Goal: Task Accomplishment & Management: Manage account settings

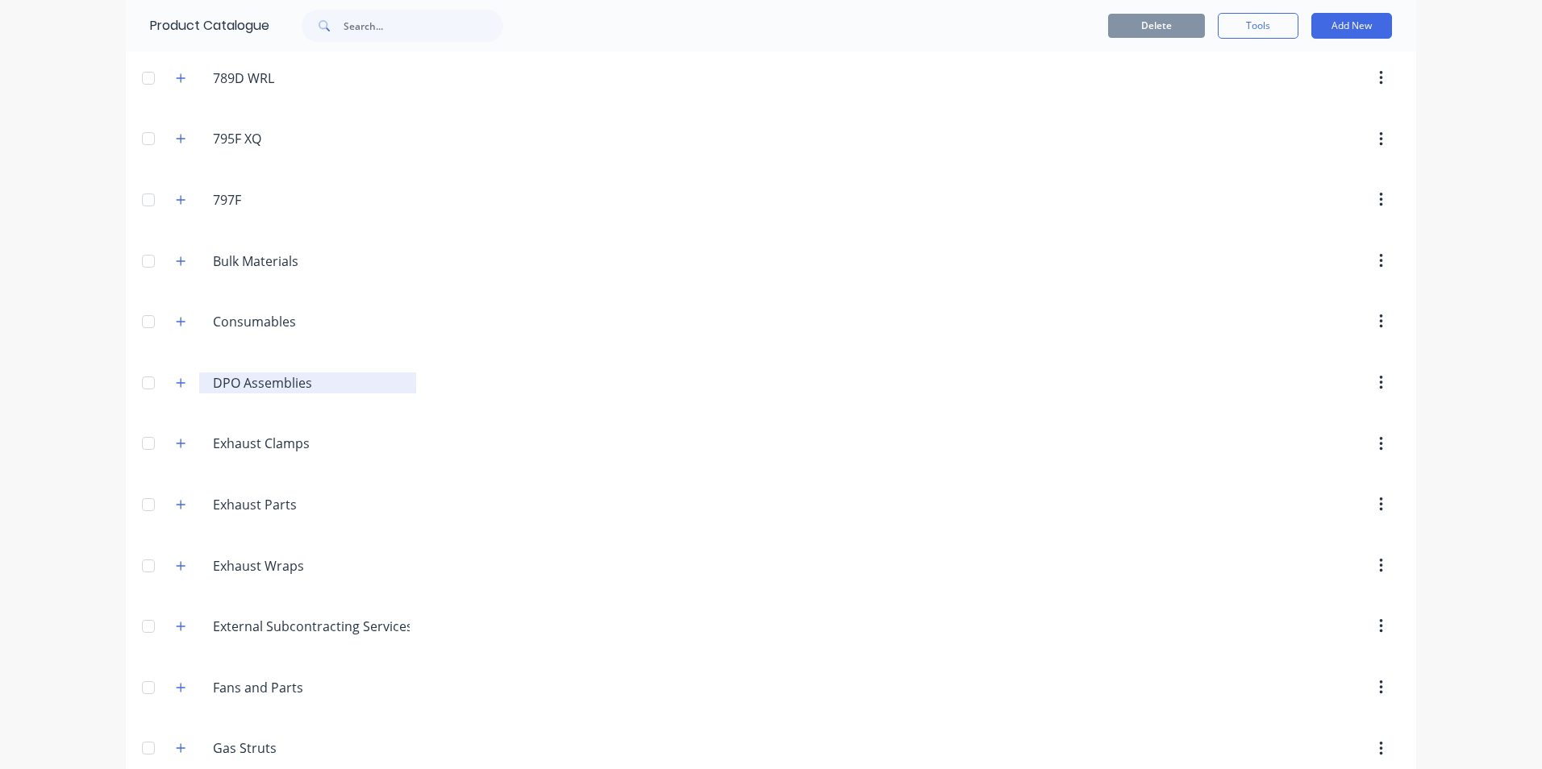
scroll to position [84, 0]
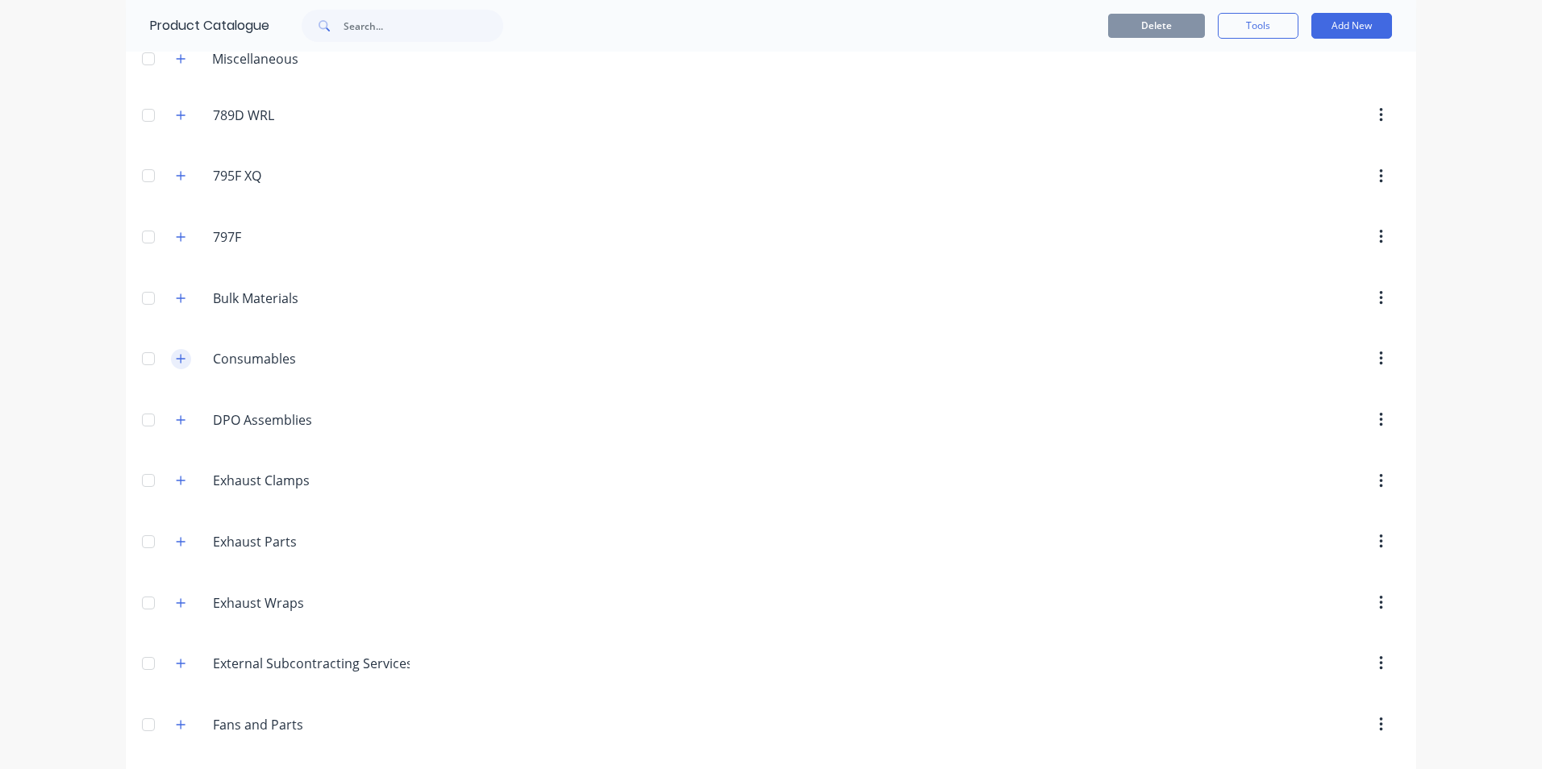
click at [176, 359] on icon "button" at bounding box center [181, 358] width 10 height 11
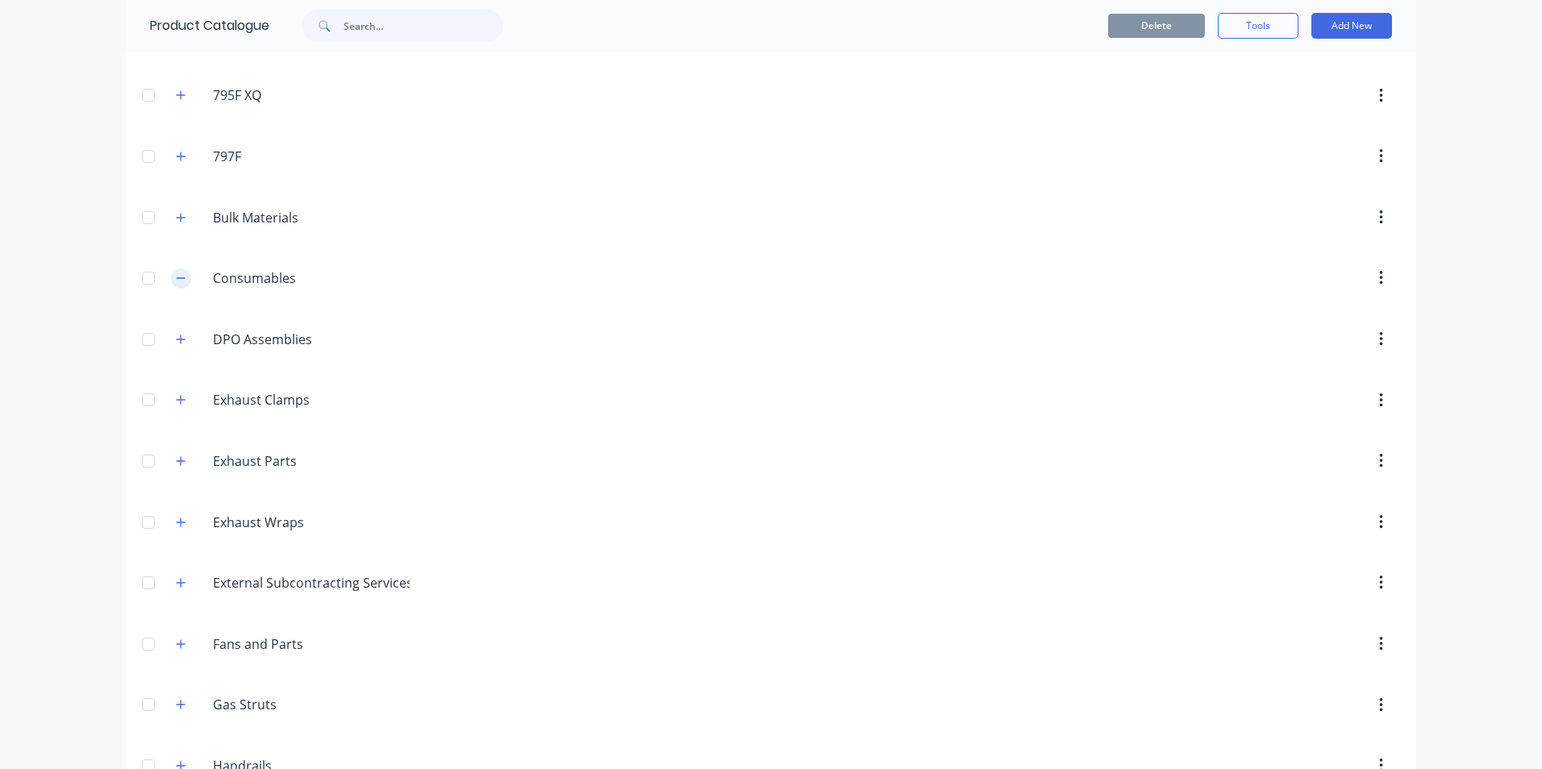
click at [176, 277] on icon "button" at bounding box center [181, 278] width 10 height 11
click at [176, 273] on icon "button" at bounding box center [181, 278] width 10 height 11
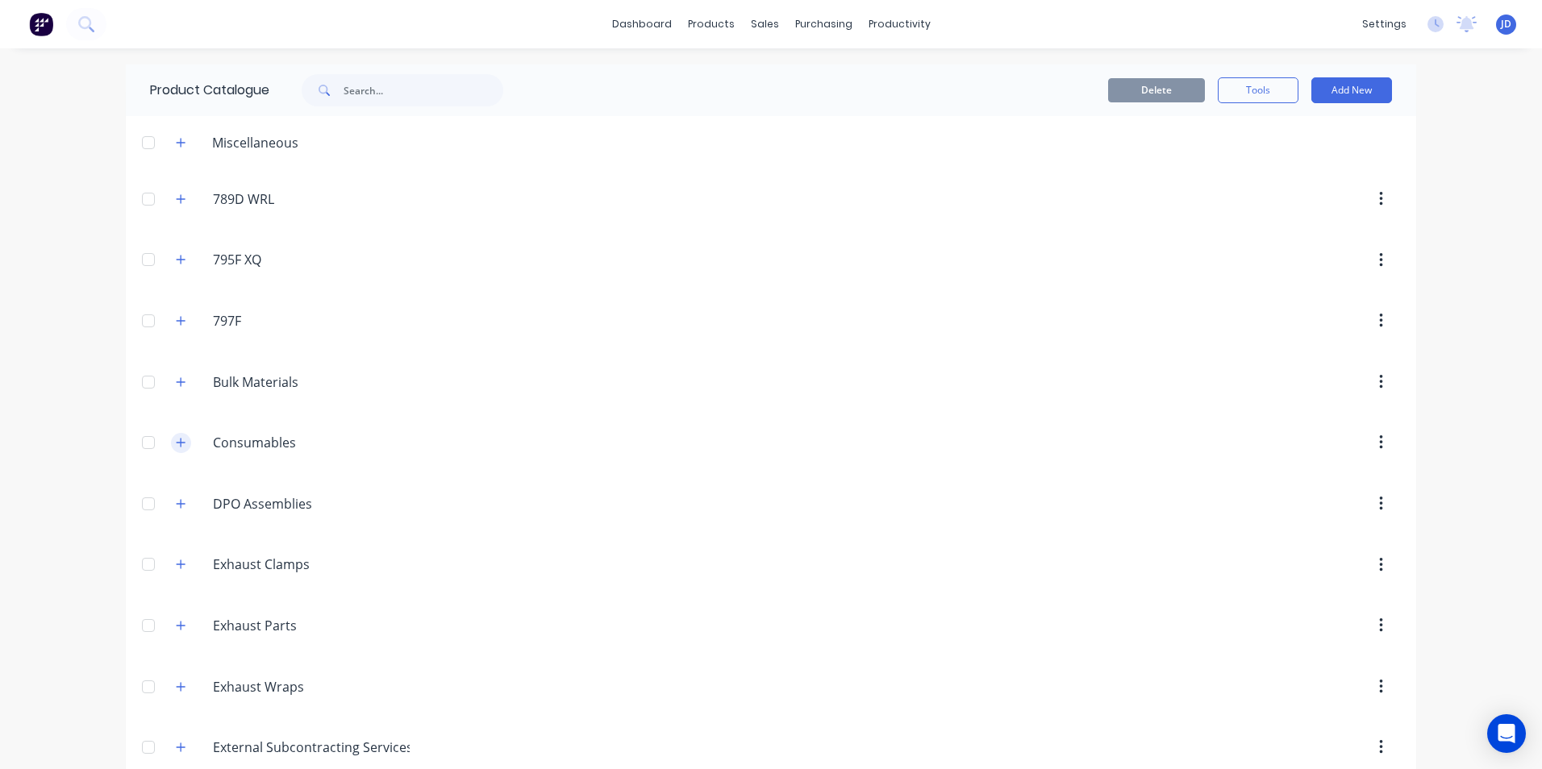
click at [172, 449] on button "button" at bounding box center [181, 443] width 20 height 20
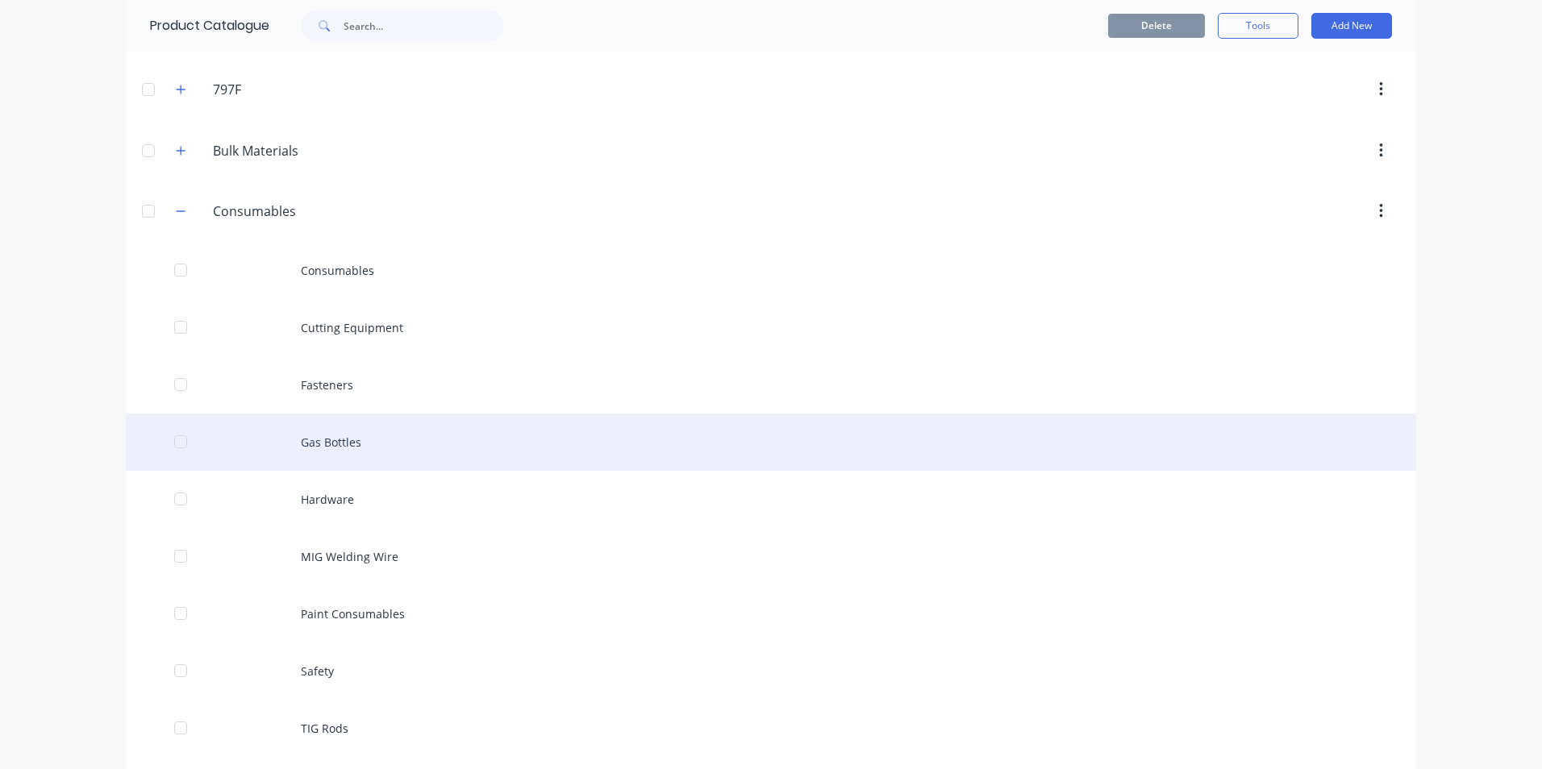
scroll to position [242, 0]
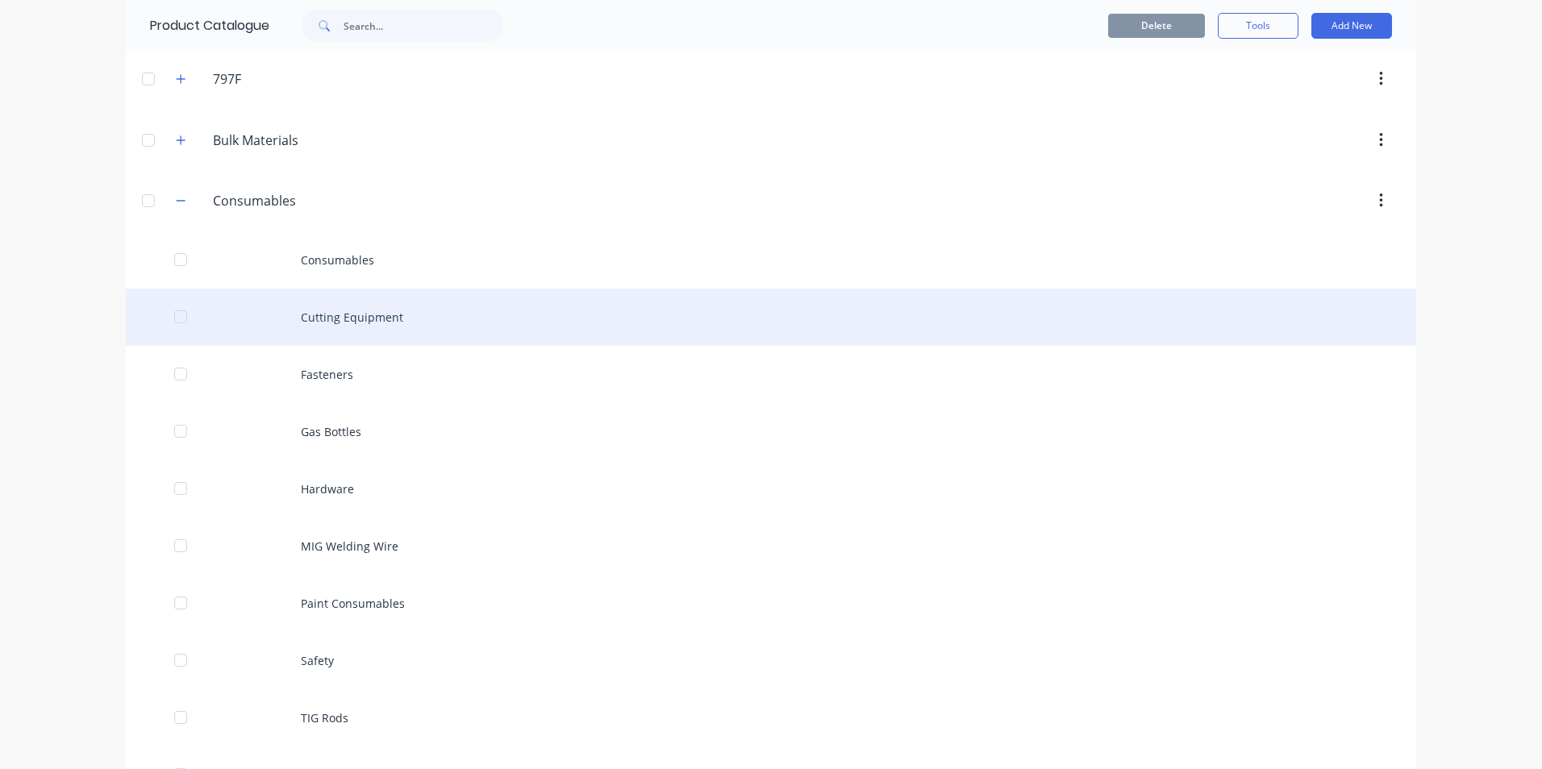
click at [336, 320] on div "Cutting Equipment" at bounding box center [771, 317] width 1291 height 57
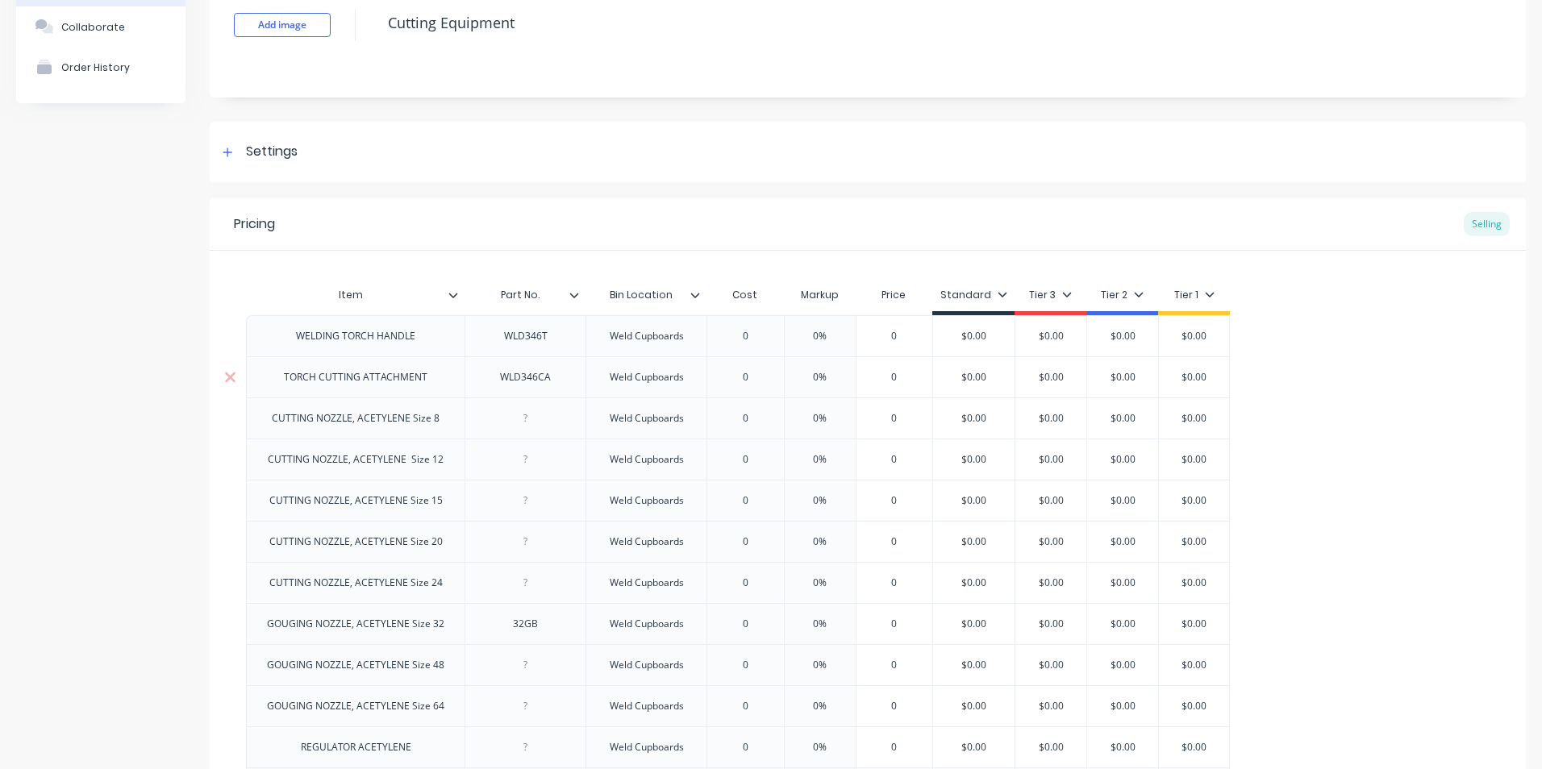
scroll to position [74, 0]
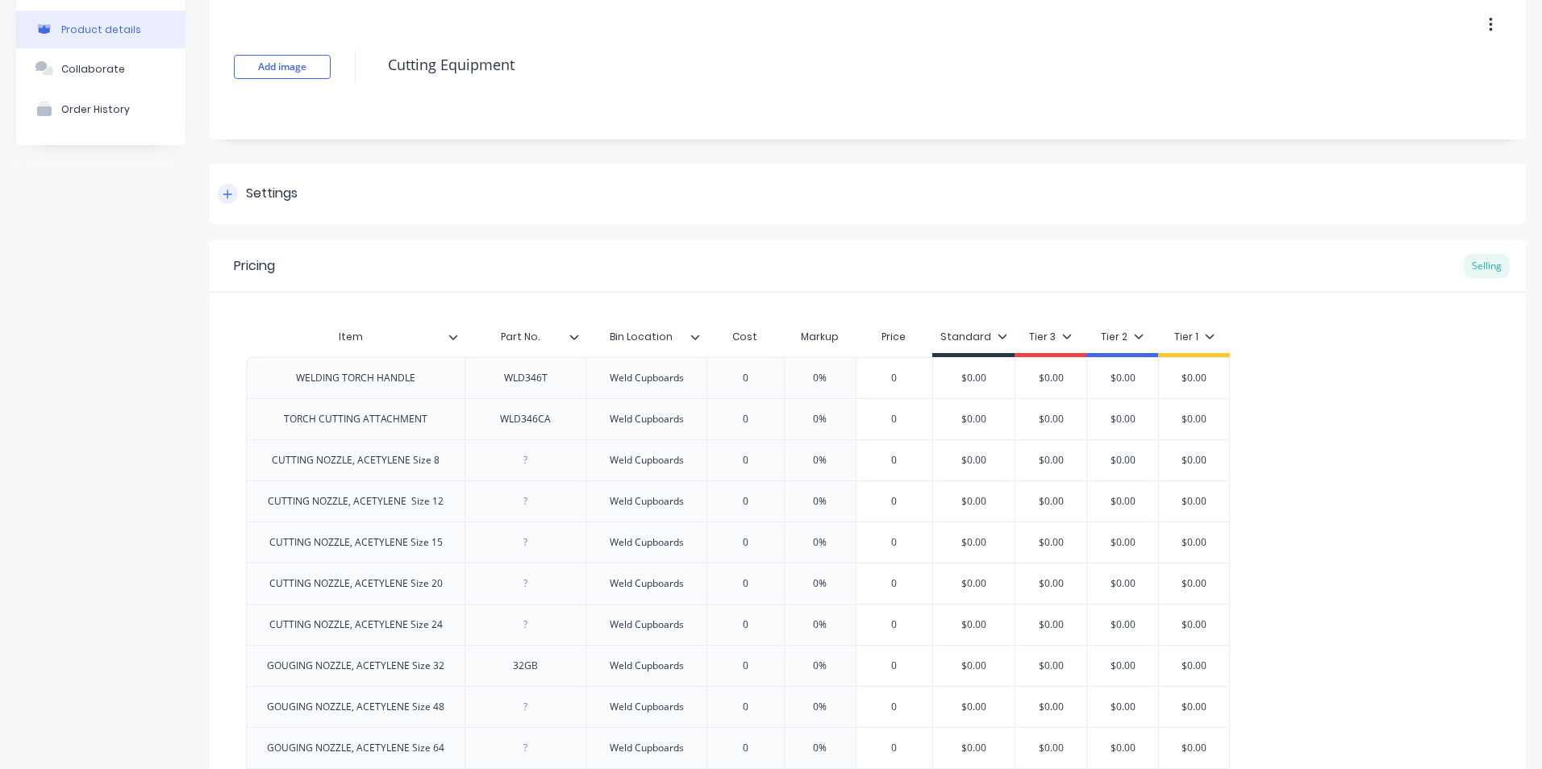
click at [228, 195] on icon at bounding box center [227, 194] width 9 height 9
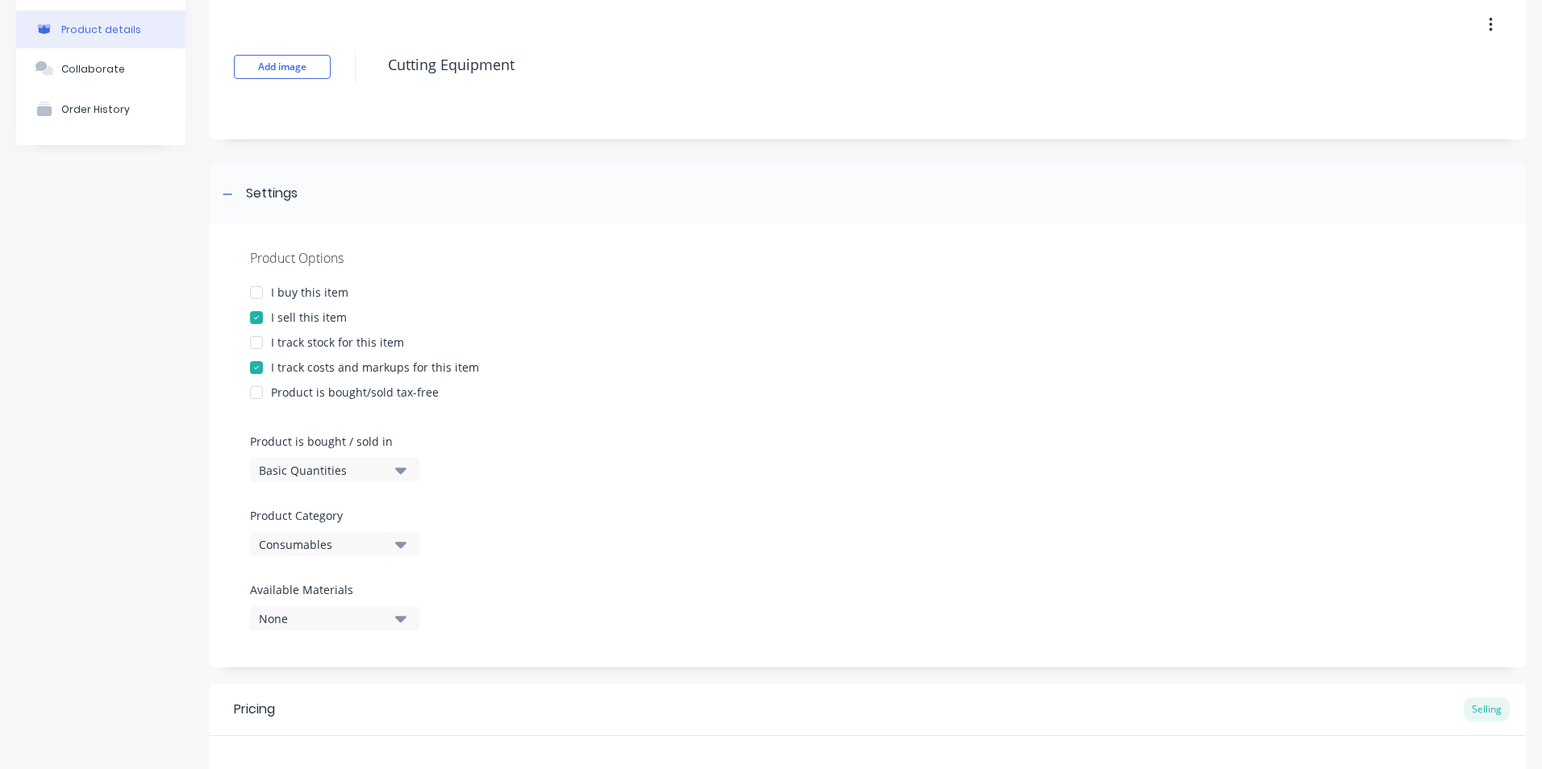
click at [256, 342] on div at bounding box center [256, 343] width 32 height 32
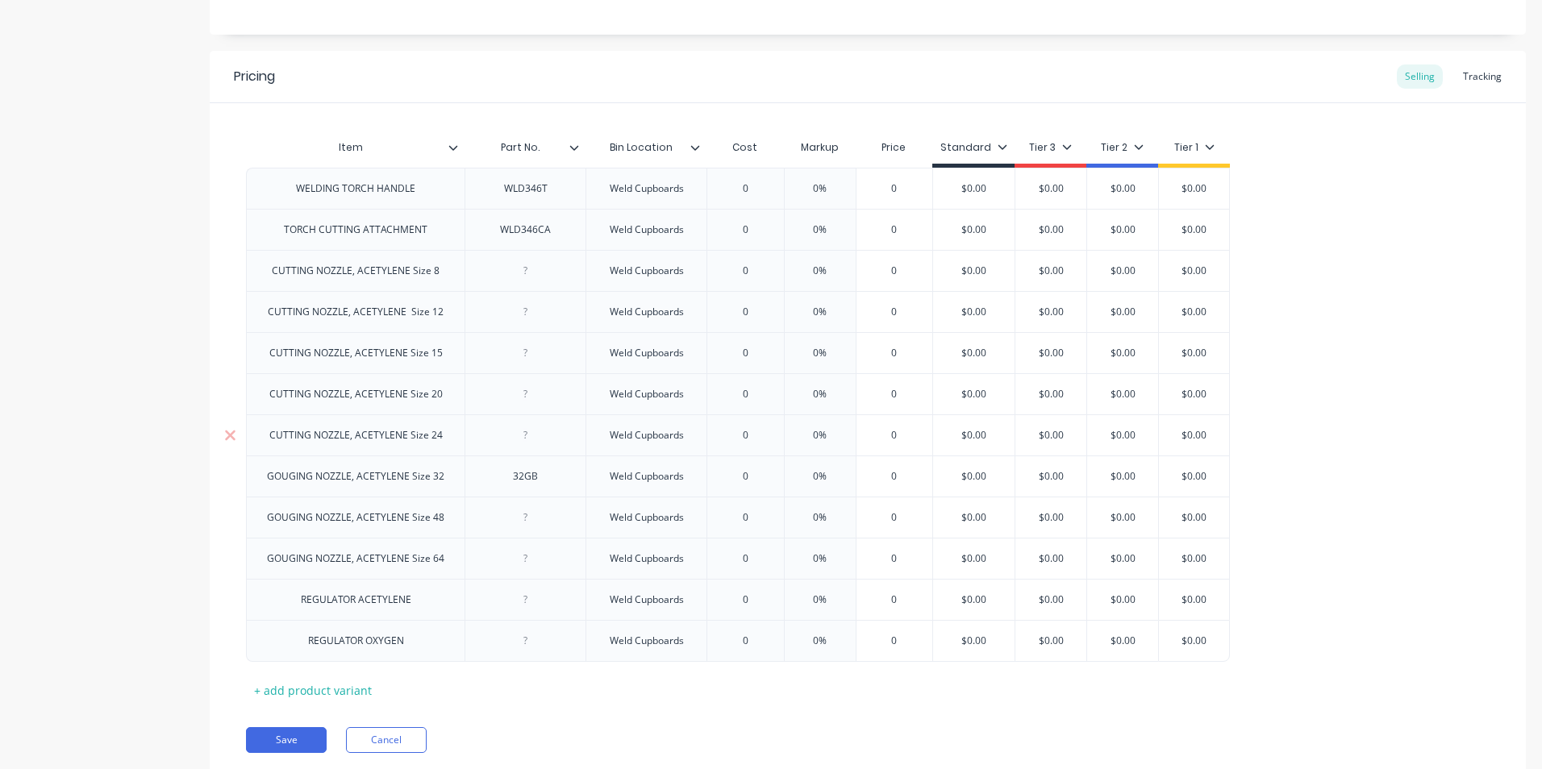
scroll to position [760, 0]
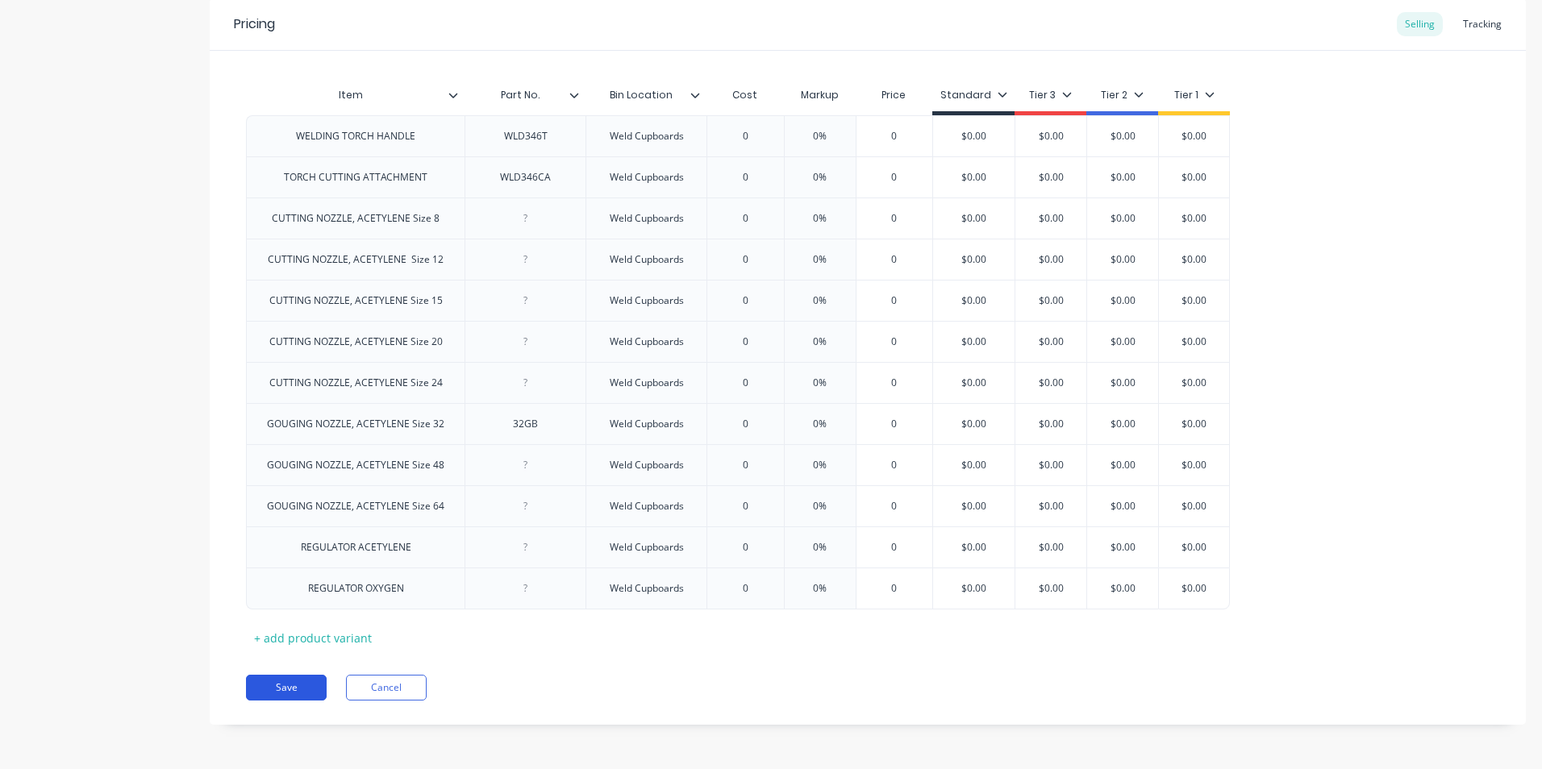
click at [280, 695] on button "Save" at bounding box center [286, 688] width 81 height 26
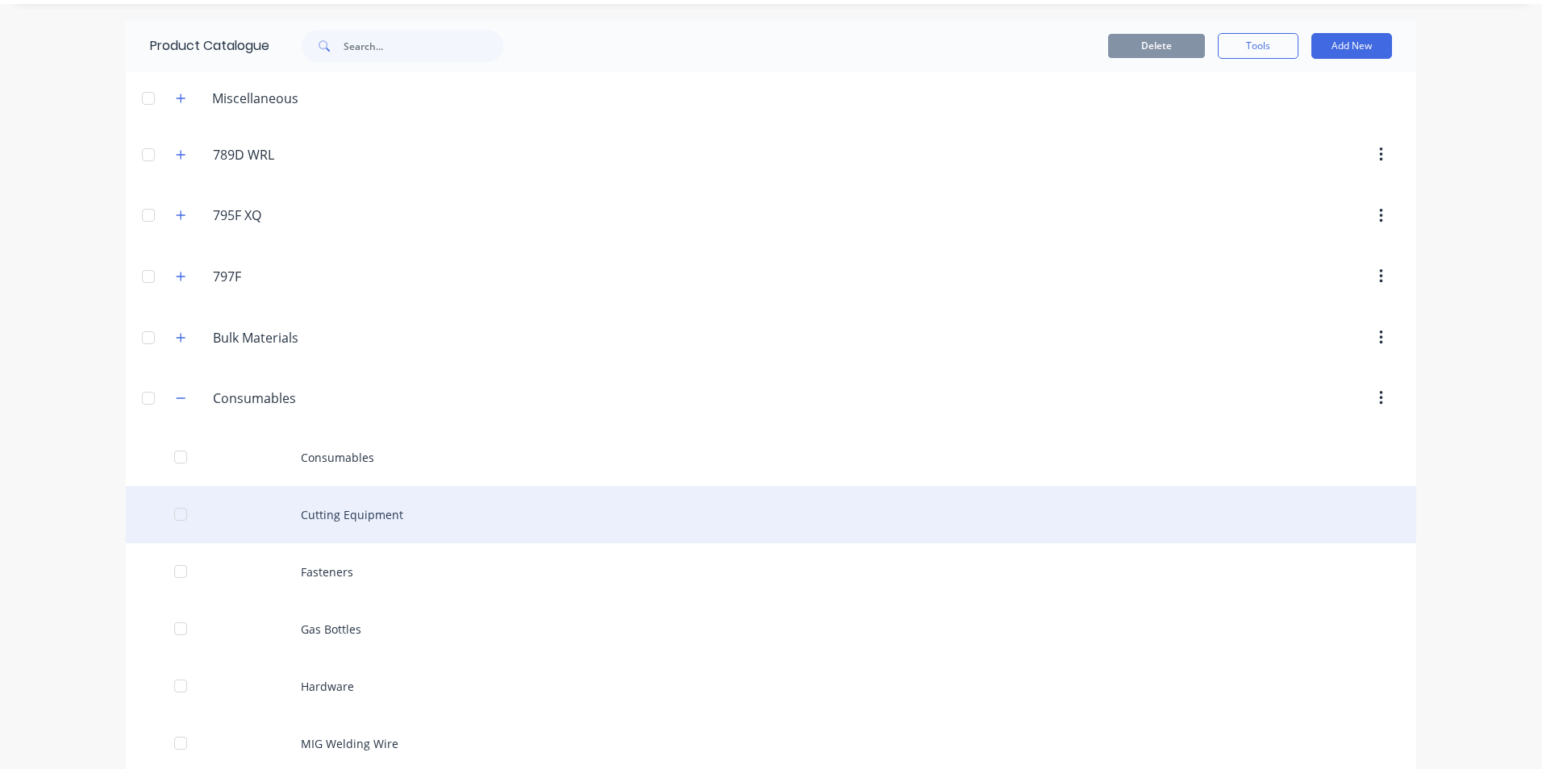
scroll to position [81, 0]
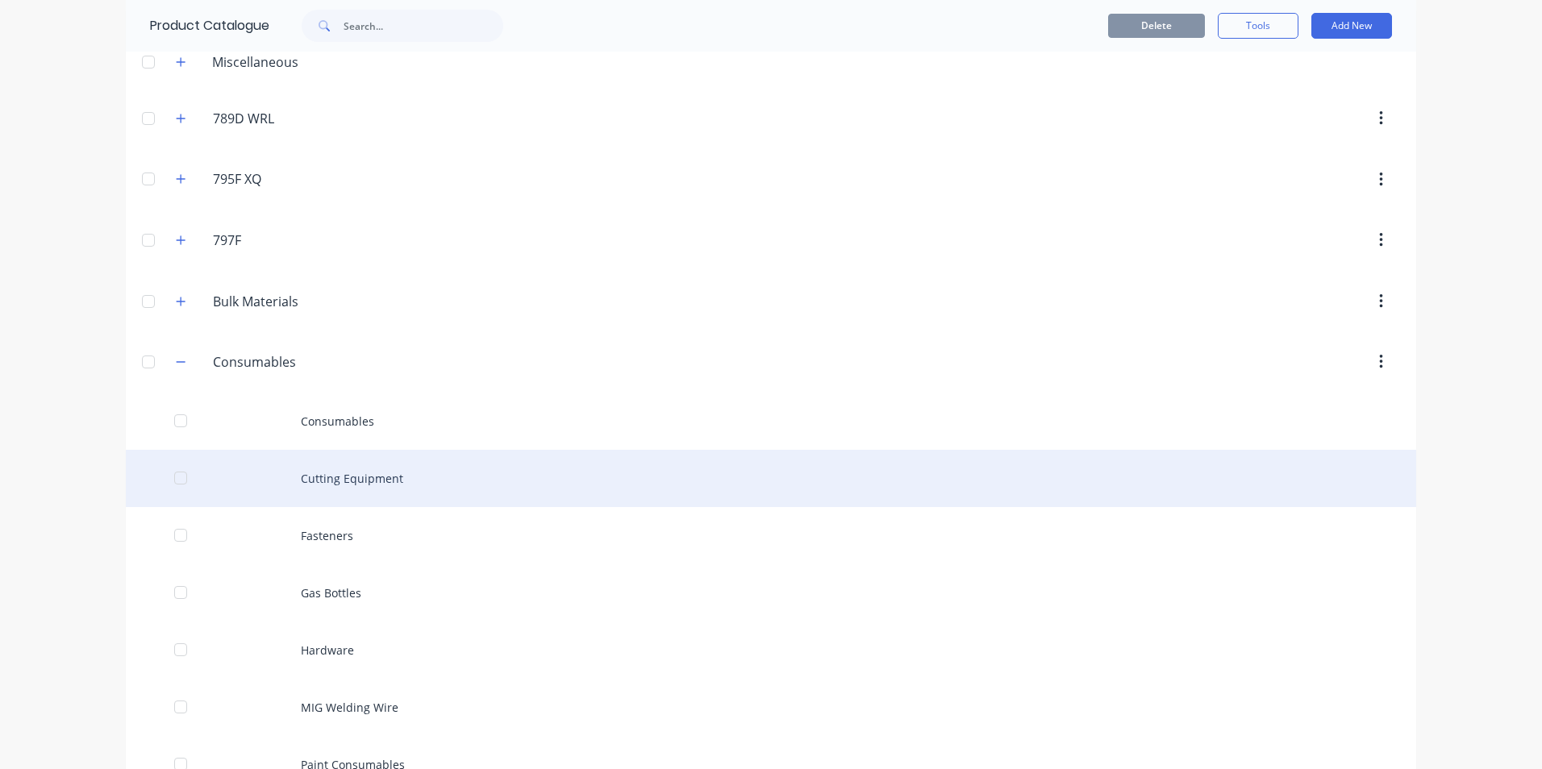
click at [322, 473] on div "Cutting Equipment" at bounding box center [771, 478] width 1291 height 57
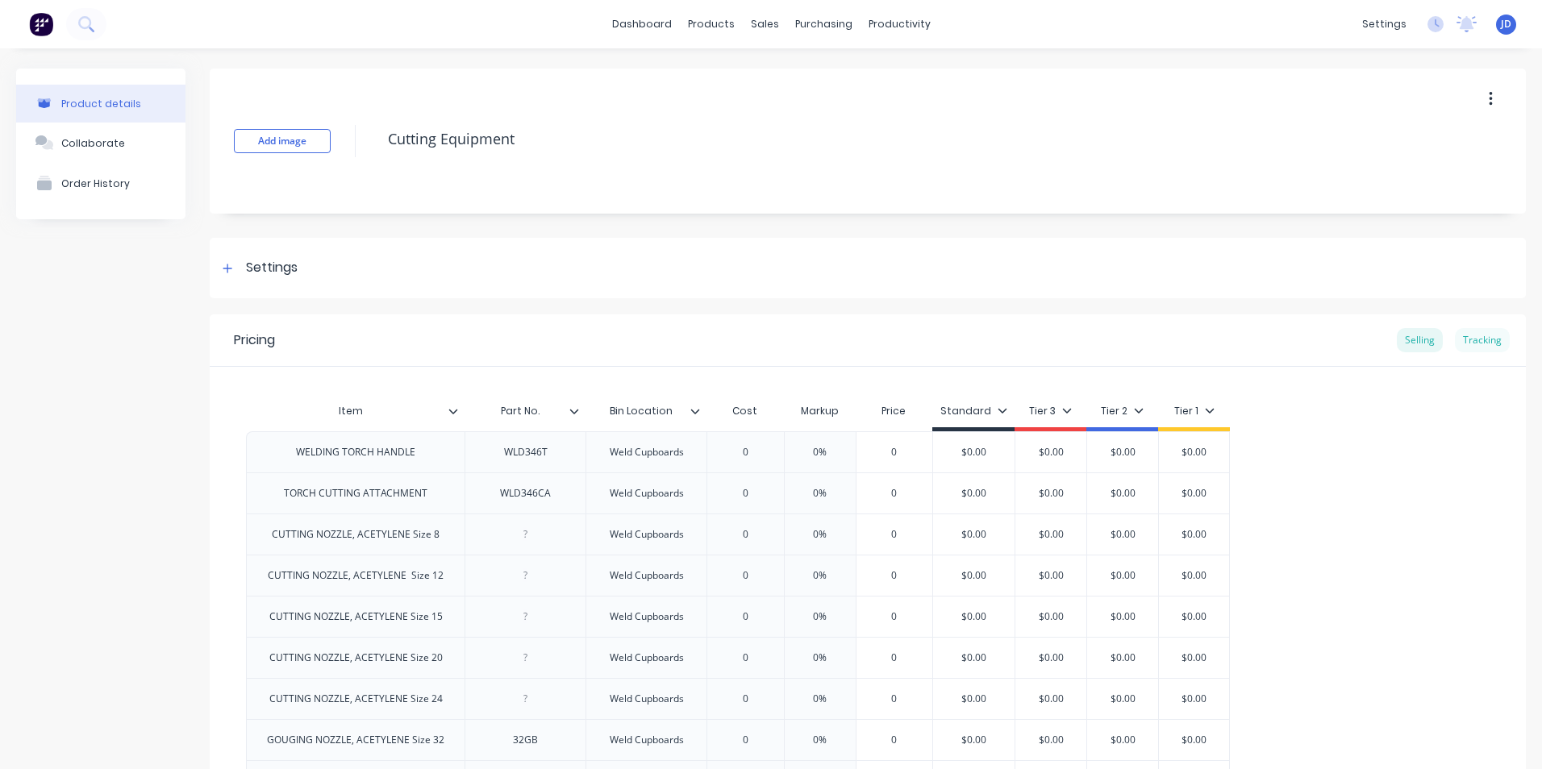
click at [1462, 343] on div "Tracking" at bounding box center [1482, 340] width 55 height 24
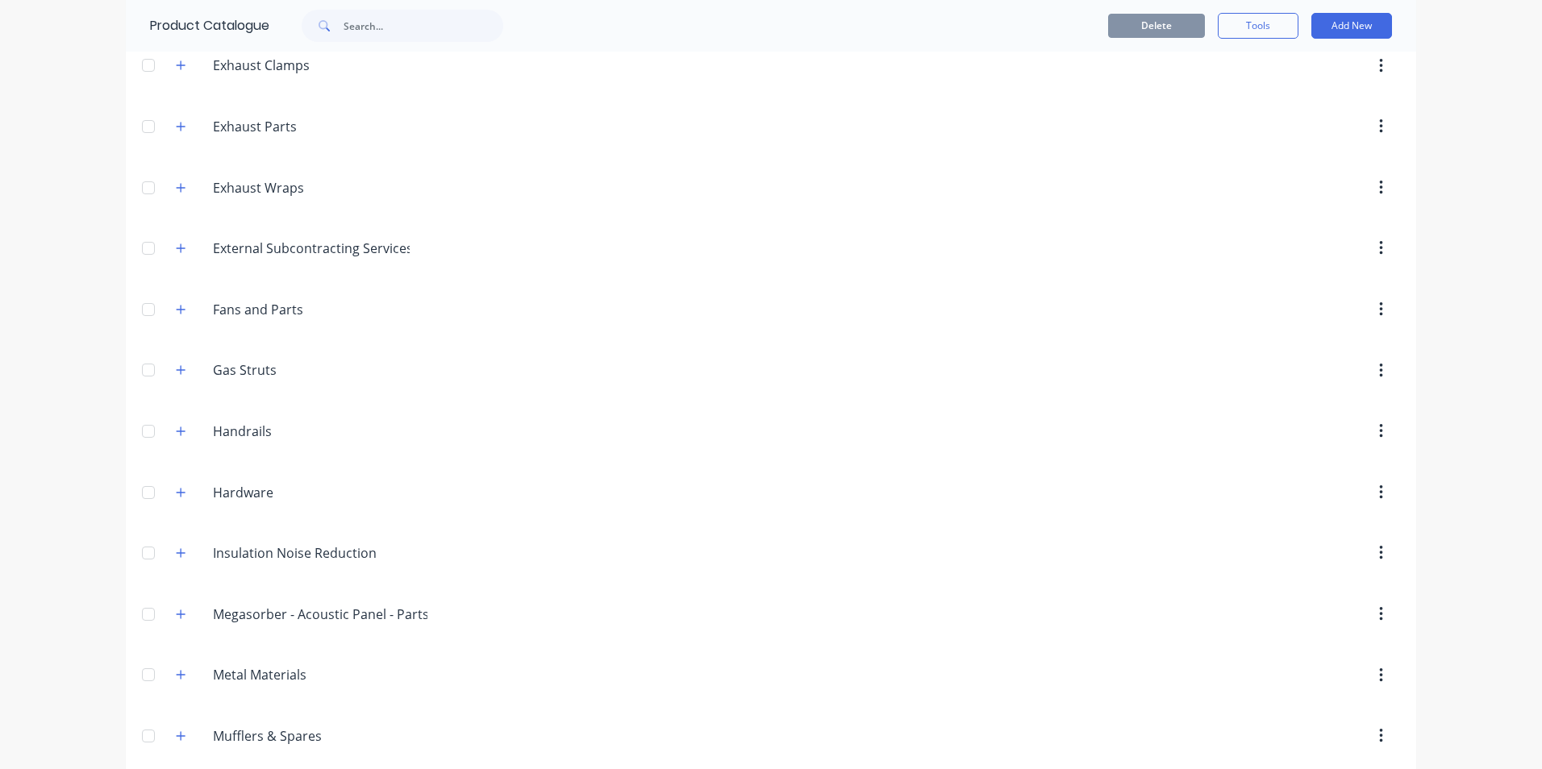
scroll to position [1210, 0]
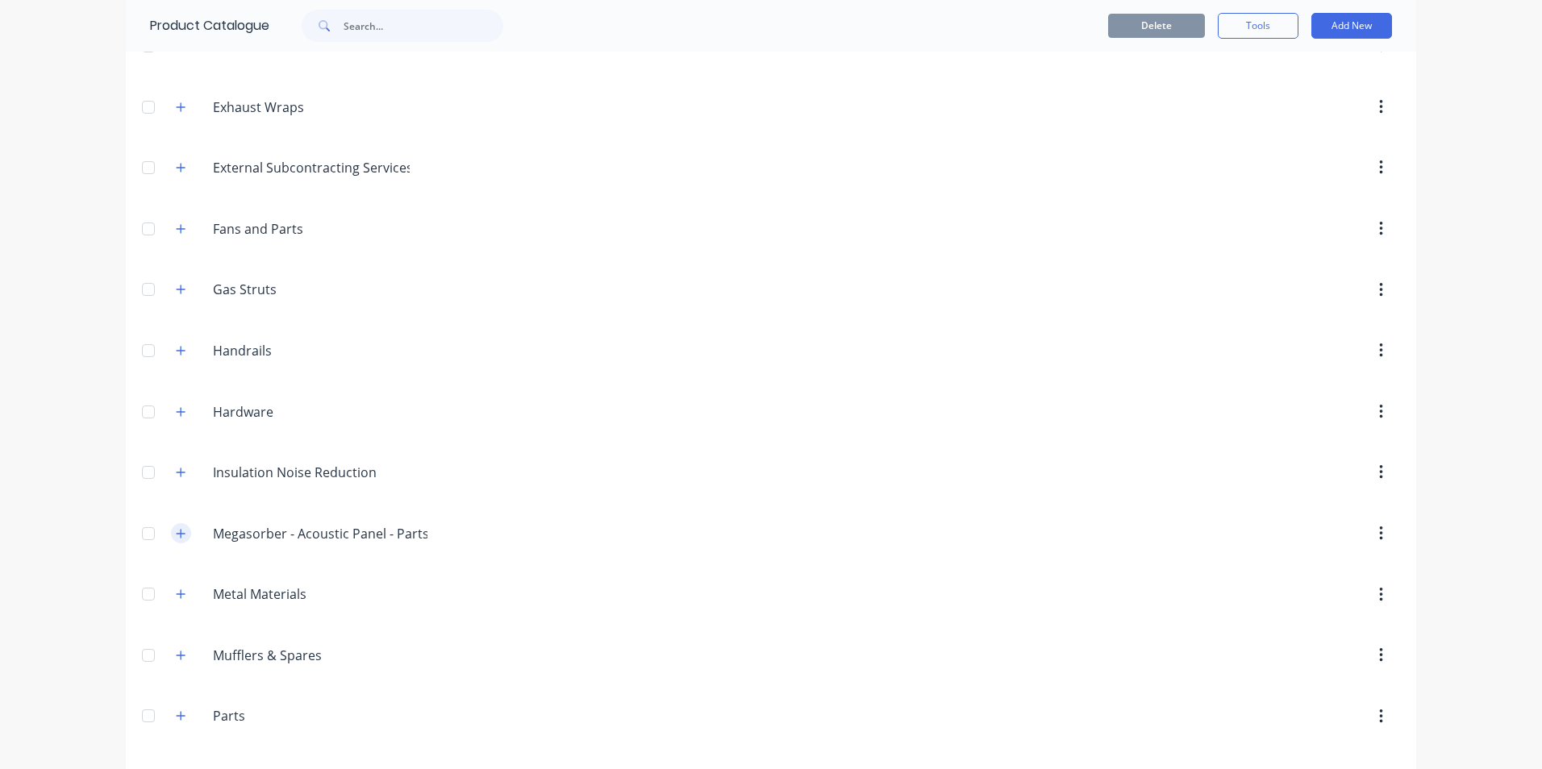
click at [177, 534] on icon "button" at bounding box center [181, 533] width 9 height 9
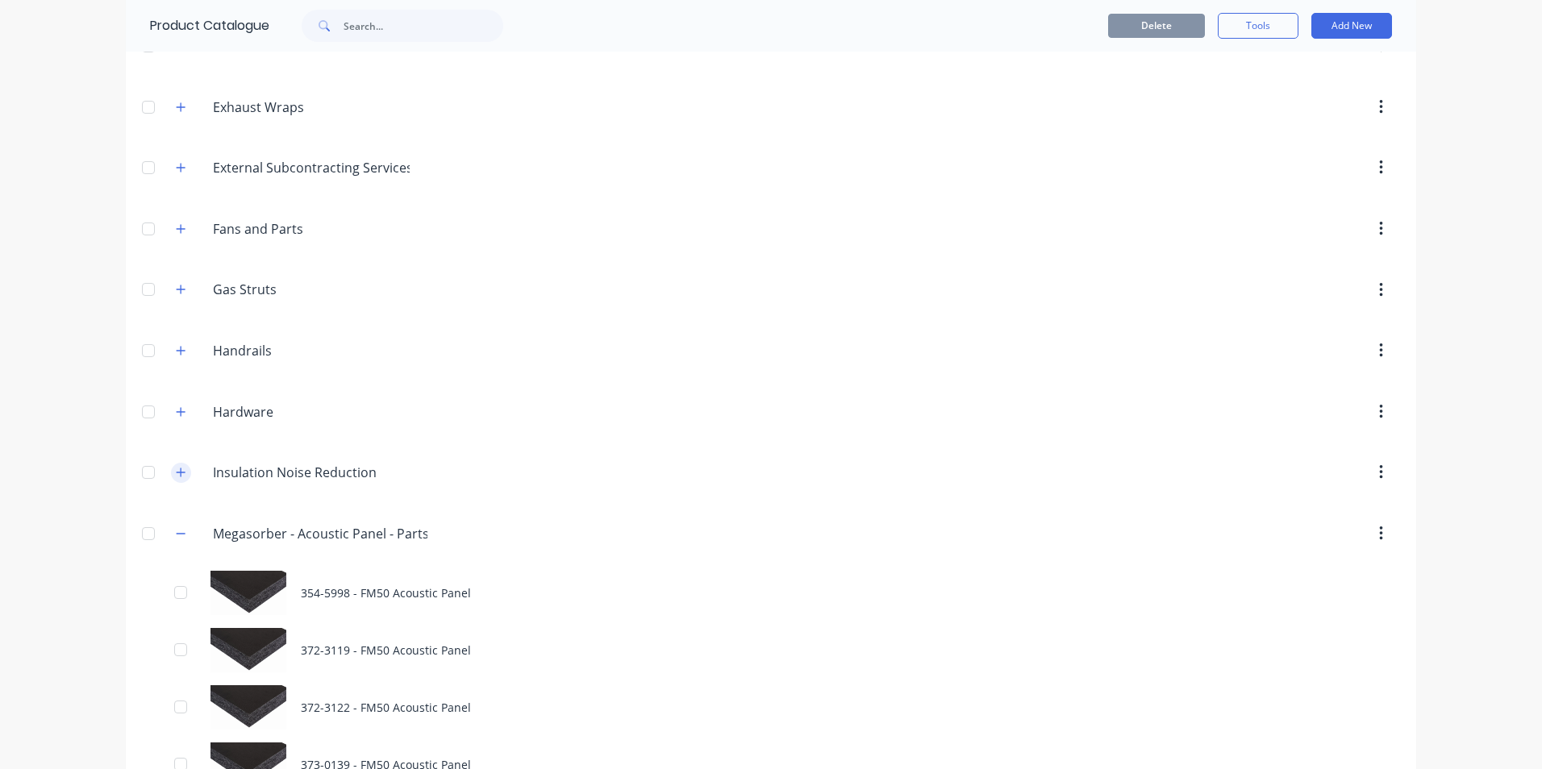
click at [176, 474] on icon "button" at bounding box center [181, 472] width 10 height 11
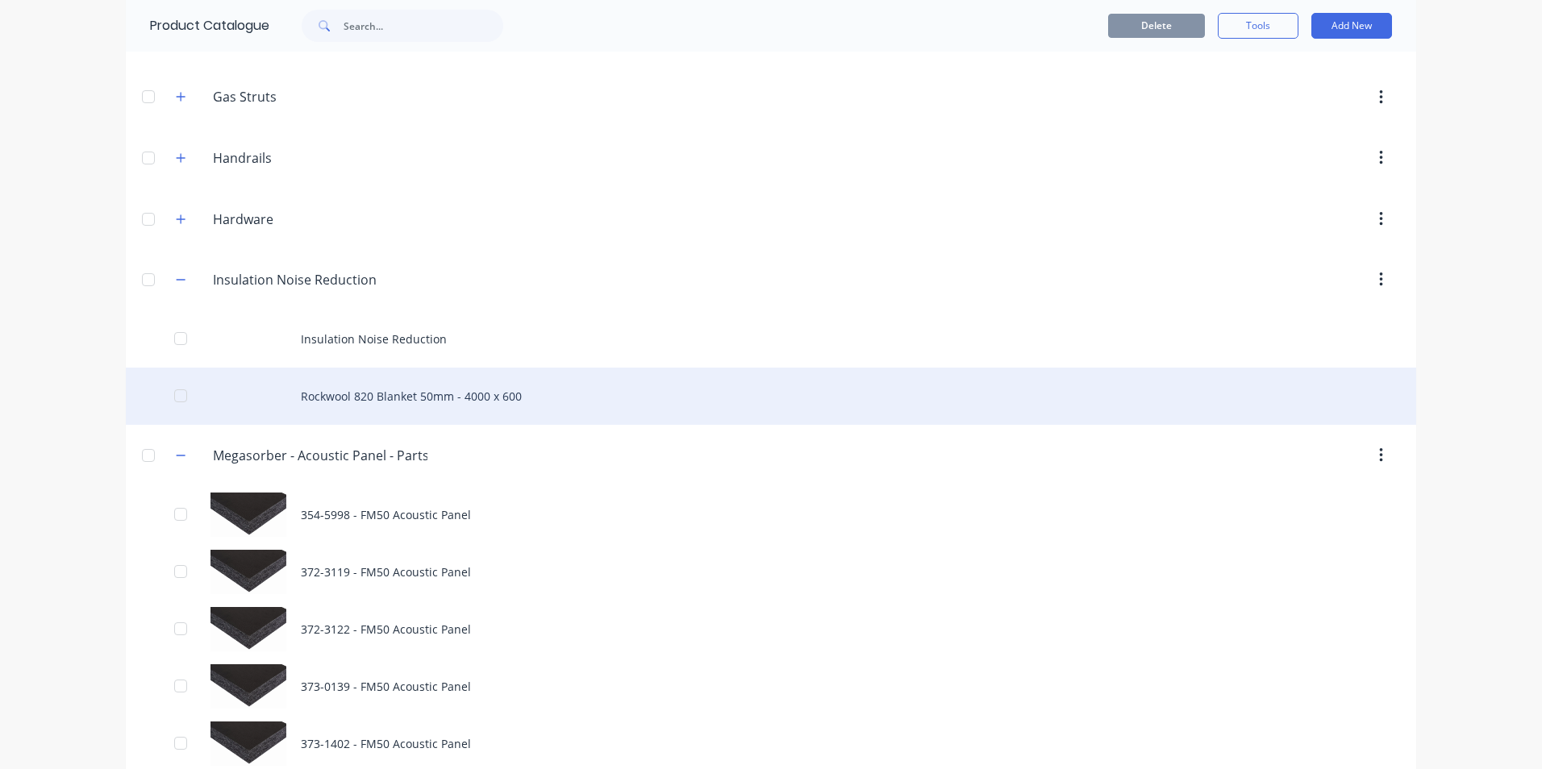
scroll to position [1452, 0]
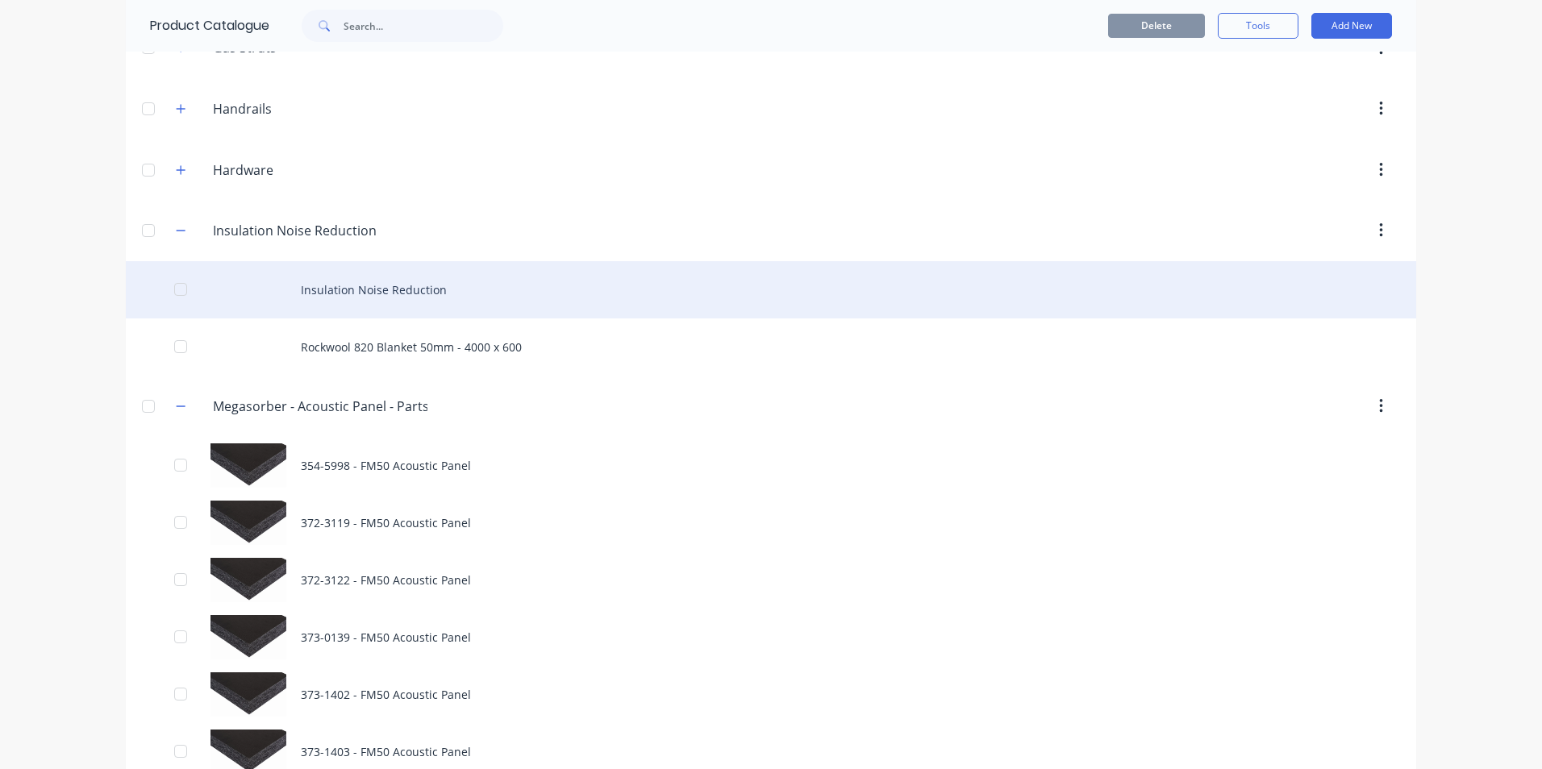
click at [337, 290] on div "Insulation Noise Reduction" at bounding box center [771, 289] width 1291 height 57
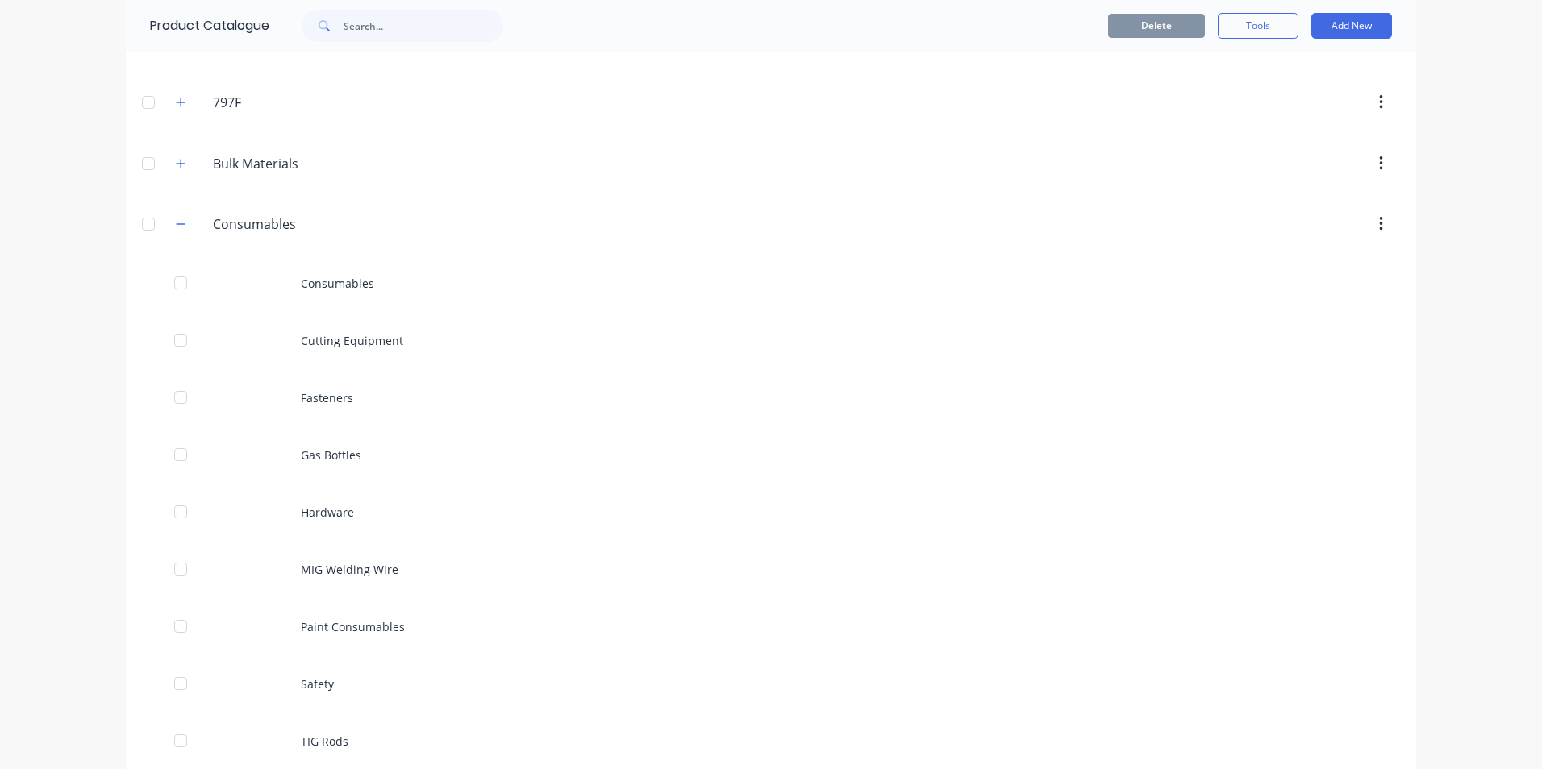
scroll to position [161, 0]
click at [177, 281] on icon "button" at bounding box center [181, 281] width 10 height 11
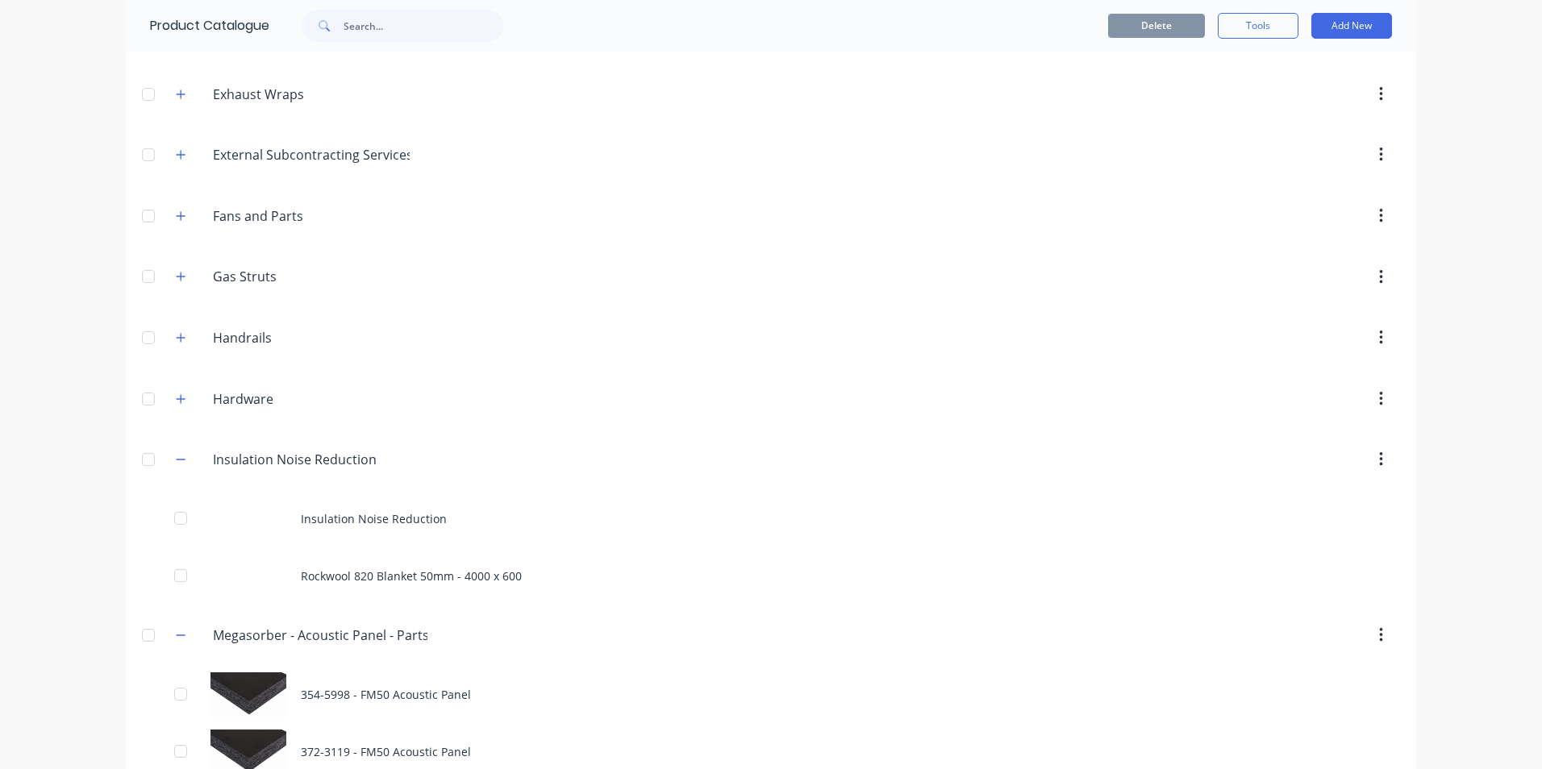
scroll to position [645, 0]
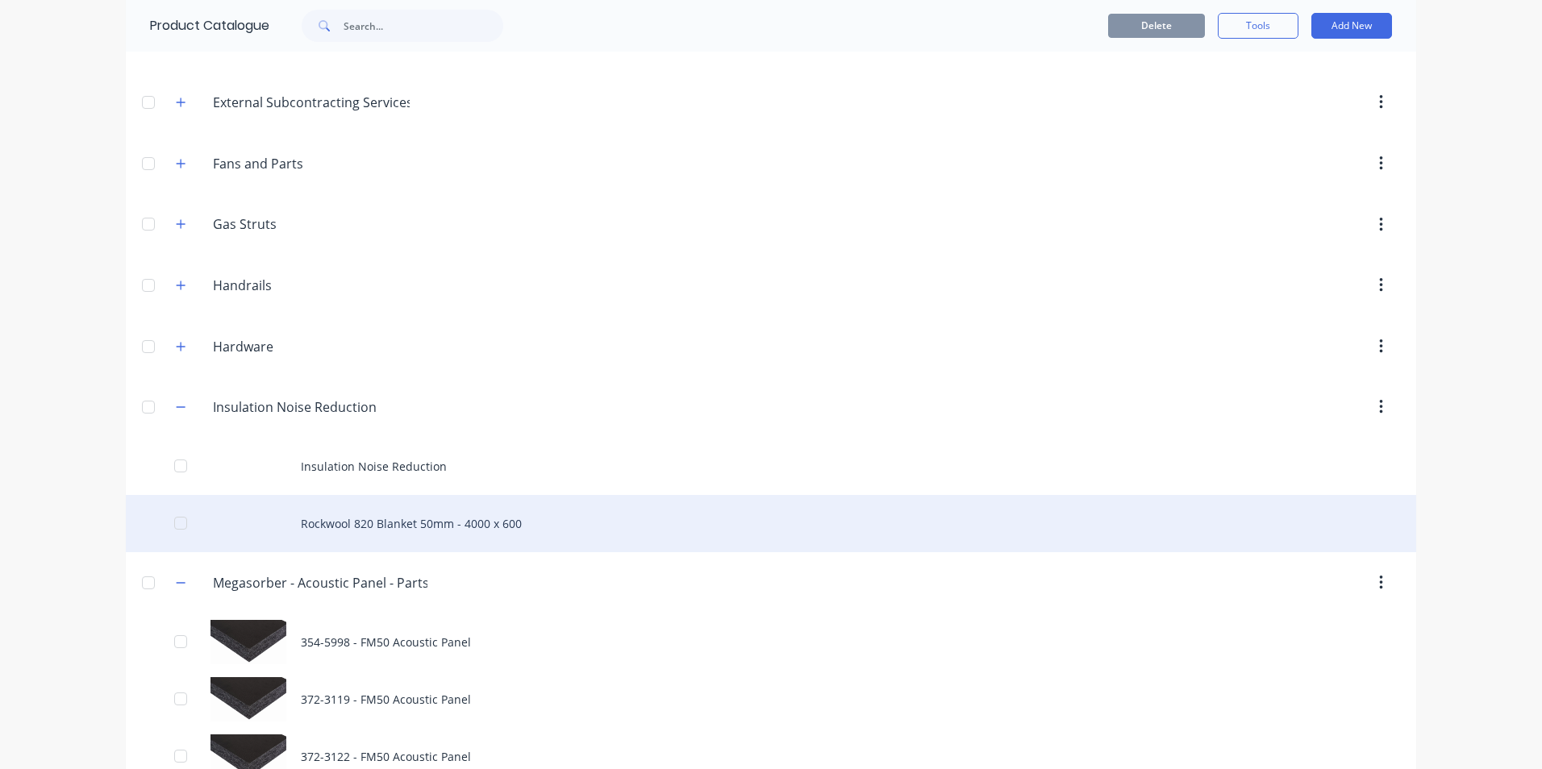
click at [358, 528] on div "Rockwool 820 Blanket 50mm - 4000 x 600" at bounding box center [771, 523] width 1291 height 57
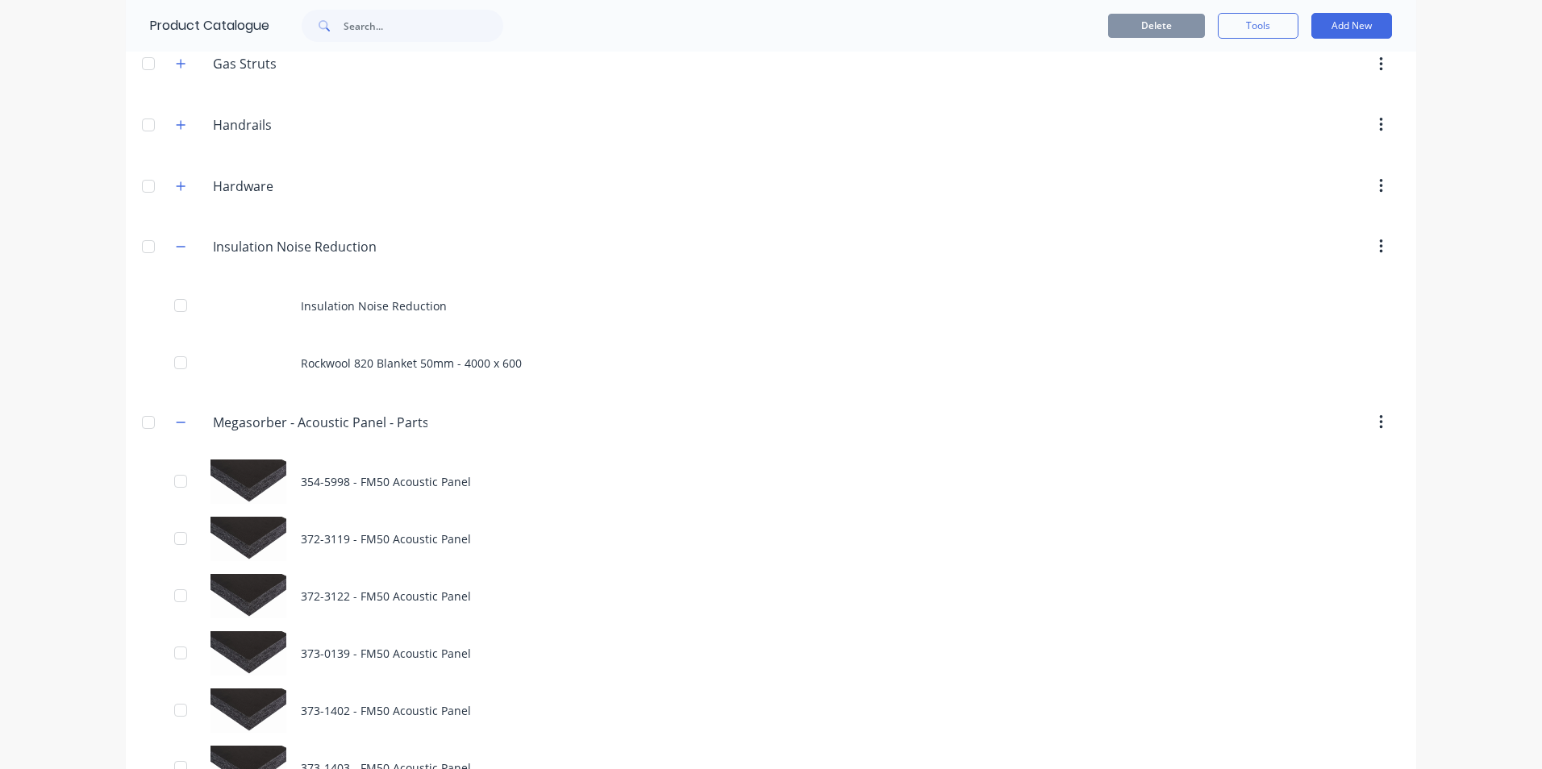
scroll to position [807, 0]
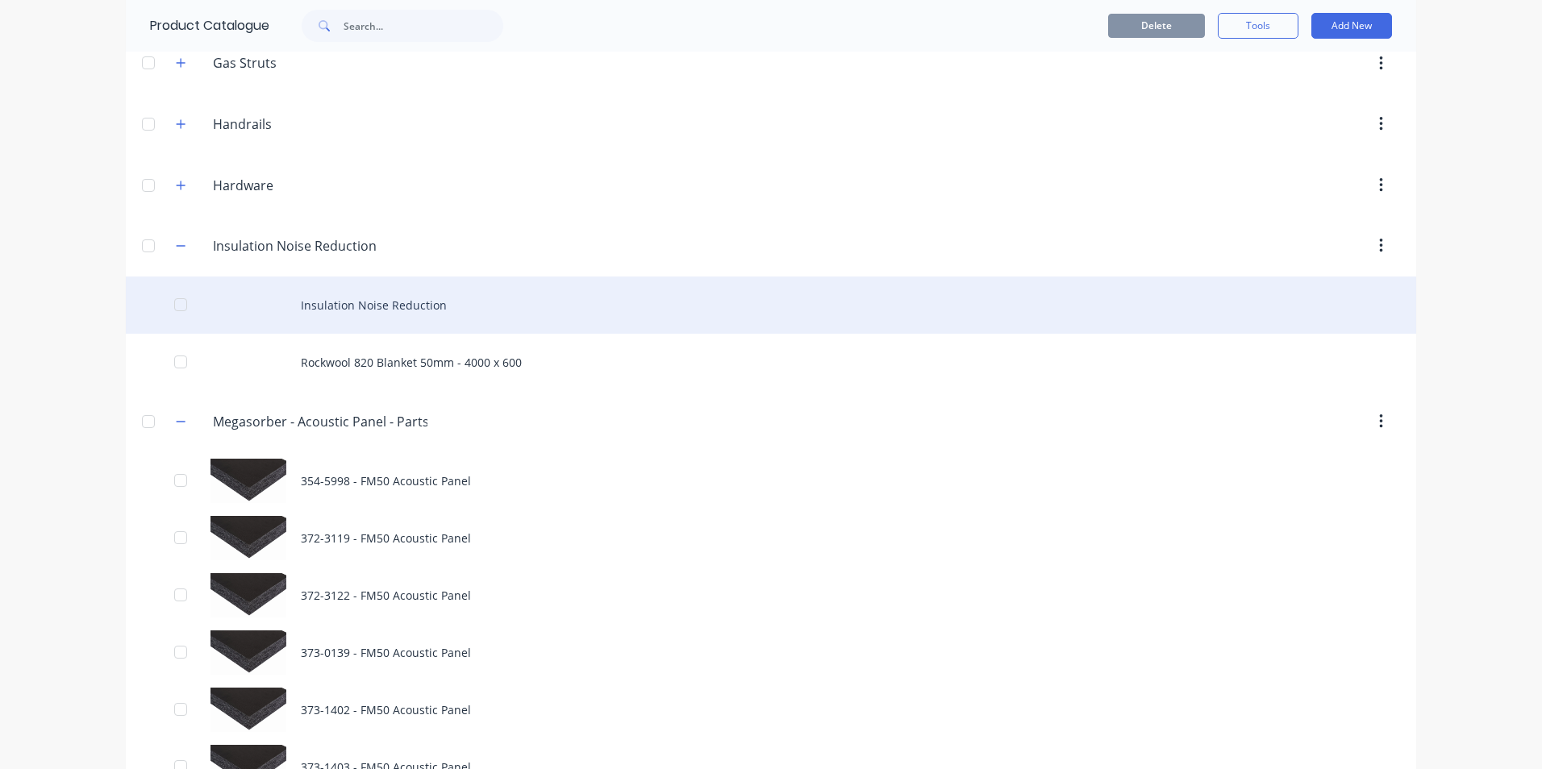
click at [312, 306] on div "Insulation Noise Reduction" at bounding box center [771, 305] width 1291 height 57
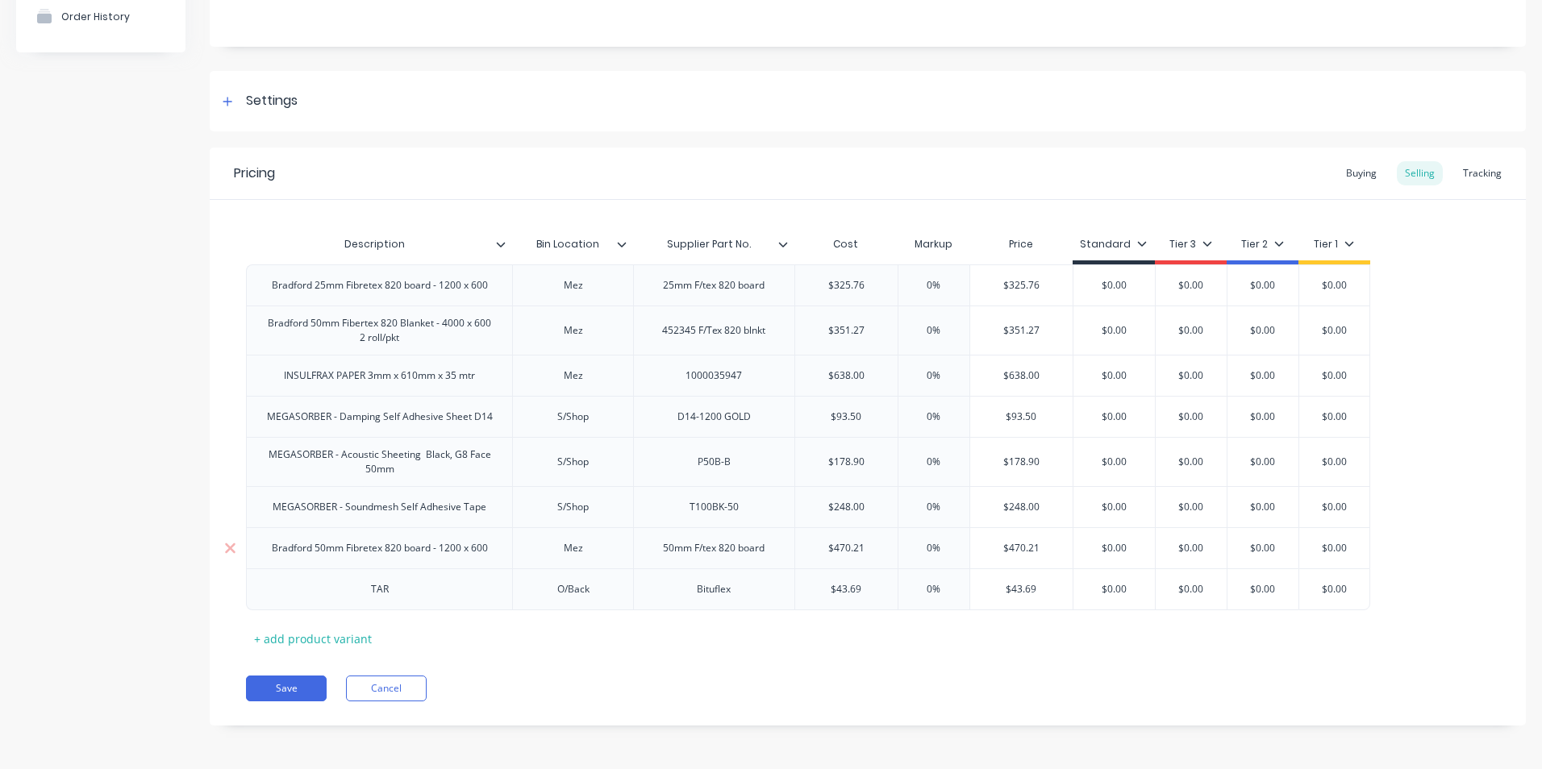
scroll to position [168, 0]
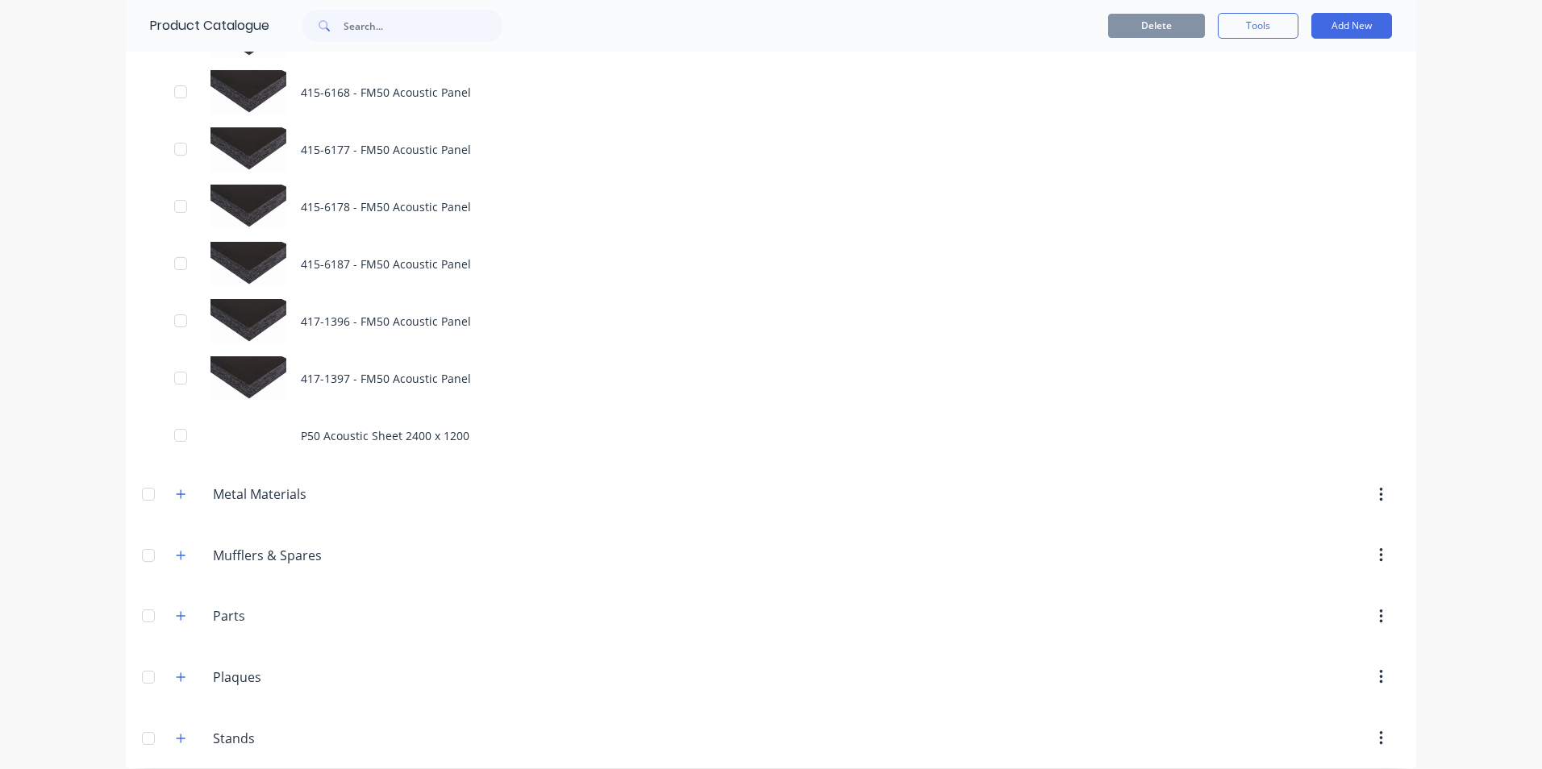
scroll to position [2742, 0]
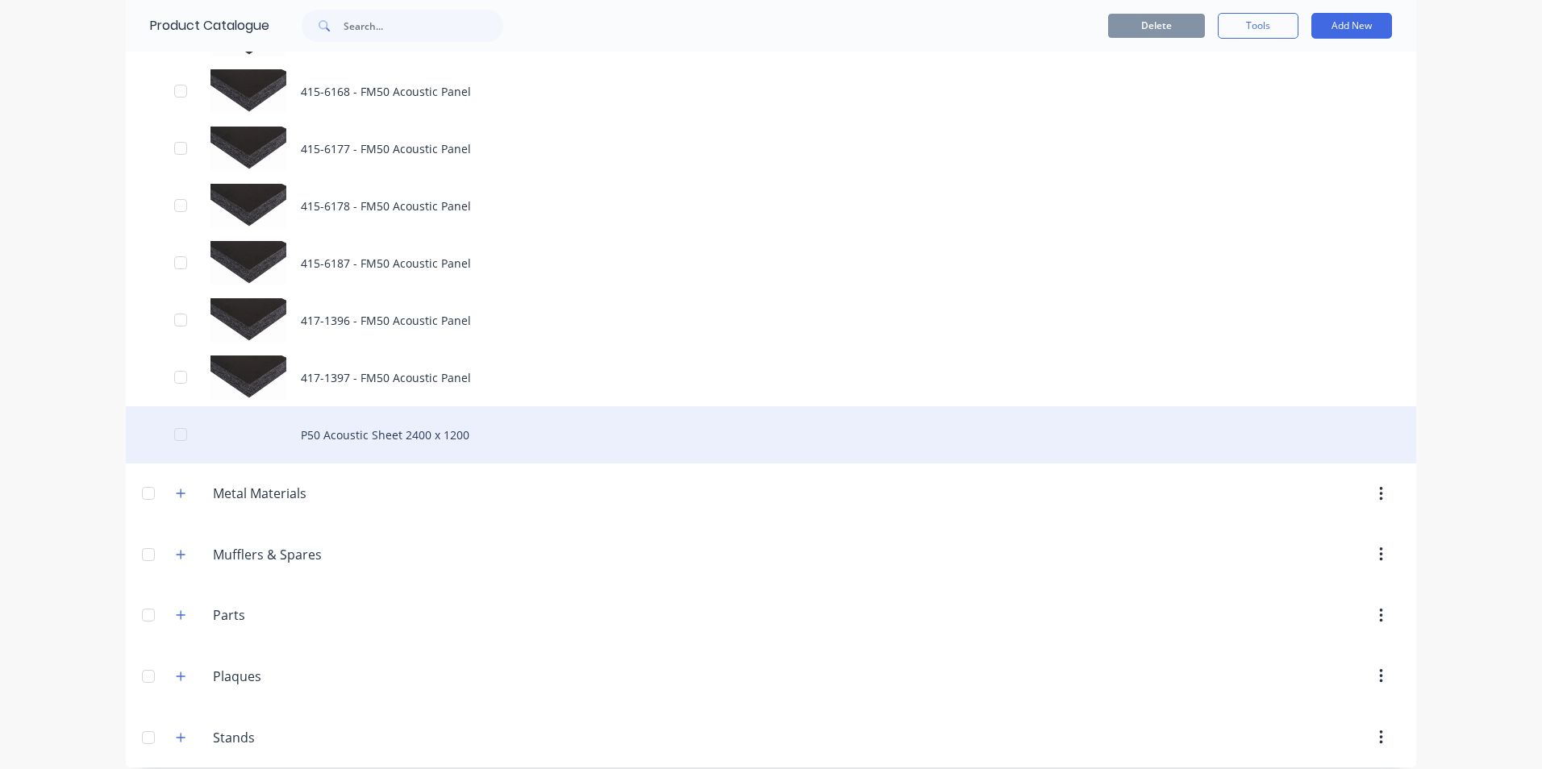
click at [386, 437] on div "P50 Acoustic Sheet 2400 x 1200" at bounding box center [771, 435] width 1291 height 57
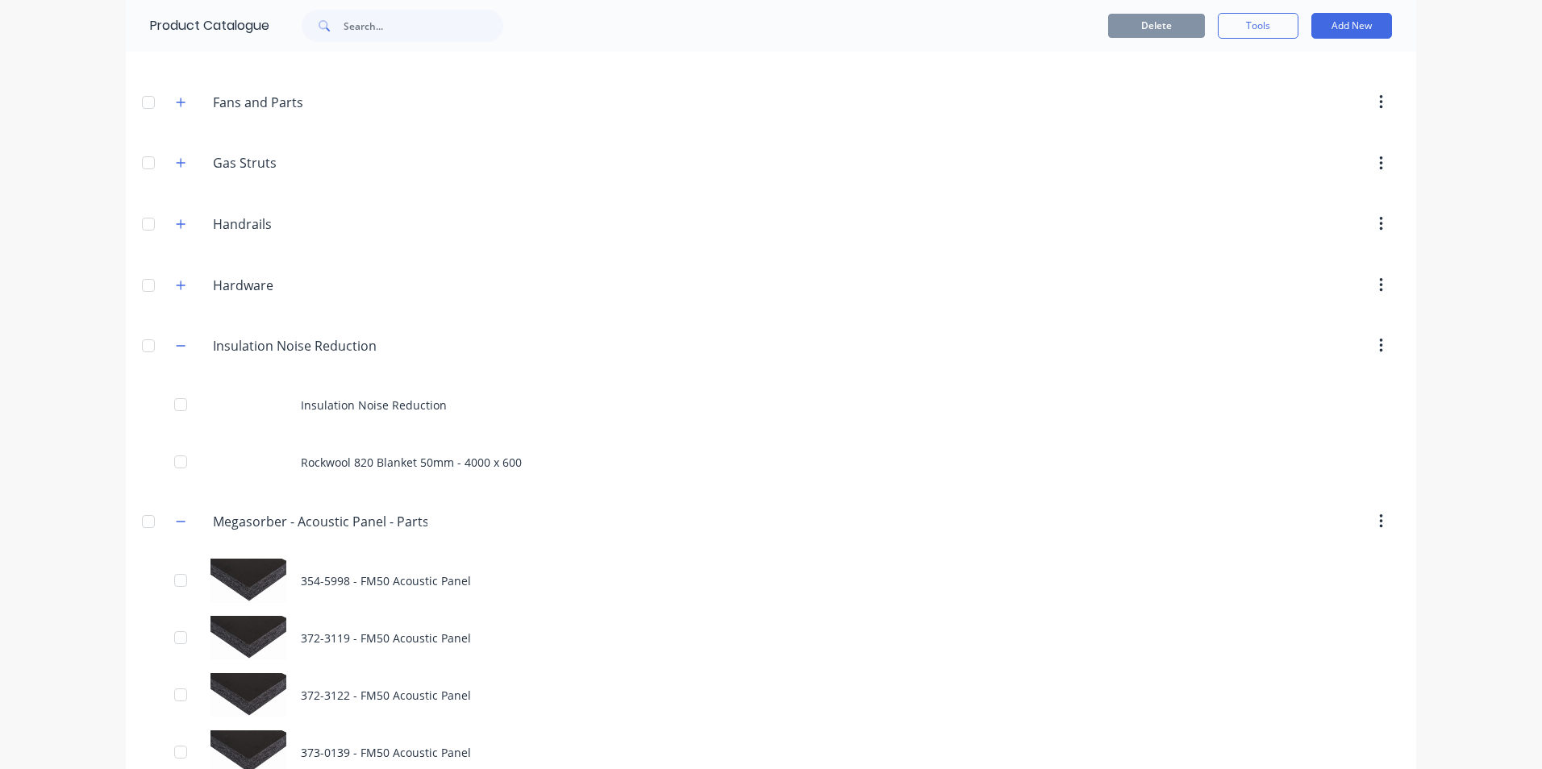
scroll to position [726, 0]
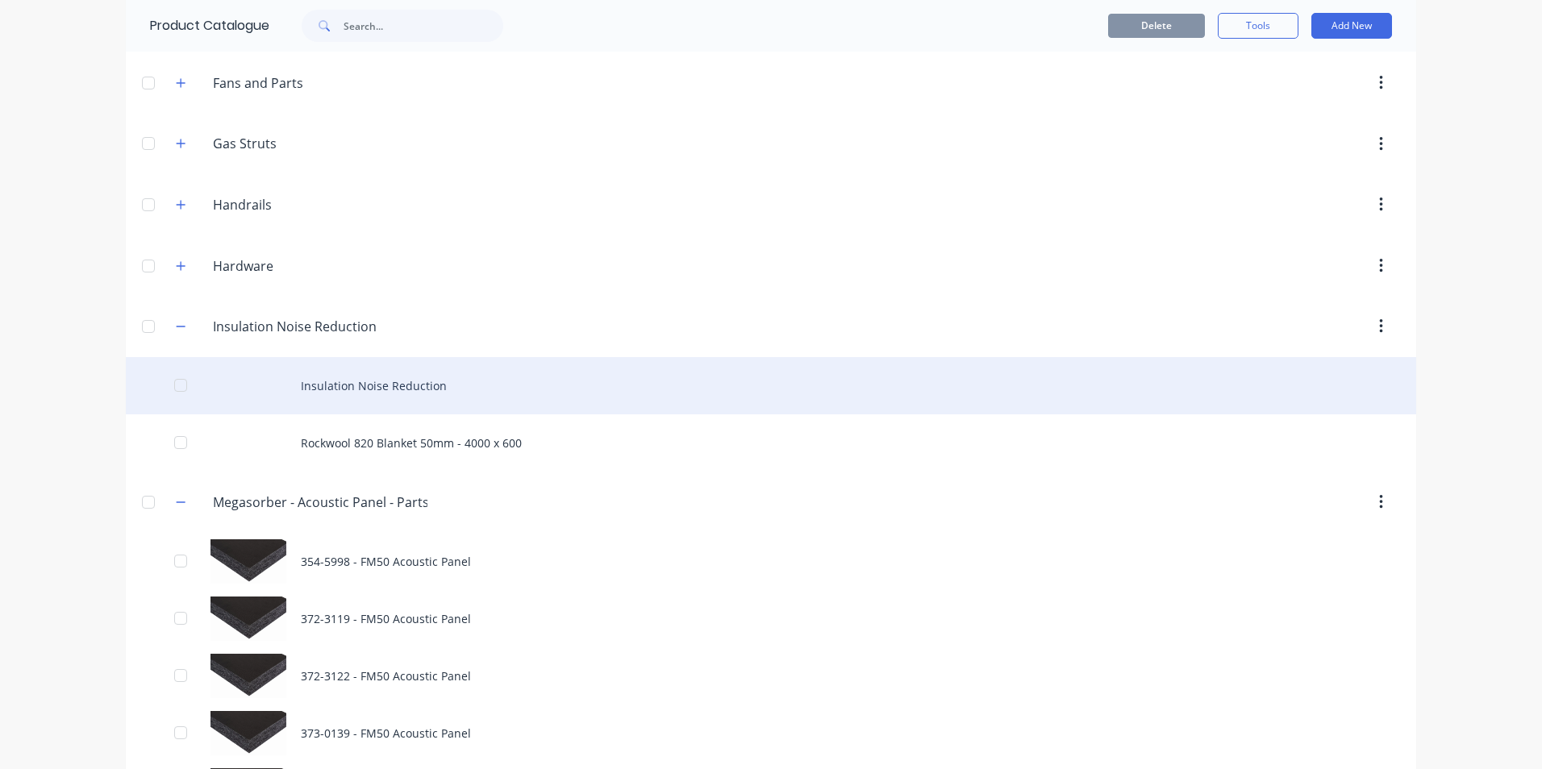
click at [373, 391] on div "Insulation Noise Reduction" at bounding box center [771, 385] width 1291 height 57
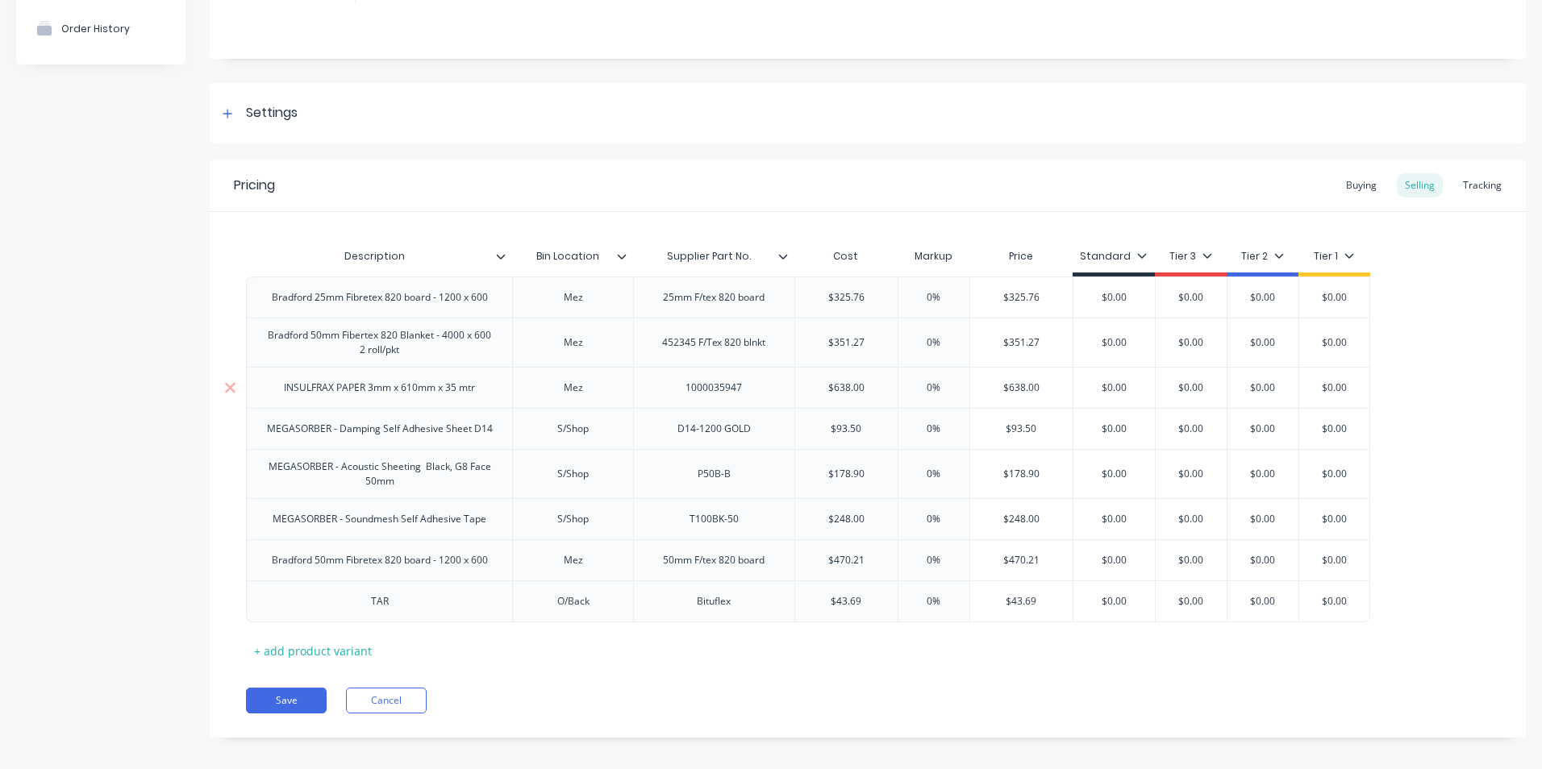
scroll to position [168, 0]
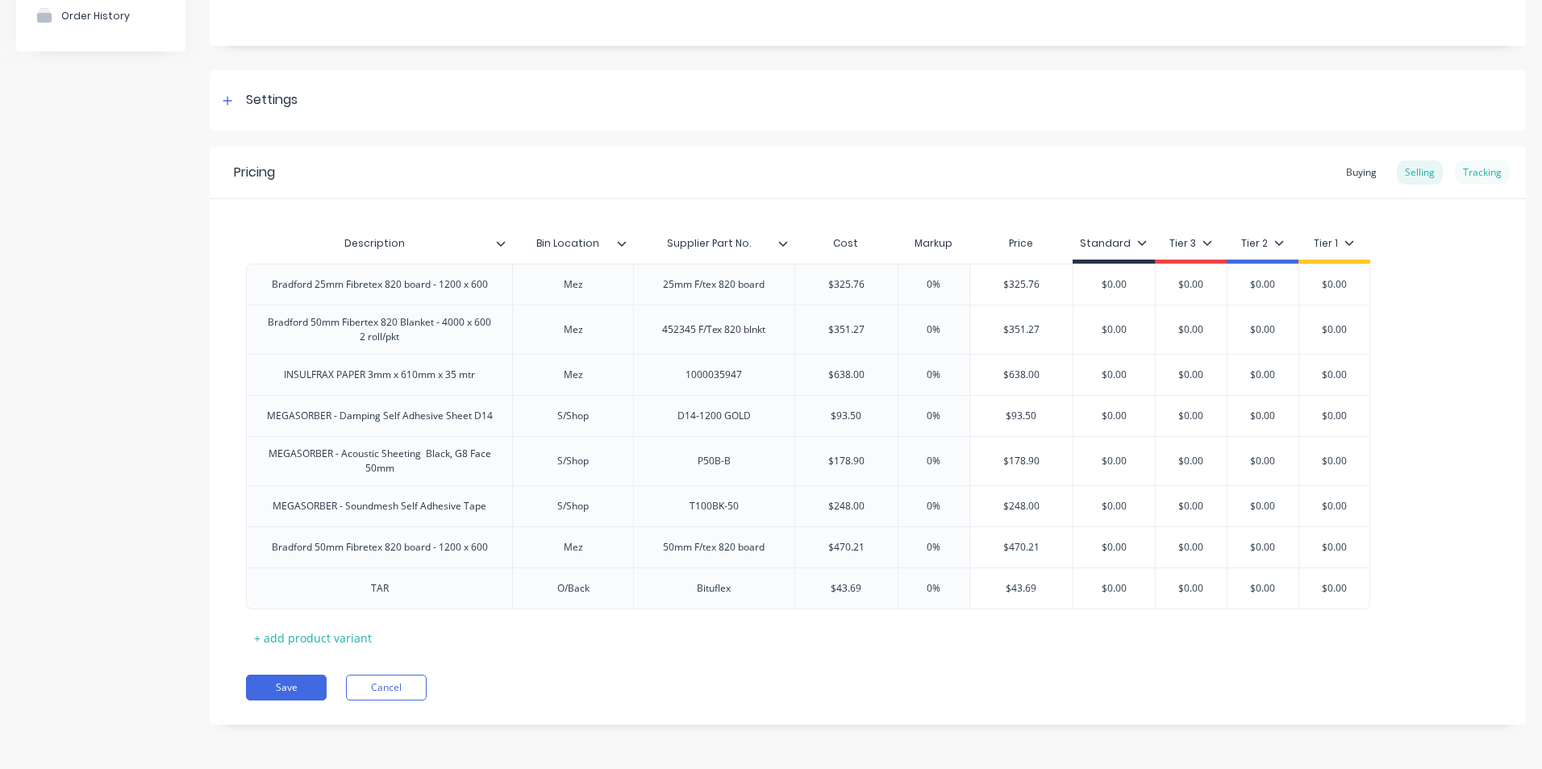
click at [1462, 167] on div "Tracking" at bounding box center [1482, 173] width 55 height 24
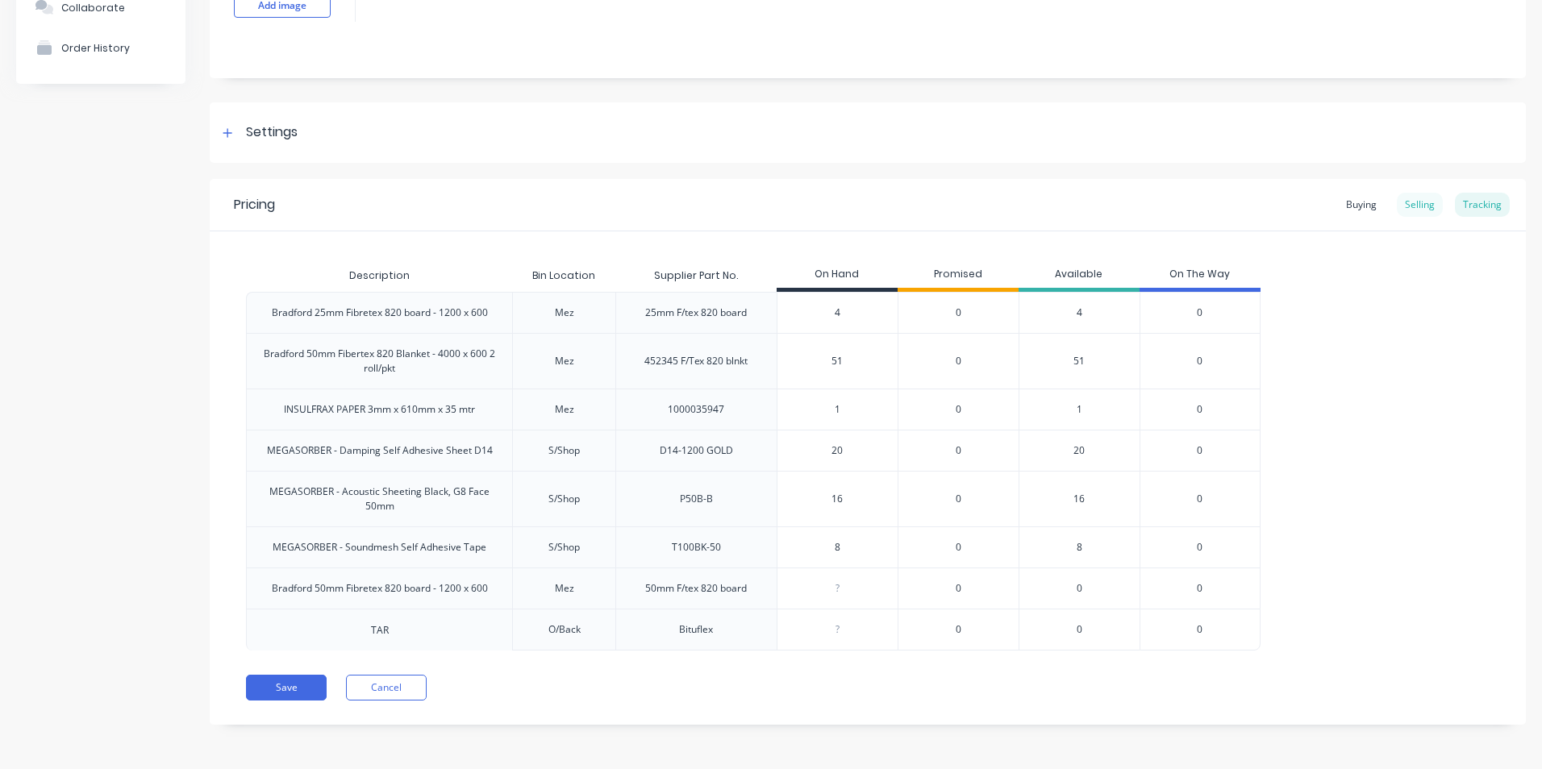
click at [1413, 203] on div "Selling" at bounding box center [1420, 205] width 46 height 24
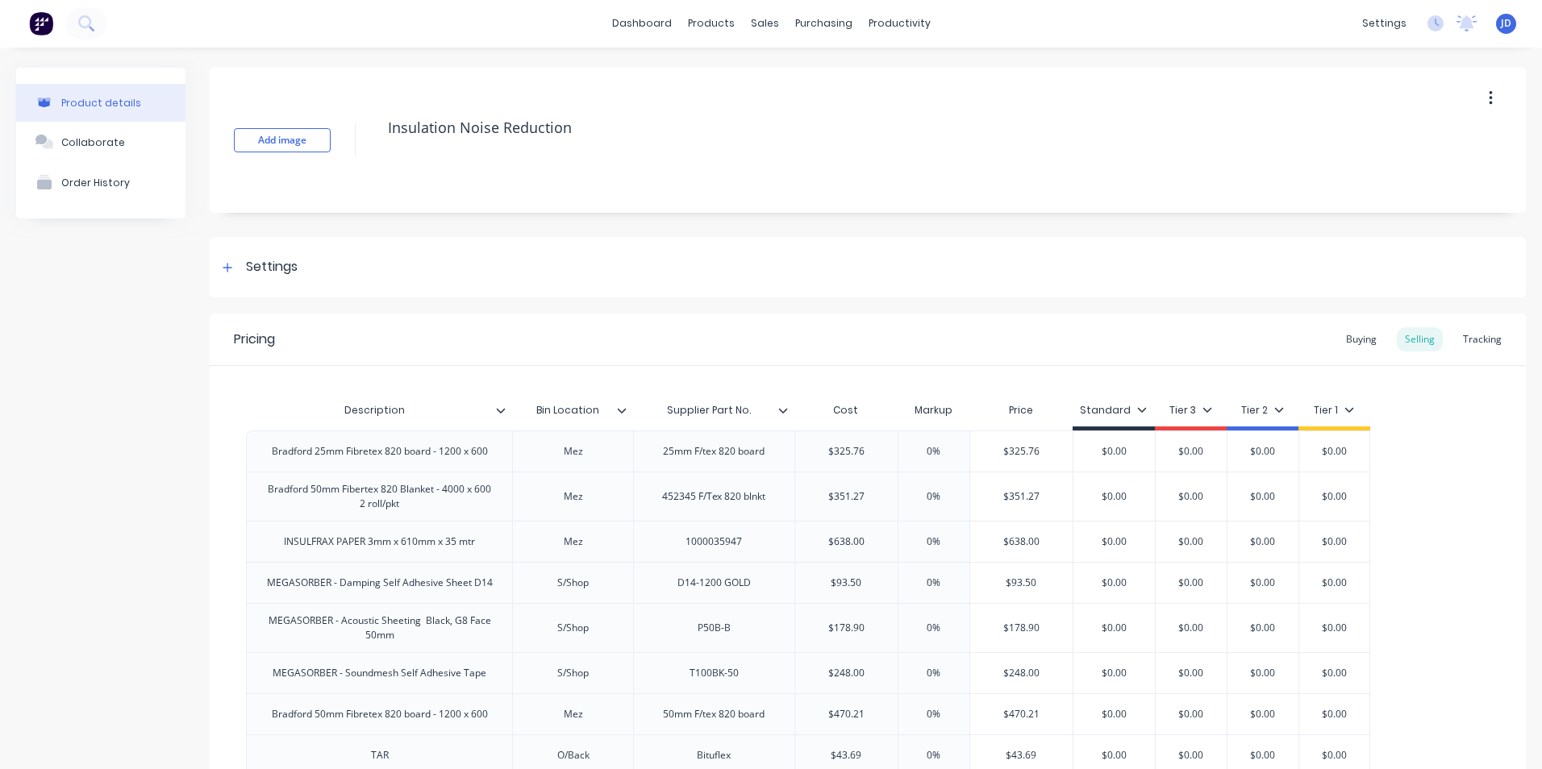
scroll to position [0, 0]
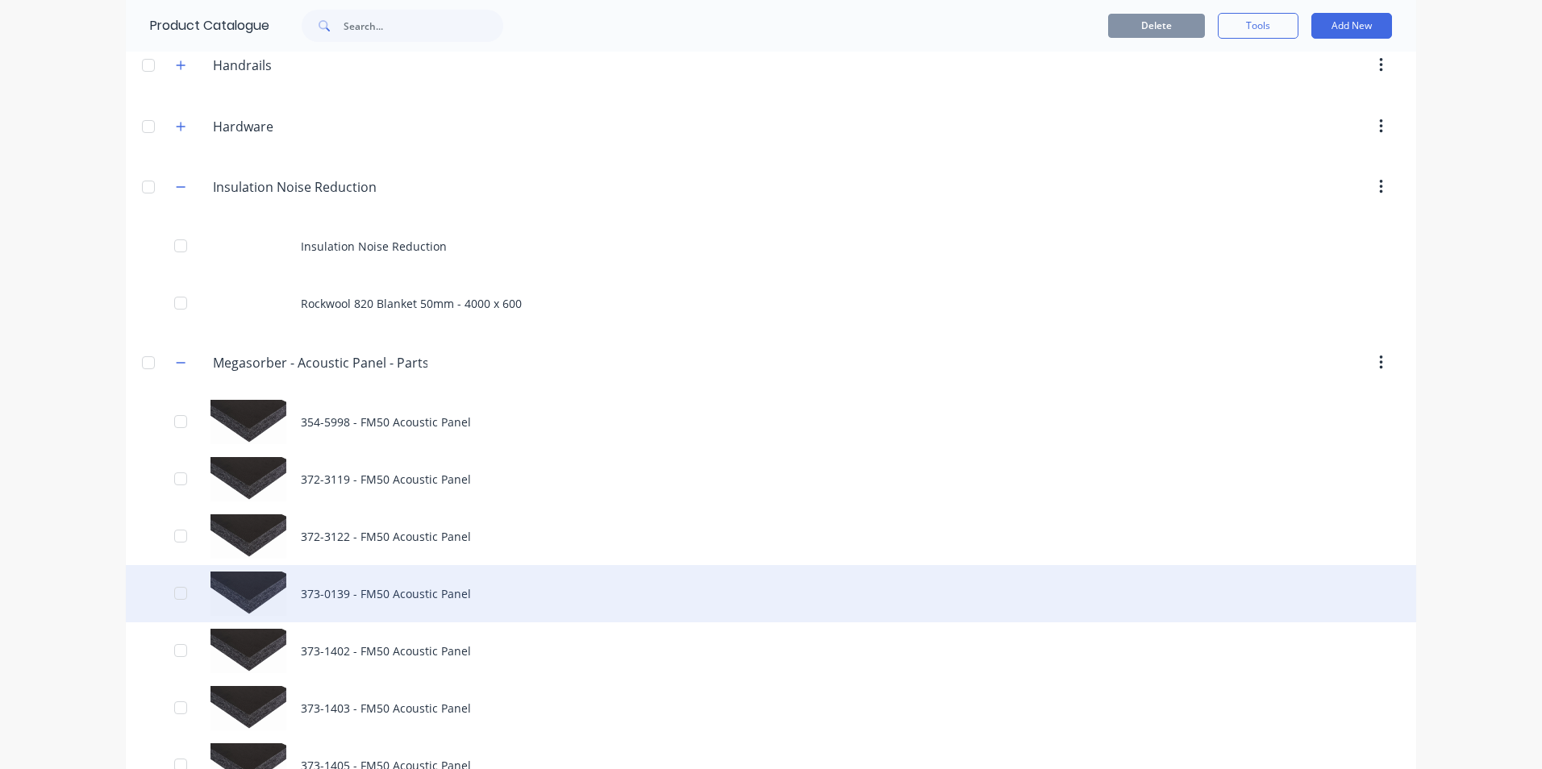
scroll to position [887, 0]
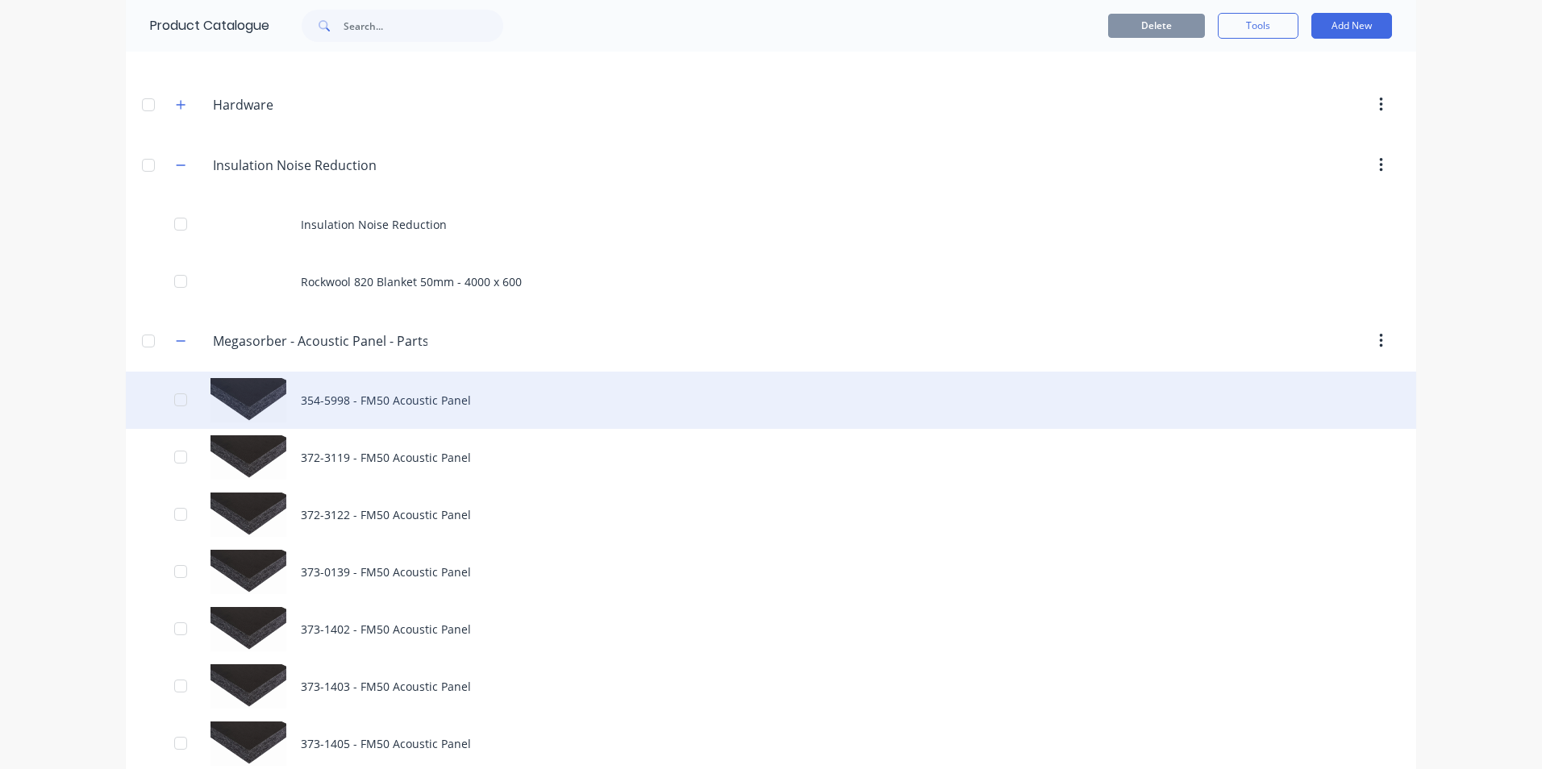
click at [332, 394] on div "354-5998 - FM50 Acoustic Panel" at bounding box center [771, 400] width 1291 height 57
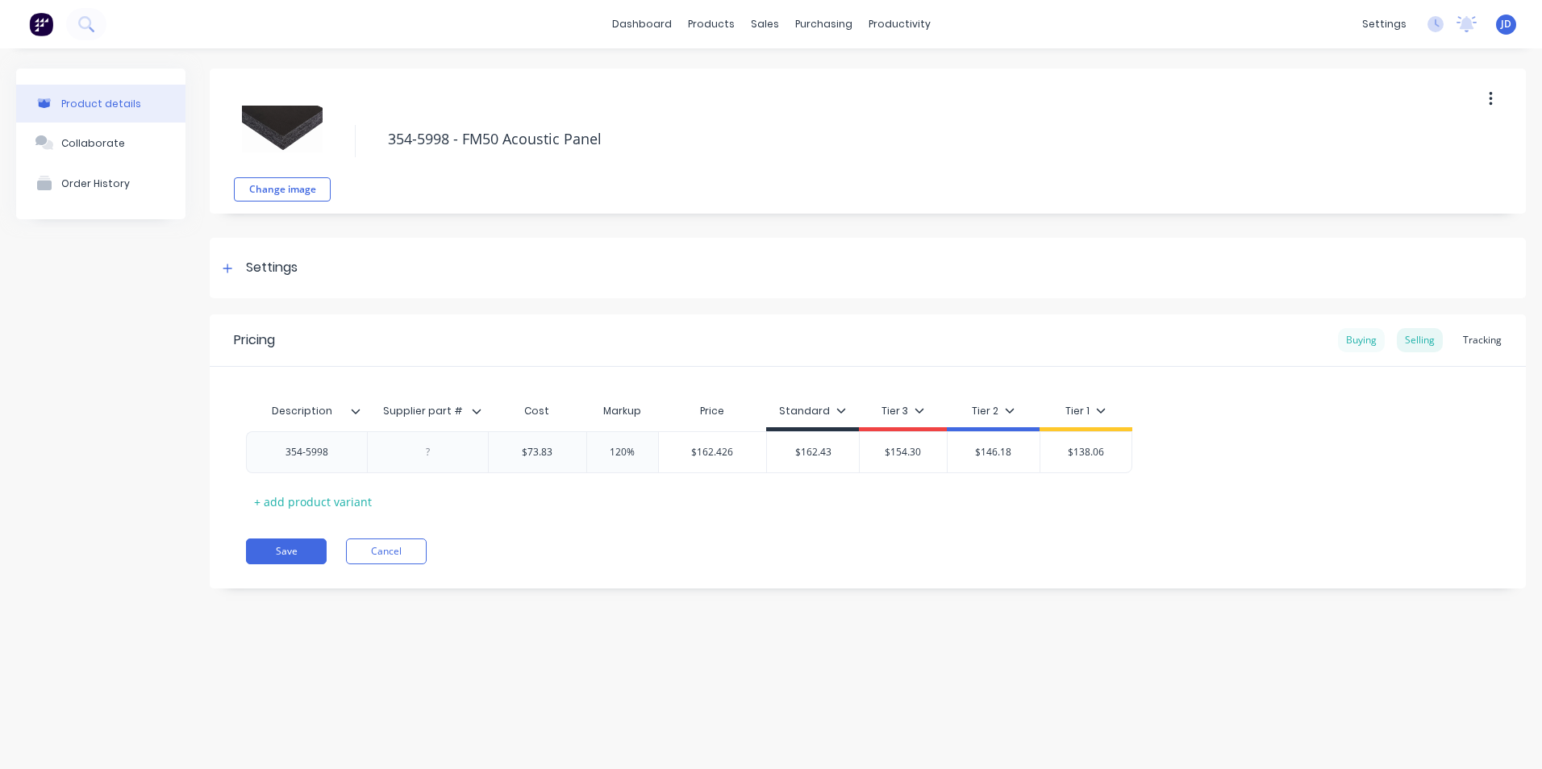
click at [1362, 345] on div "Buying" at bounding box center [1361, 340] width 47 height 24
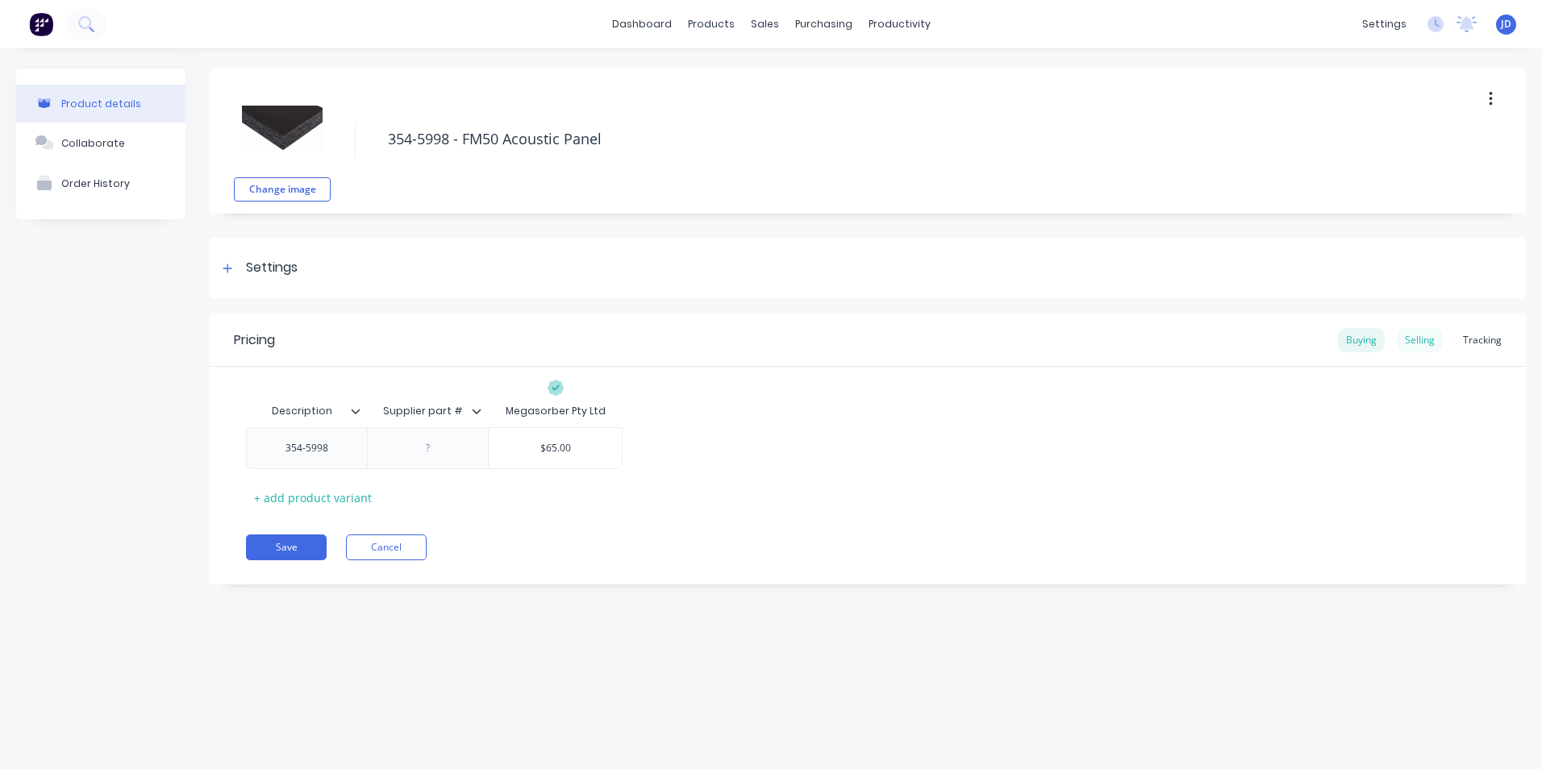
click at [1421, 341] on div "Selling" at bounding box center [1420, 340] width 46 height 24
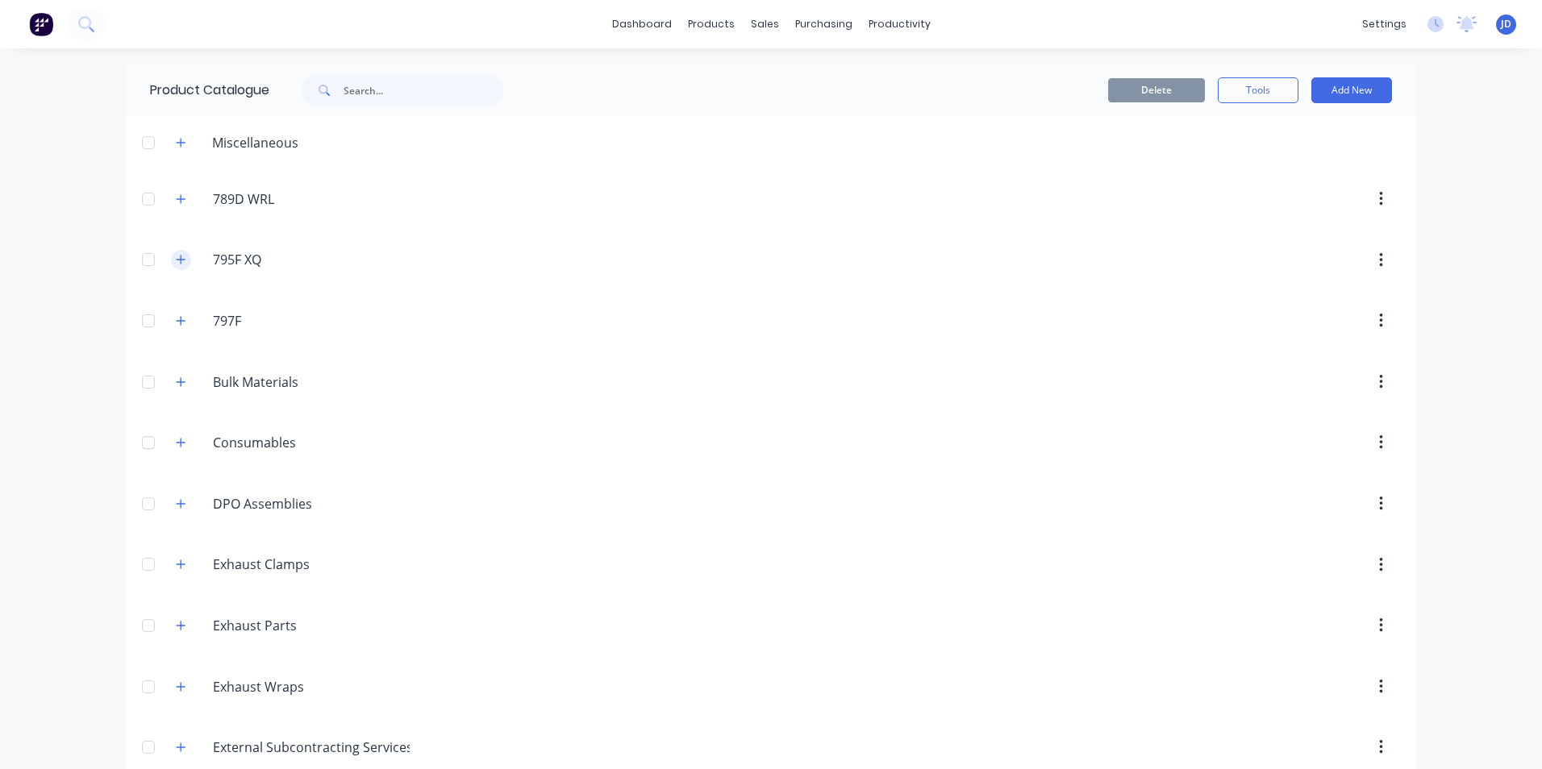
click at [177, 262] on icon "button" at bounding box center [181, 259] width 10 height 11
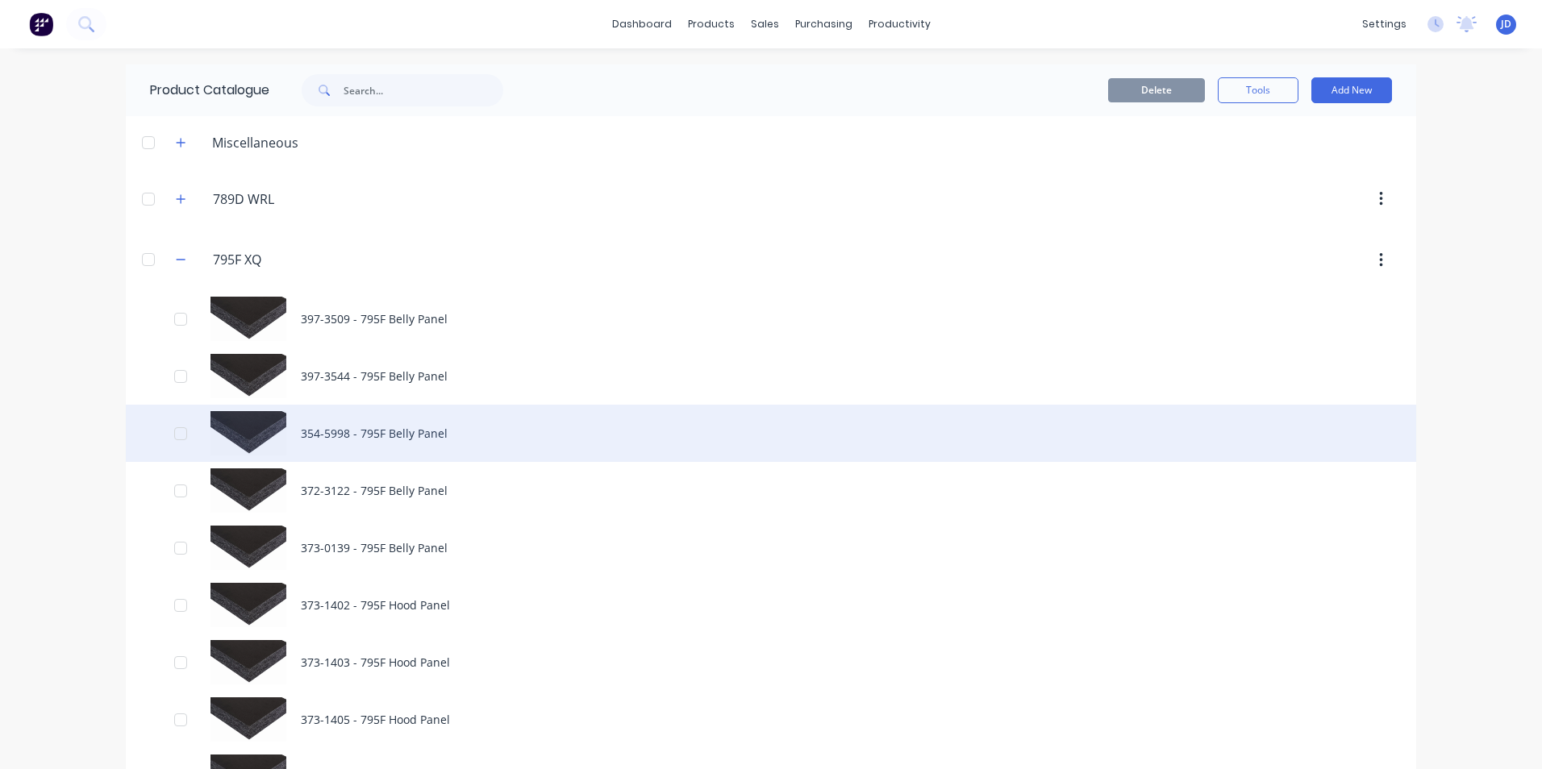
click at [324, 436] on div "354-5998 - 795F Belly Panel" at bounding box center [771, 433] width 1291 height 57
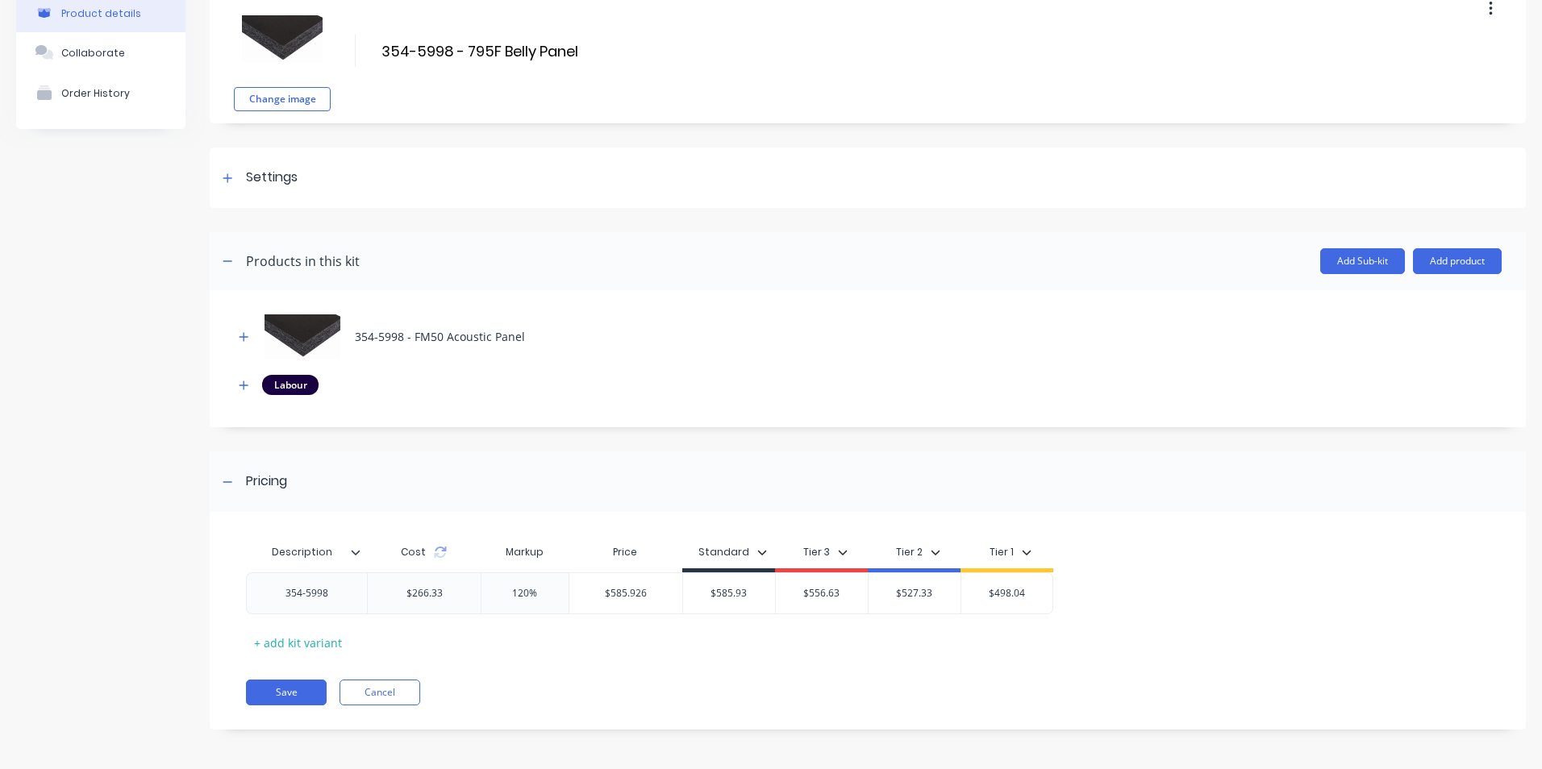
scroll to position [87, 0]
click at [244, 387] on icon "button" at bounding box center [244, 384] width 9 height 9
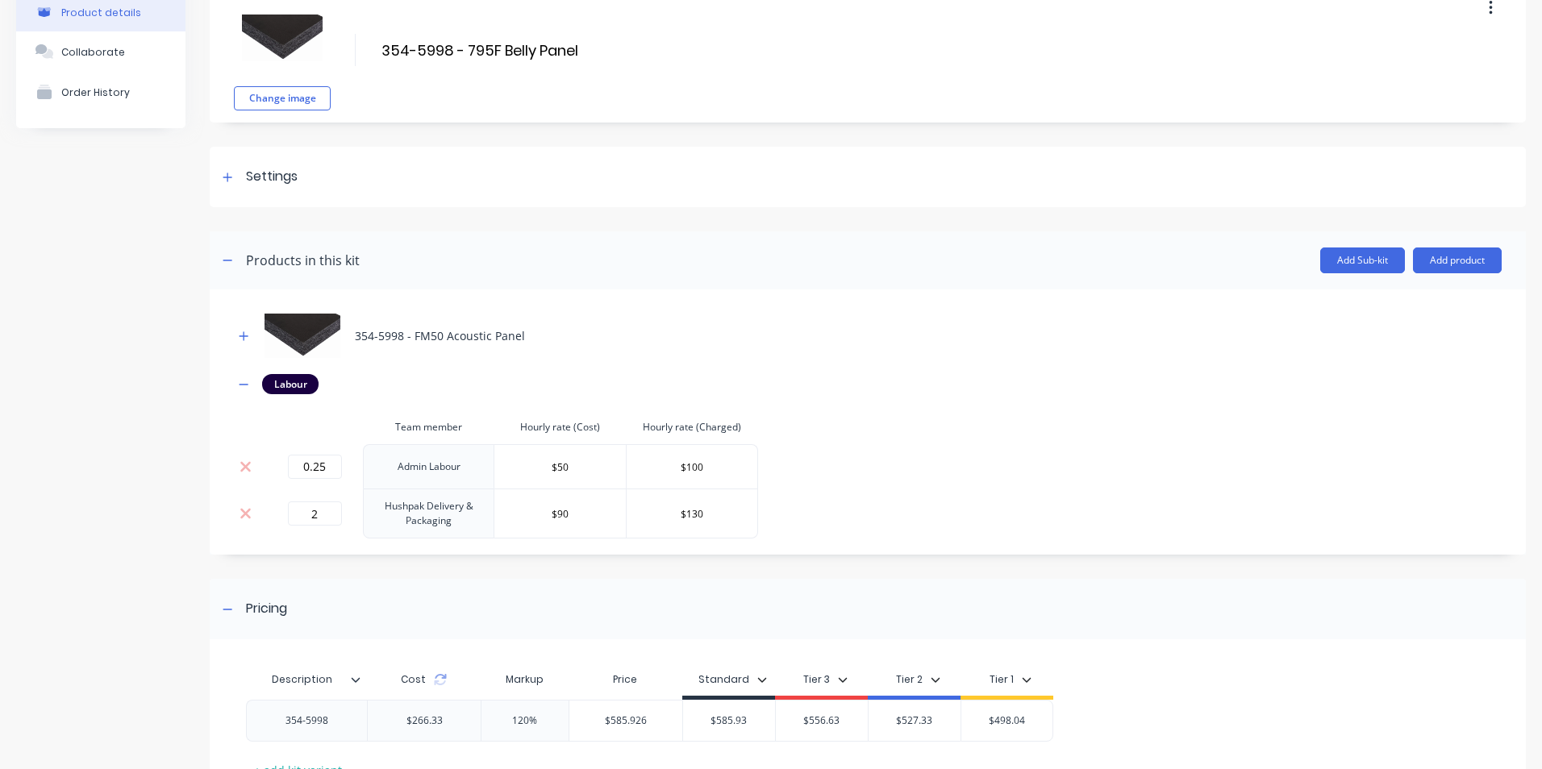
scroll to position [168, 0]
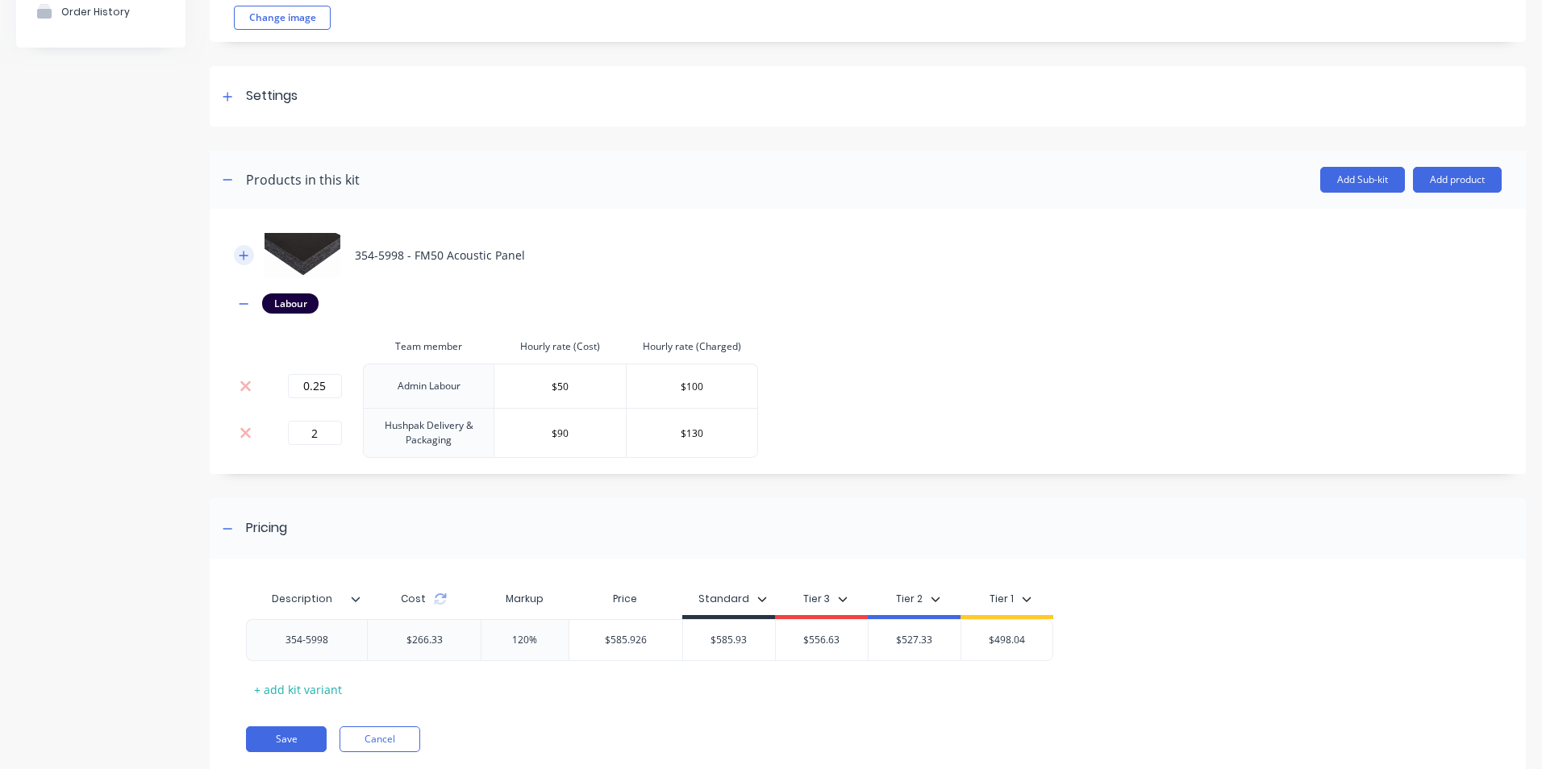
click at [247, 256] on icon "button" at bounding box center [244, 255] width 10 height 11
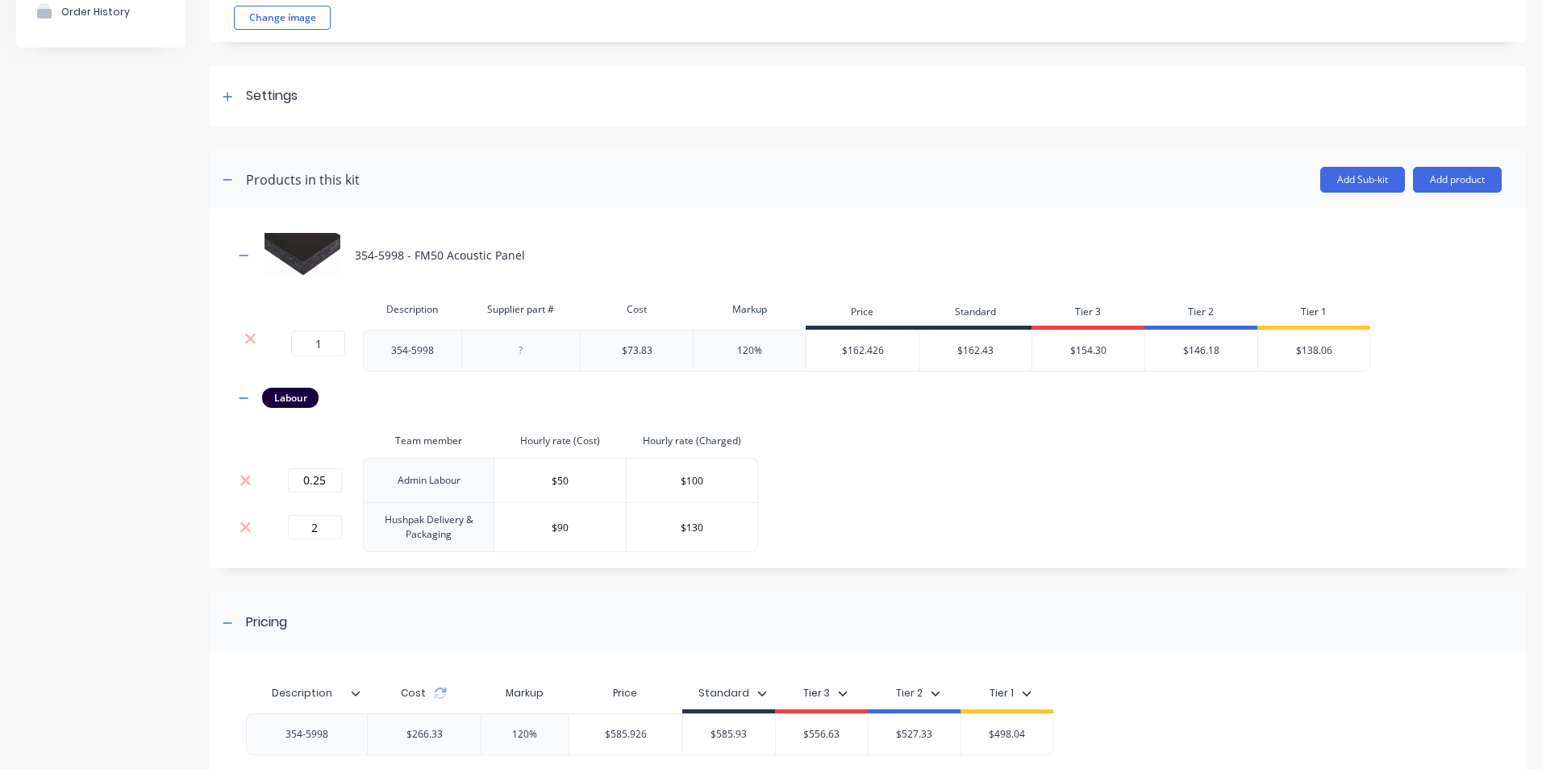
scroll to position [248, 0]
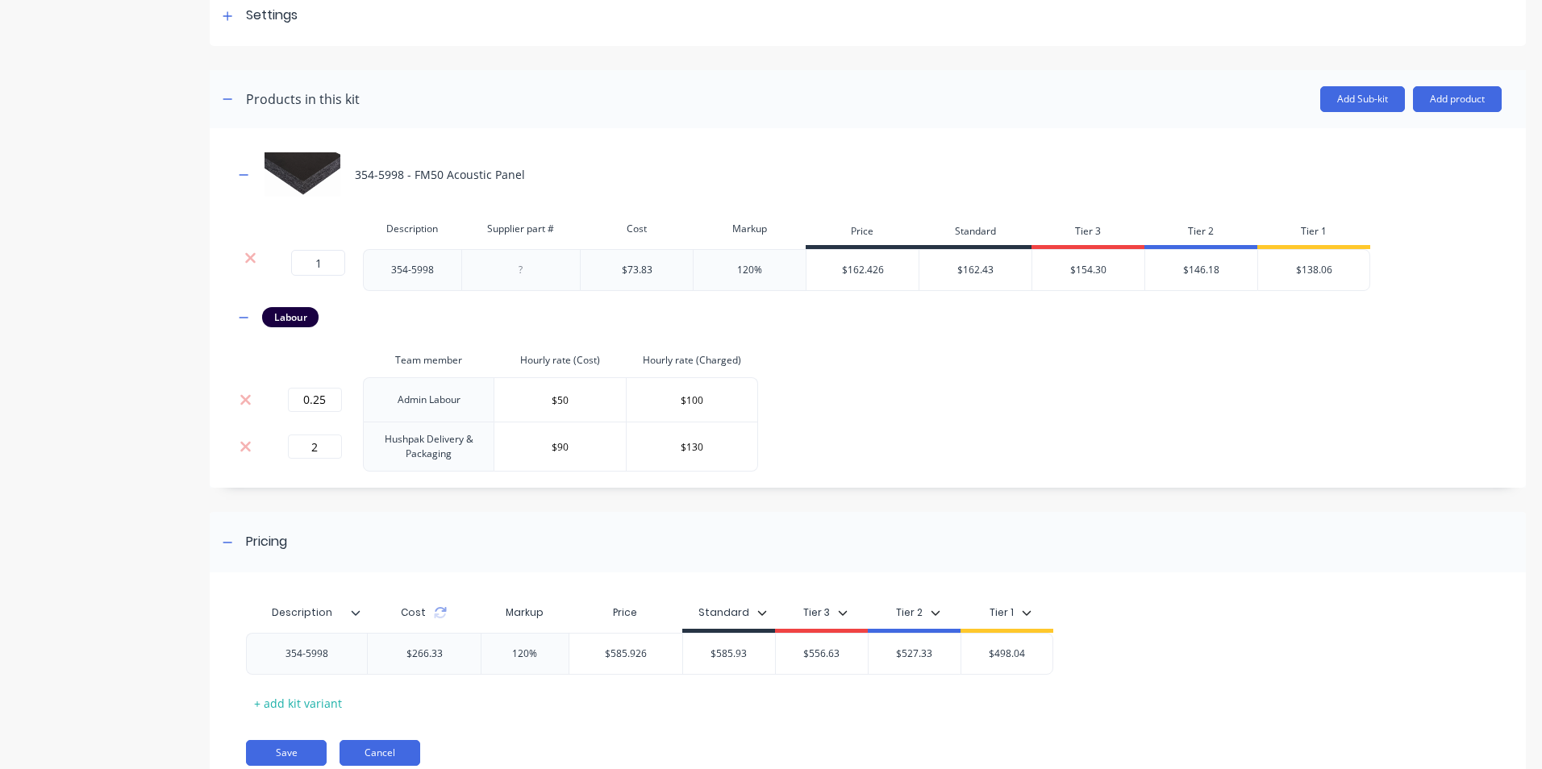
click at [392, 753] on button "Cancel" at bounding box center [380, 753] width 81 height 26
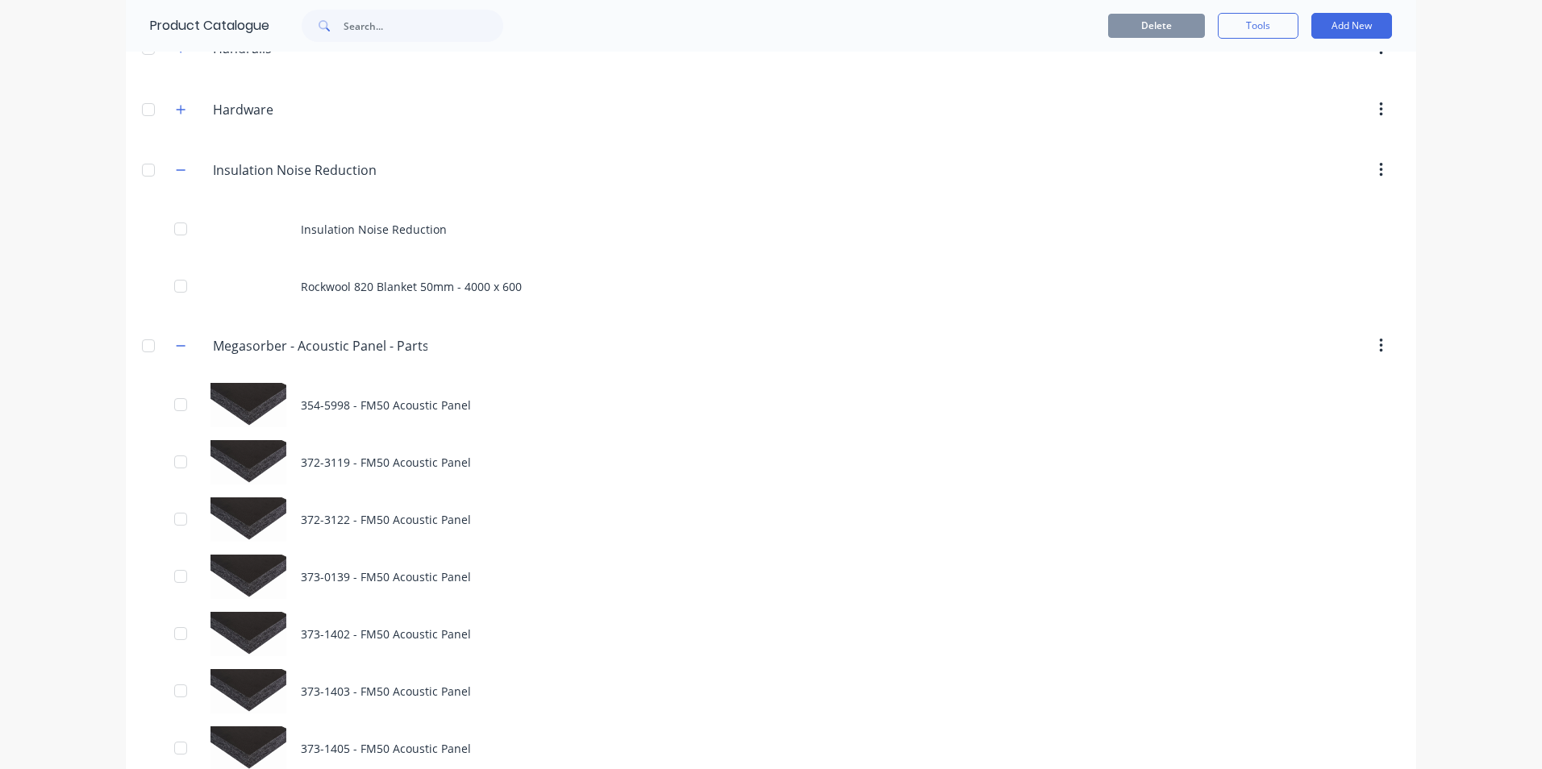
scroll to position [2500, 0]
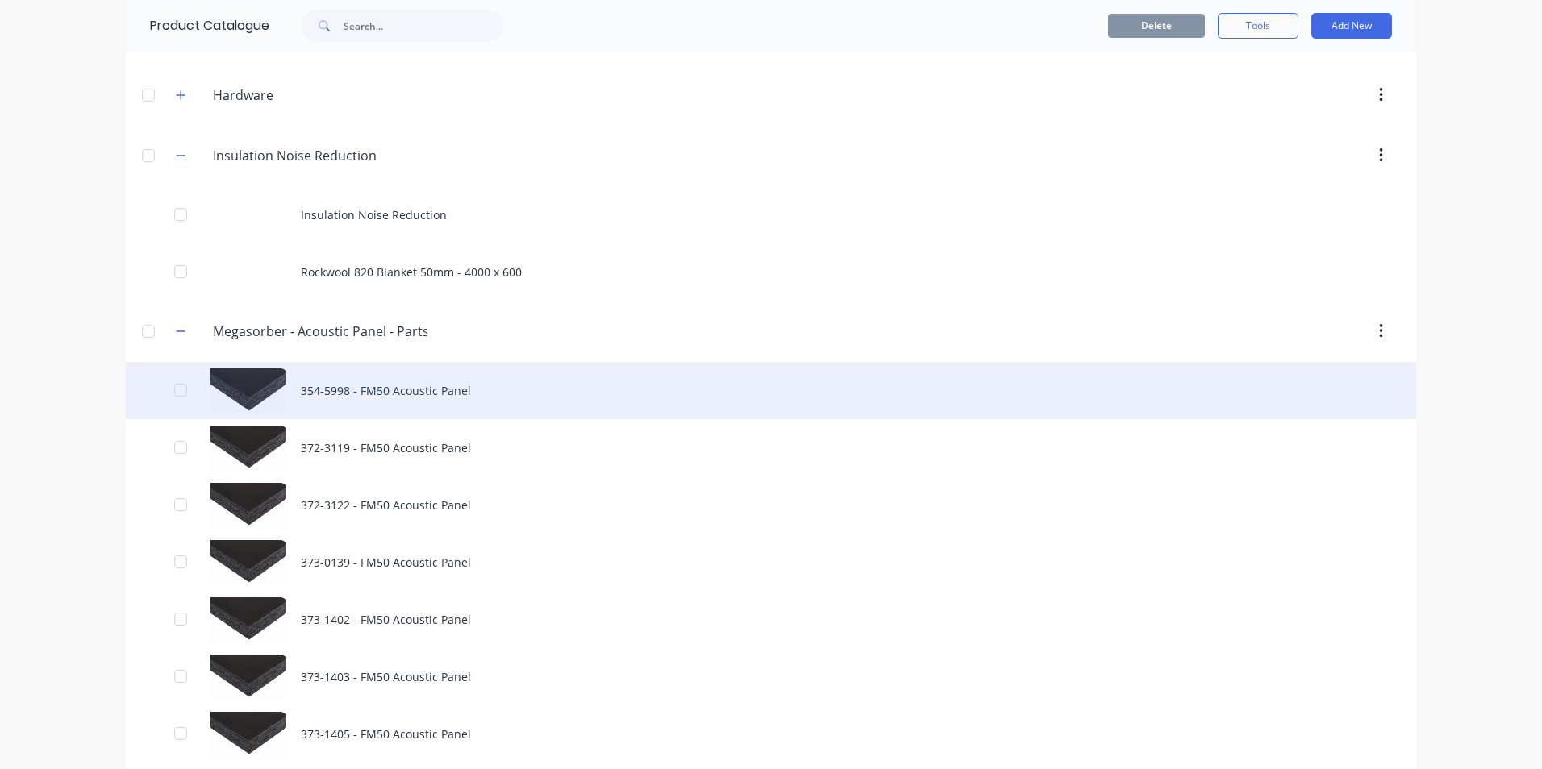
click at [315, 390] on div "354-5998 - FM50 Acoustic Panel" at bounding box center [771, 390] width 1291 height 57
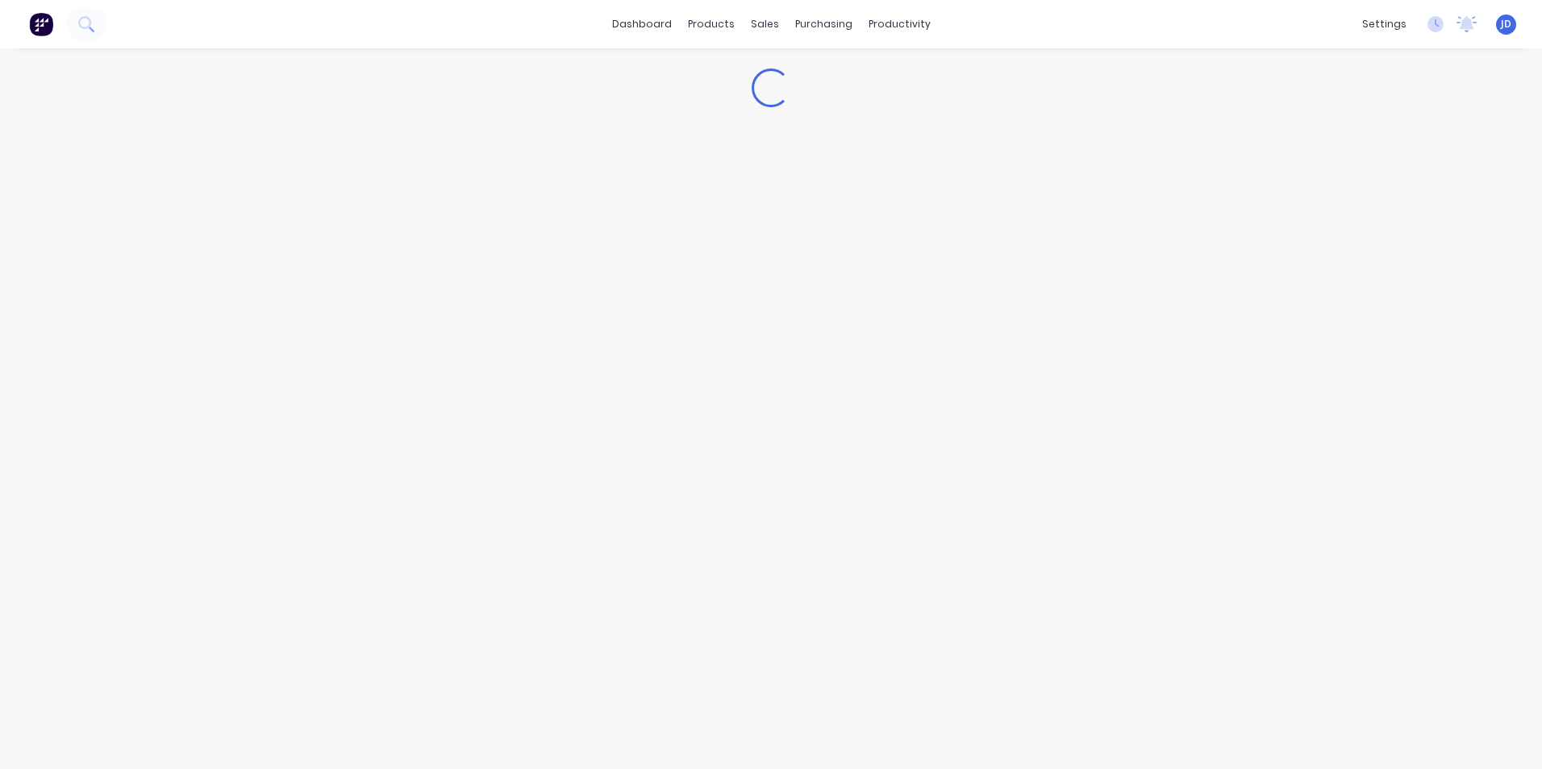
type textarea "x"
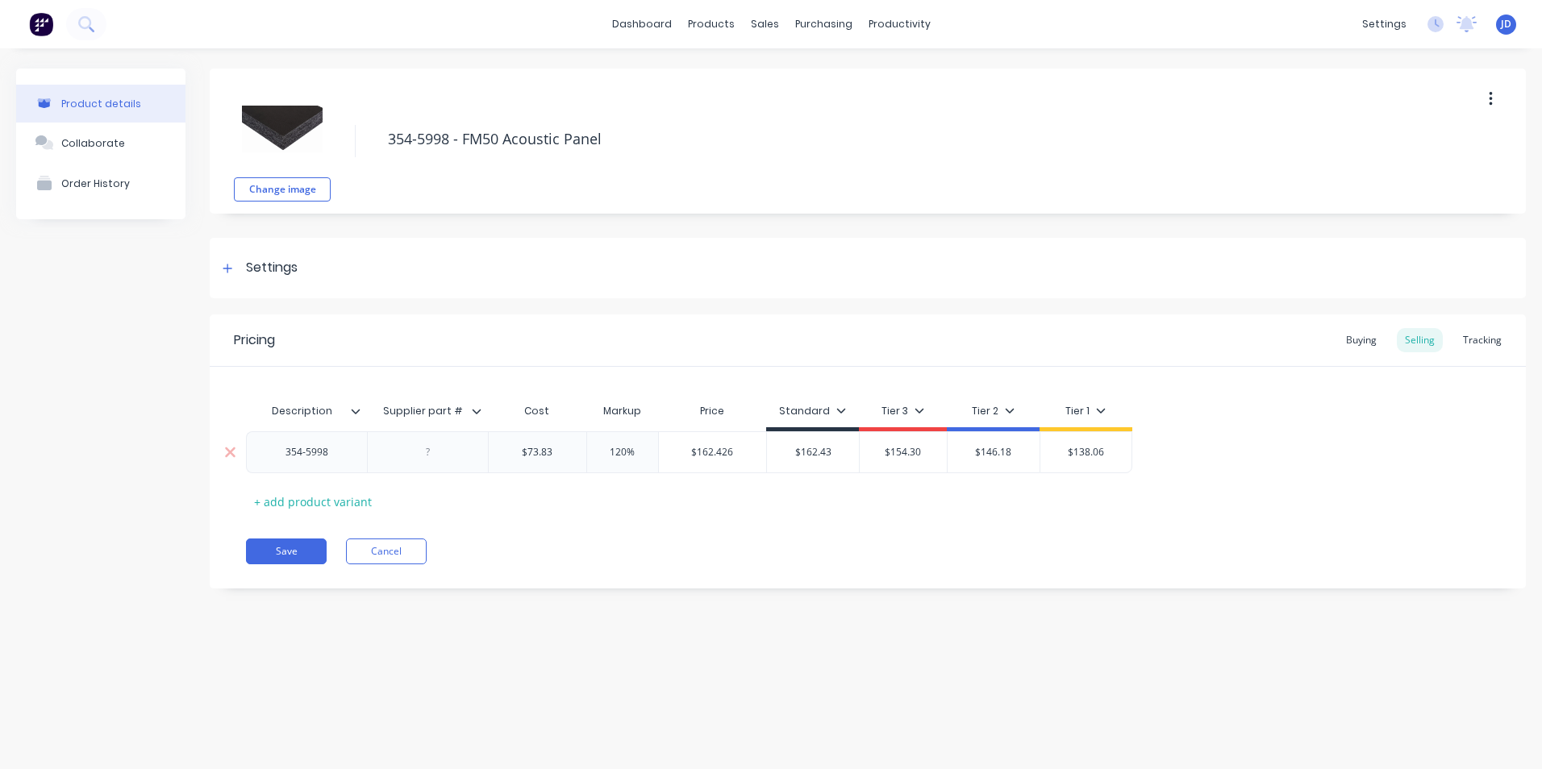
click at [542, 461] on div "$73.83" at bounding box center [538, 452] width 98 height 40
type input "$73.83"
type textarea "x"
type input "$73.8"
type textarea "x"
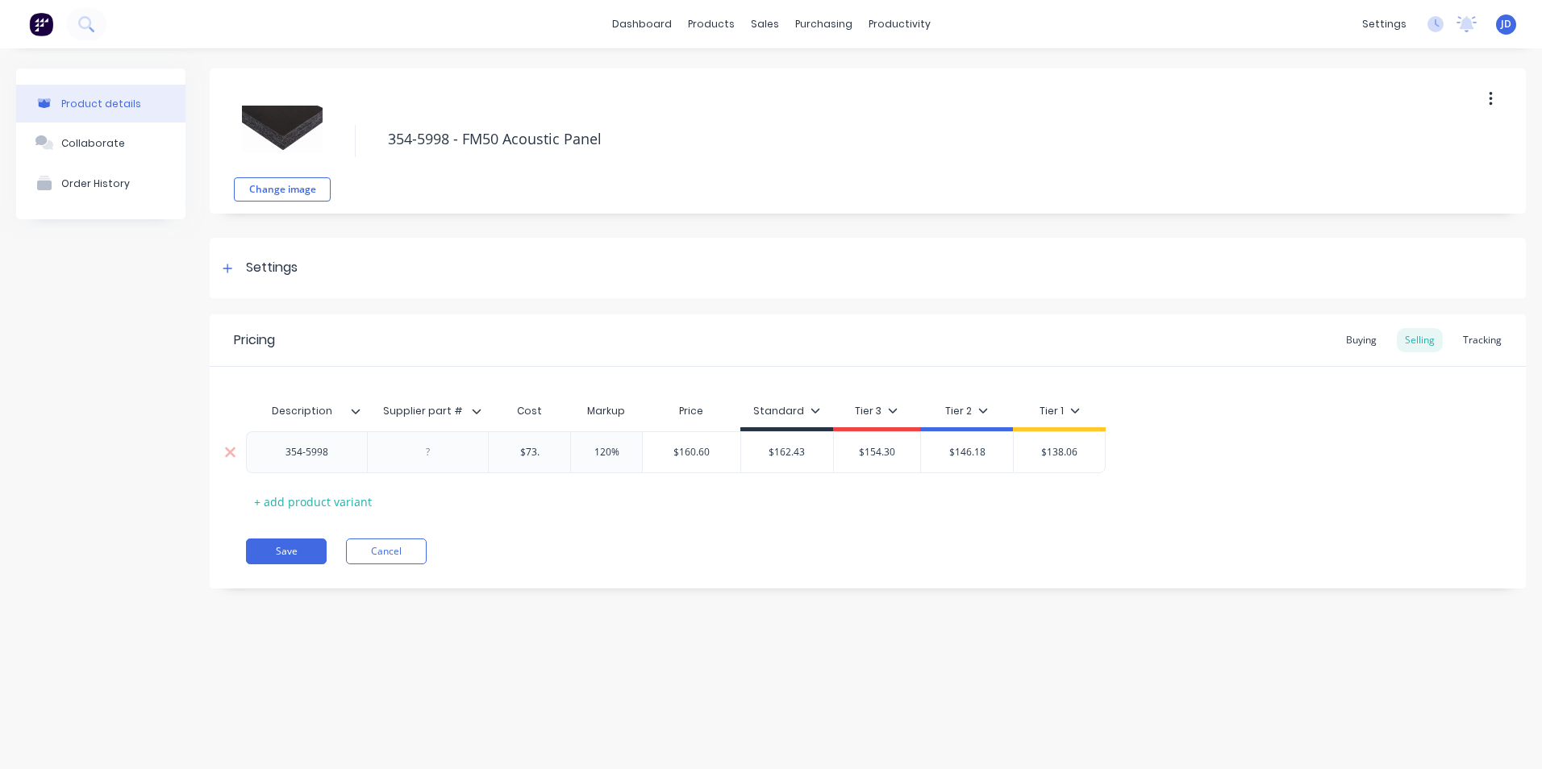
type input "$73"
type textarea "x"
type input "$7"
type textarea "x"
type input "$"
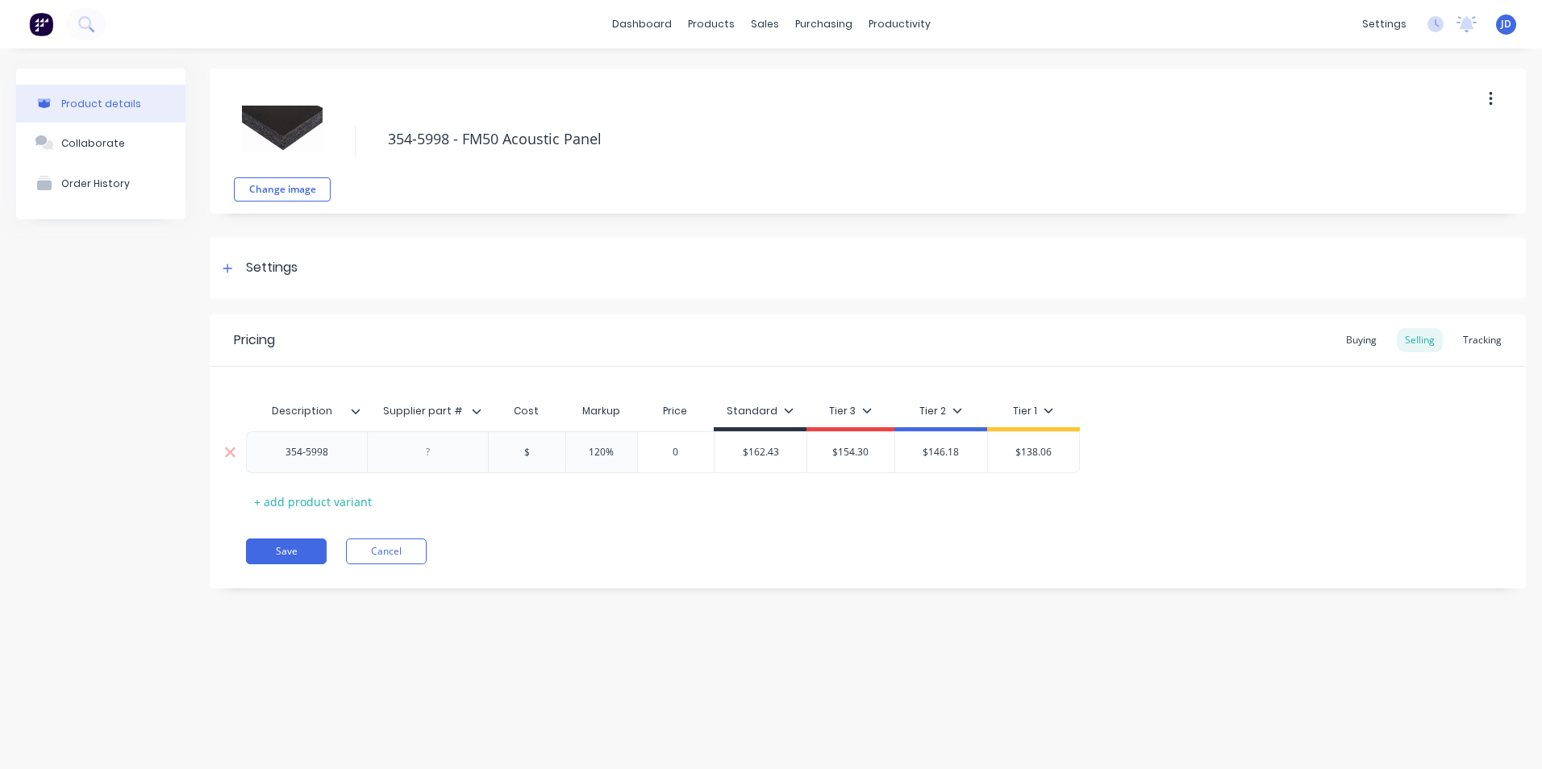
type textarea "x"
type input "$6"
type textarea "x"
type input "$65.00"
click at [282, 554] on button "Save" at bounding box center [286, 552] width 81 height 26
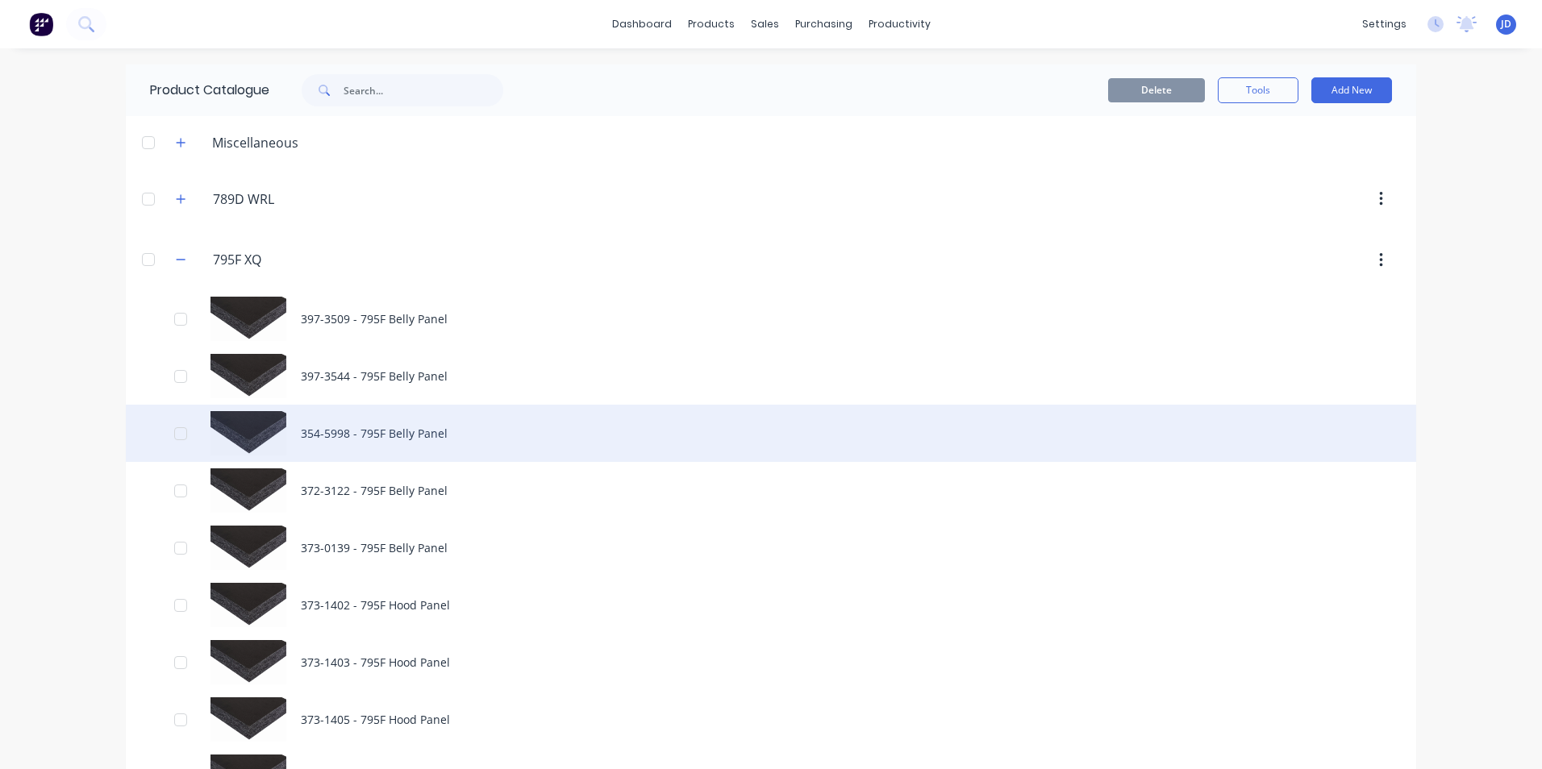
click at [332, 432] on div "354-5998 - 795F Belly Panel" at bounding box center [771, 433] width 1291 height 57
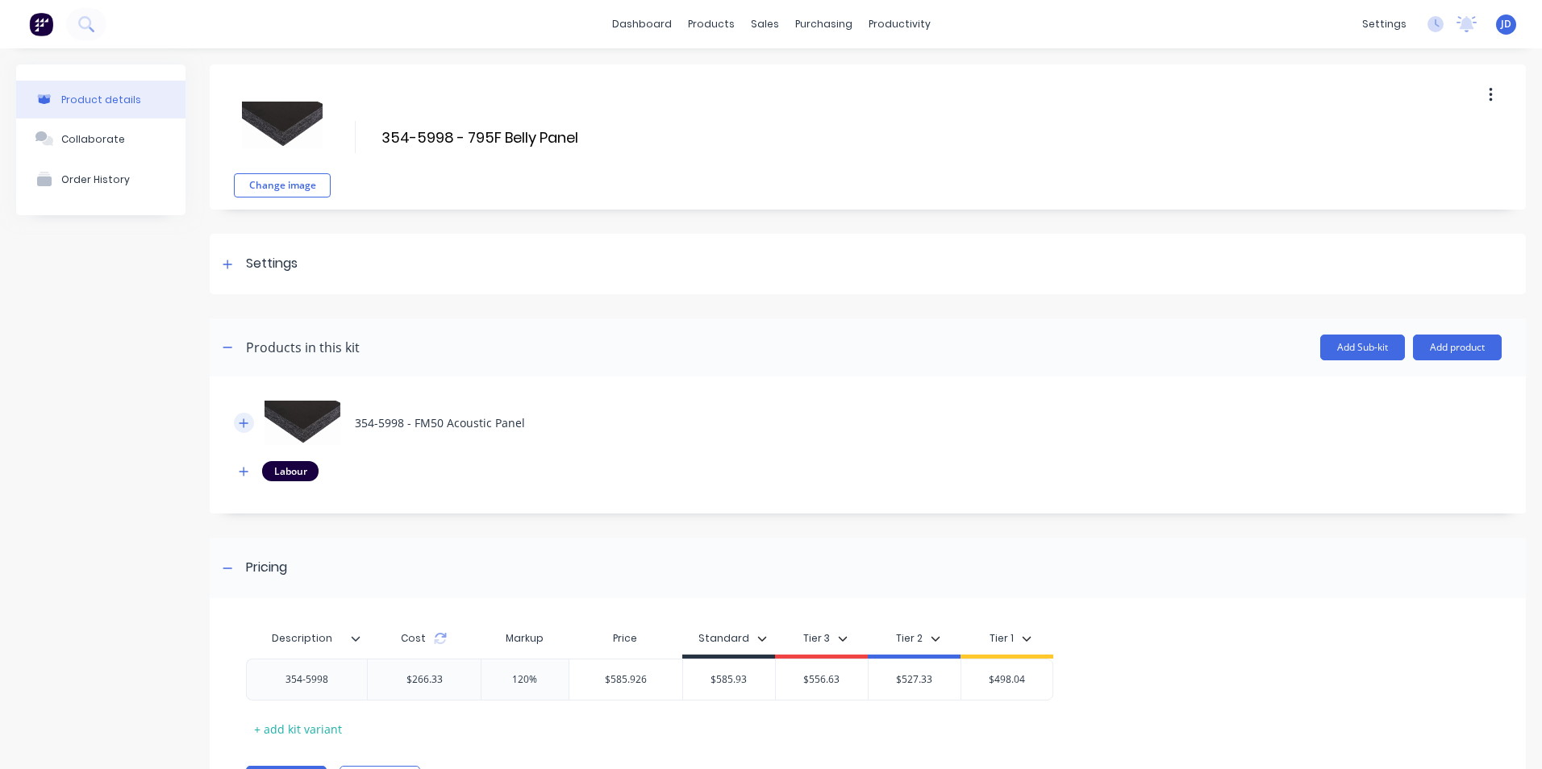
click at [241, 419] on icon "button" at bounding box center [244, 423] width 10 height 11
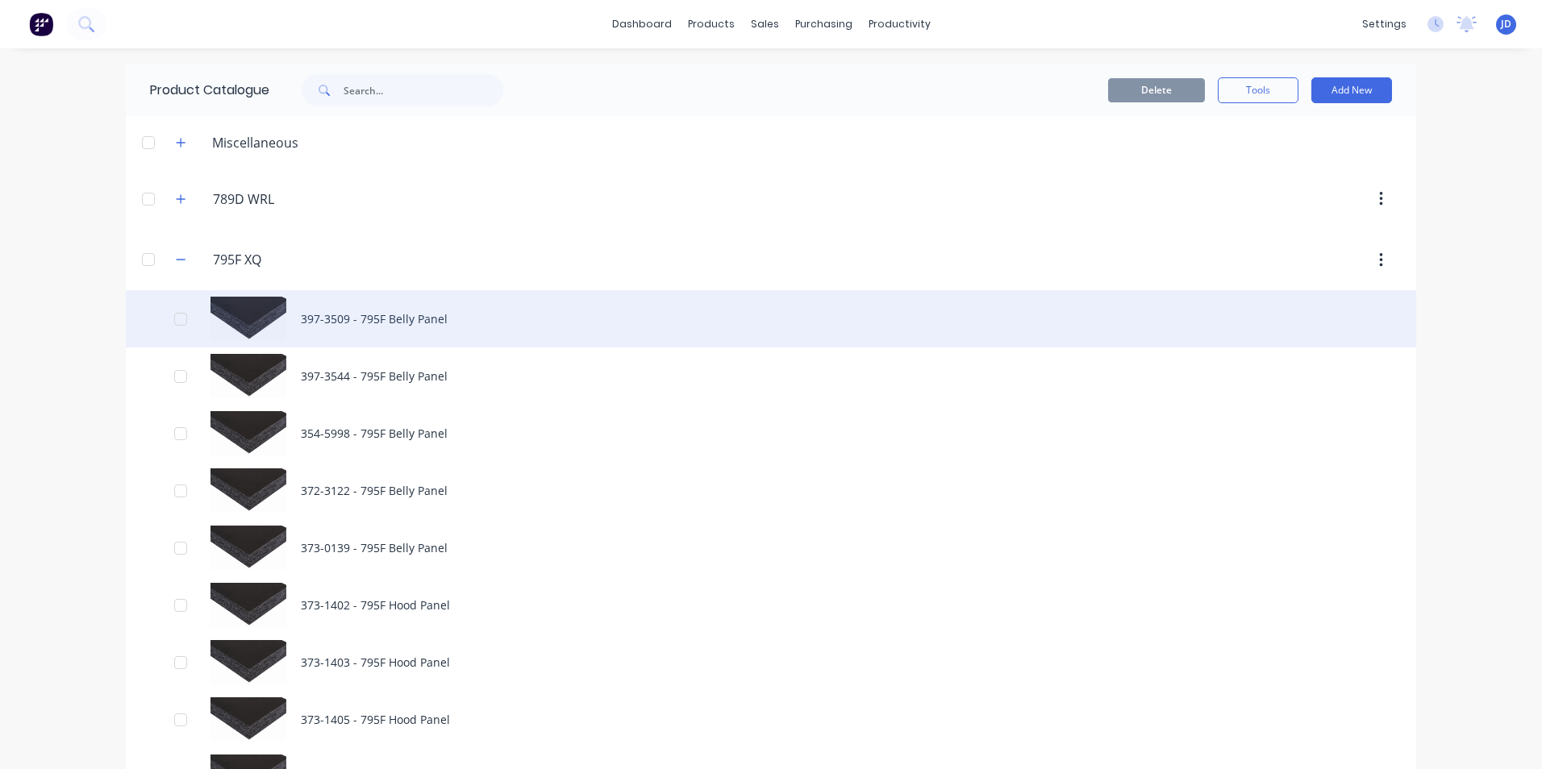
click at [329, 325] on div "397-3509 - 795F Belly Panel" at bounding box center [771, 318] width 1291 height 57
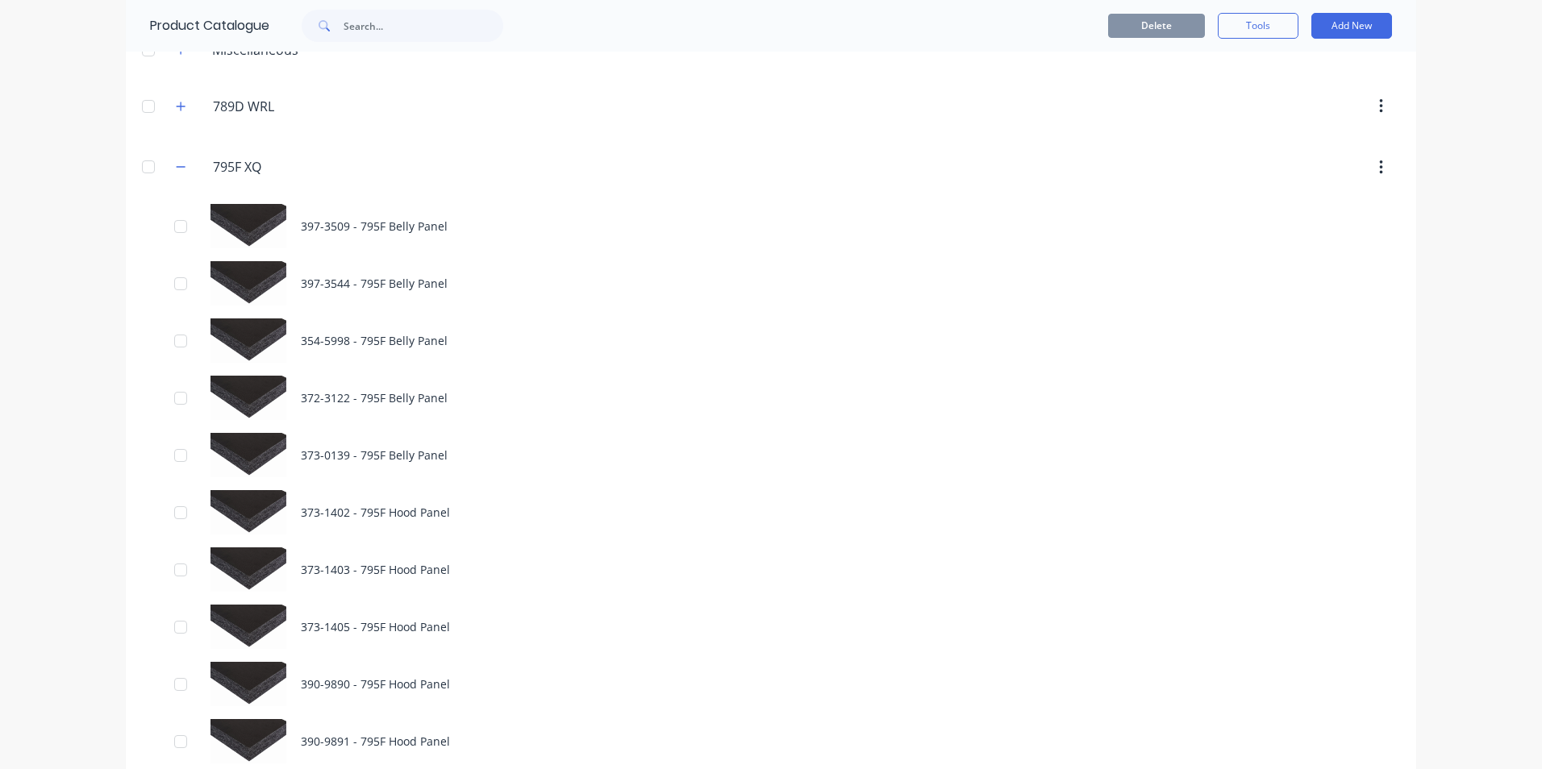
scroll to position [81, 0]
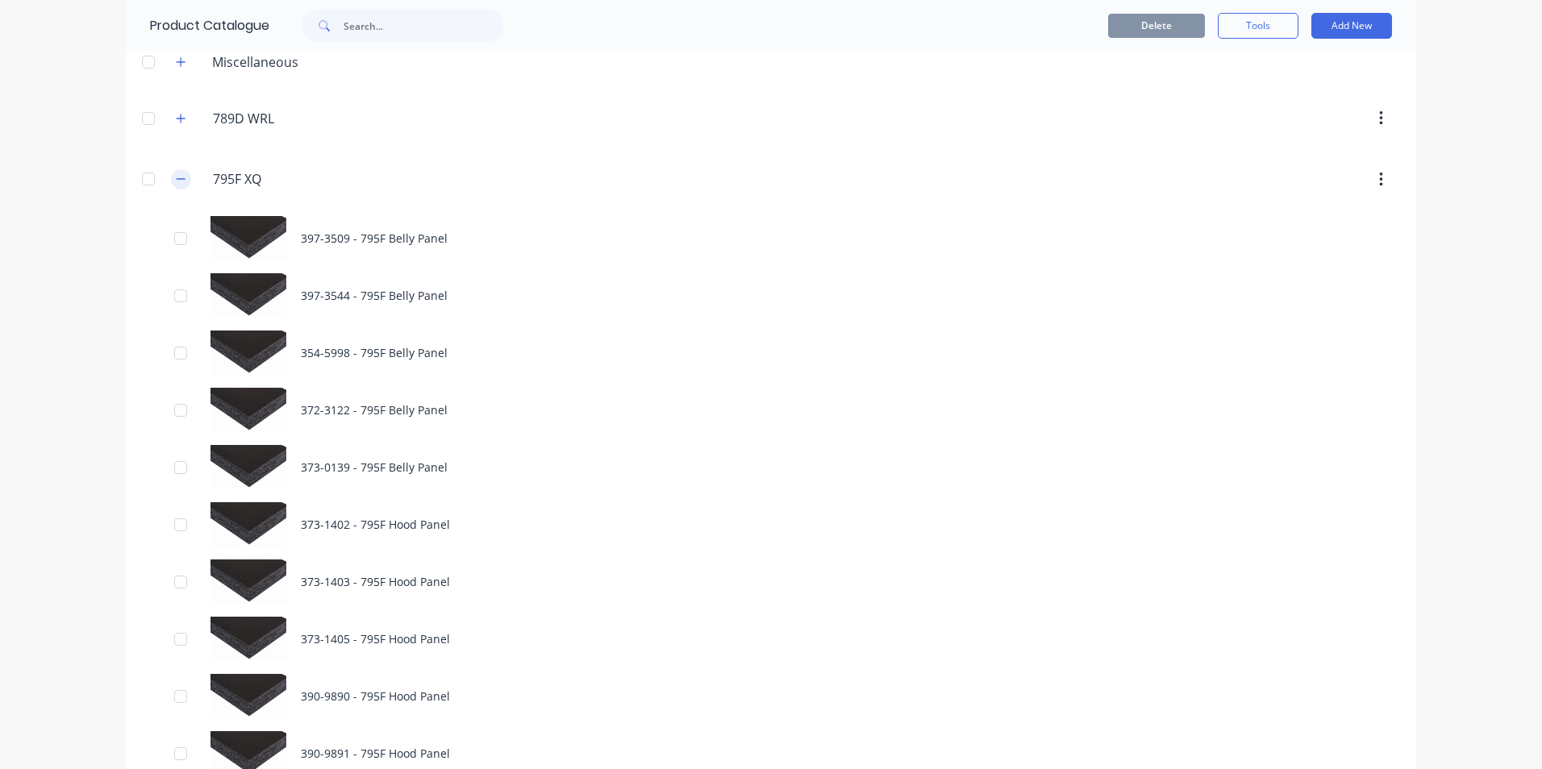
click at [177, 180] on icon "button" at bounding box center [181, 179] width 9 height 1
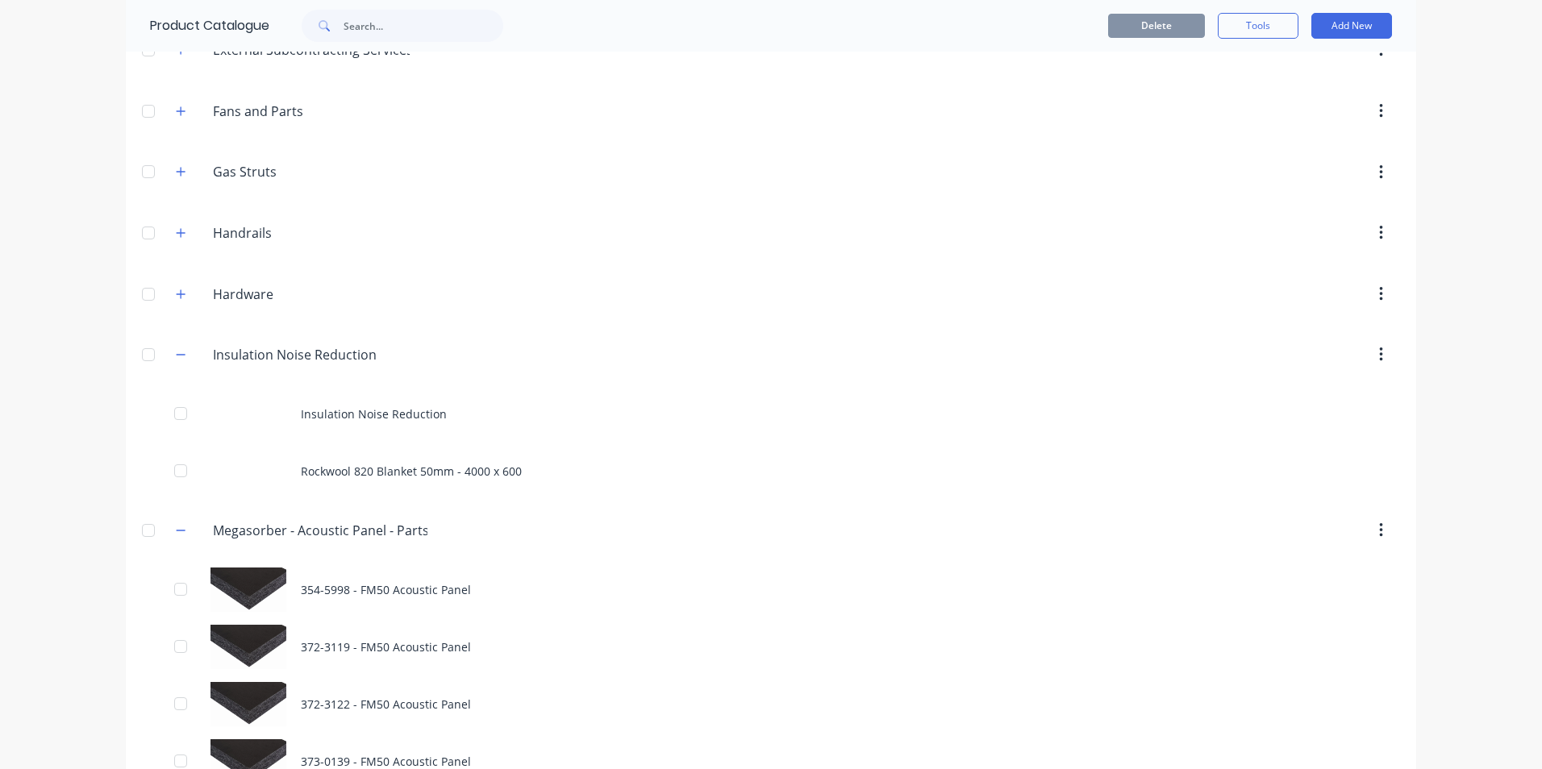
scroll to position [726, 0]
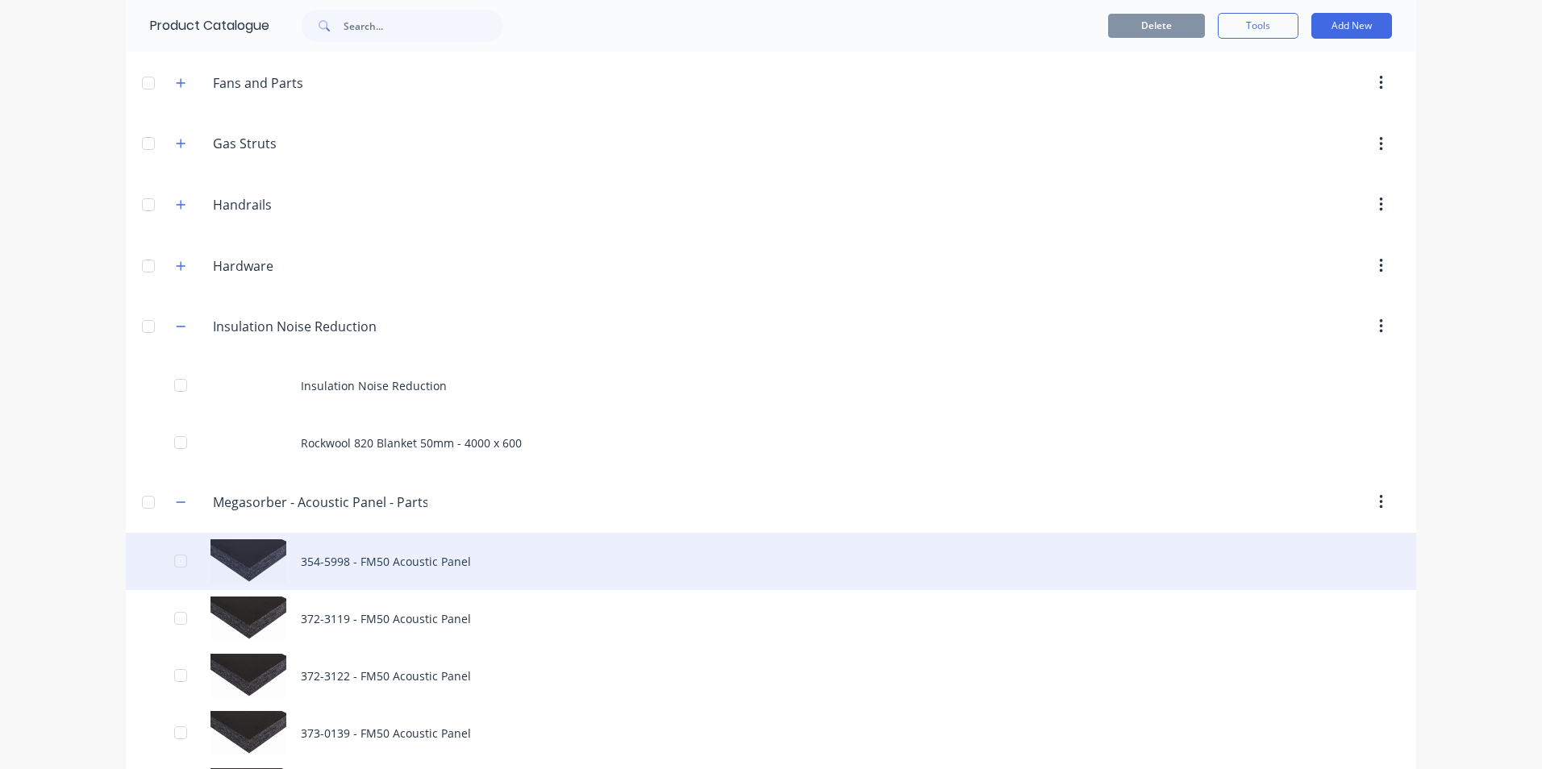
click at [344, 563] on div "354-5998 - FM50 Acoustic Panel" at bounding box center [771, 561] width 1291 height 57
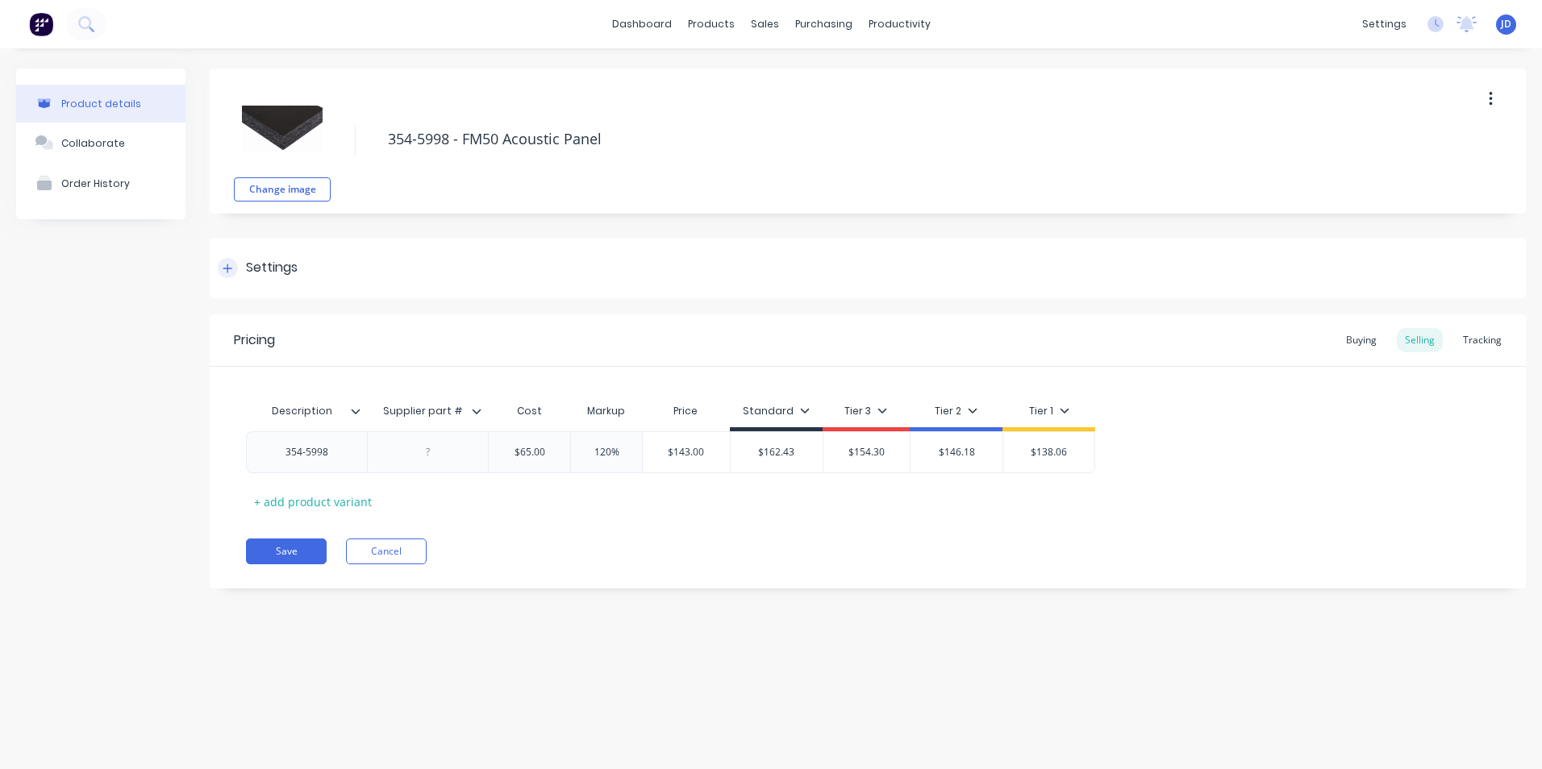
click at [247, 271] on div "Settings" at bounding box center [272, 268] width 52 height 20
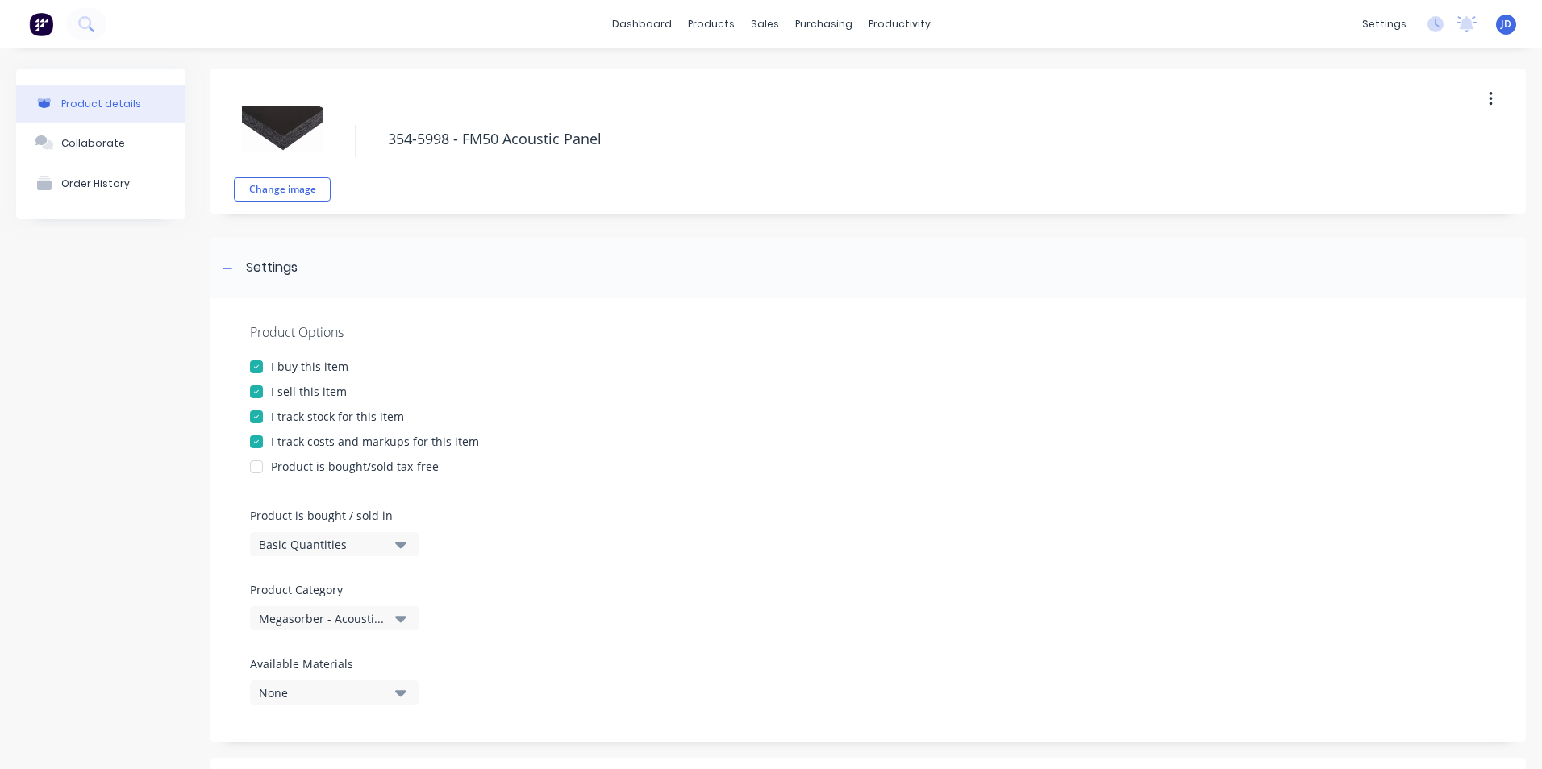
click at [252, 394] on div at bounding box center [256, 392] width 32 height 32
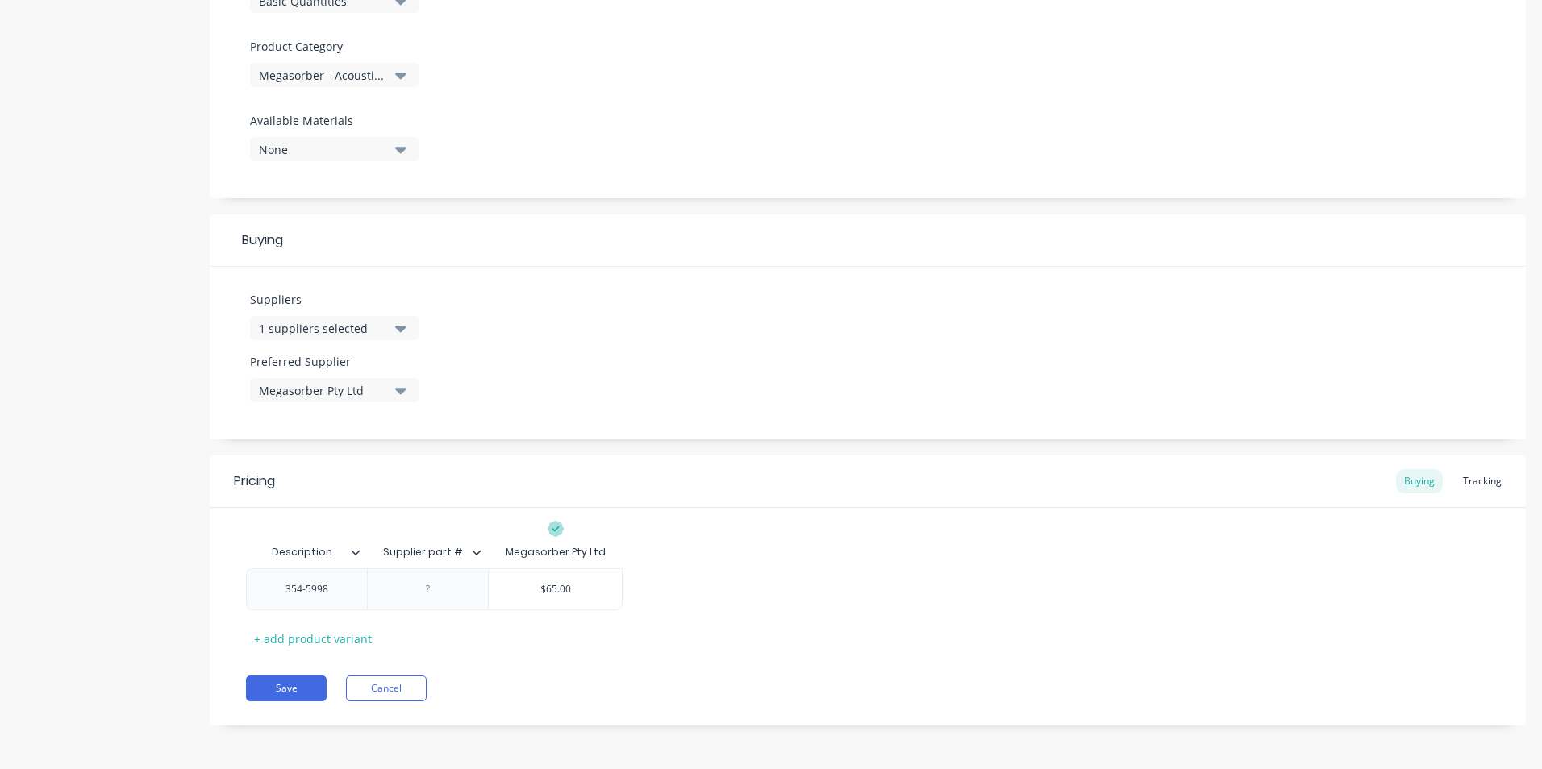
scroll to position [544, 0]
click at [283, 683] on button "Save" at bounding box center [286, 688] width 81 height 26
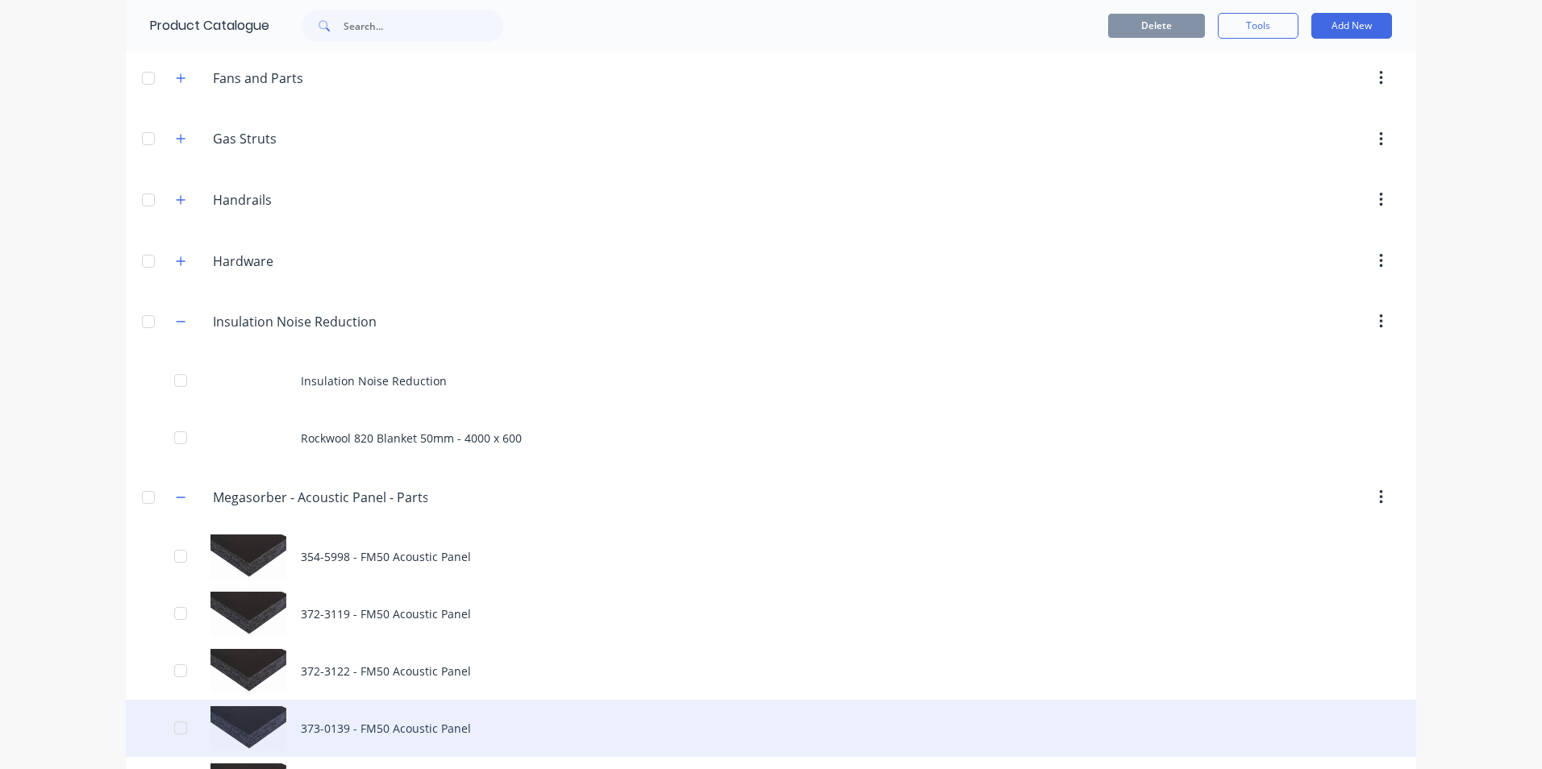
scroll to position [887, 0]
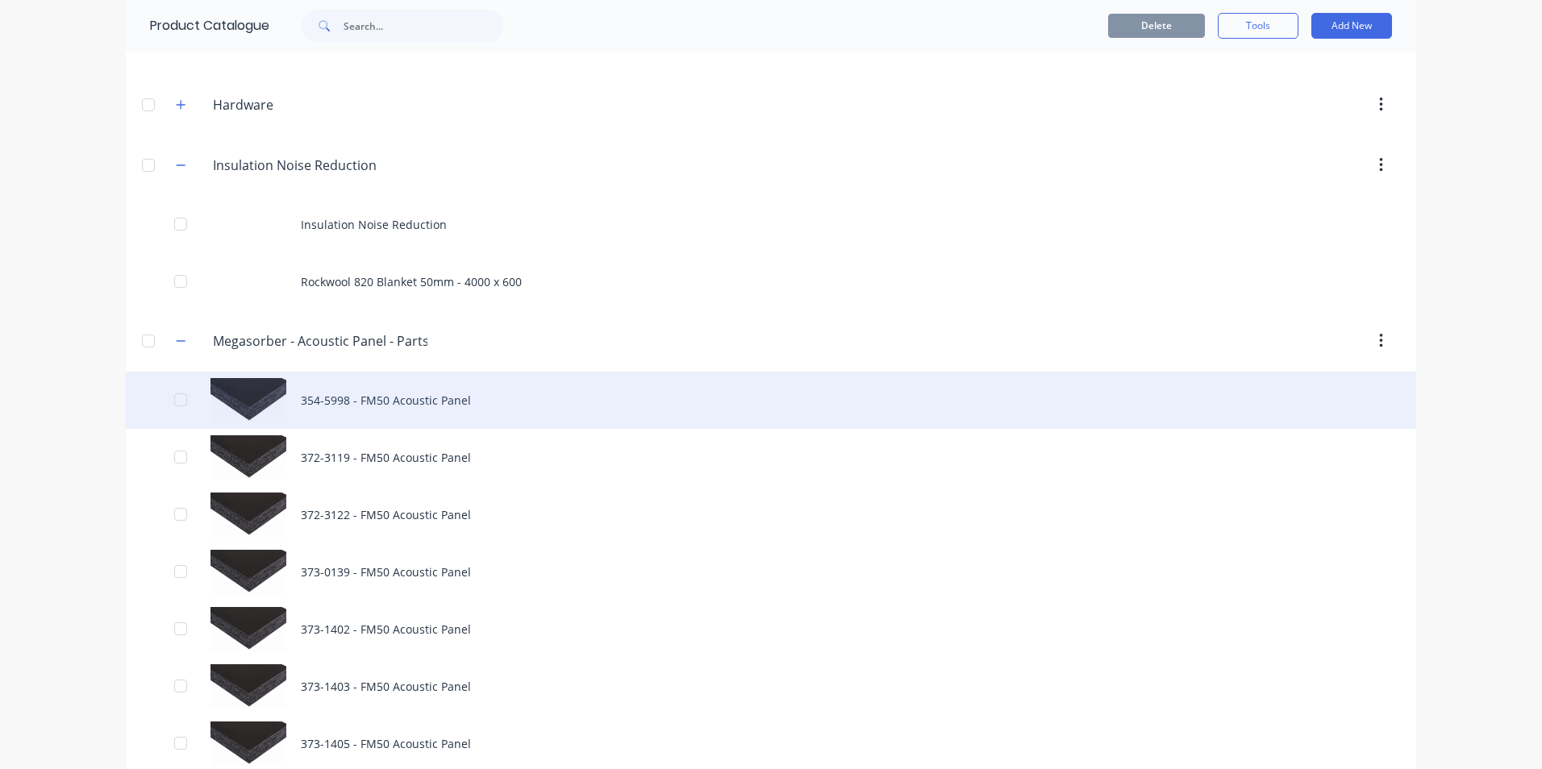
click at [371, 394] on div "354-5998 - FM50 Acoustic Panel" at bounding box center [771, 400] width 1291 height 57
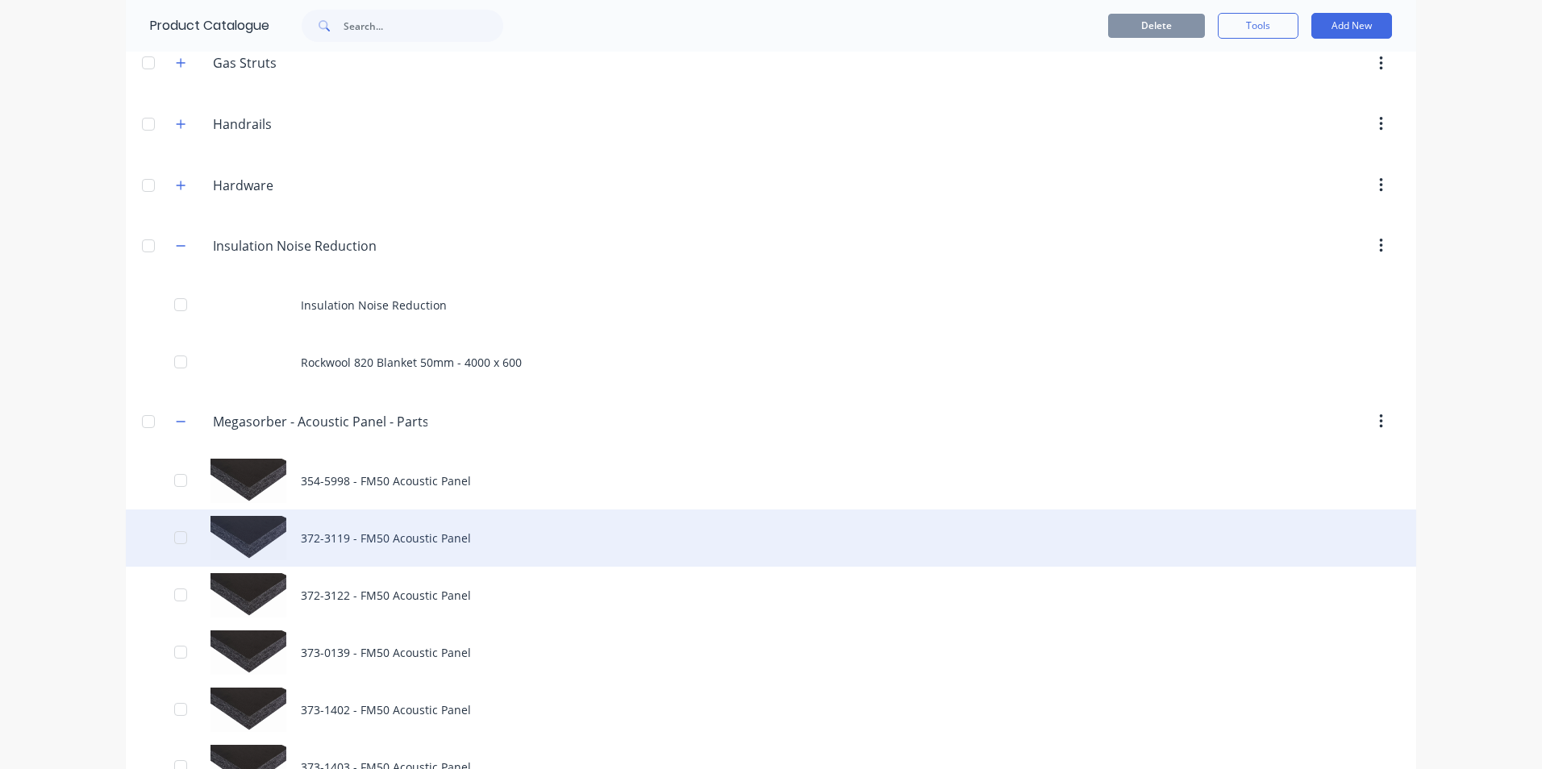
scroll to position [887, 0]
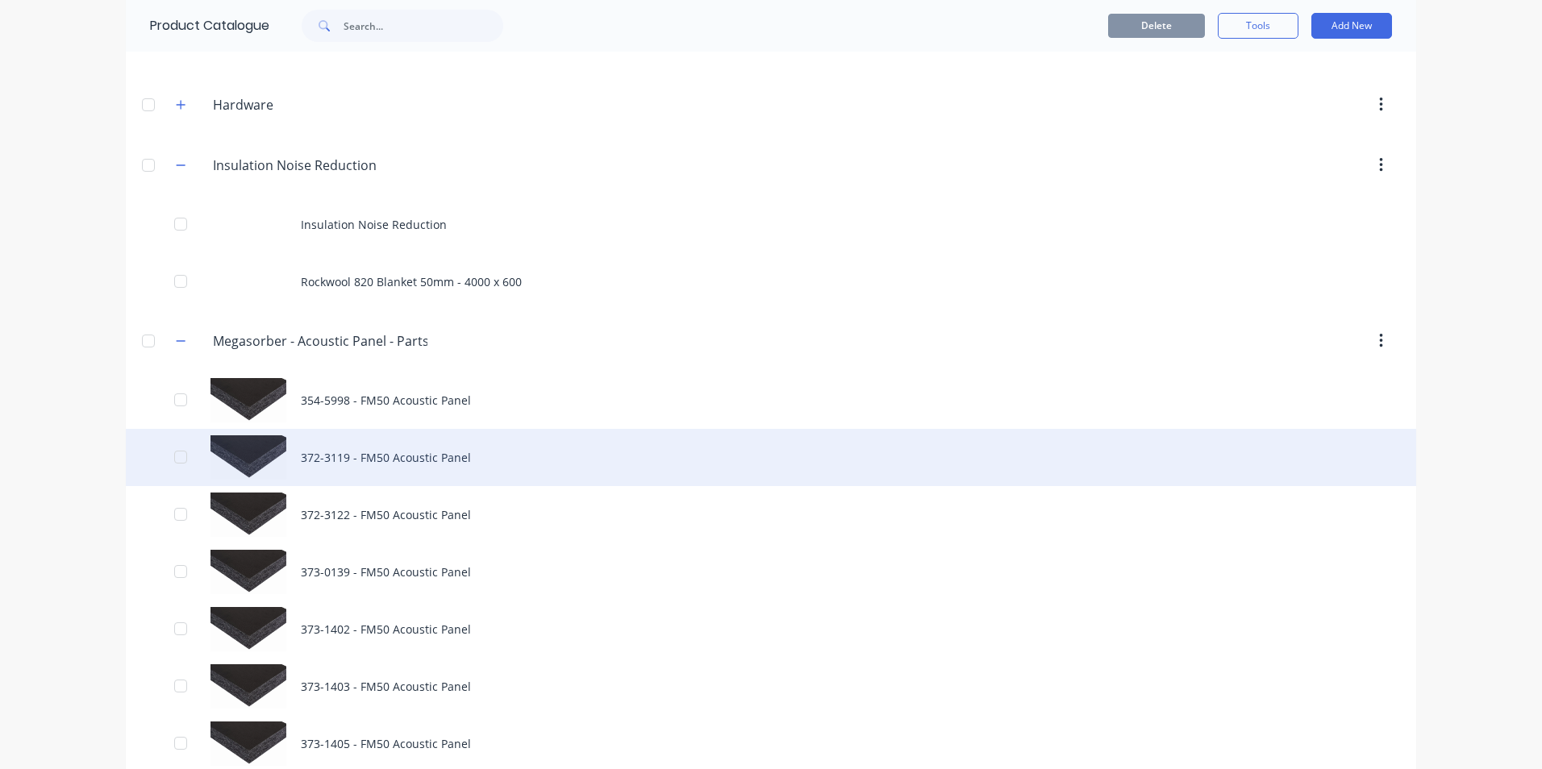
click at [348, 454] on div "372-3119 - FM50 Acoustic Panel" at bounding box center [771, 457] width 1291 height 57
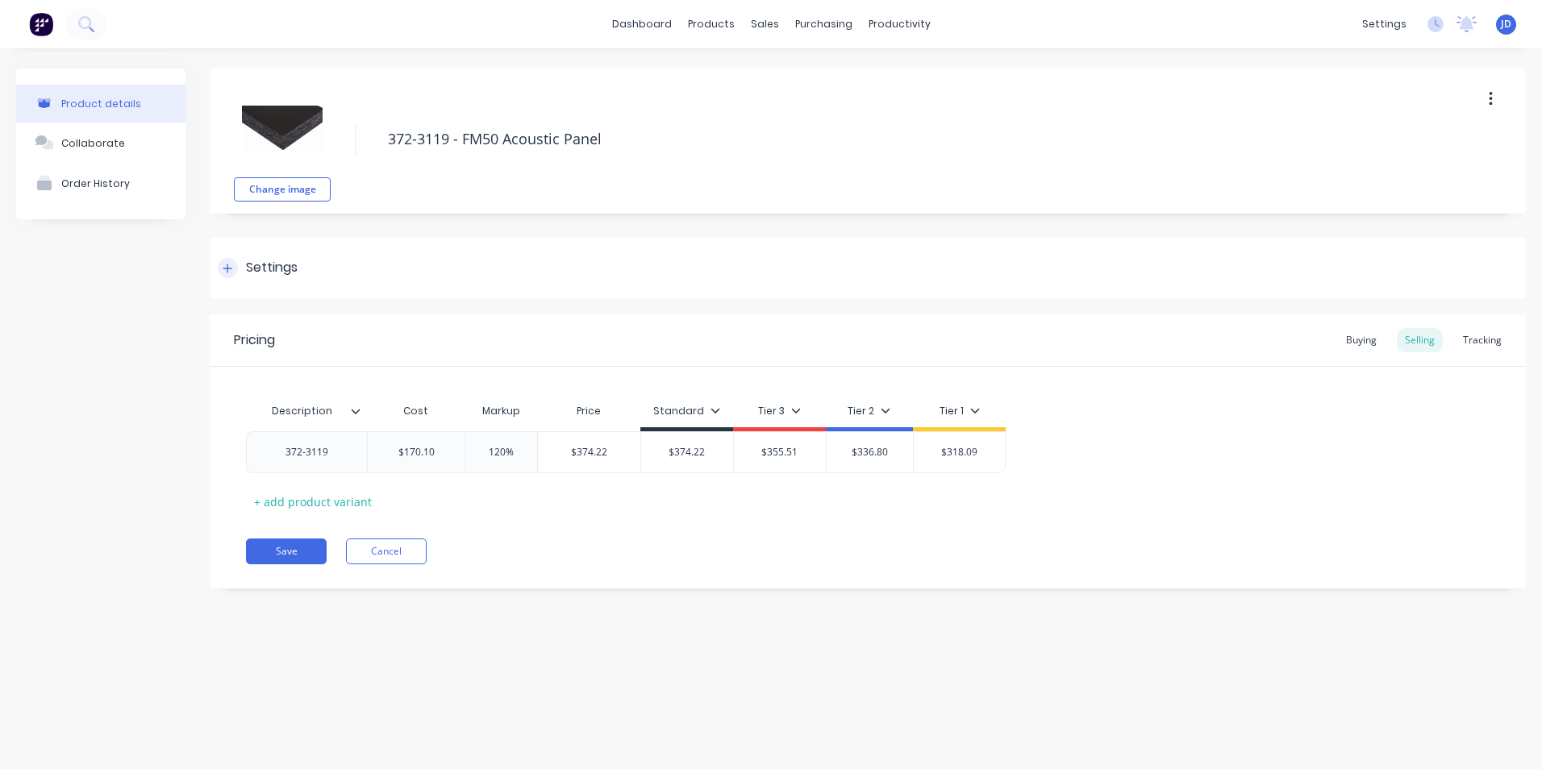
click at [240, 267] on div "Settings" at bounding box center [258, 268] width 80 height 20
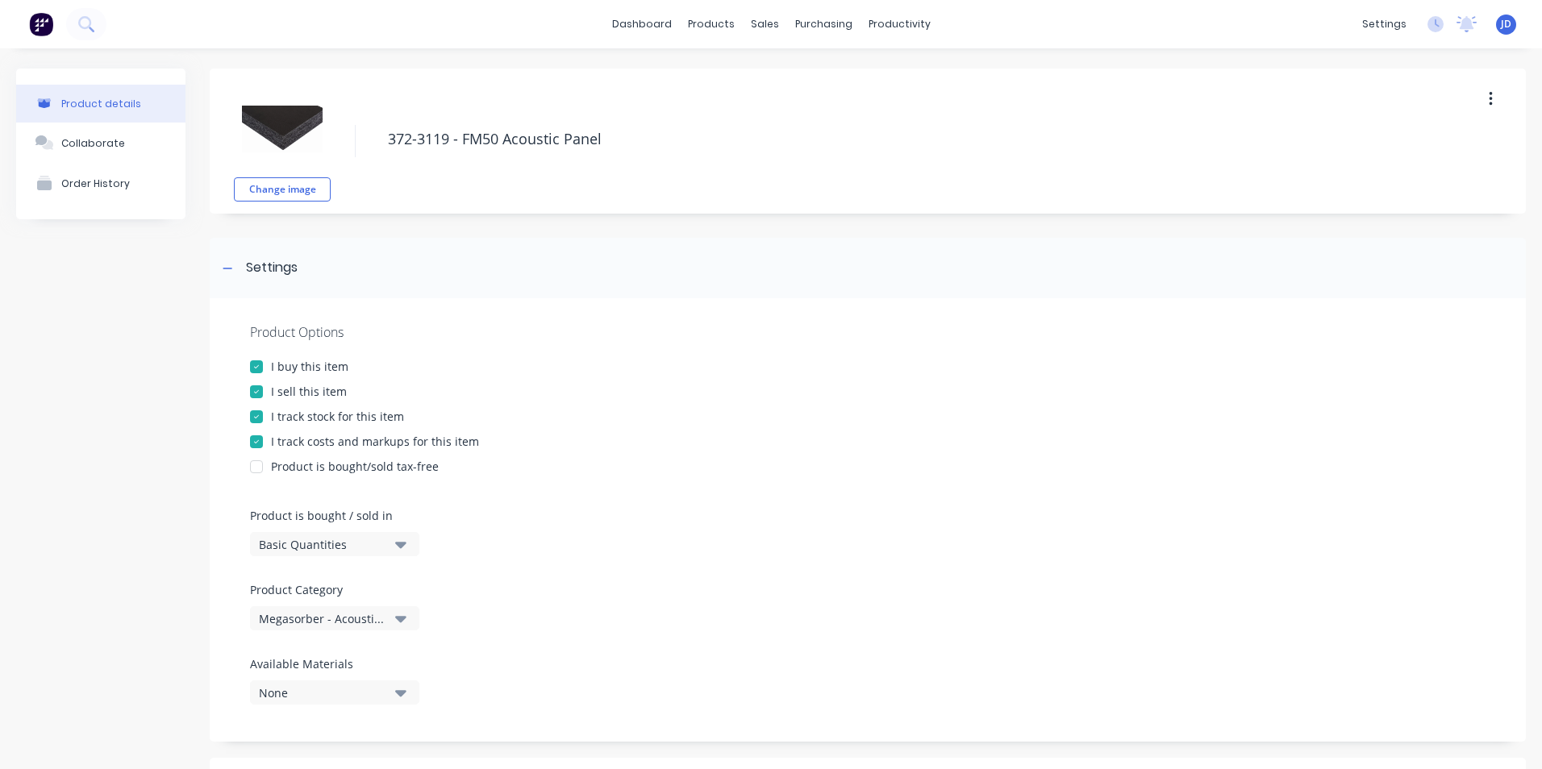
drag, startPoint x: 258, startPoint y: 395, endPoint x: 331, endPoint y: 398, distance: 72.7
click at [259, 396] on div at bounding box center [256, 392] width 32 height 32
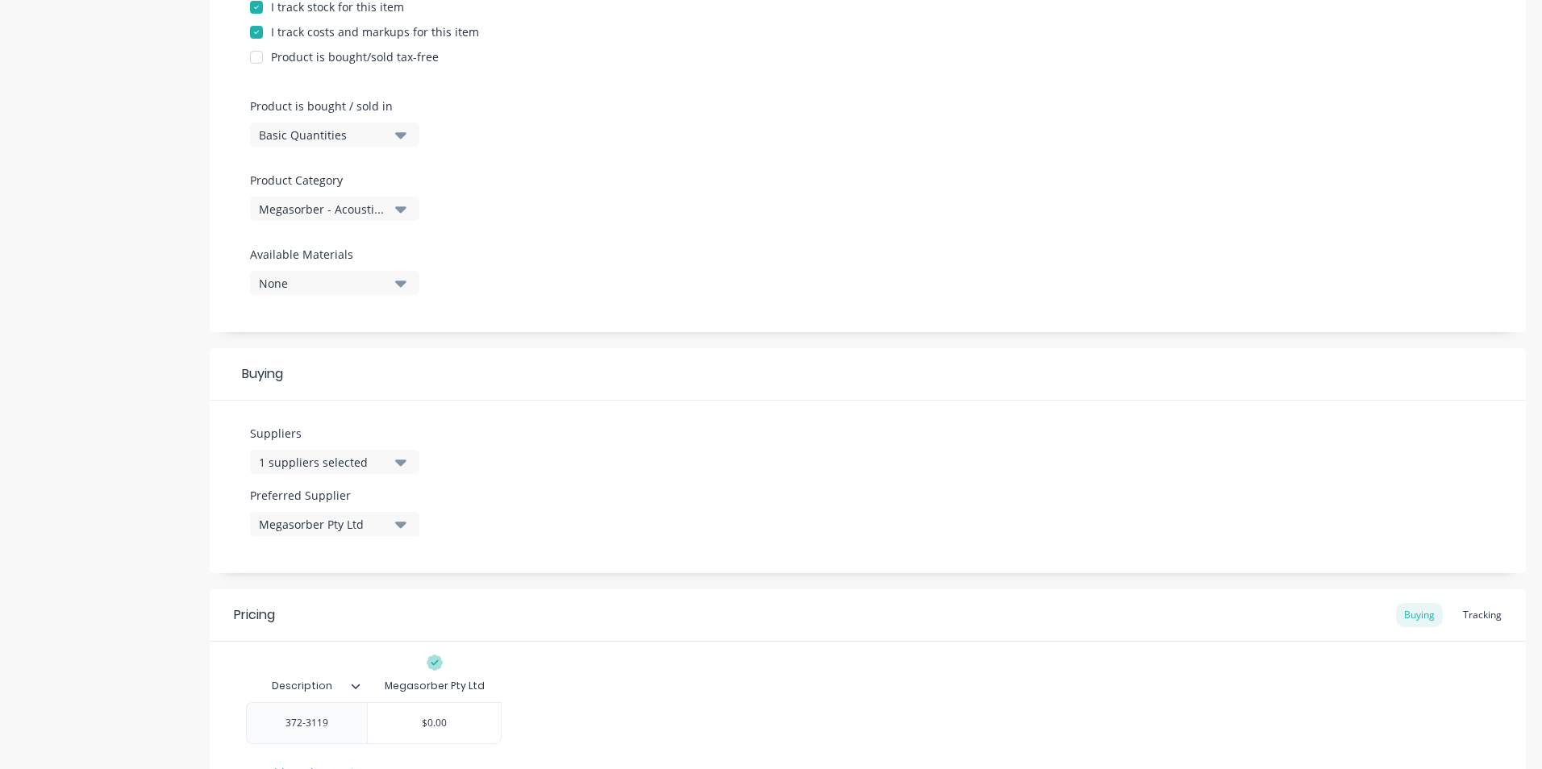
scroll to position [544, 0]
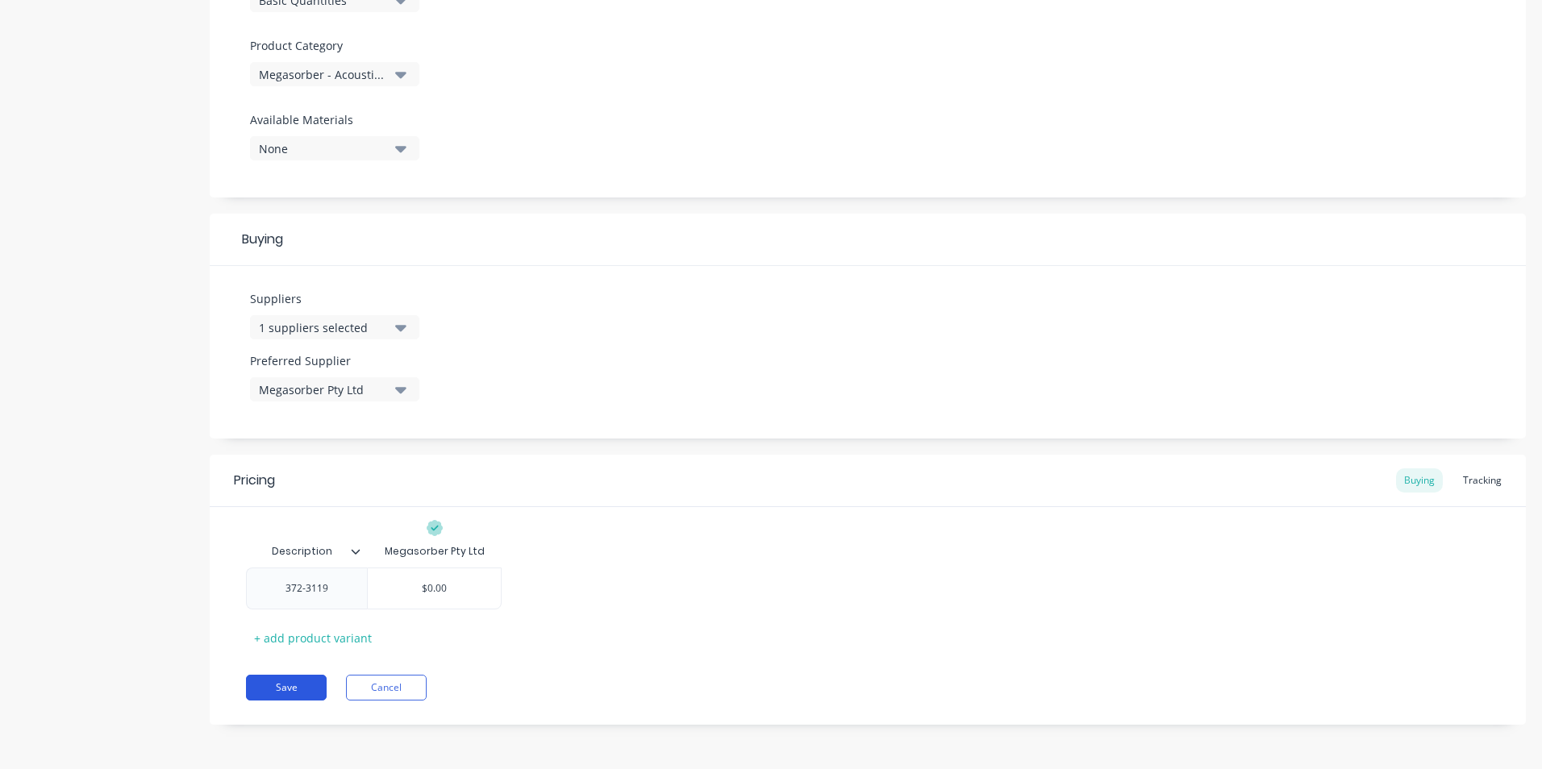
click at [294, 686] on button "Save" at bounding box center [286, 688] width 81 height 26
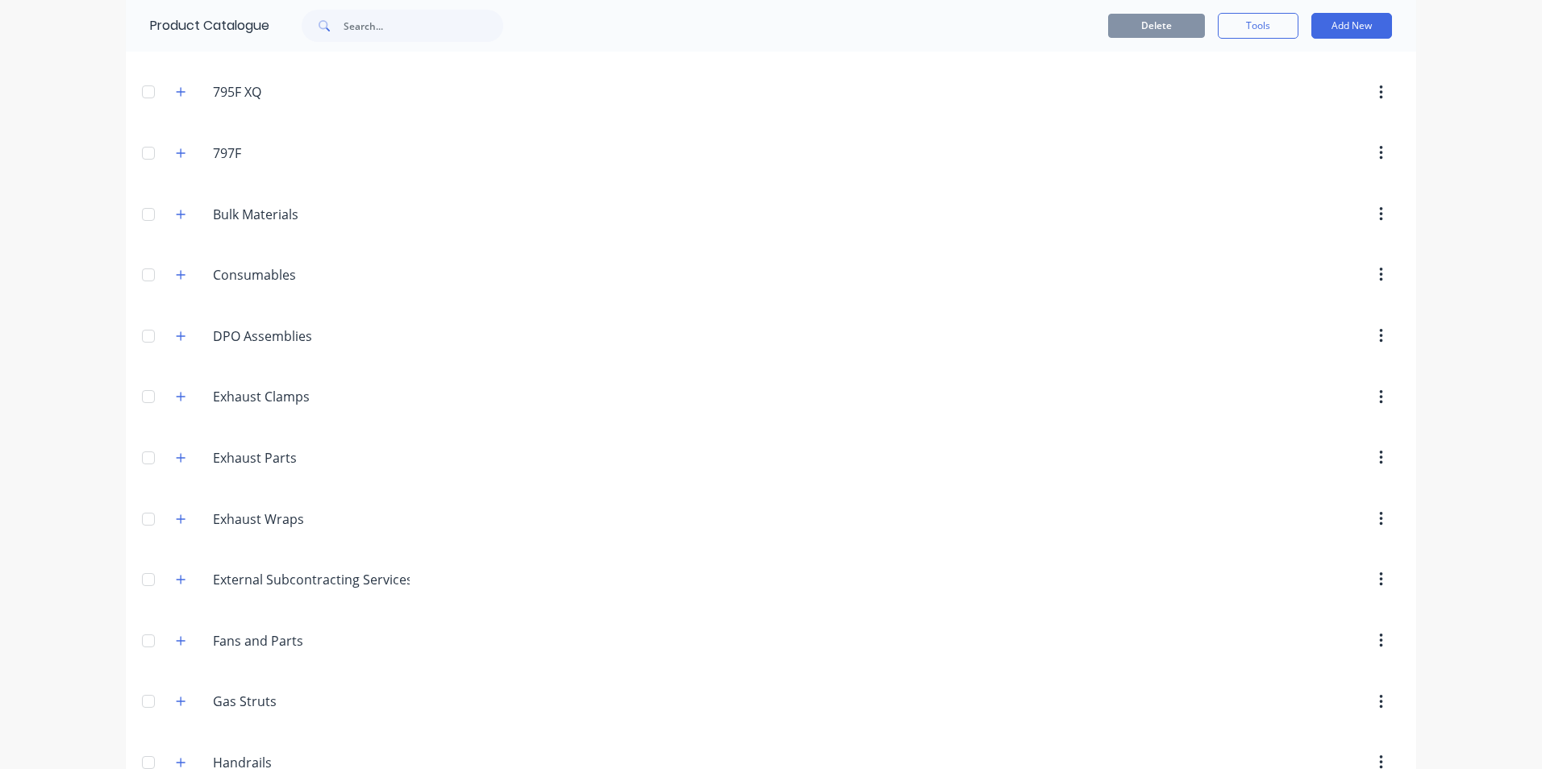
scroll to position [161, 0]
click at [177, 219] on icon "button" at bounding box center [181, 220] width 10 height 11
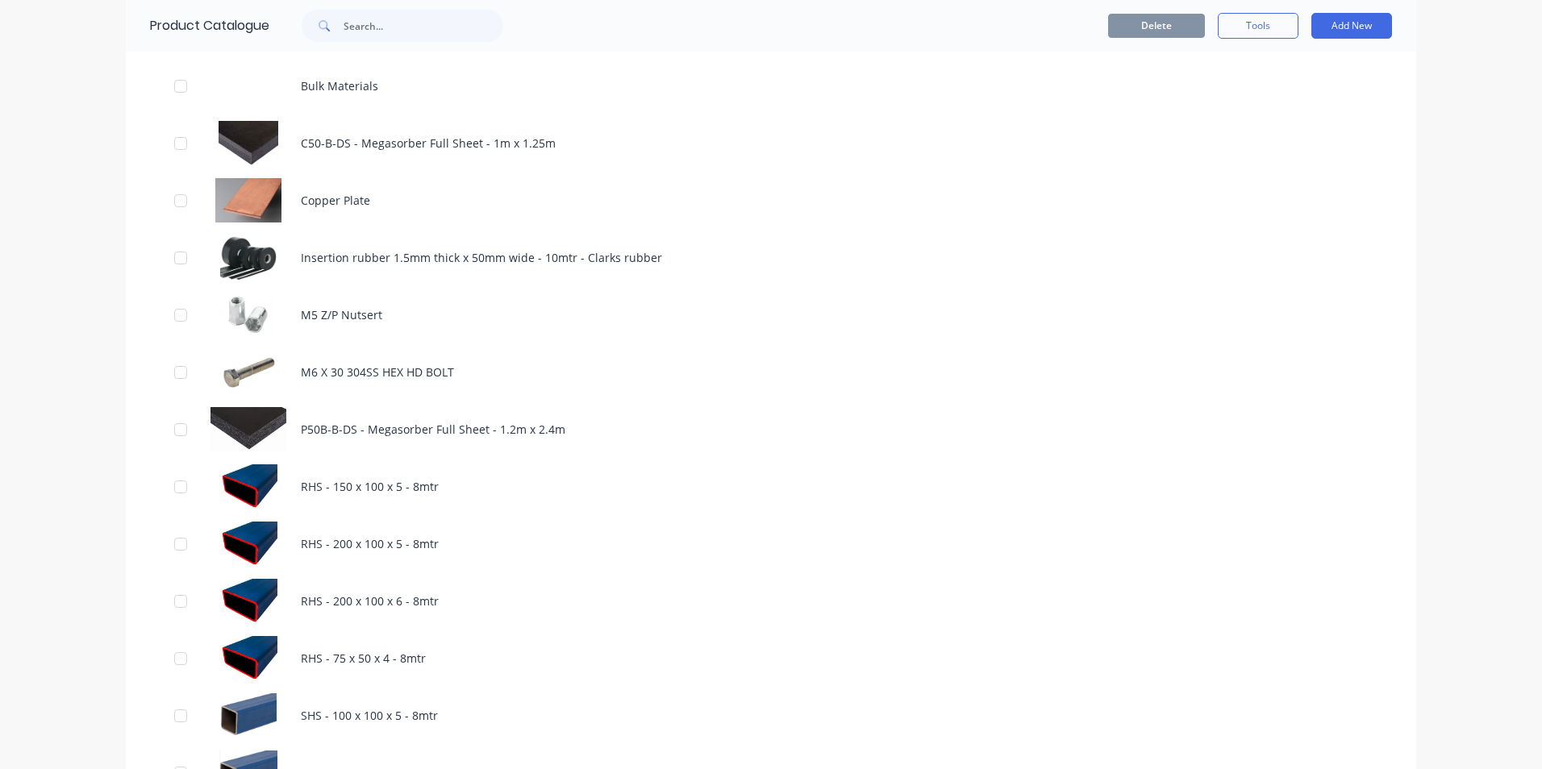
scroll to position [1774, 0]
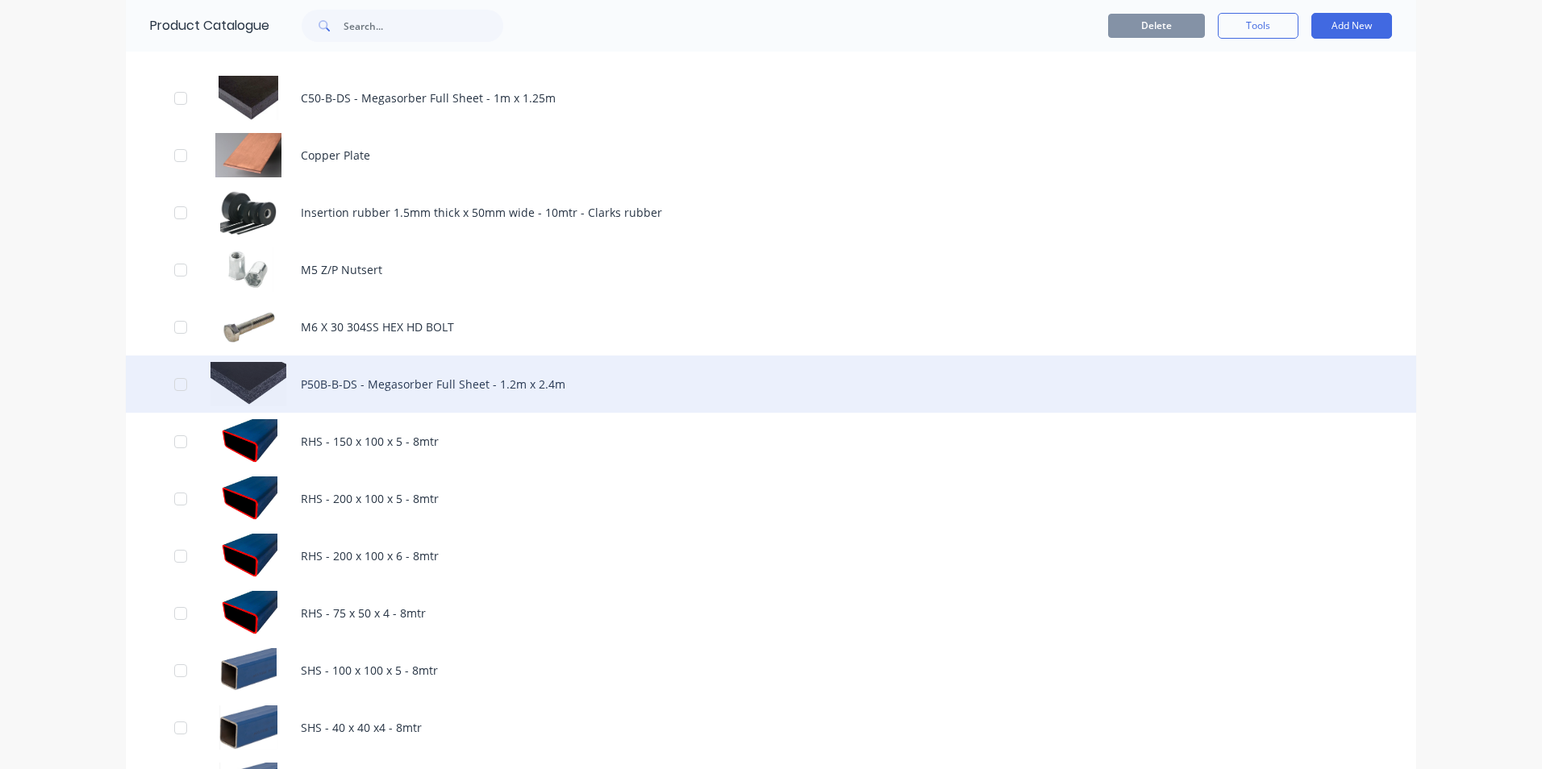
click at [377, 381] on div "P50B-B-DS - Megasorber Full Sheet - 1.2m x 2.4m" at bounding box center [771, 384] width 1291 height 57
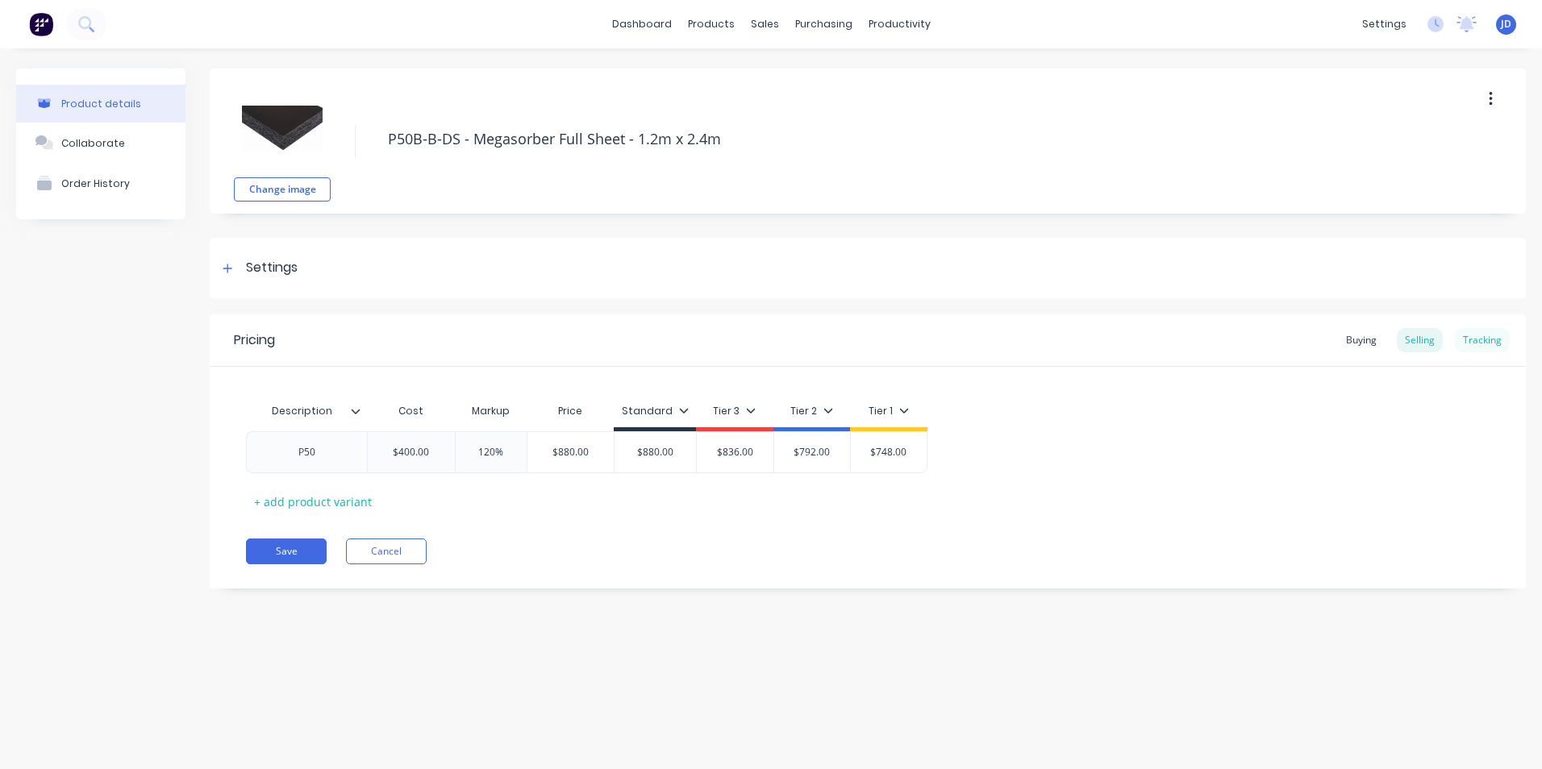
click at [1479, 336] on div "Tracking" at bounding box center [1482, 340] width 55 height 24
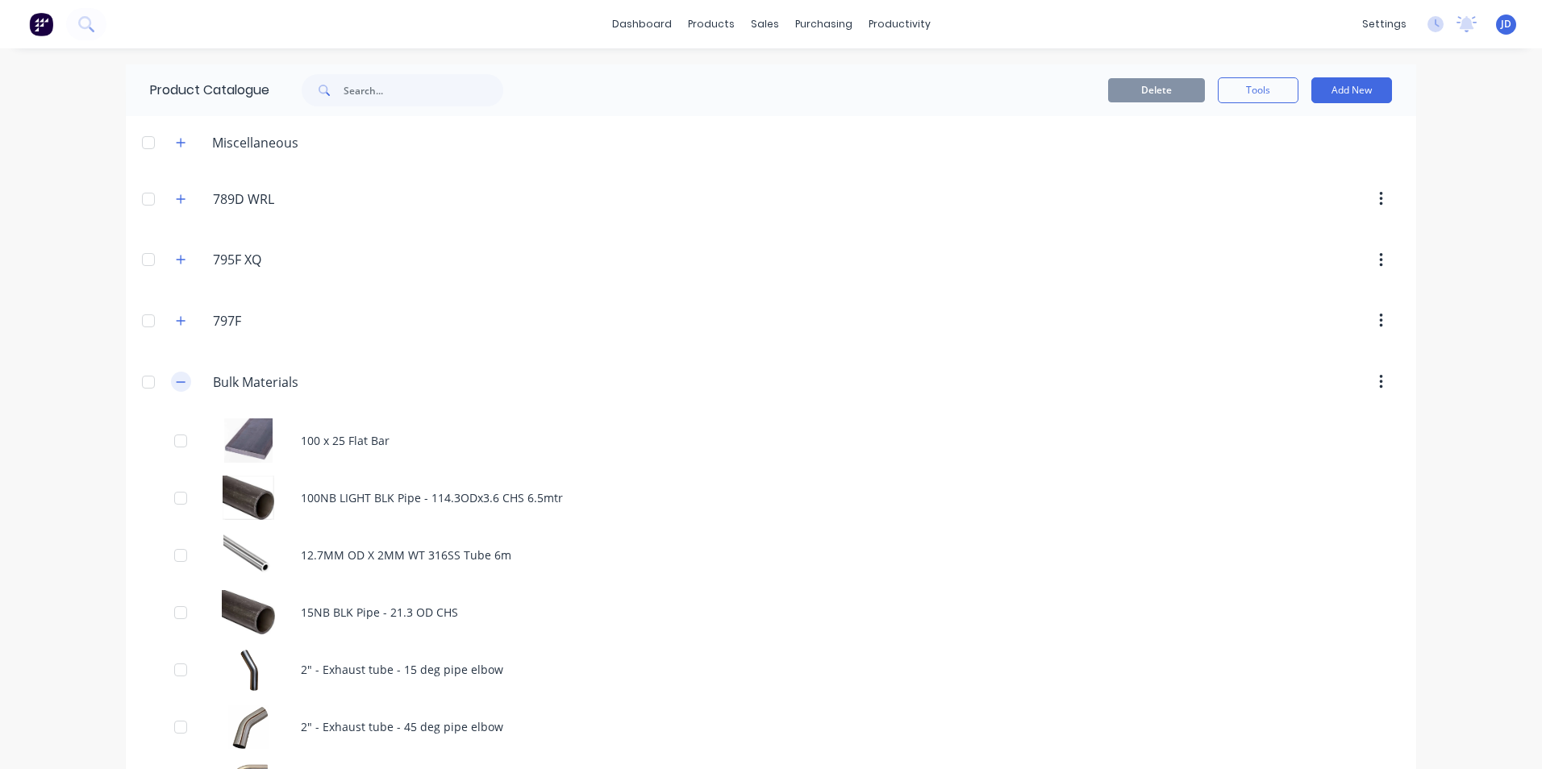
click at [178, 389] on button "button" at bounding box center [181, 382] width 20 height 20
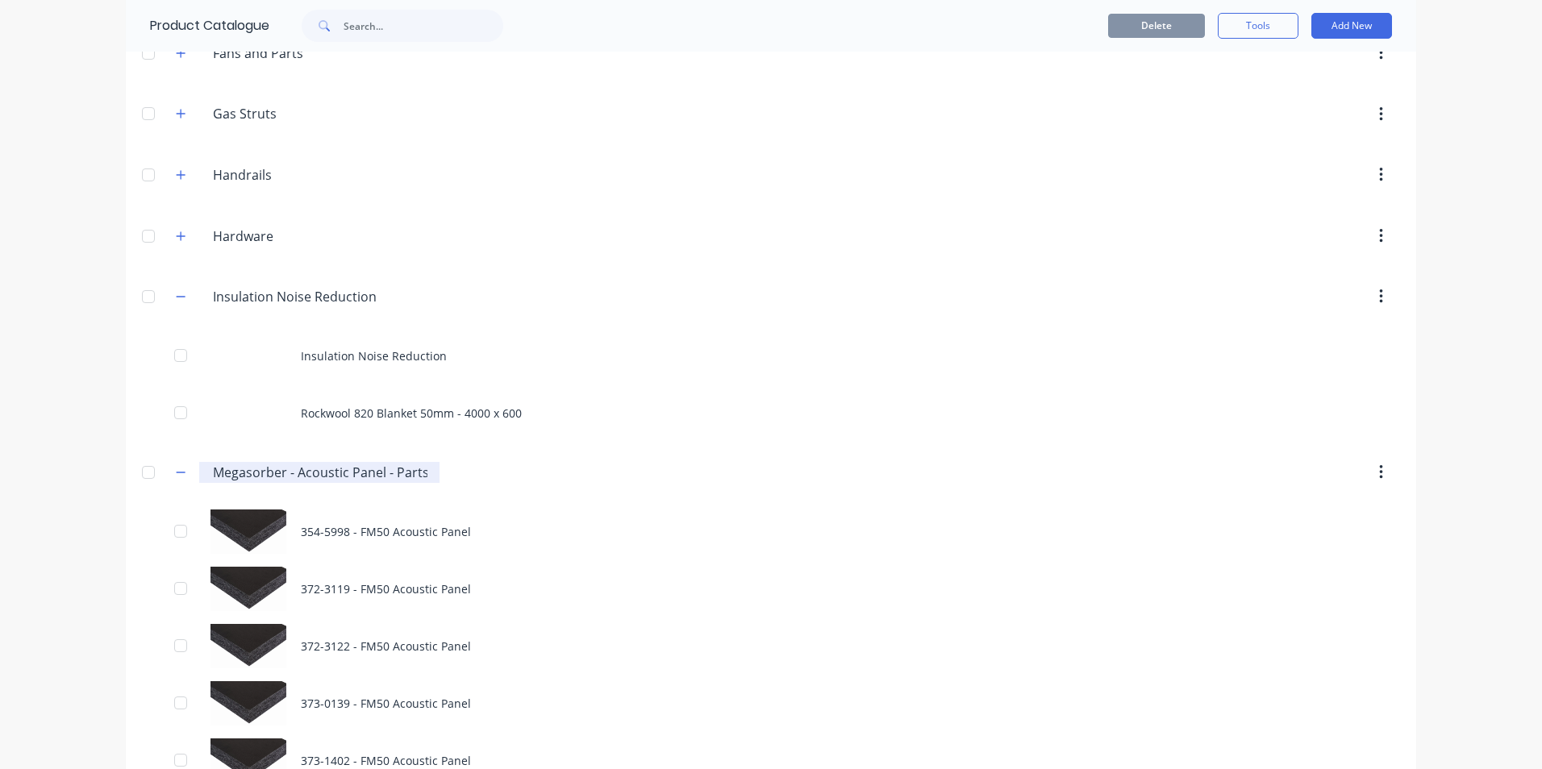
scroll to position [807, 0]
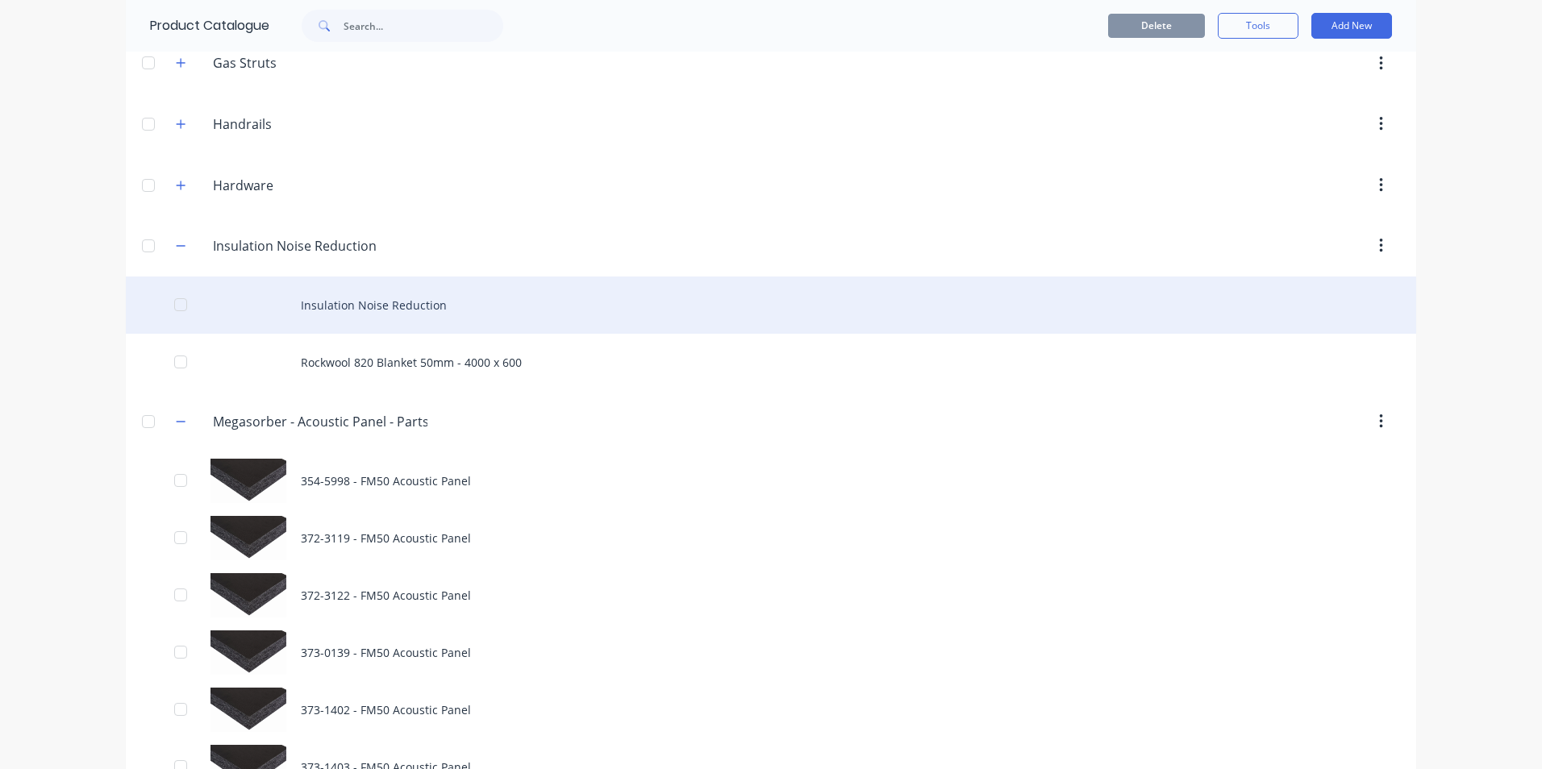
click at [368, 310] on div "Insulation Noise Reduction" at bounding box center [771, 305] width 1291 height 57
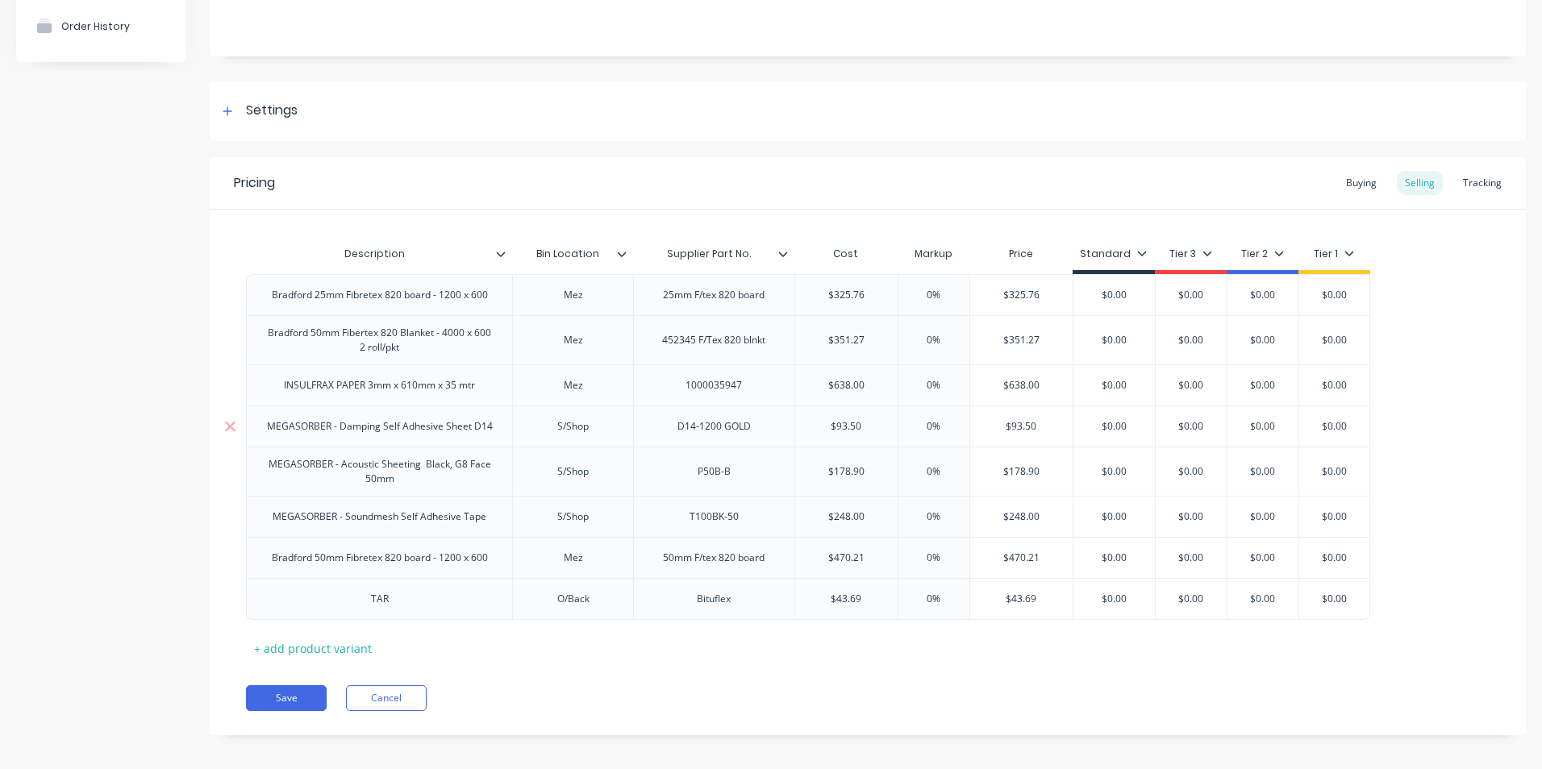
scroll to position [168, 0]
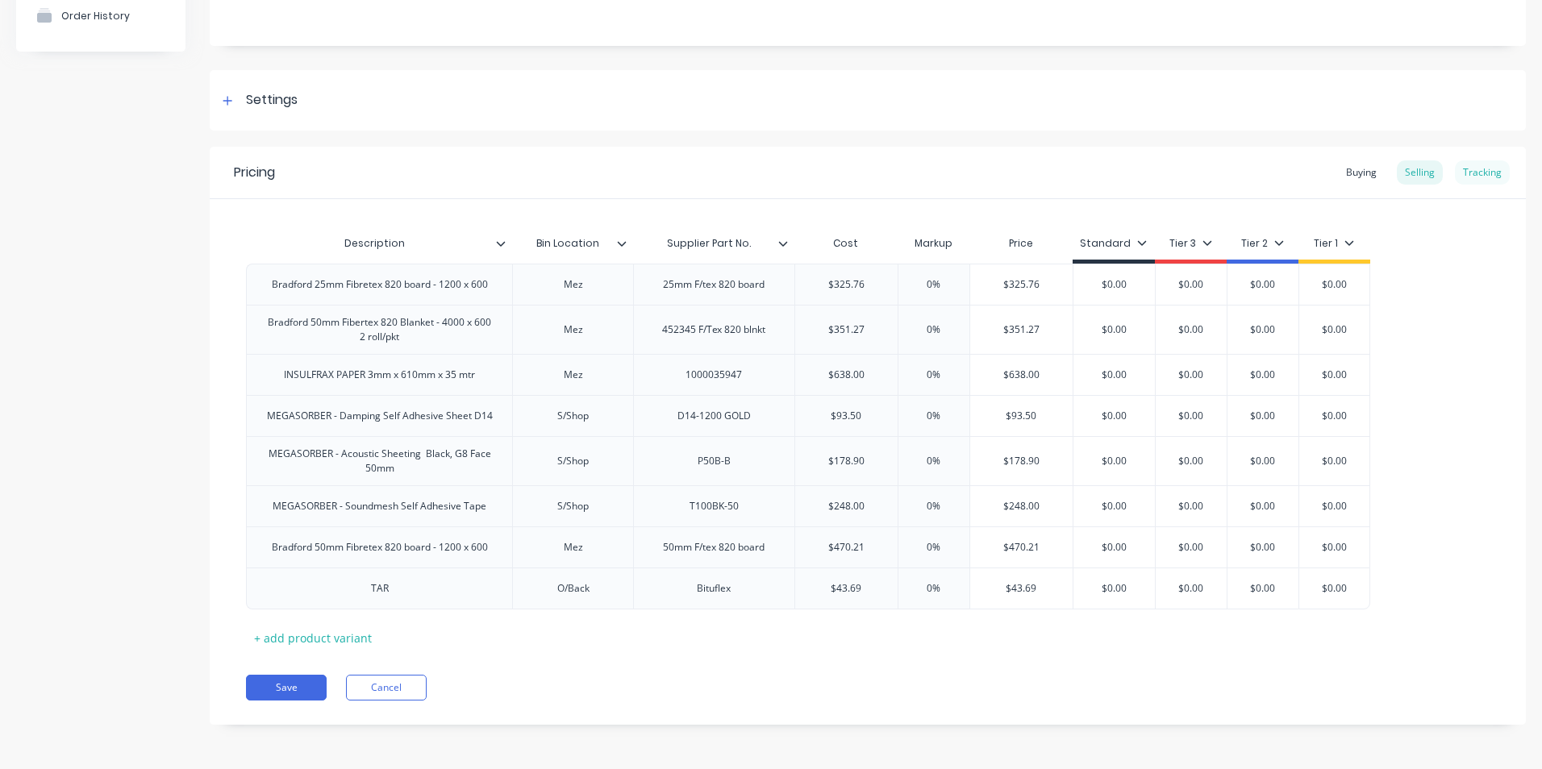
click at [1465, 174] on div "Tracking" at bounding box center [1482, 173] width 55 height 24
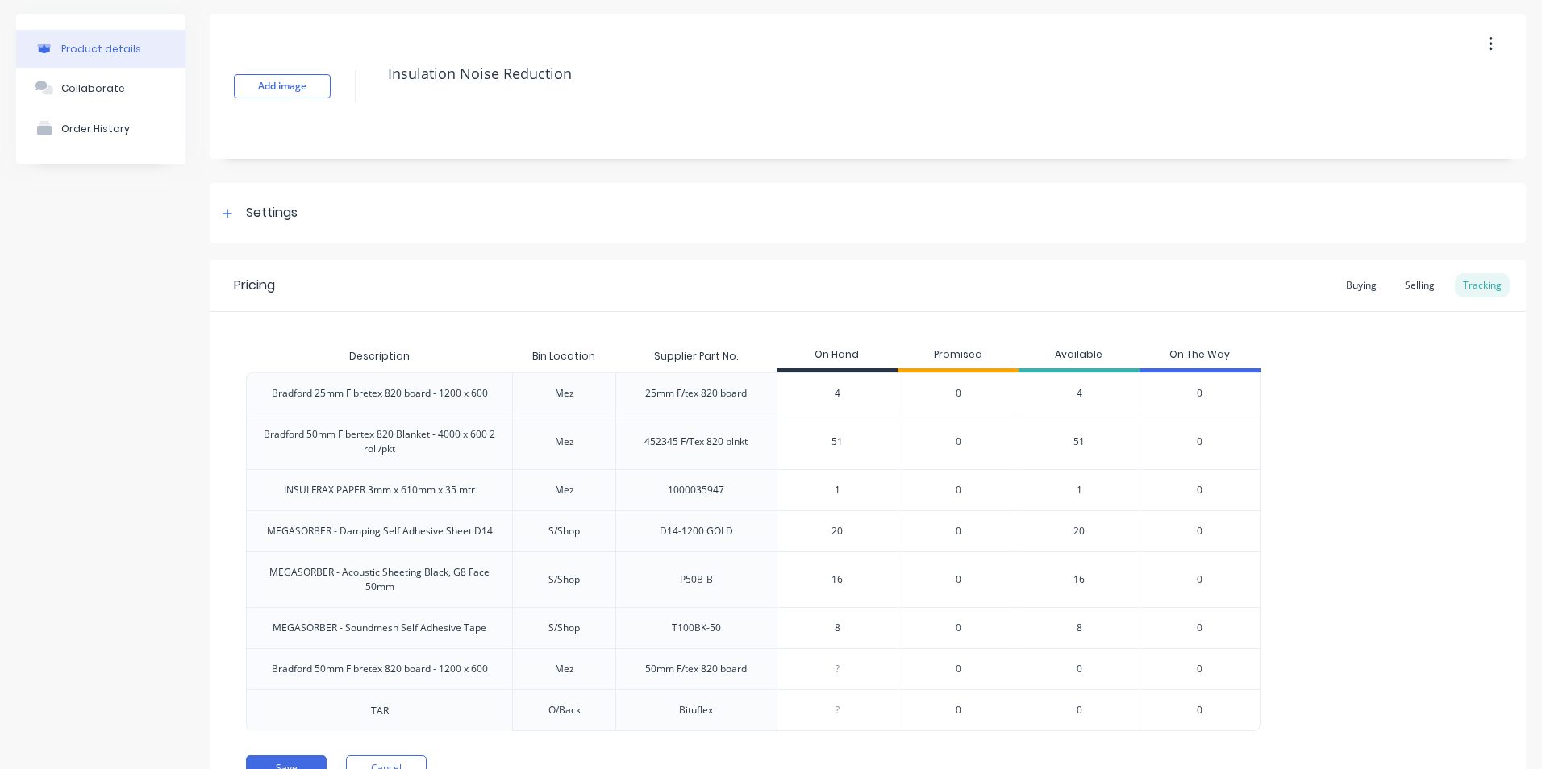
scroll to position [0, 0]
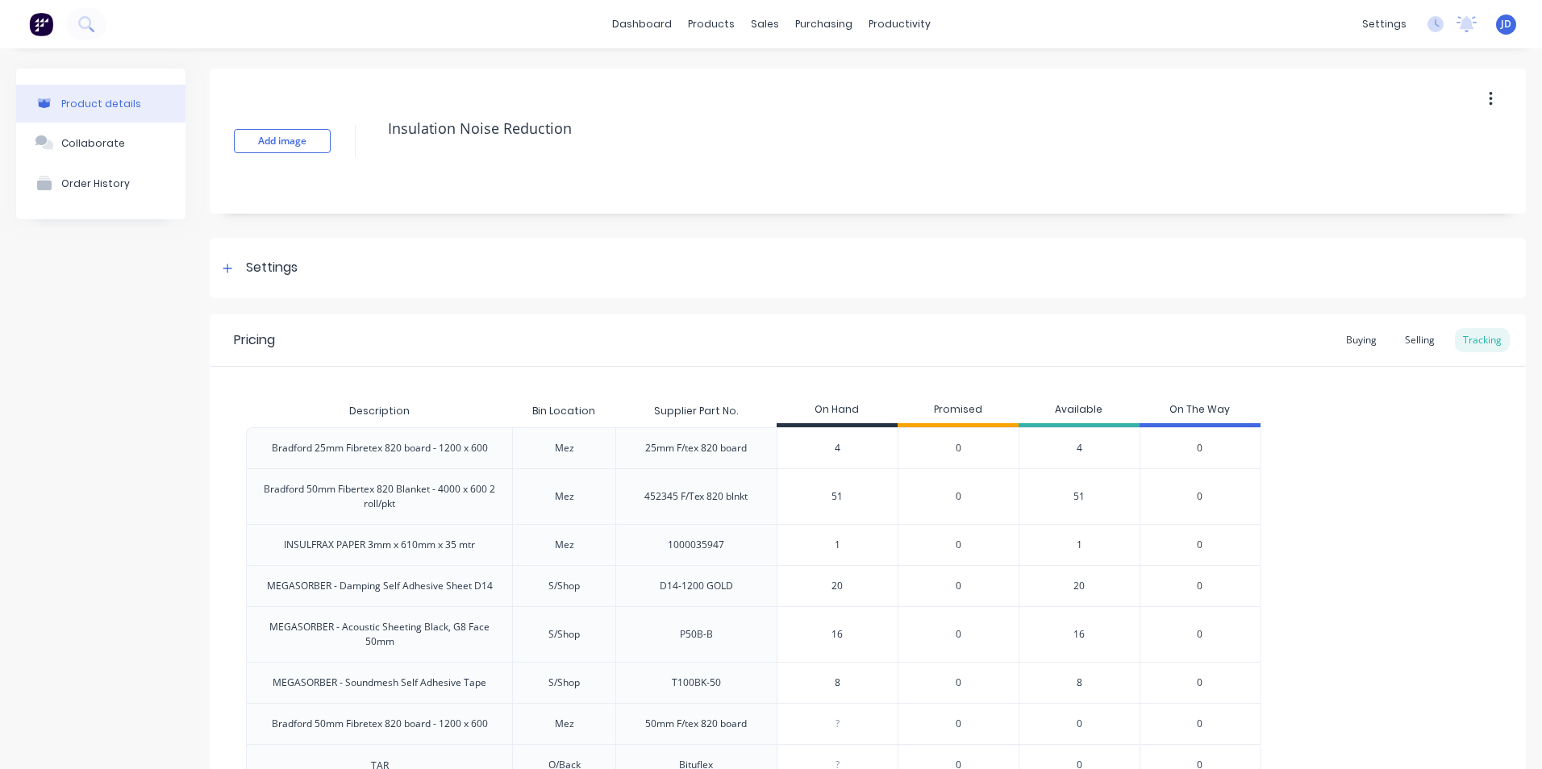
click at [333, 634] on div "MEGASORBER - Acoustic Sheeting Black, G8 Face 50mm" at bounding box center [380, 634] width 240 height 29
click at [303, 629] on div "MEGASORBER - Acoustic Sheeting Black, G8 Face 50mm" at bounding box center [380, 634] width 240 height 29
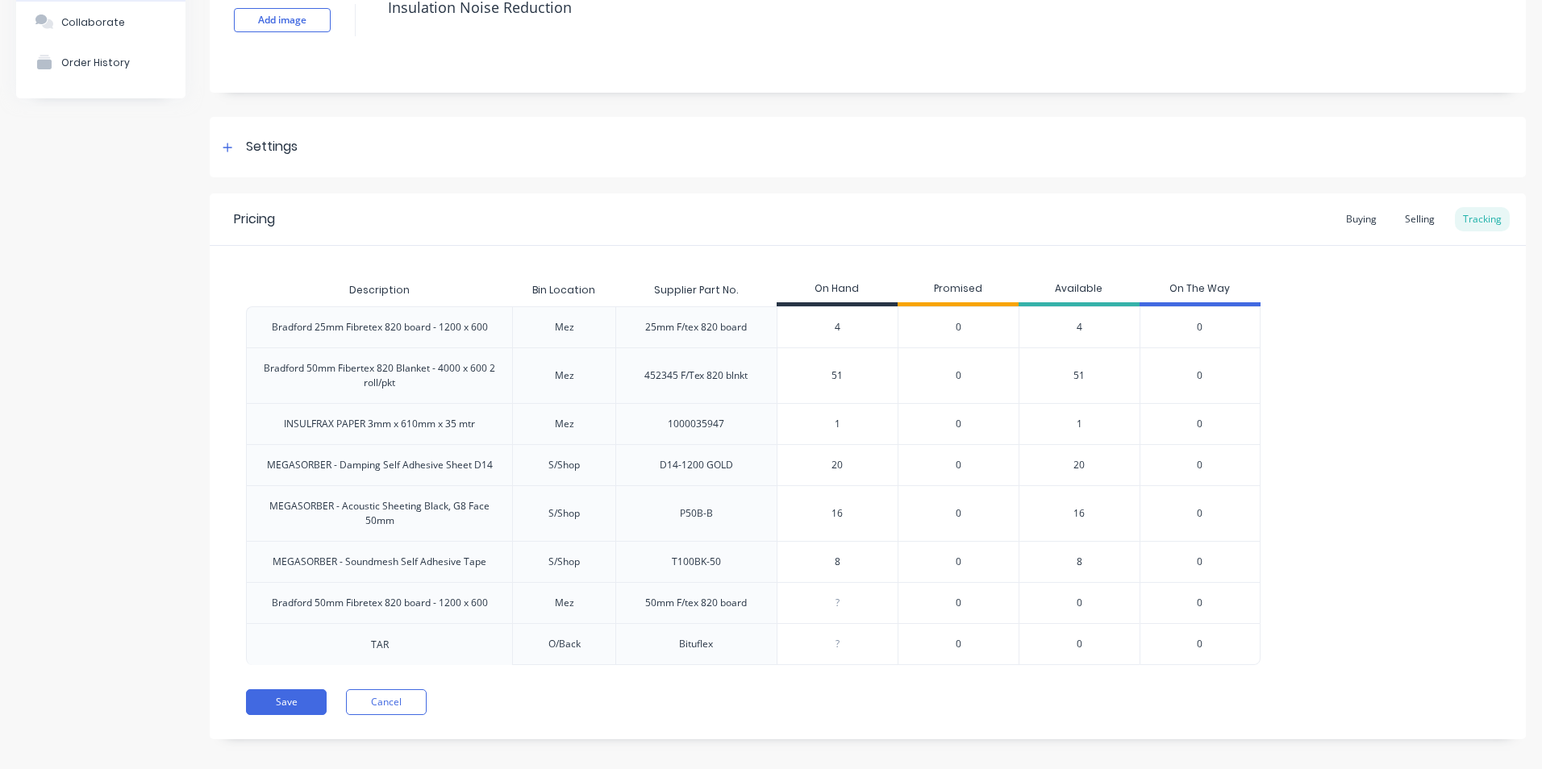
scroll to position [136, 0]
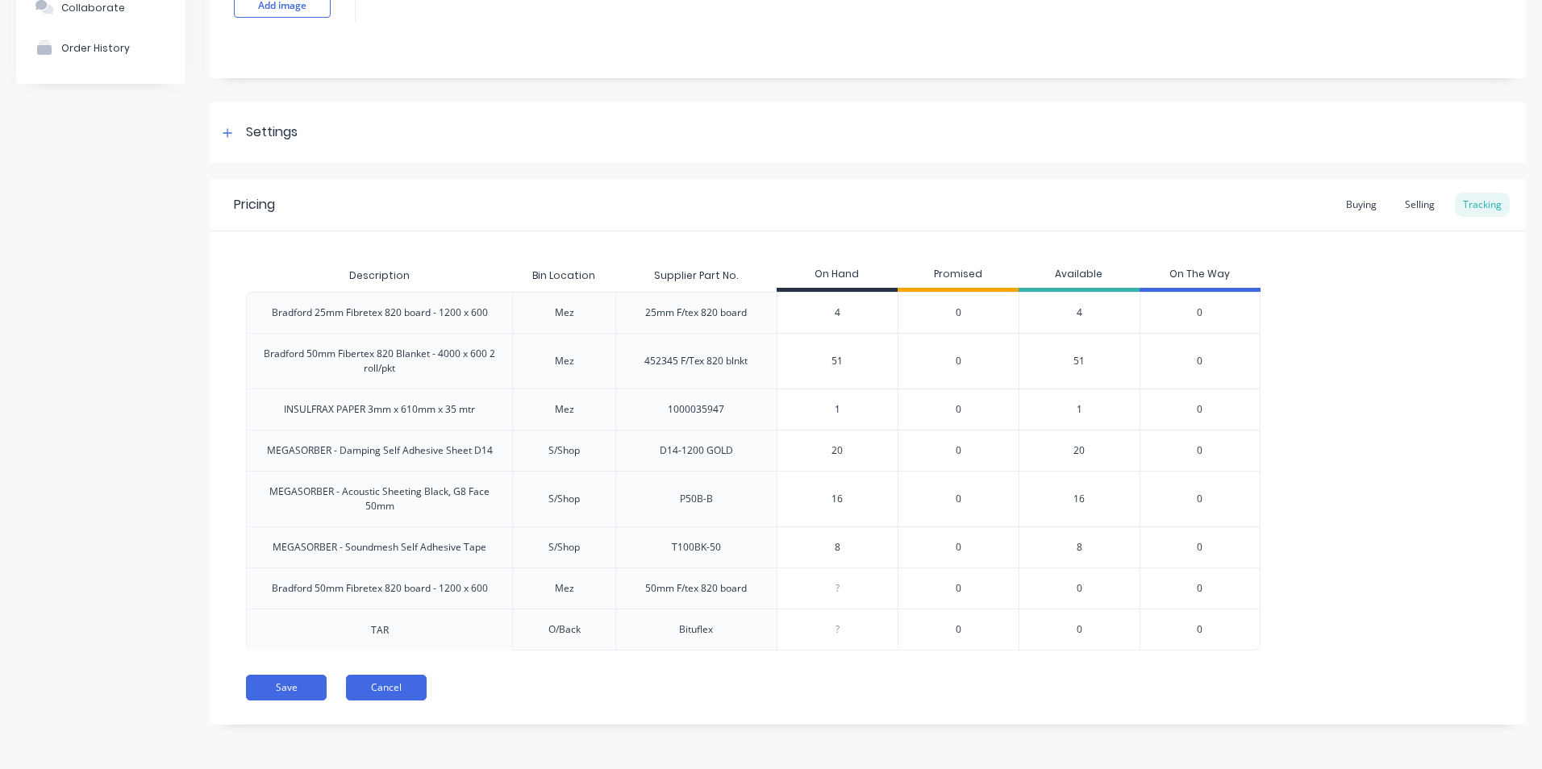
click at [366, 681] on button "Cancel" at bounding box center [386, 688] width 81 height 26
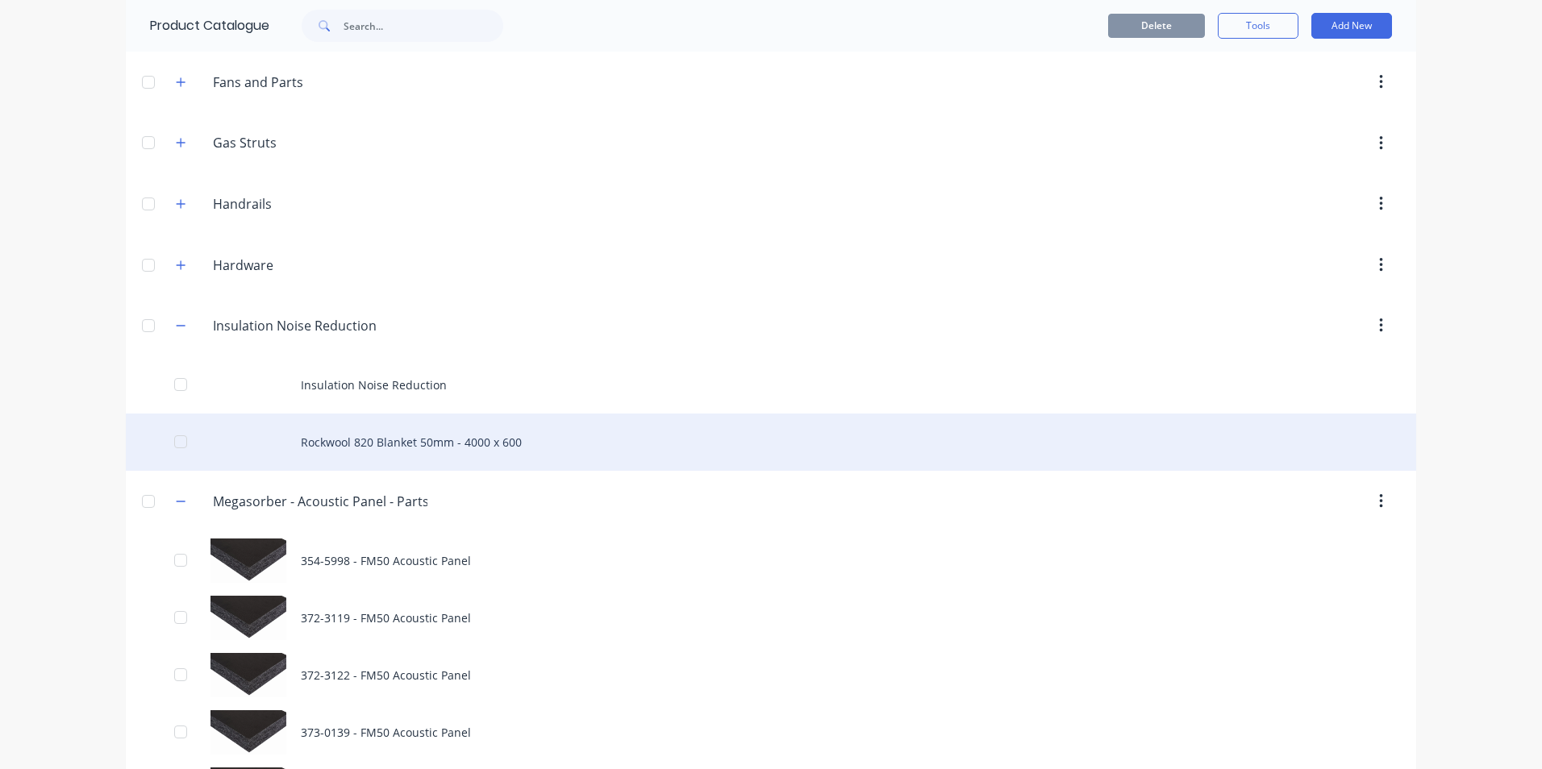
scroll to position [726, 0]
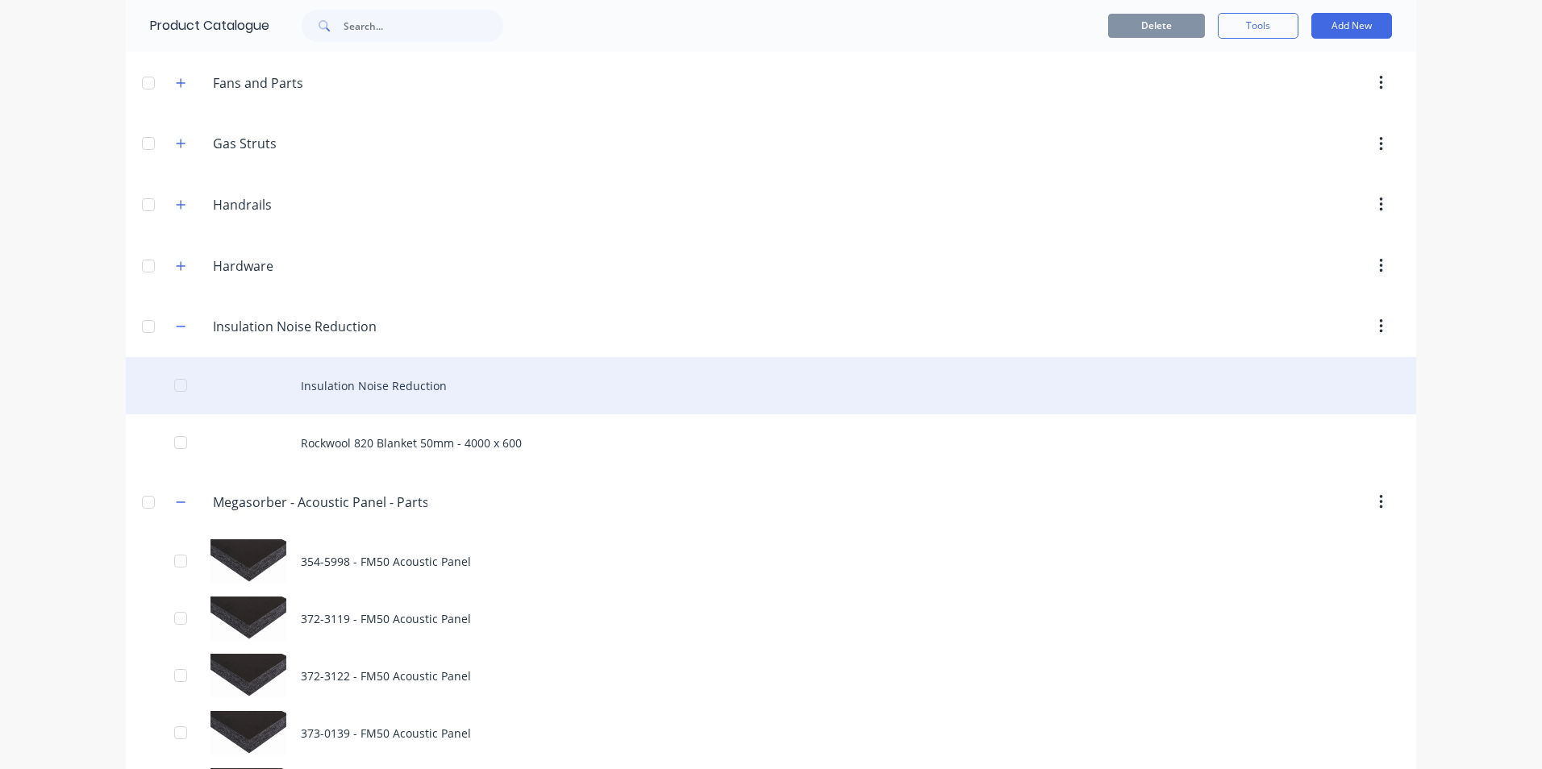
click at [346, 388] on div "Insulation Noise Reduction" at bounding box center [771, 385] width 1291 height 57
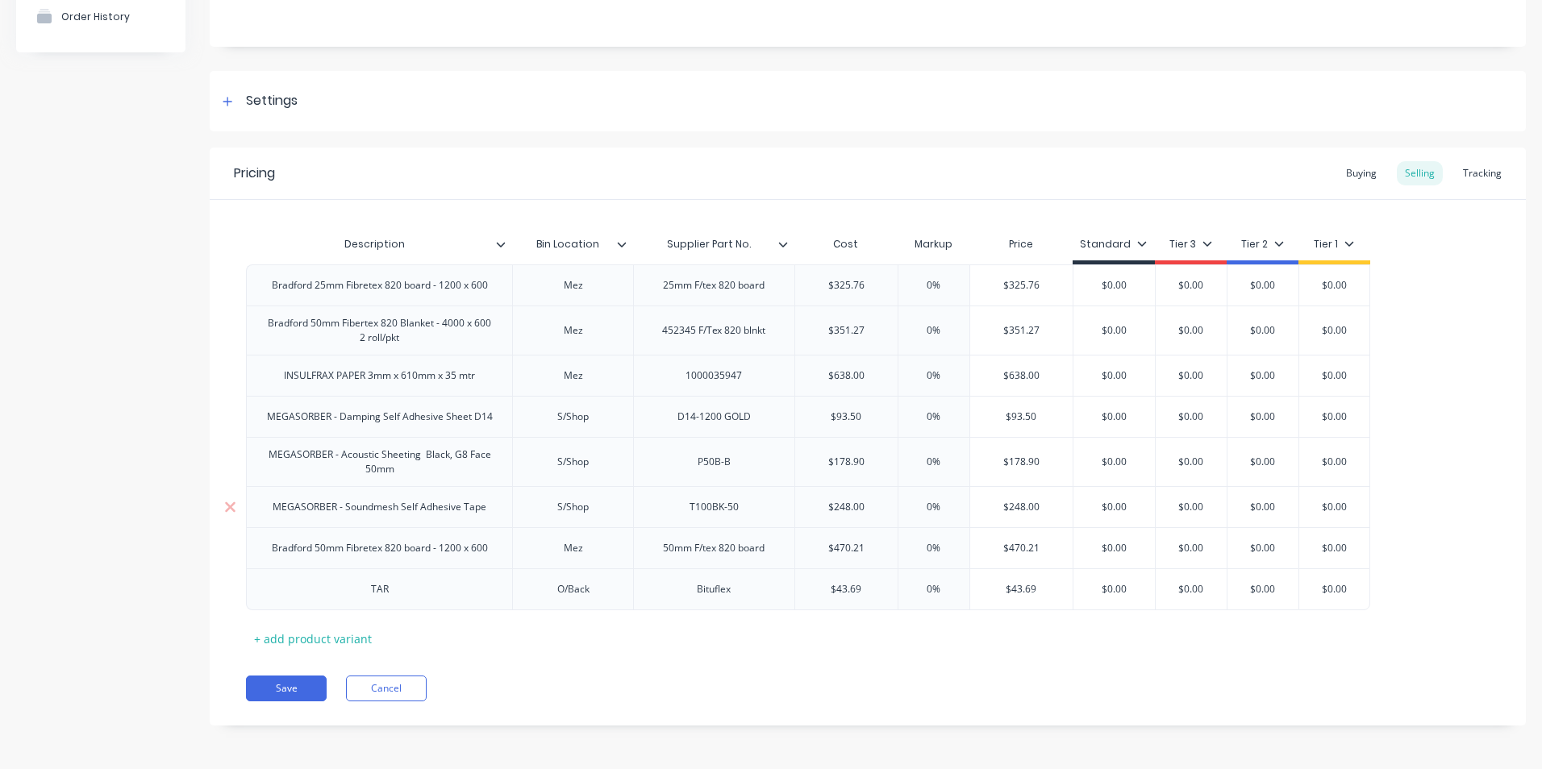
scroll to position [168, 0]
click at [231, 458] on icon at bounding box center [230, 461] width 10 height 10
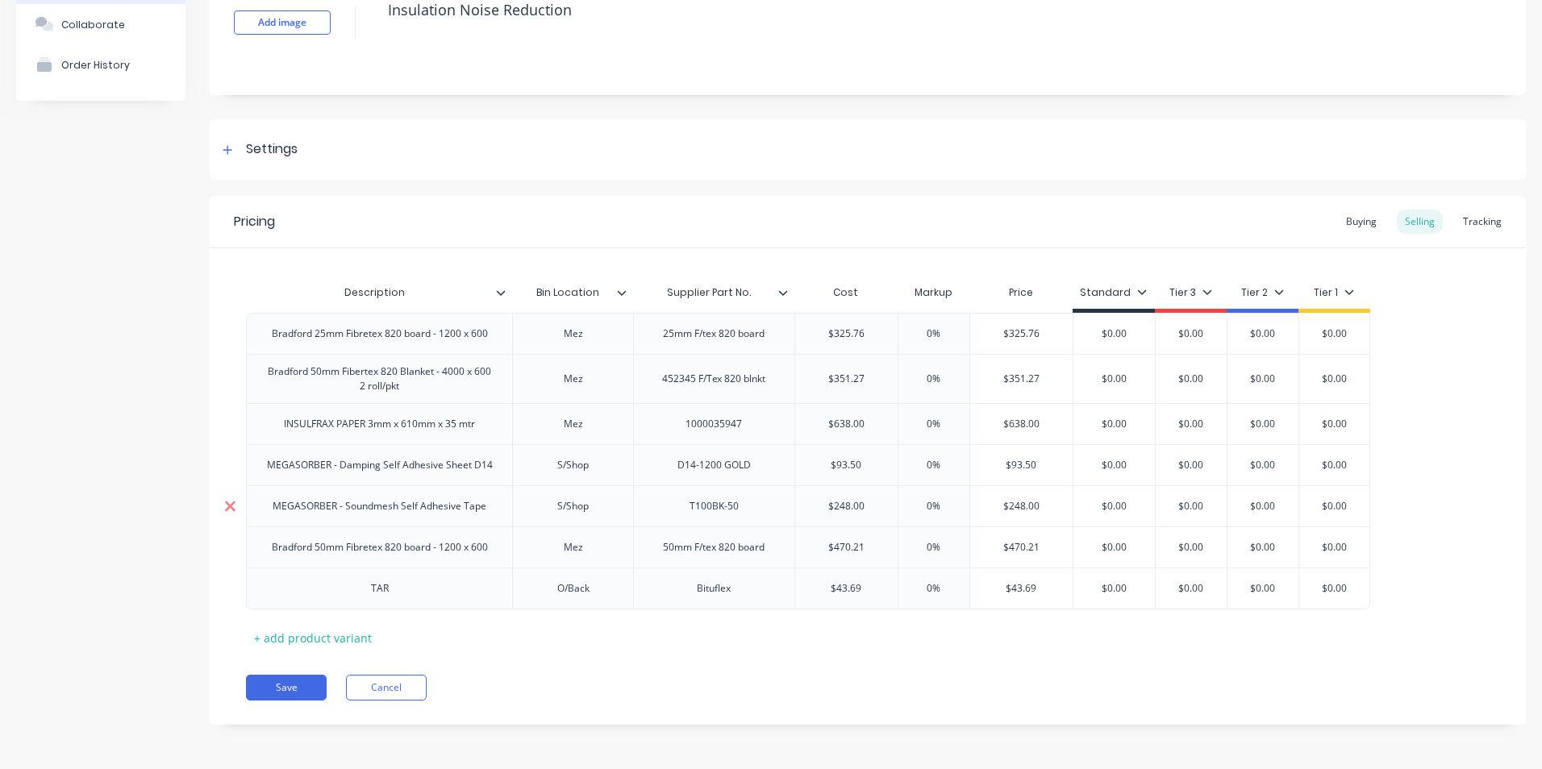
scroll to position [119, 0]
click at [294, 690] on button "Save" at bounding box center [286, 688] width 81 height 26
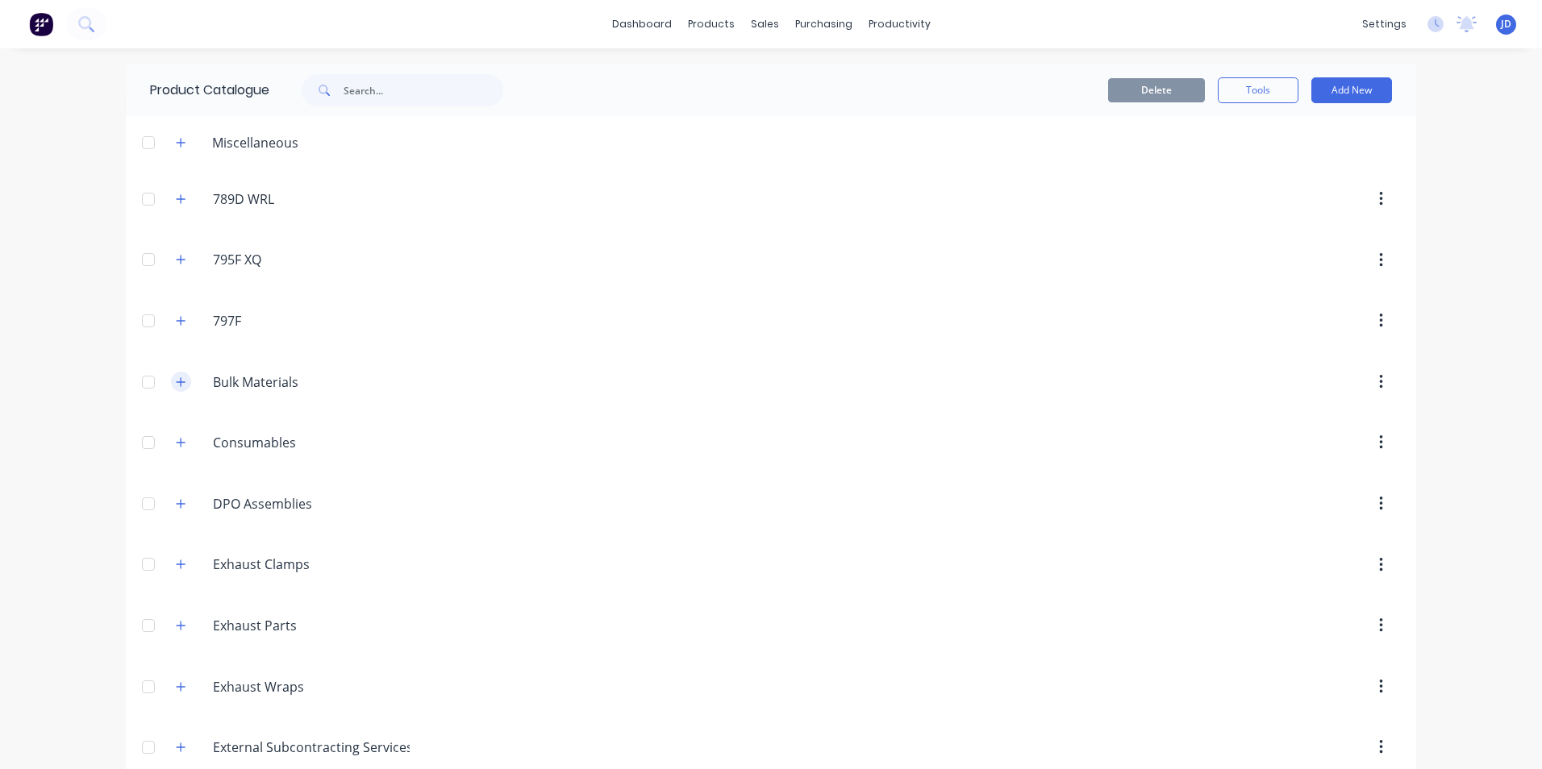
click at [177, 384] on icon "button" at bounding box center [181, 382] width 10 height 11
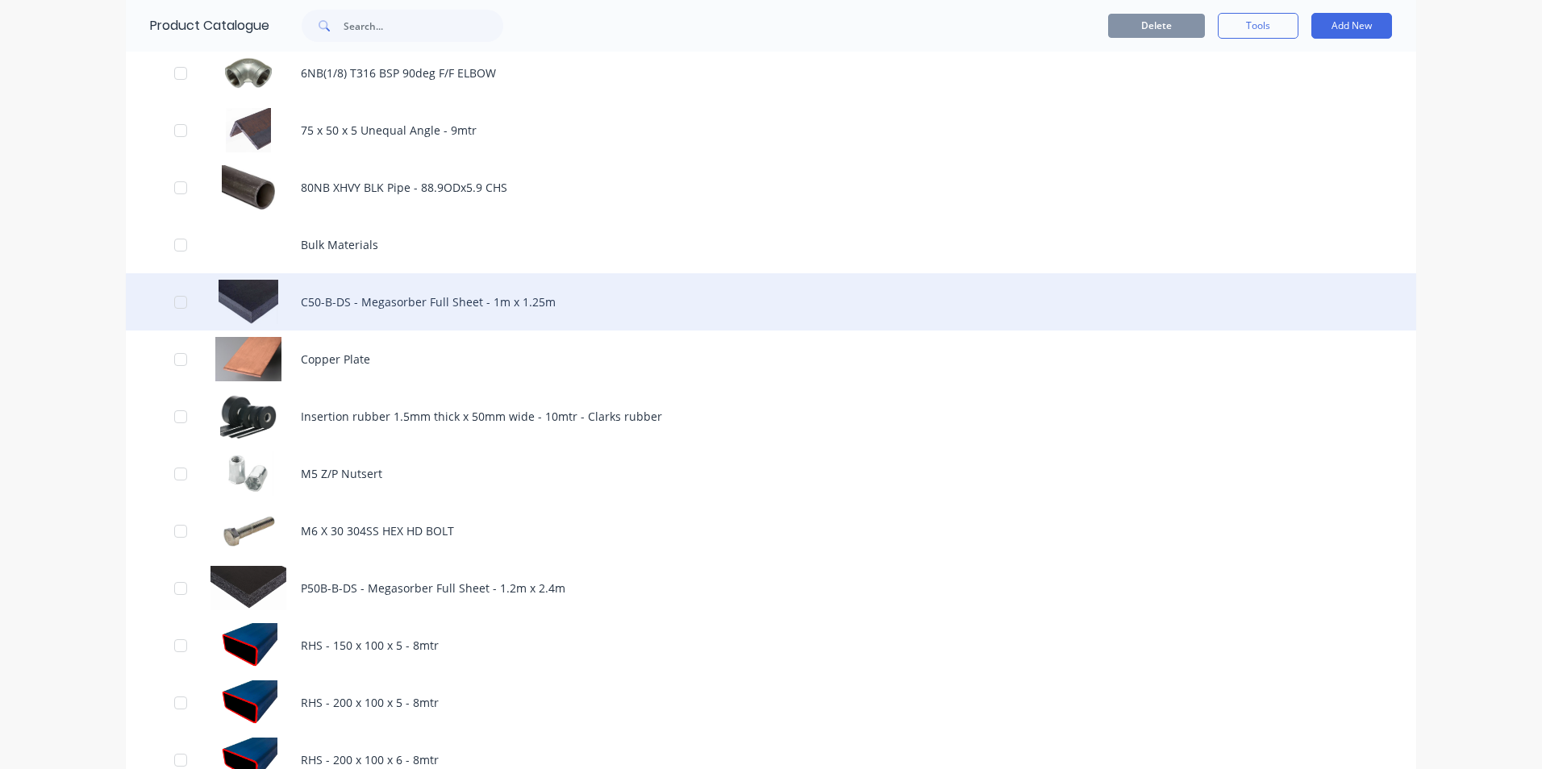
scroll to position [1532, 0]
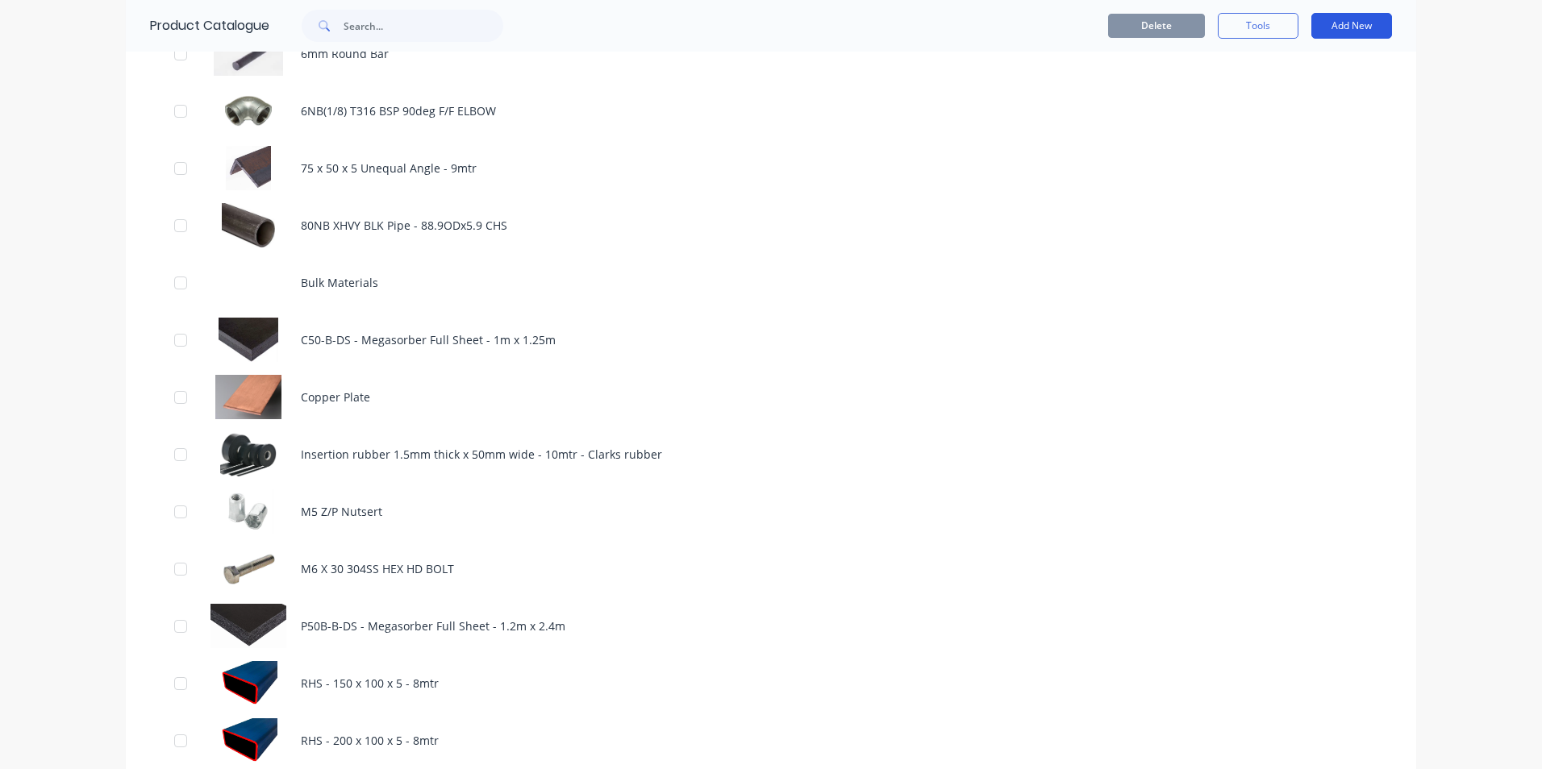
click at [1349, 26] on button "Add New" at bounding box center [1351, 26] width 81 height 26
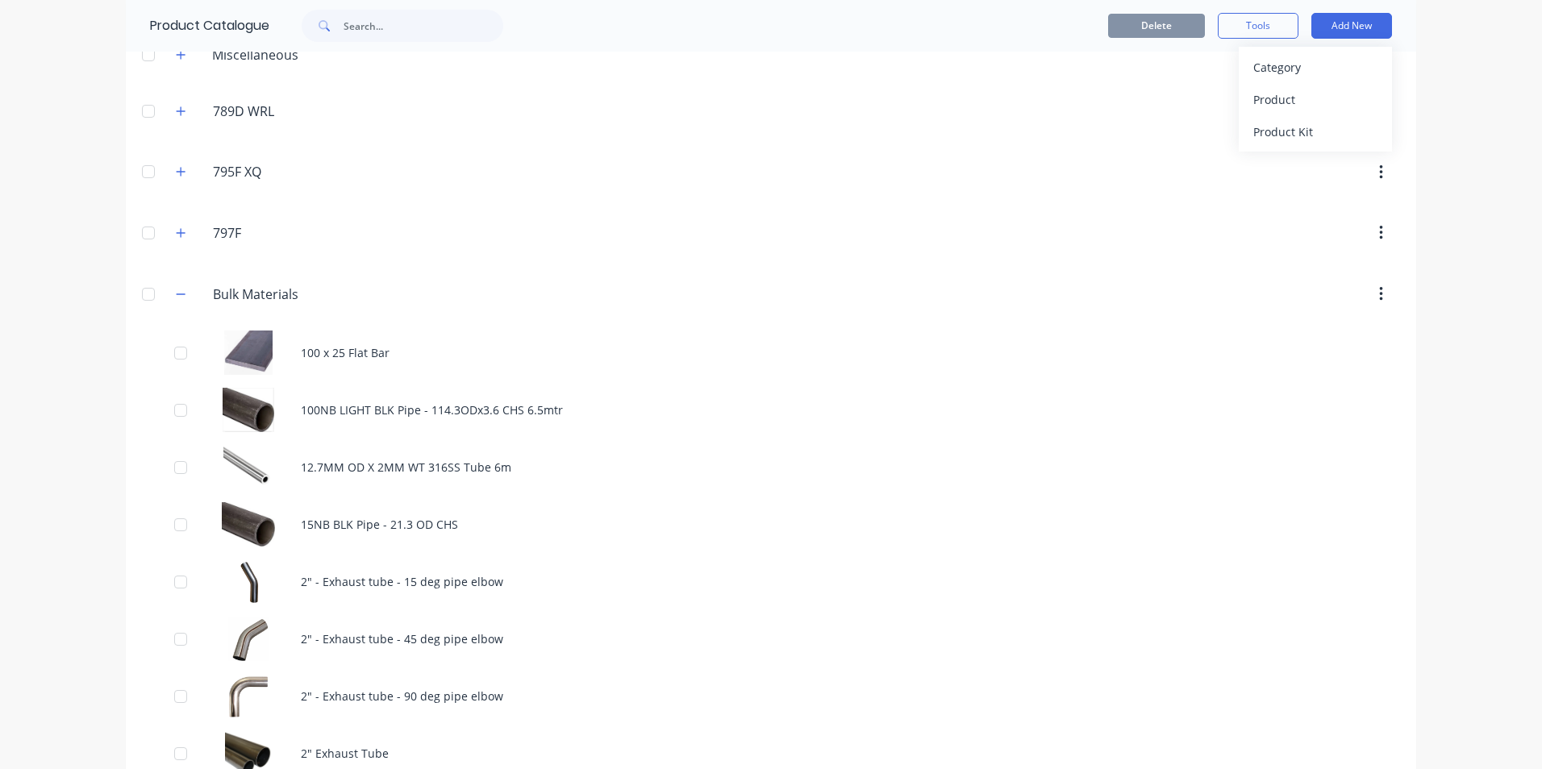
scroll to position [81, 0]
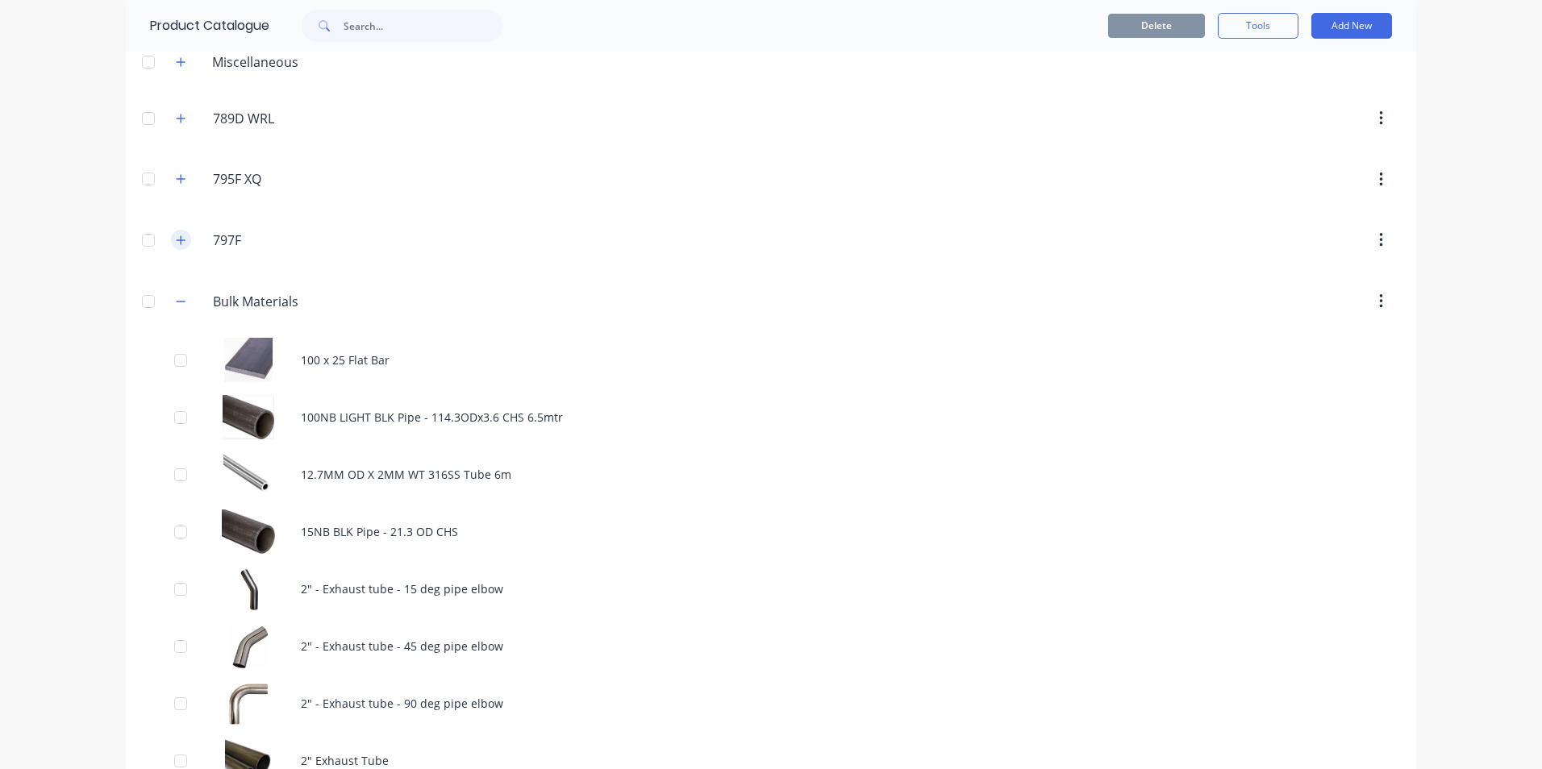
click at [177, 241] on icon "button" at bounding box center [181, 240] width 9 height 9
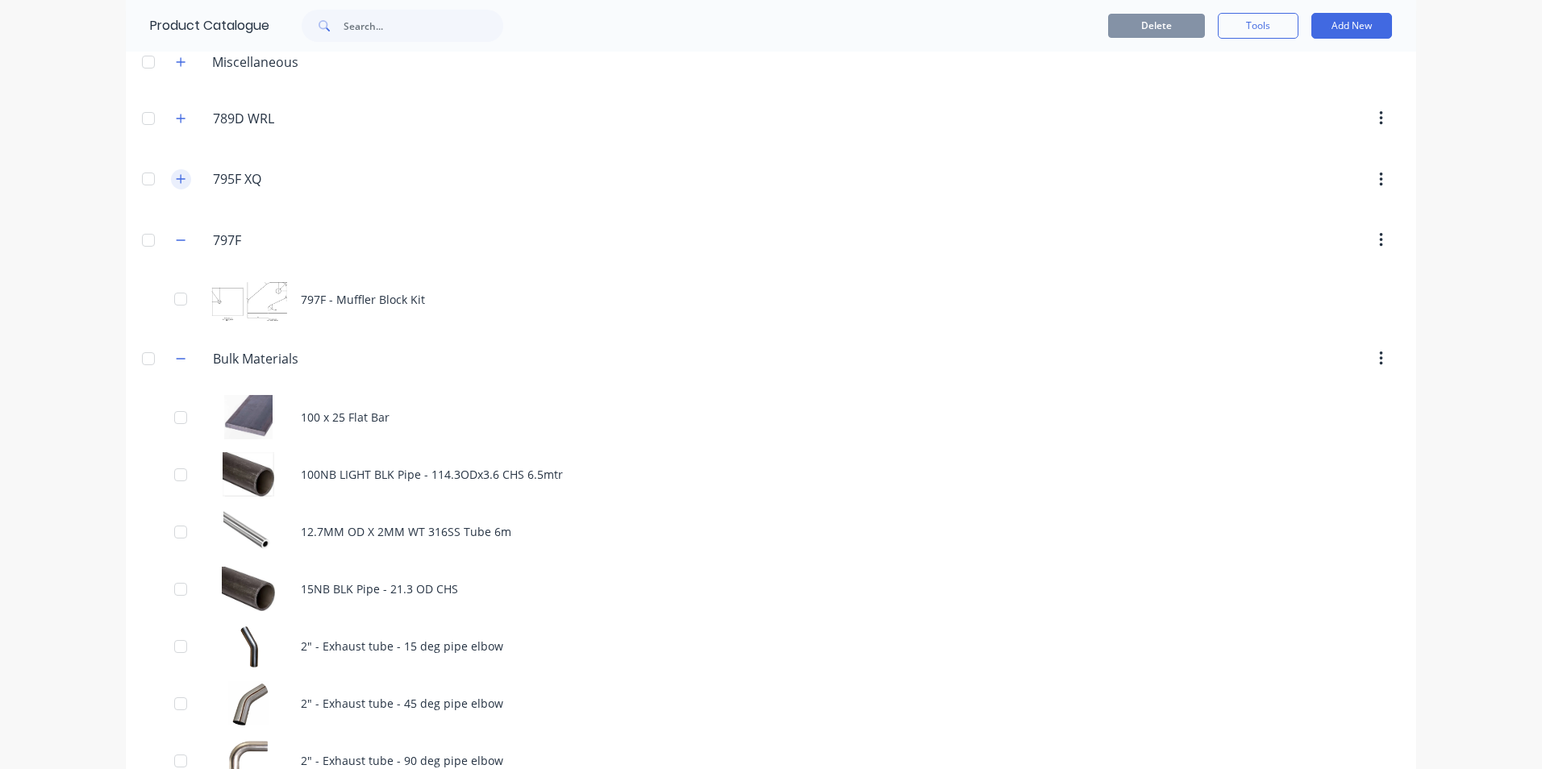
click at [176, 178] on icon "button" at bounding box center [181, 178] width 10 height 11
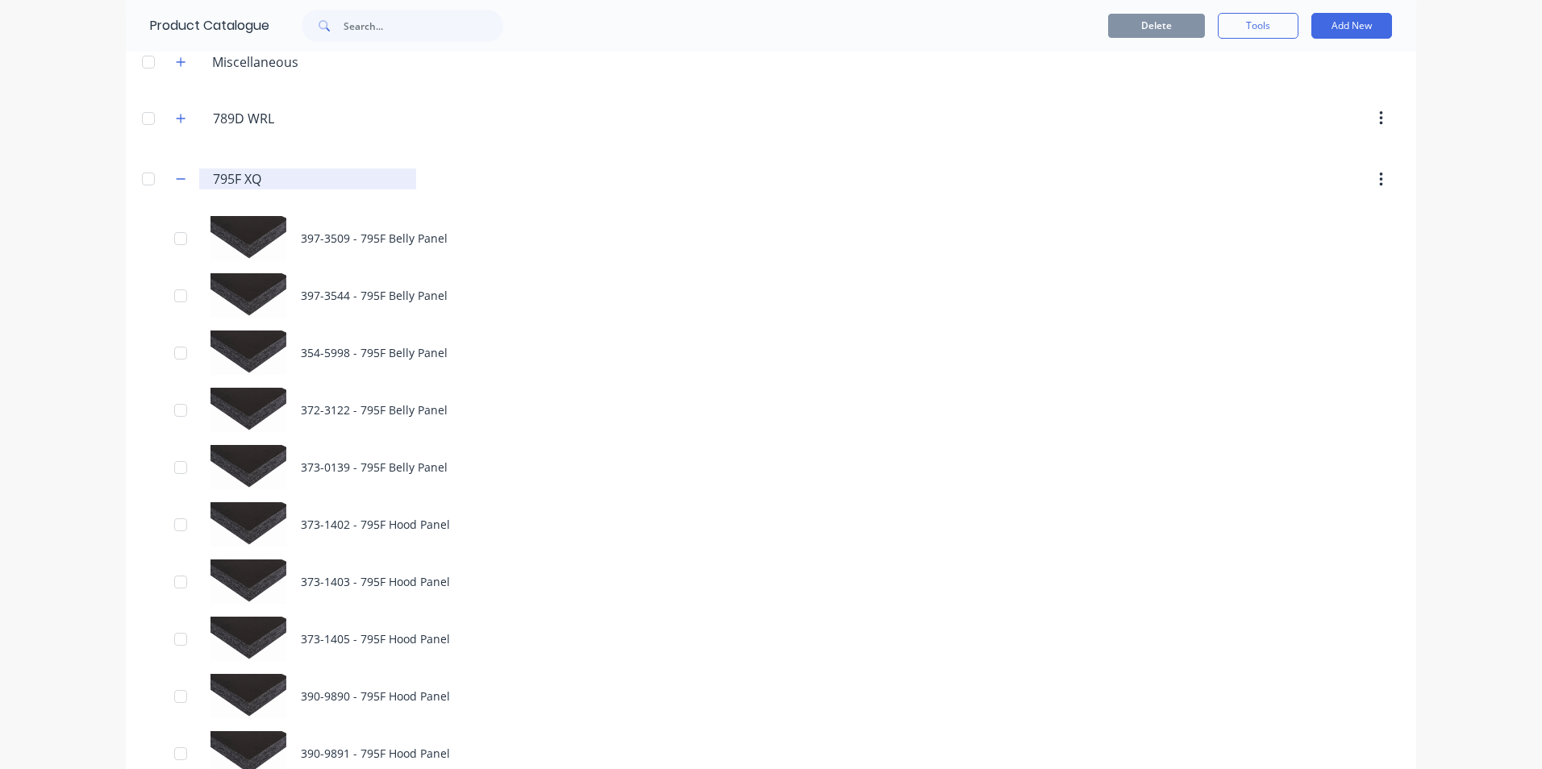
scroll to position [0, 0]
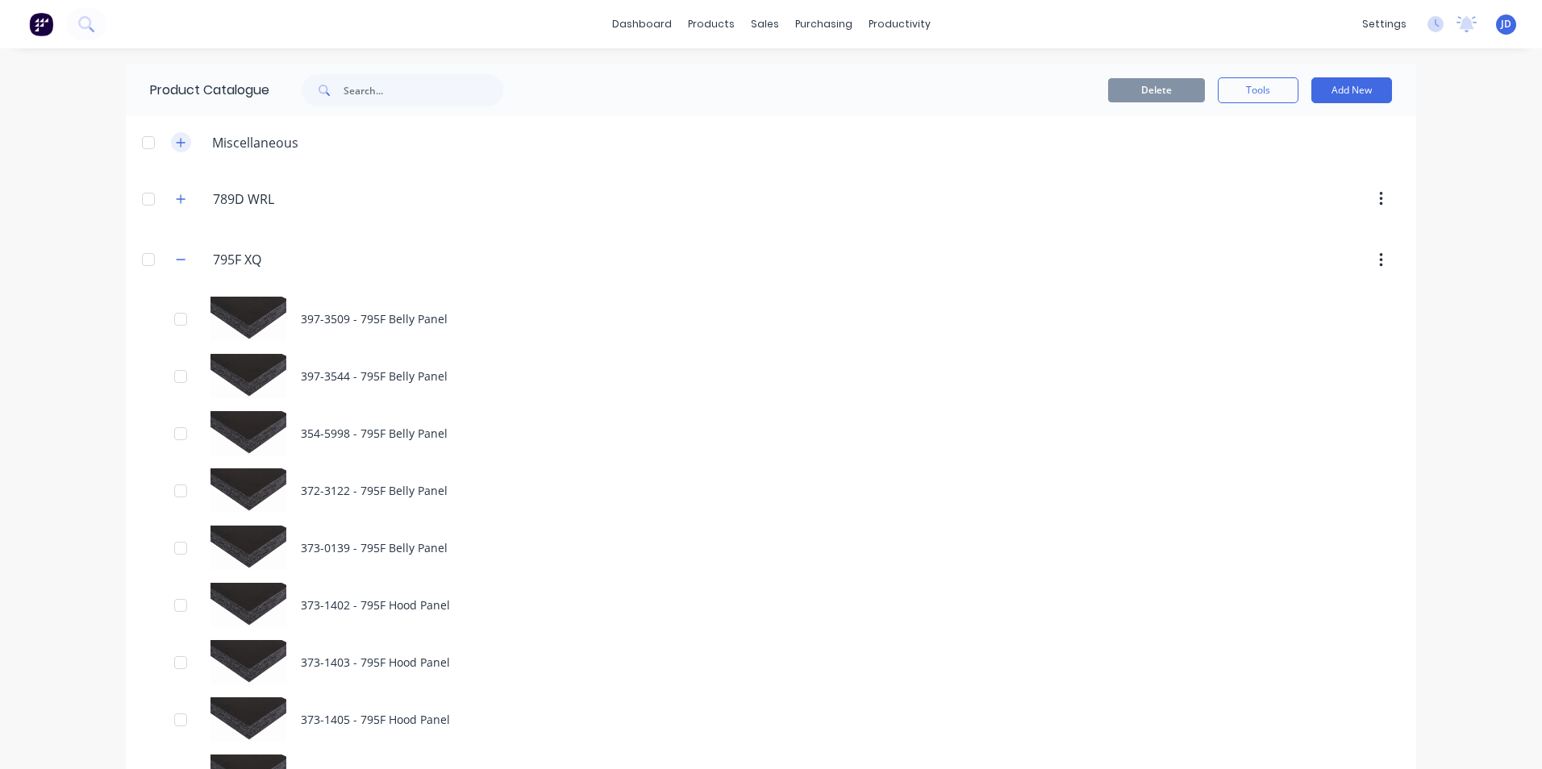
click at [177, 142] on icon "button" at bounding box center [181, 142] width 9 height 9
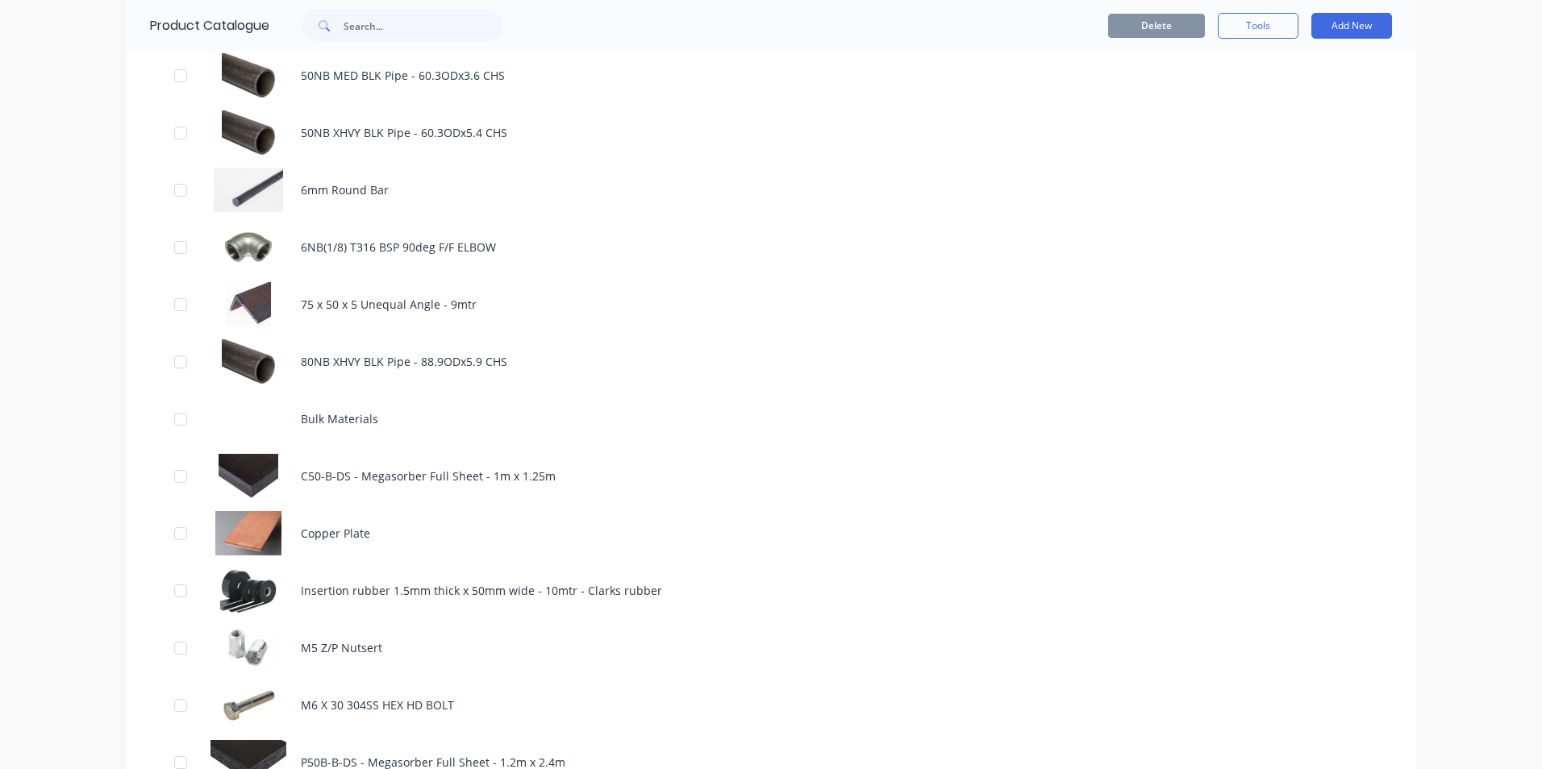
scroll to position [3710, 0]
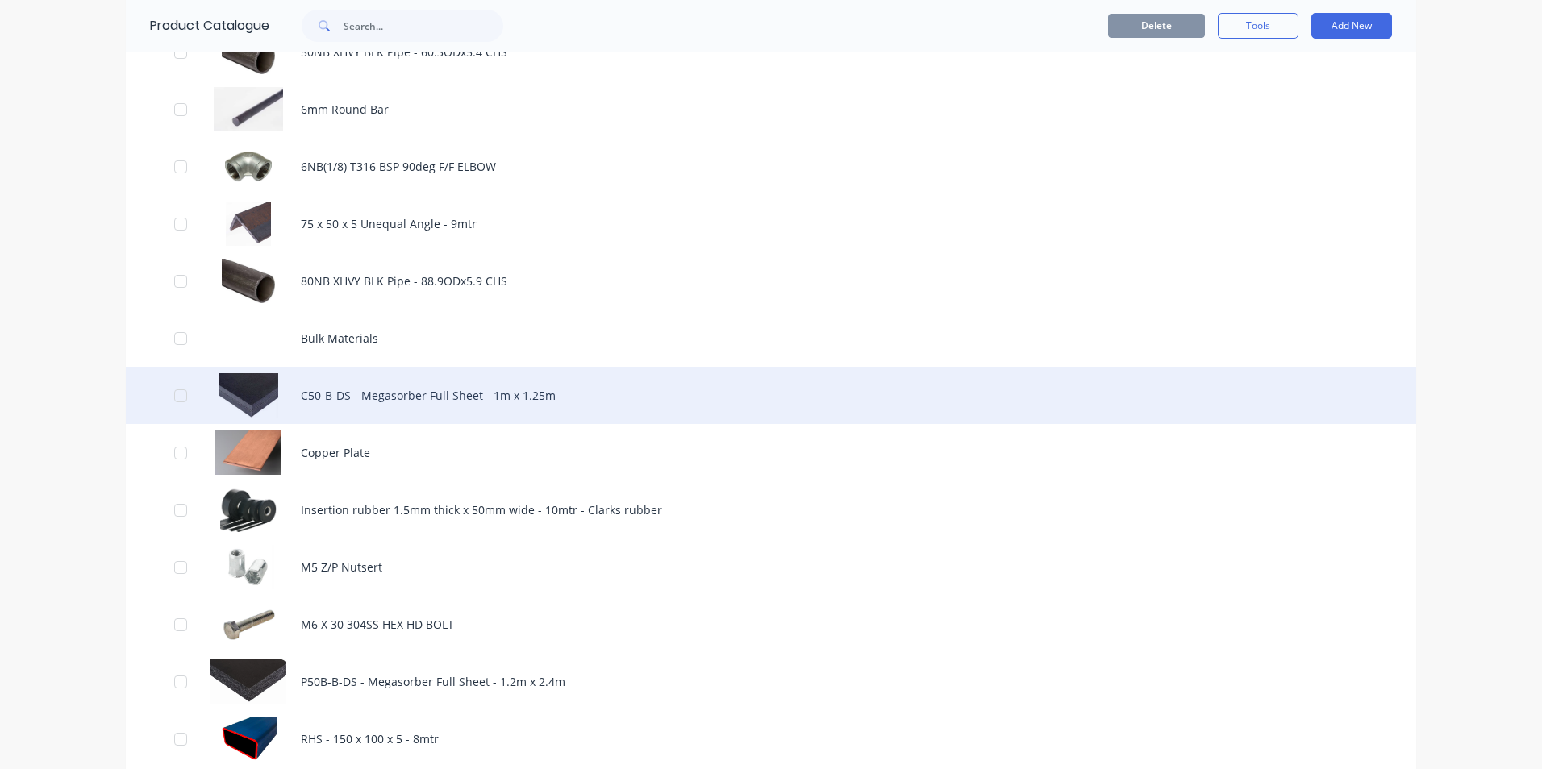
click at [340, 402] on div "C50-B-DS - Megasorber Full Sheet - 1m x 1.25m" at bounding box center [771, 395] width 1291 height 57
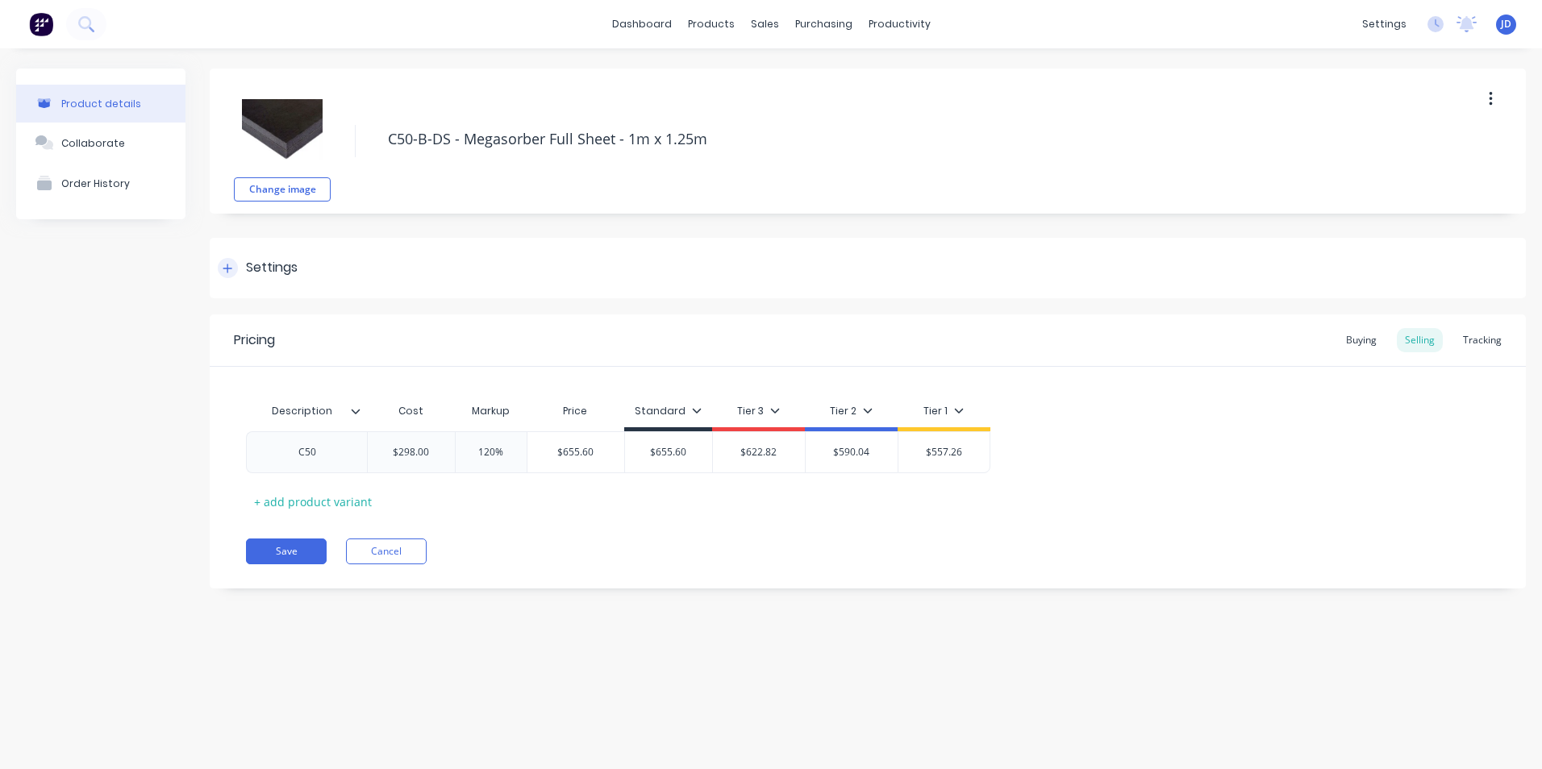
click at [230, 270] on icon at bounding box center [228, 268] width 10 height 11
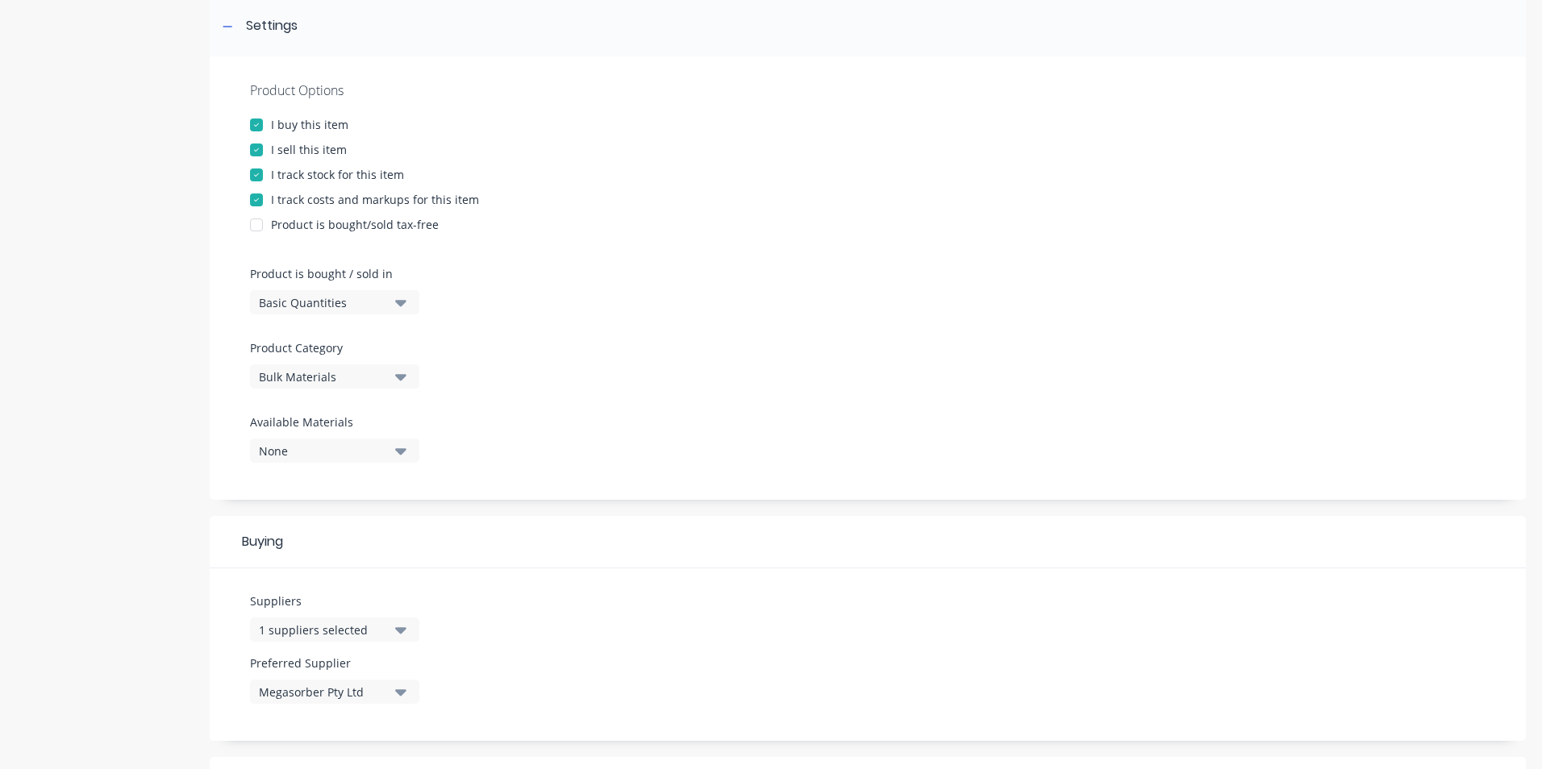
scroll to position [323, 0]
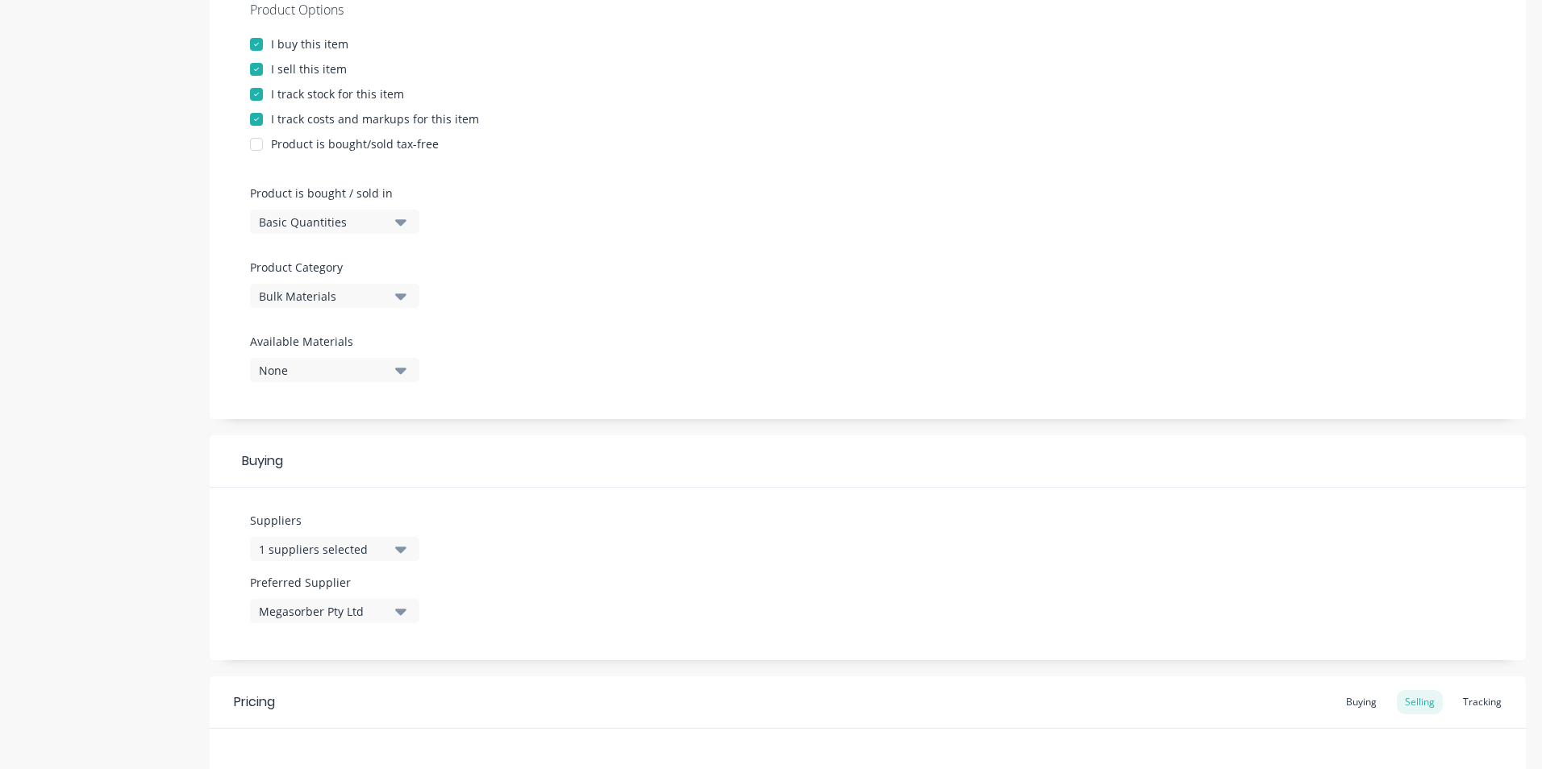
click at [402, 295] on icon "button" at bounding box center [400, 297] width 11 height 6
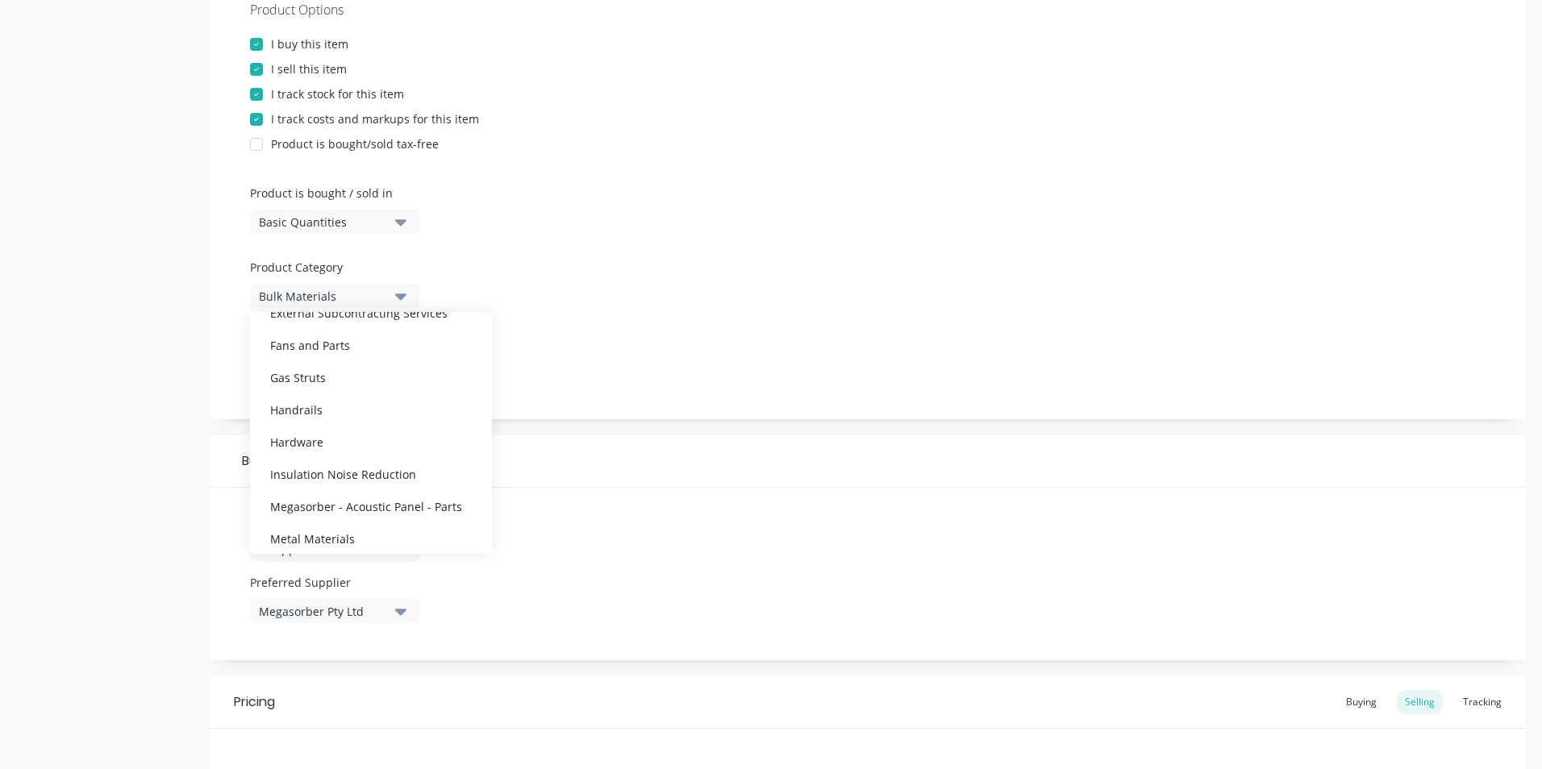
scroll to position [368, 0]
click at [366, 467] on div "Insulation Noise Reduction" at bounding box center [371, 468] width 242 height 32
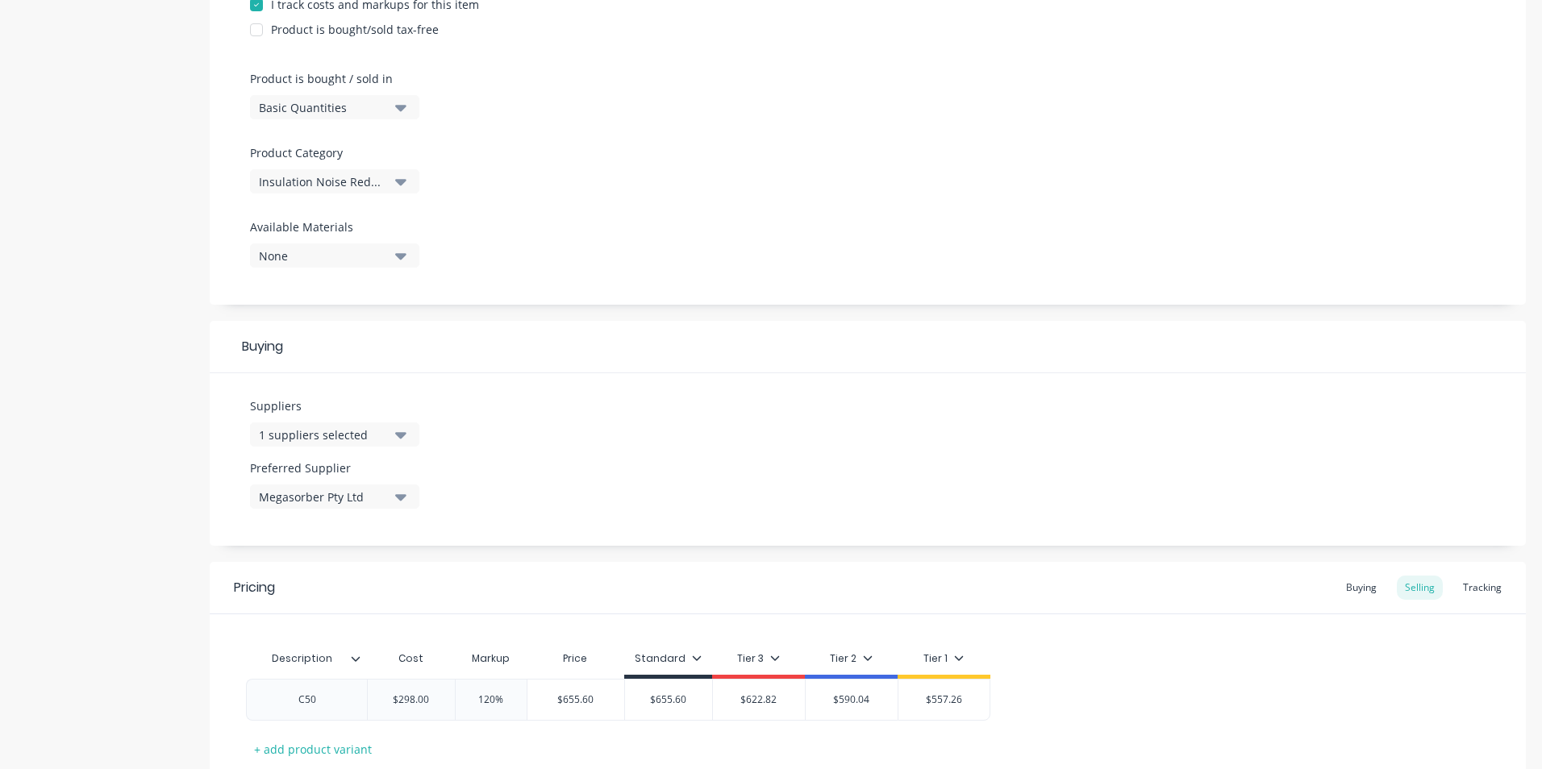
scroll to position [548, 0]
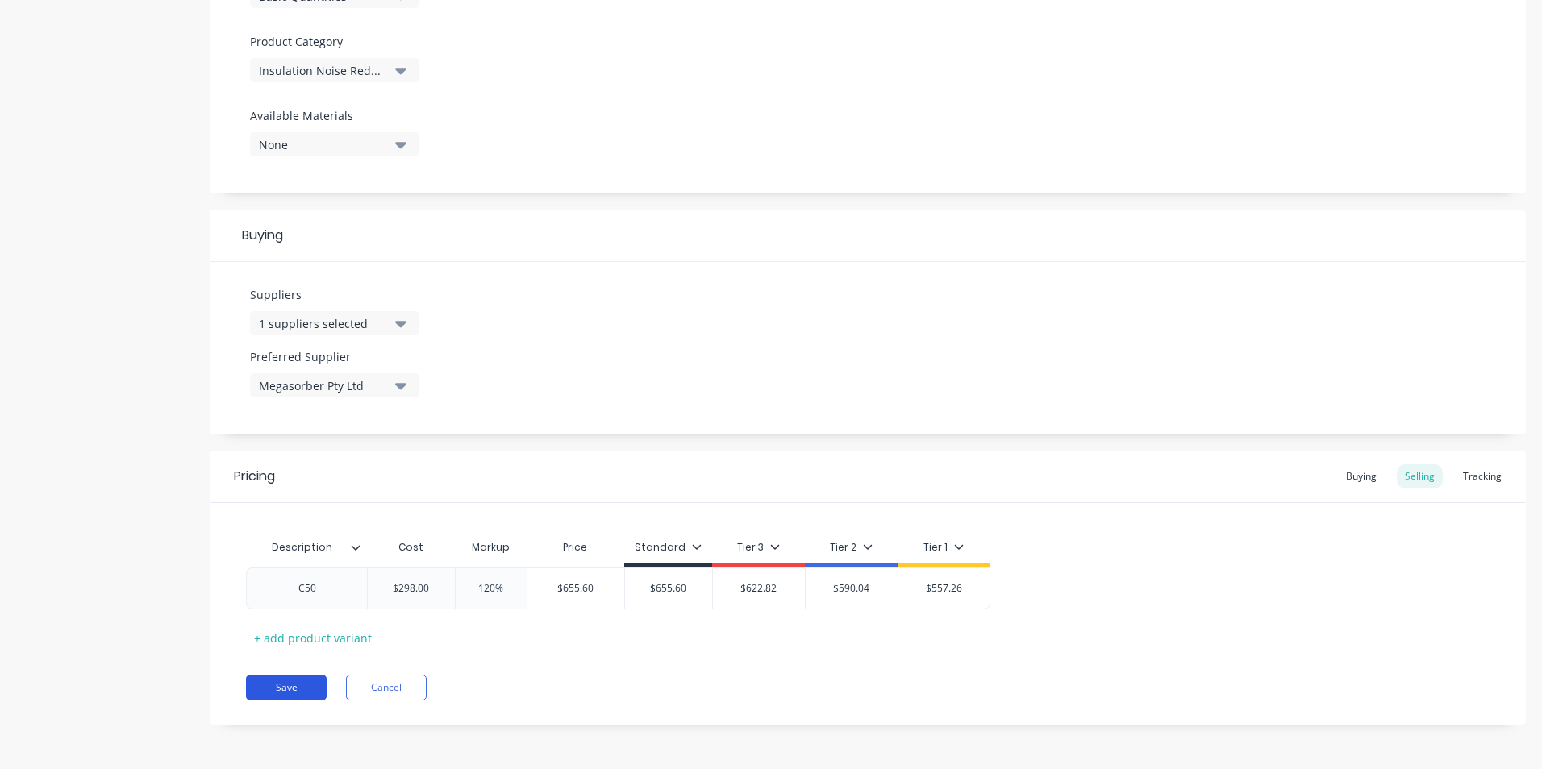
click at [290, 685] on button "Save" at bounding box center [286, 688] width 81 height 26
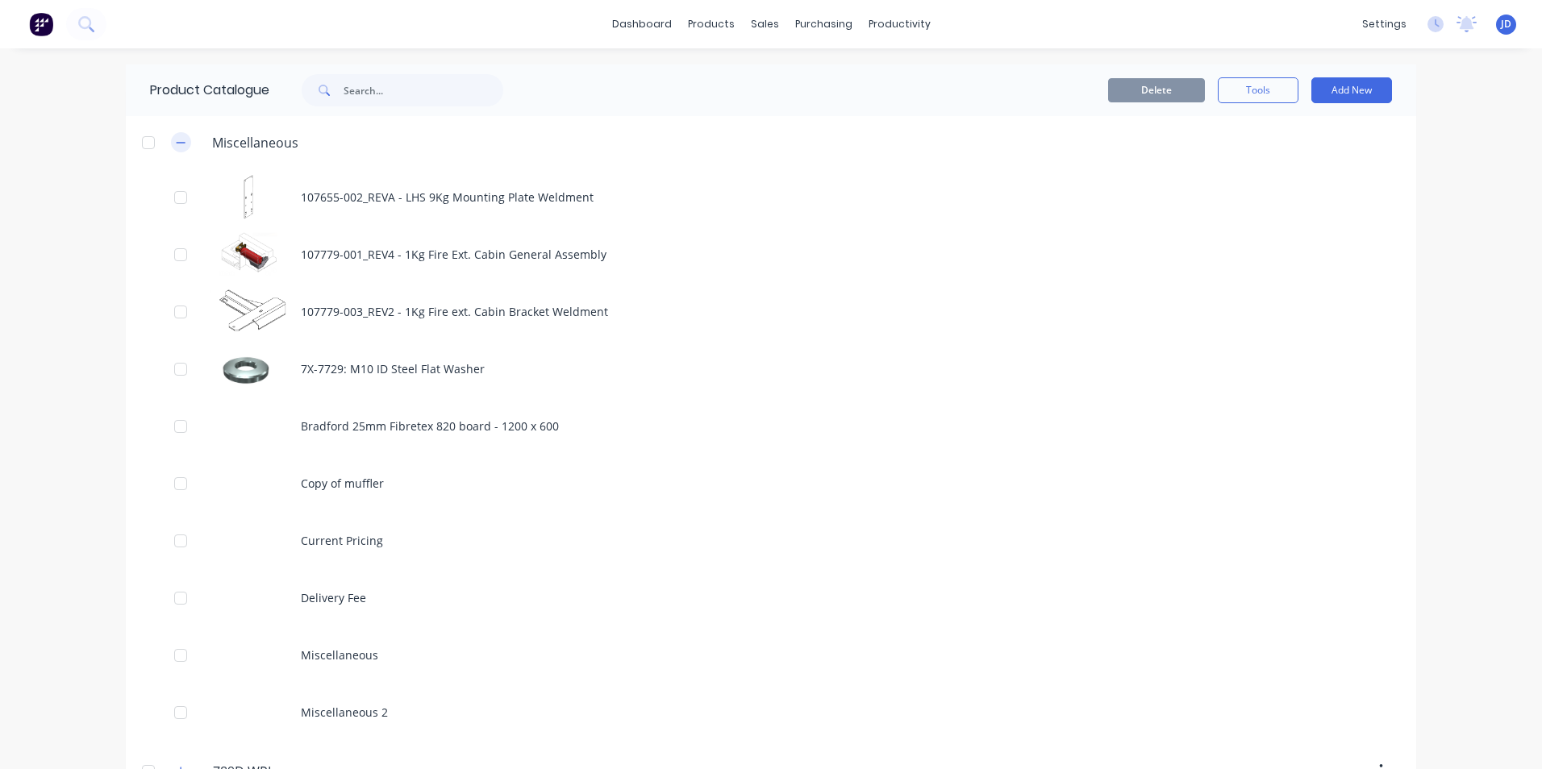
click at [177, 143] on icon "button" at bounding box center [181, 142] width 9 height 1
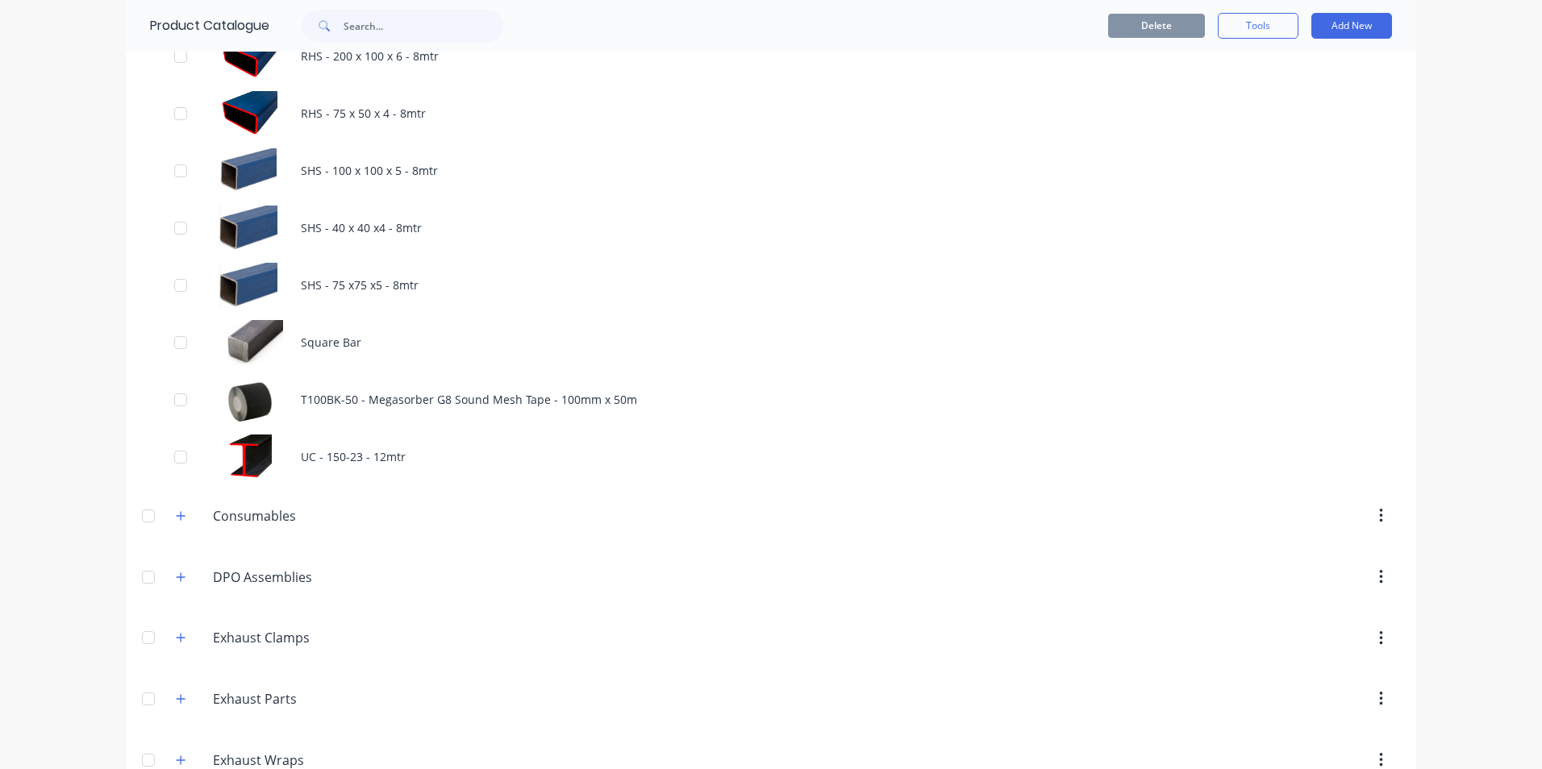
scroll to position [3872, 0]
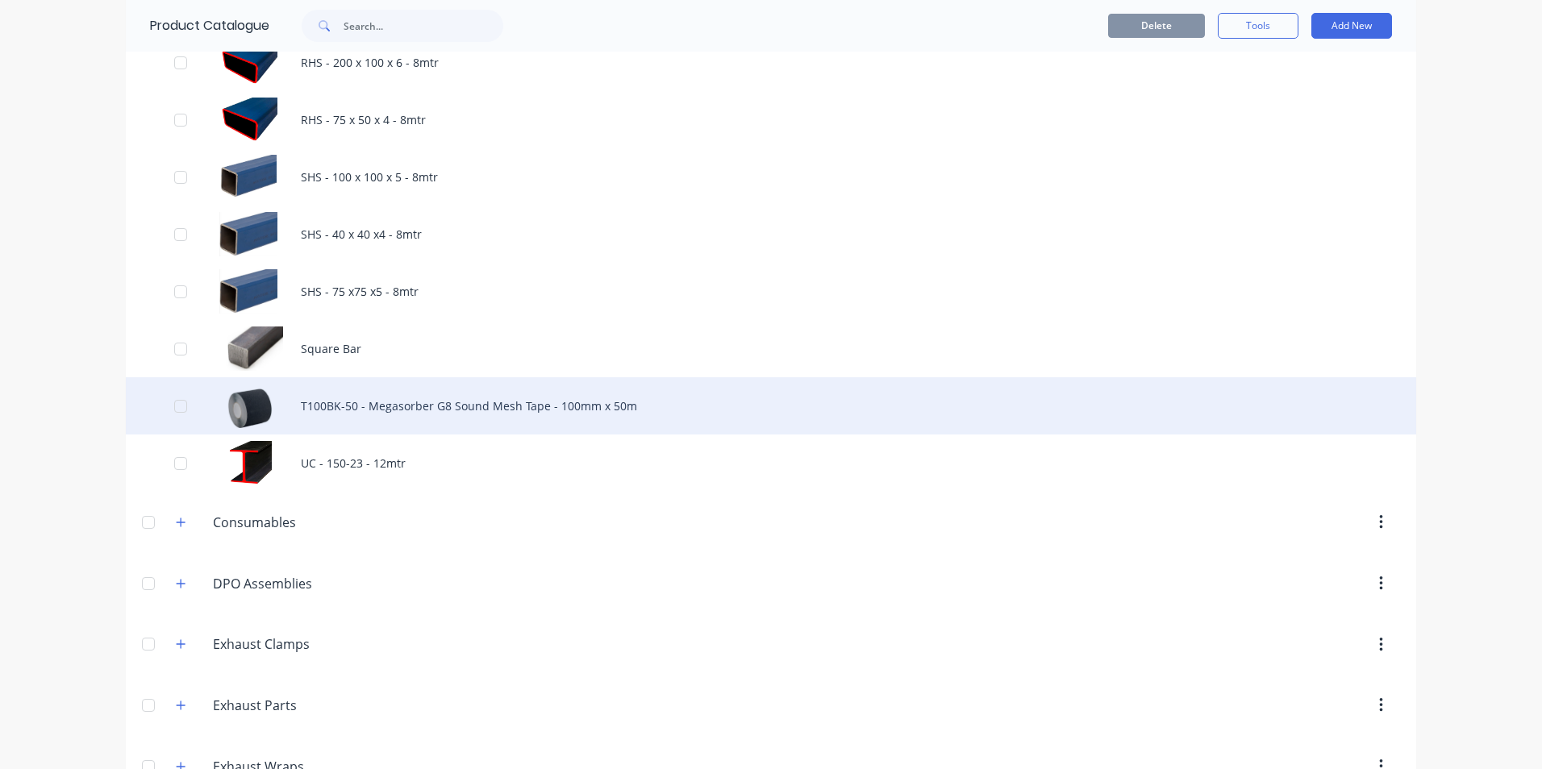
click at [371, 405] on div "T100BK-50 - Megasorber G8 Sound Mesh Tape - 100mm x 50m" at bounding box center [771, 405] width 1291 height 57
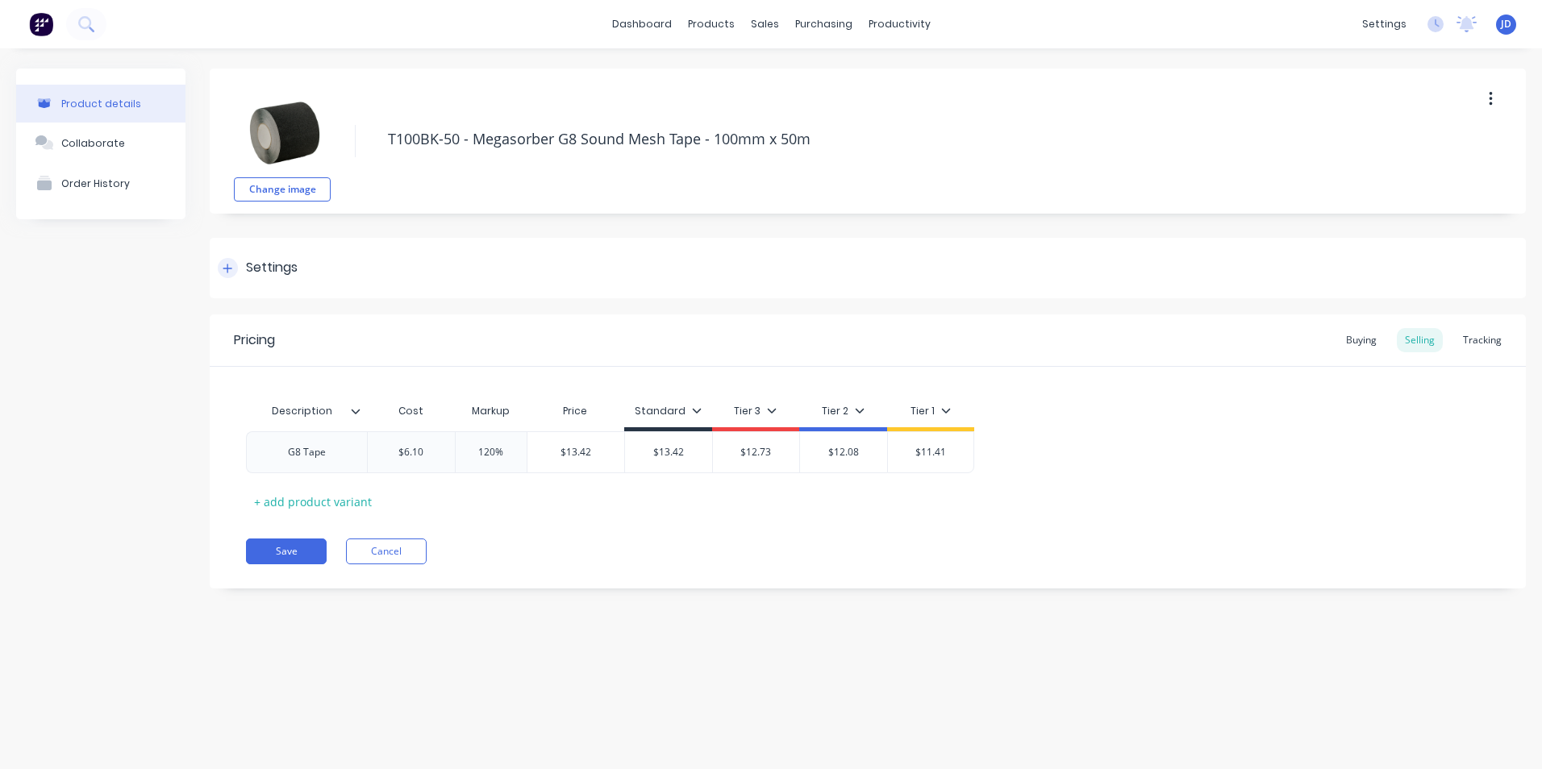
click at [226, 267] on icon at bounding box center [228, 268] width 10 height 11
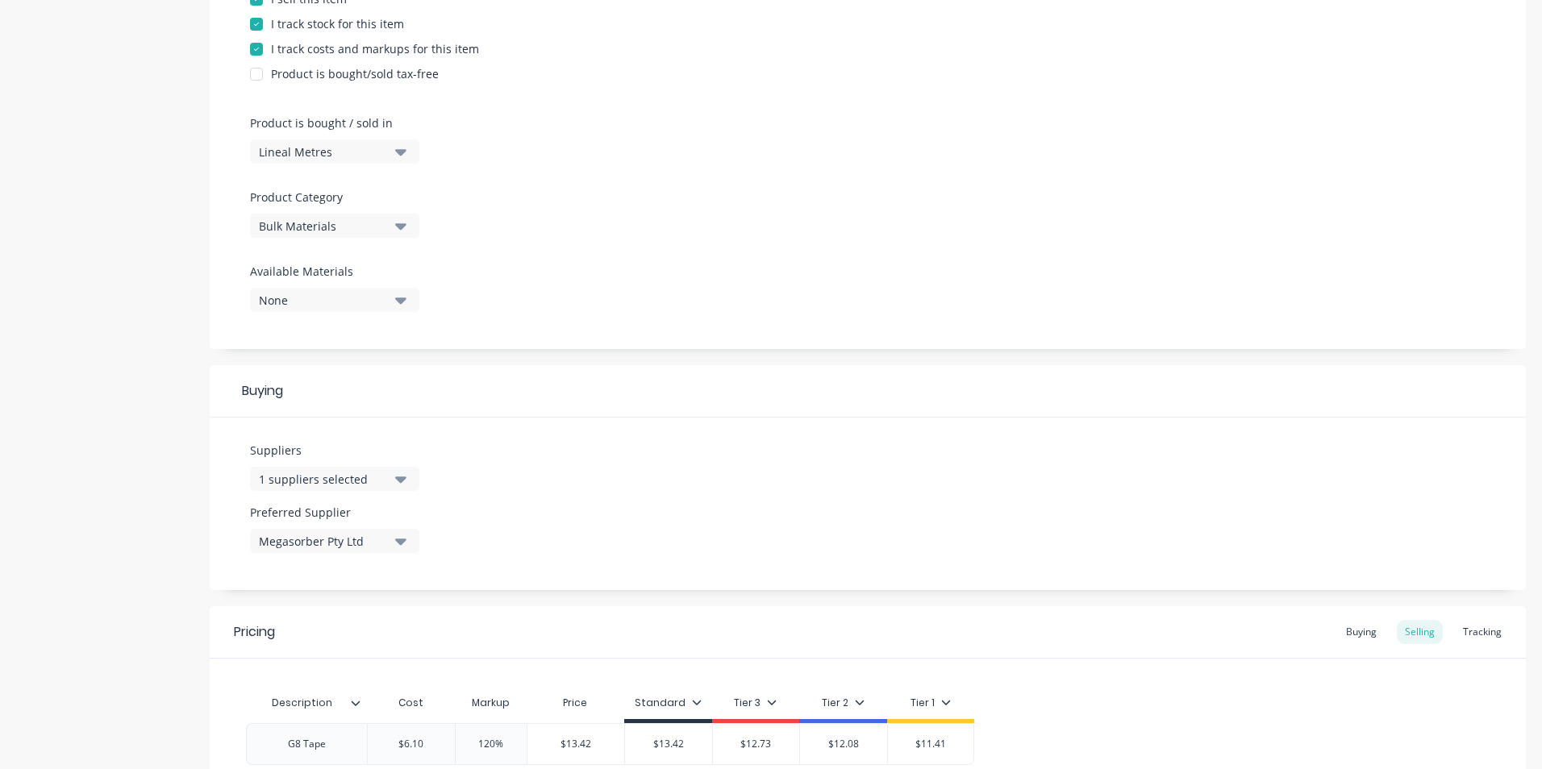
scroll to position [403, 0]
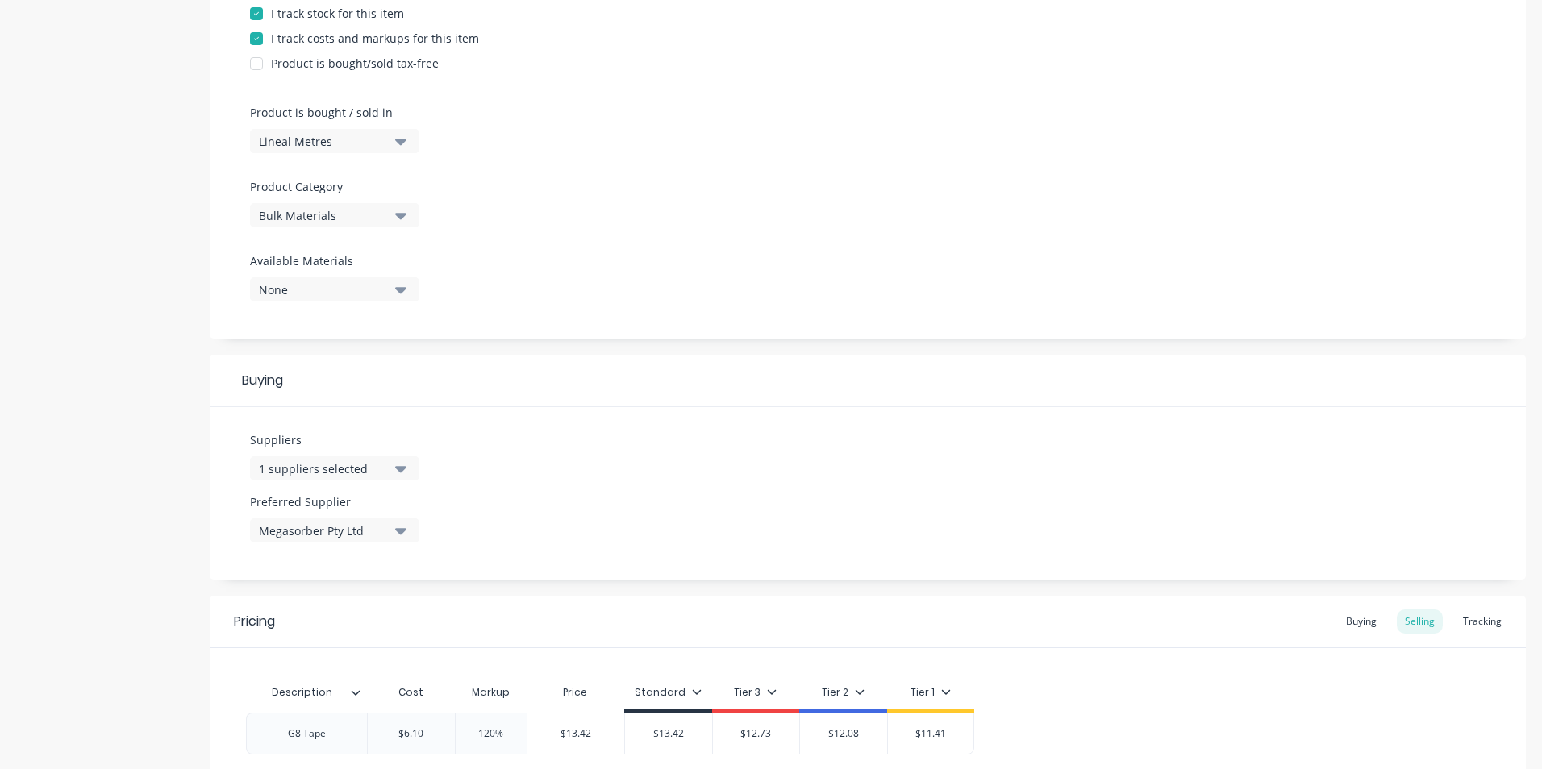
click at [398, 217] on icon "button" at bounding box center [400, 215] width 11 height 18
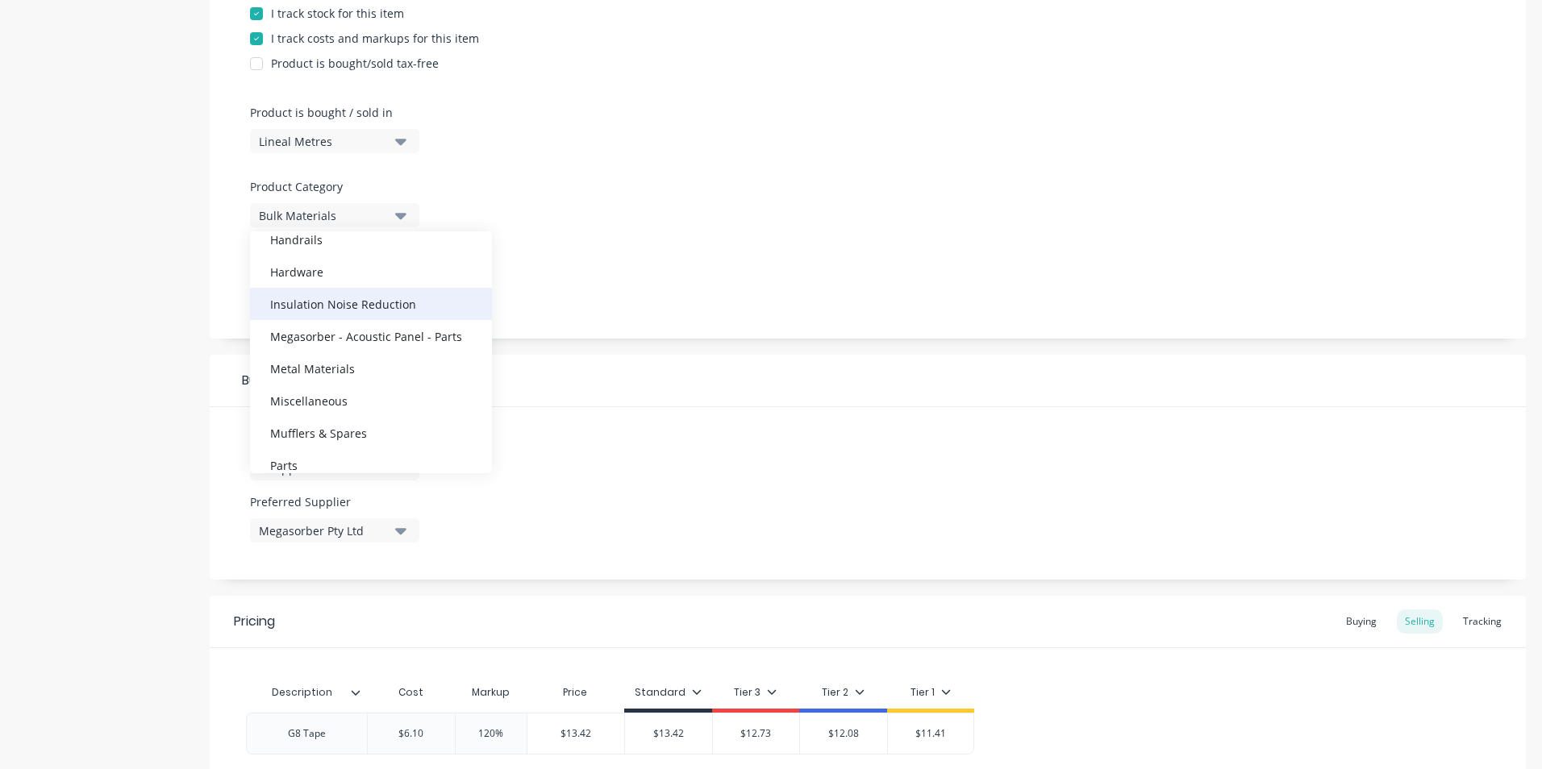
click at [340, 306] on div "Insulation Noise Reduction" at bounding box center [371, 304] width 242 height 32
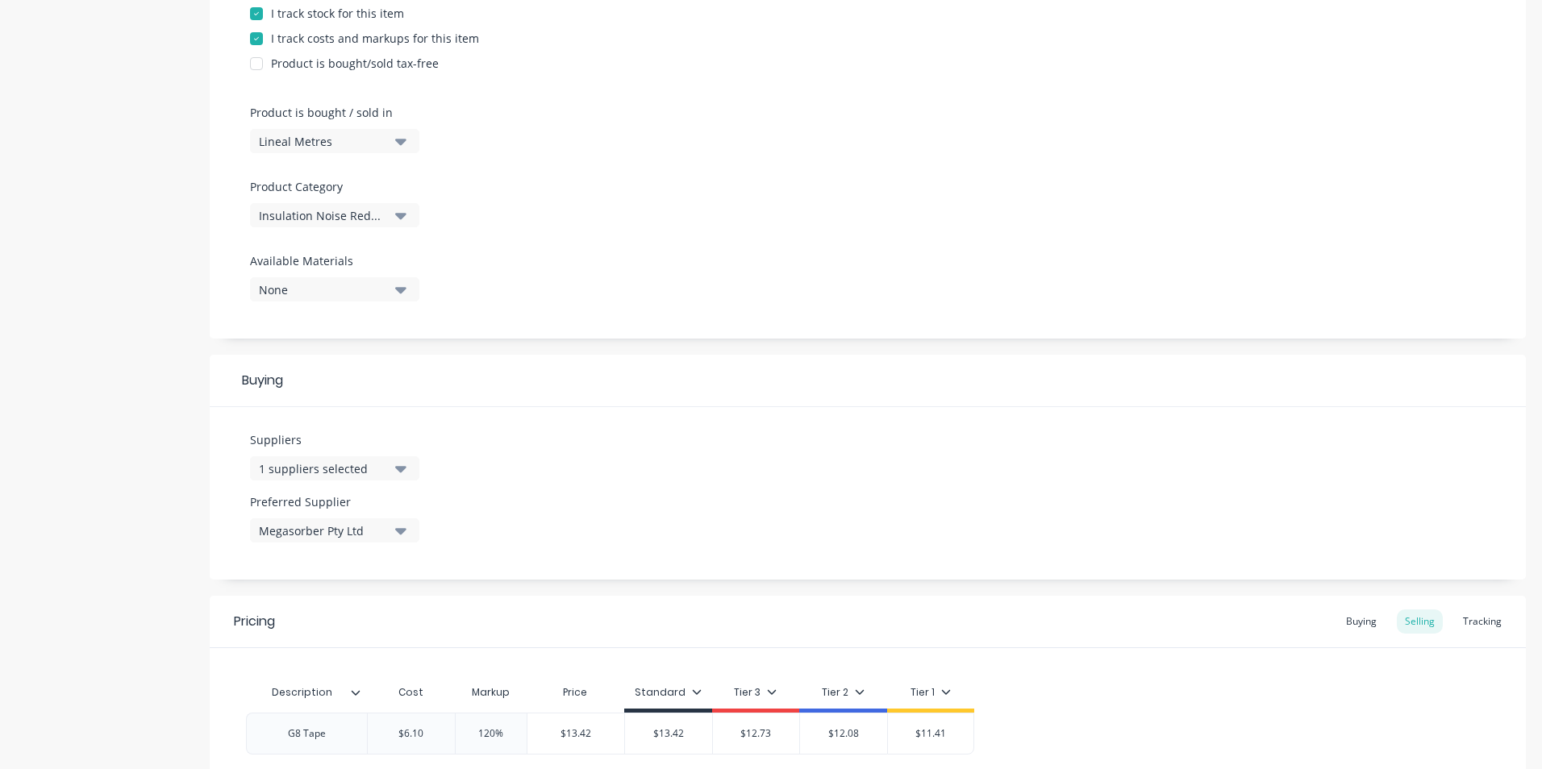
scroll to position [548, 0]
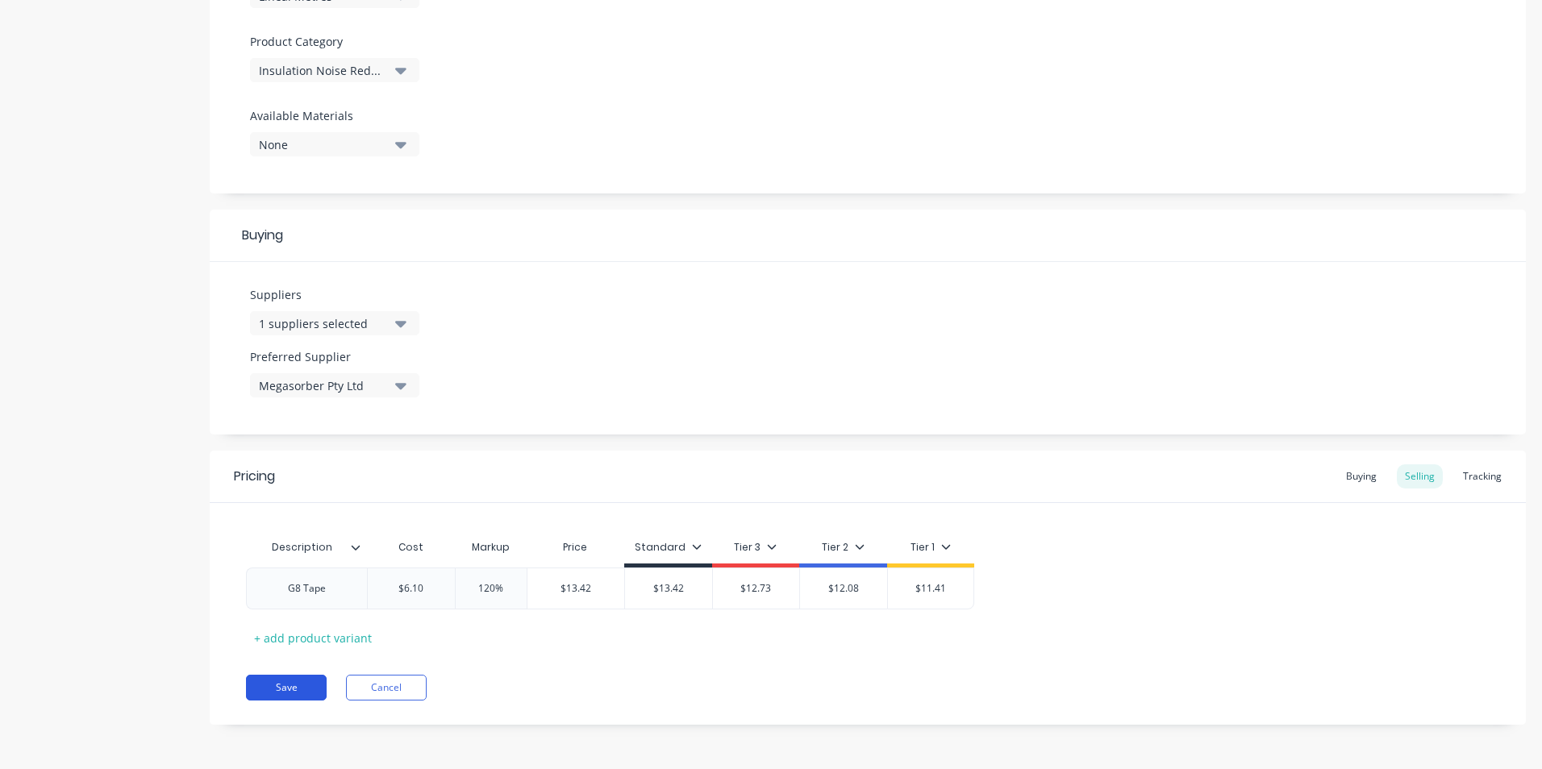
click at [282, 689] on button "Save" at bounding box center [286, 688] width 81 height 26
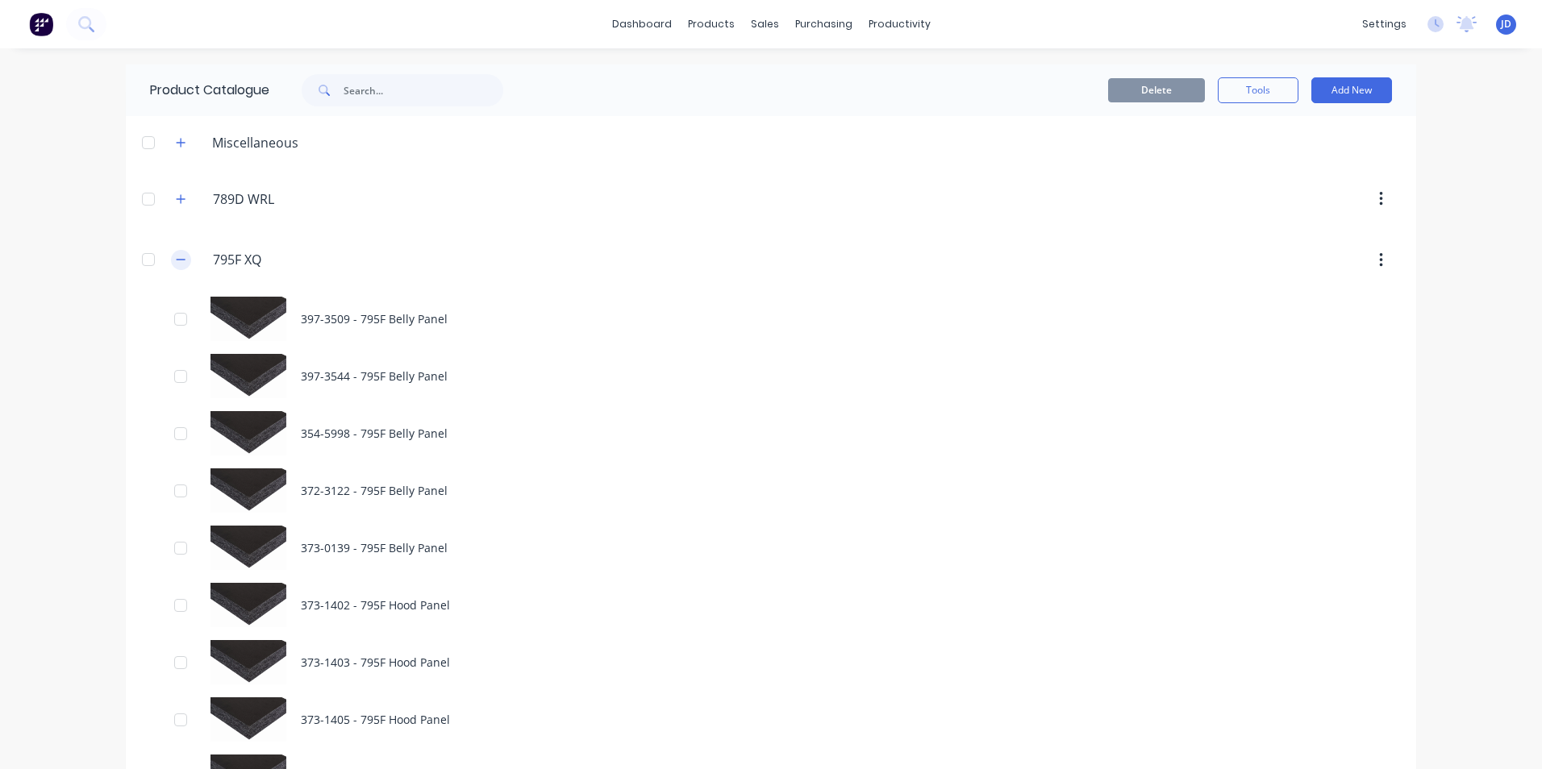
click at [177, 261] on icon "button" at bounding box center [181, 260] width 9 height 1
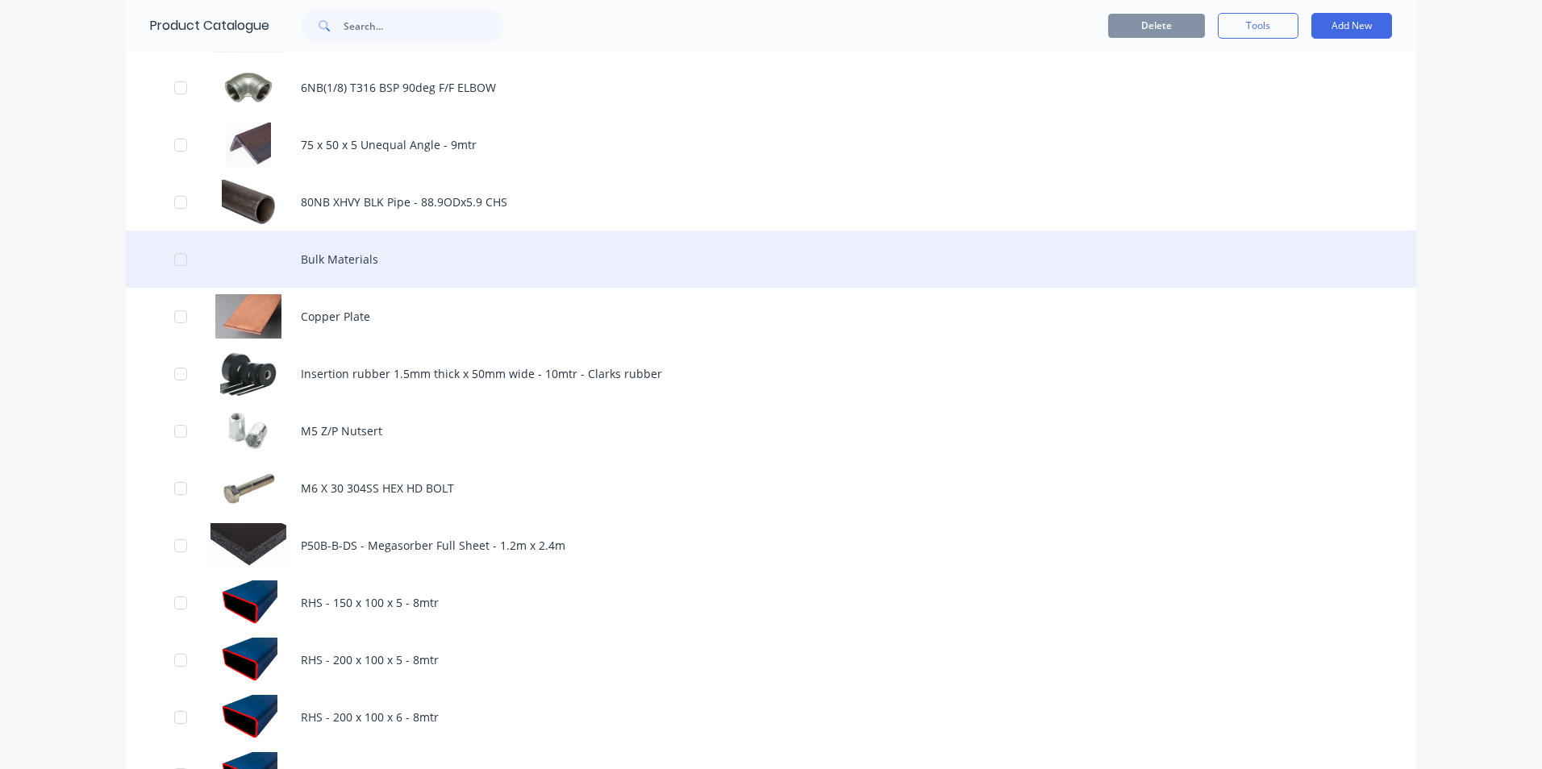
scroll to position [1694, 0]
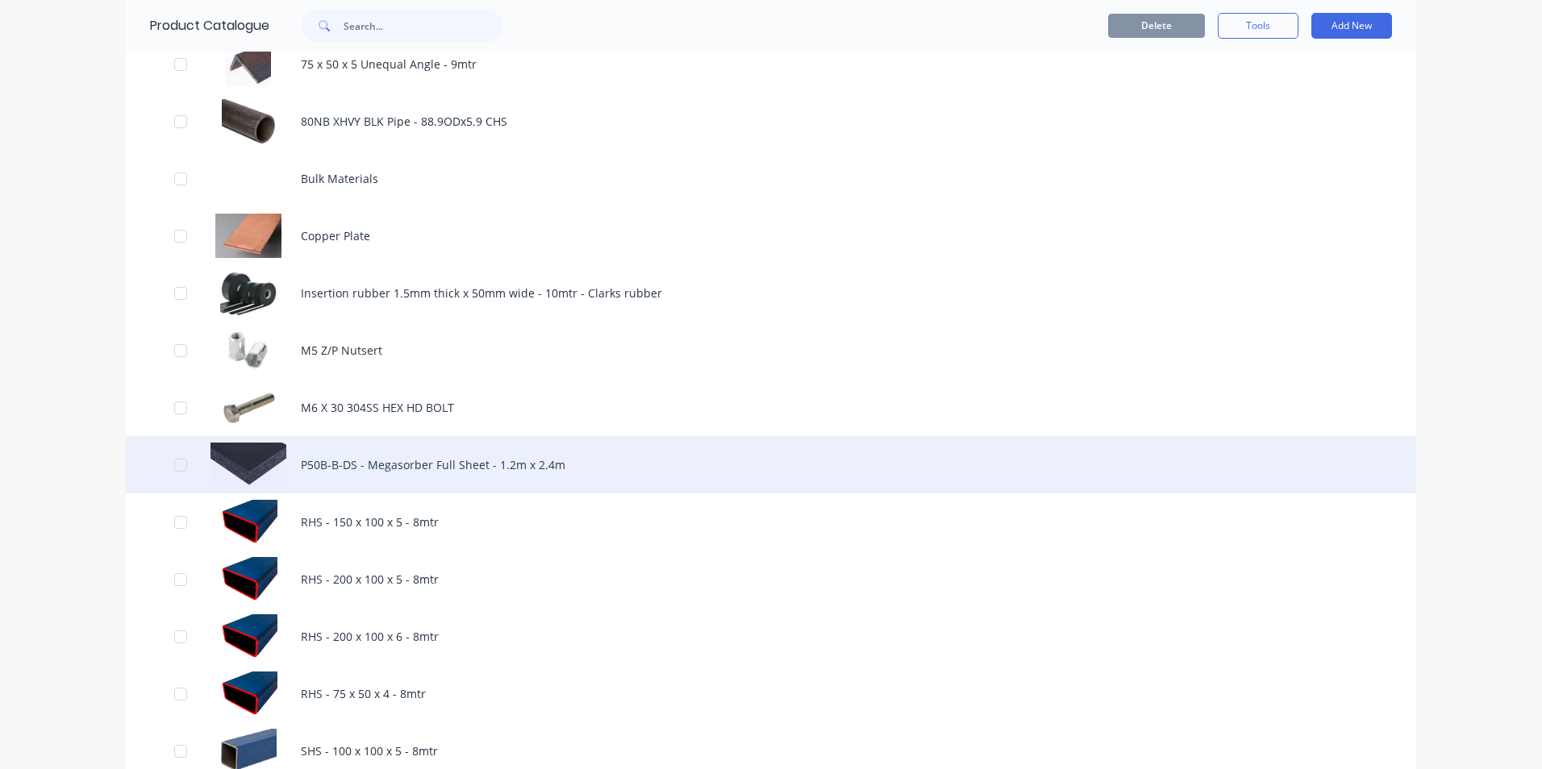
click at [341, 465] on div "P50B-B-DS - Megasorber Full Sheet - 1.2m x 2.4m" at bounding box center [771, 464] width 1291 height 57
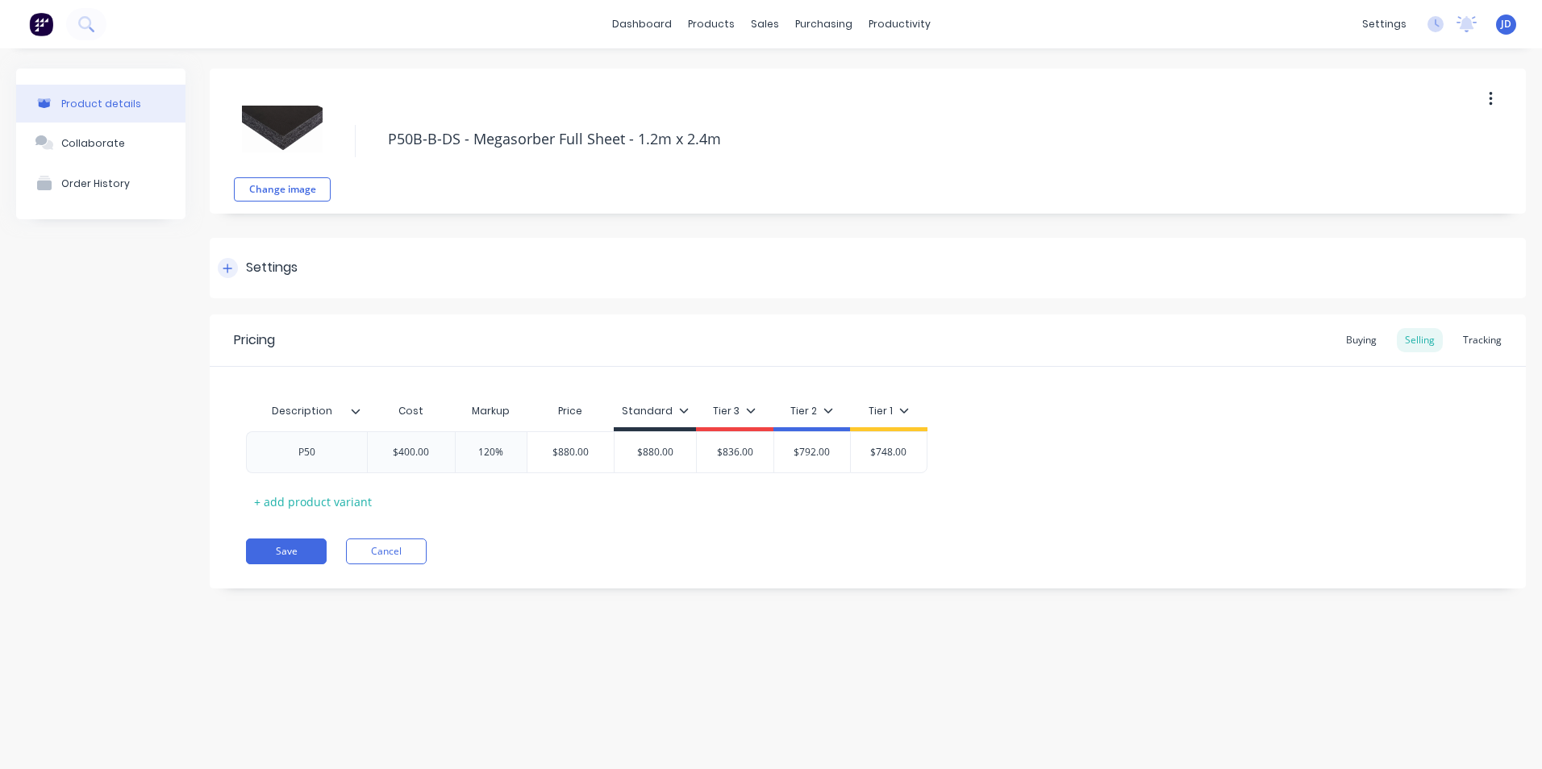
click at [226, 270] on icon at bounding box center [228, 268] width 10 height 11
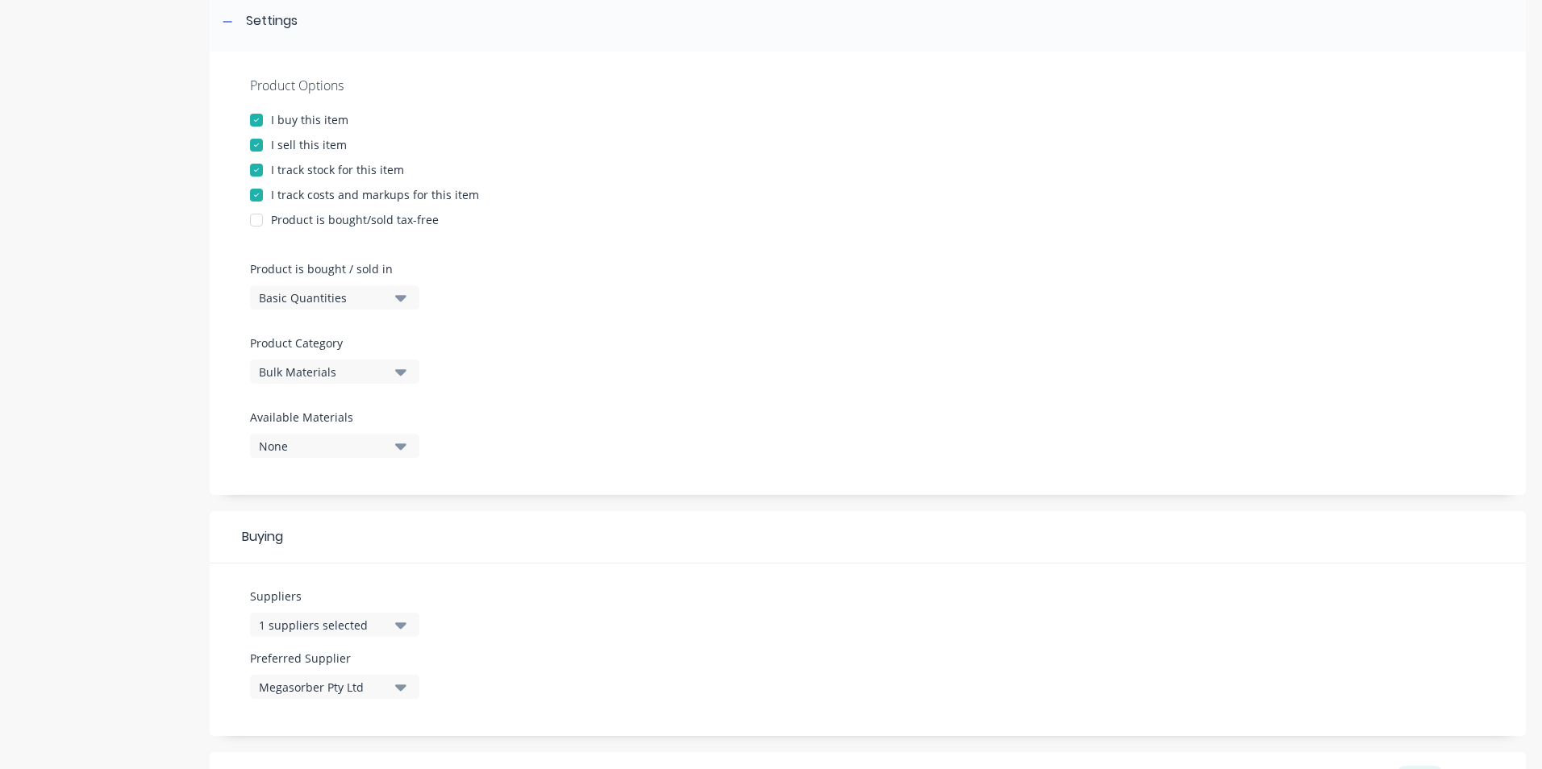
scroll to position [323, 0]
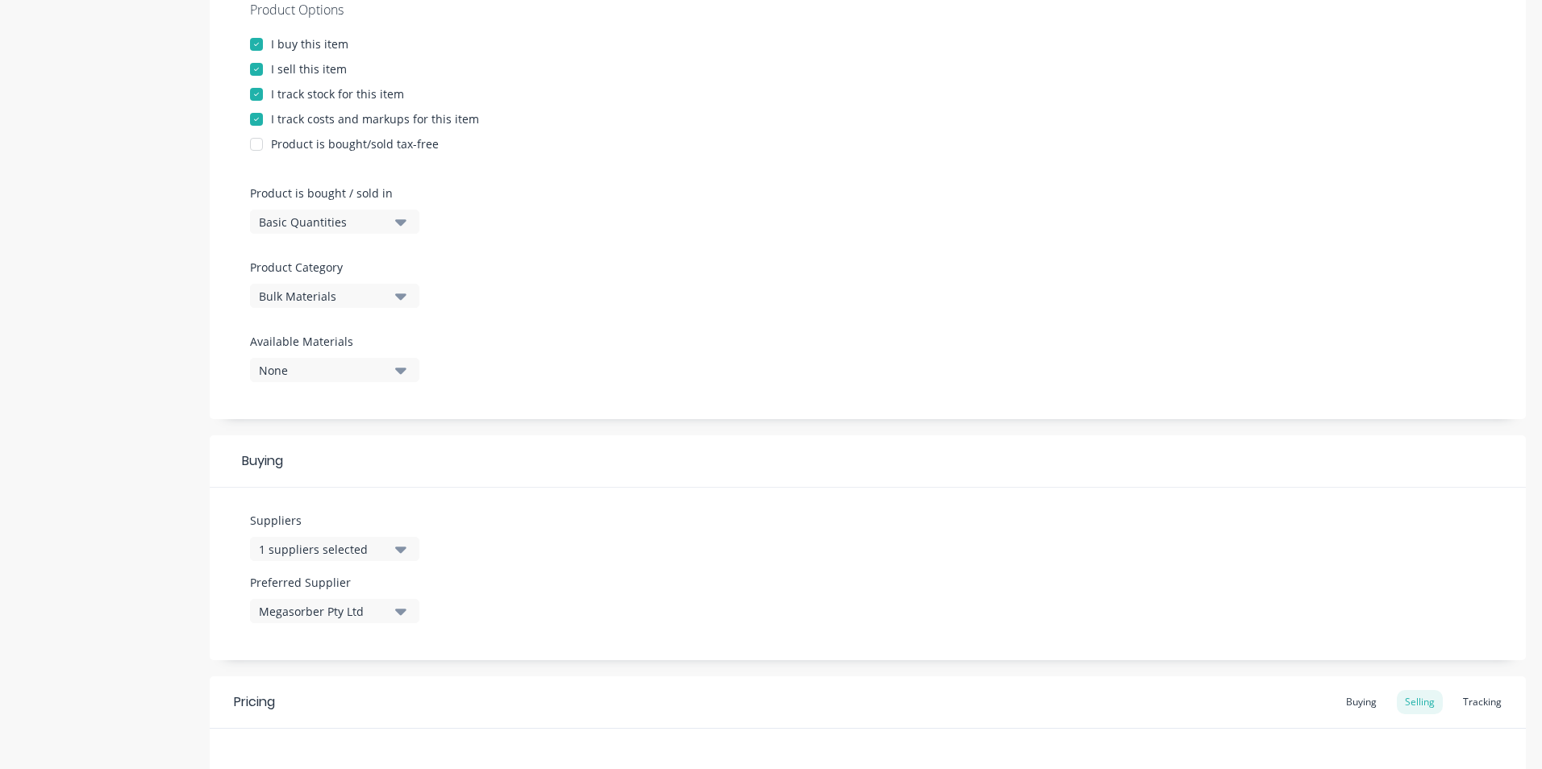
click at [402, 298] on icon "button" at bounding box center [400, 297] width 11 height 6
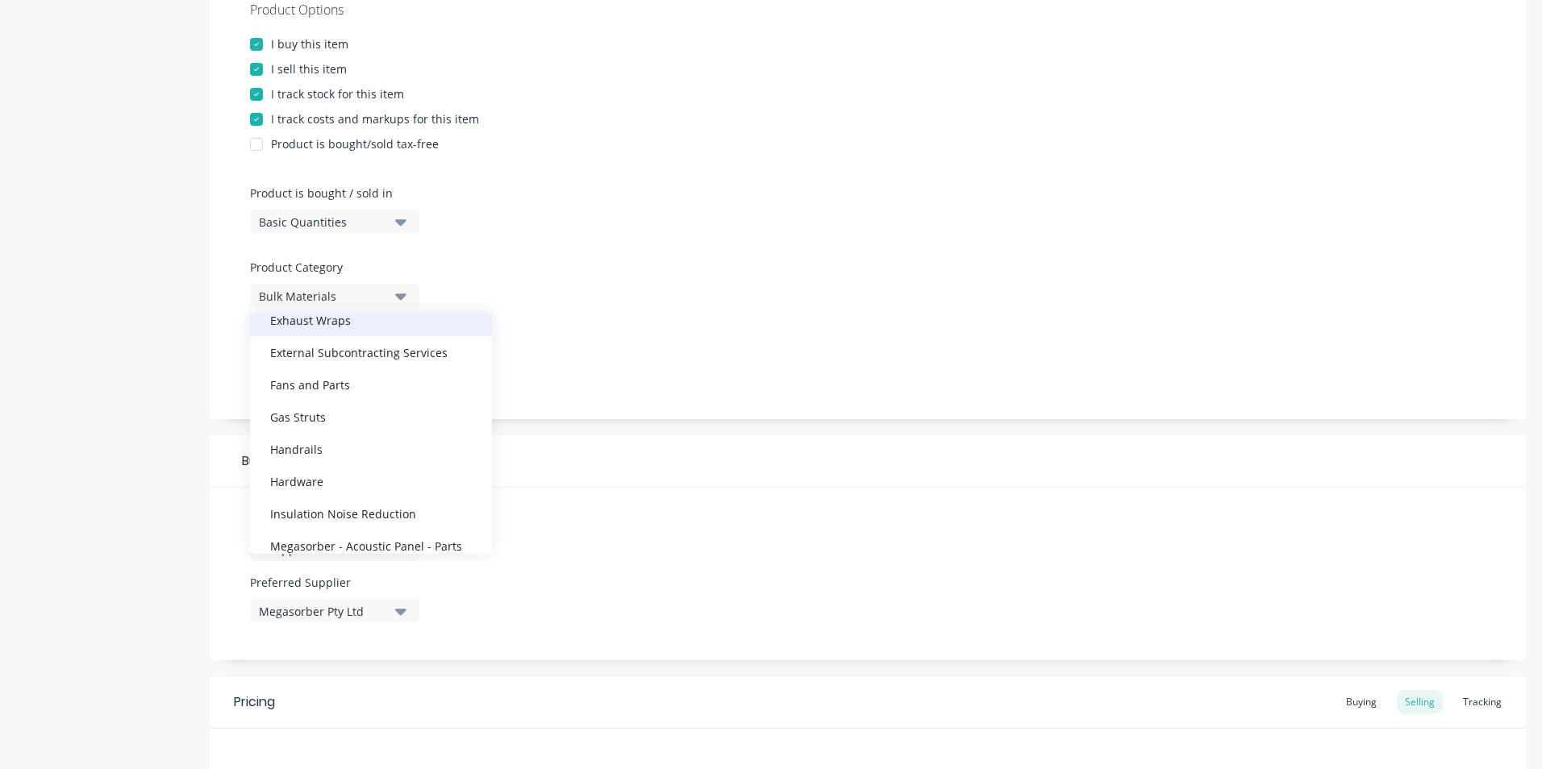
scroll to position [403, 0]
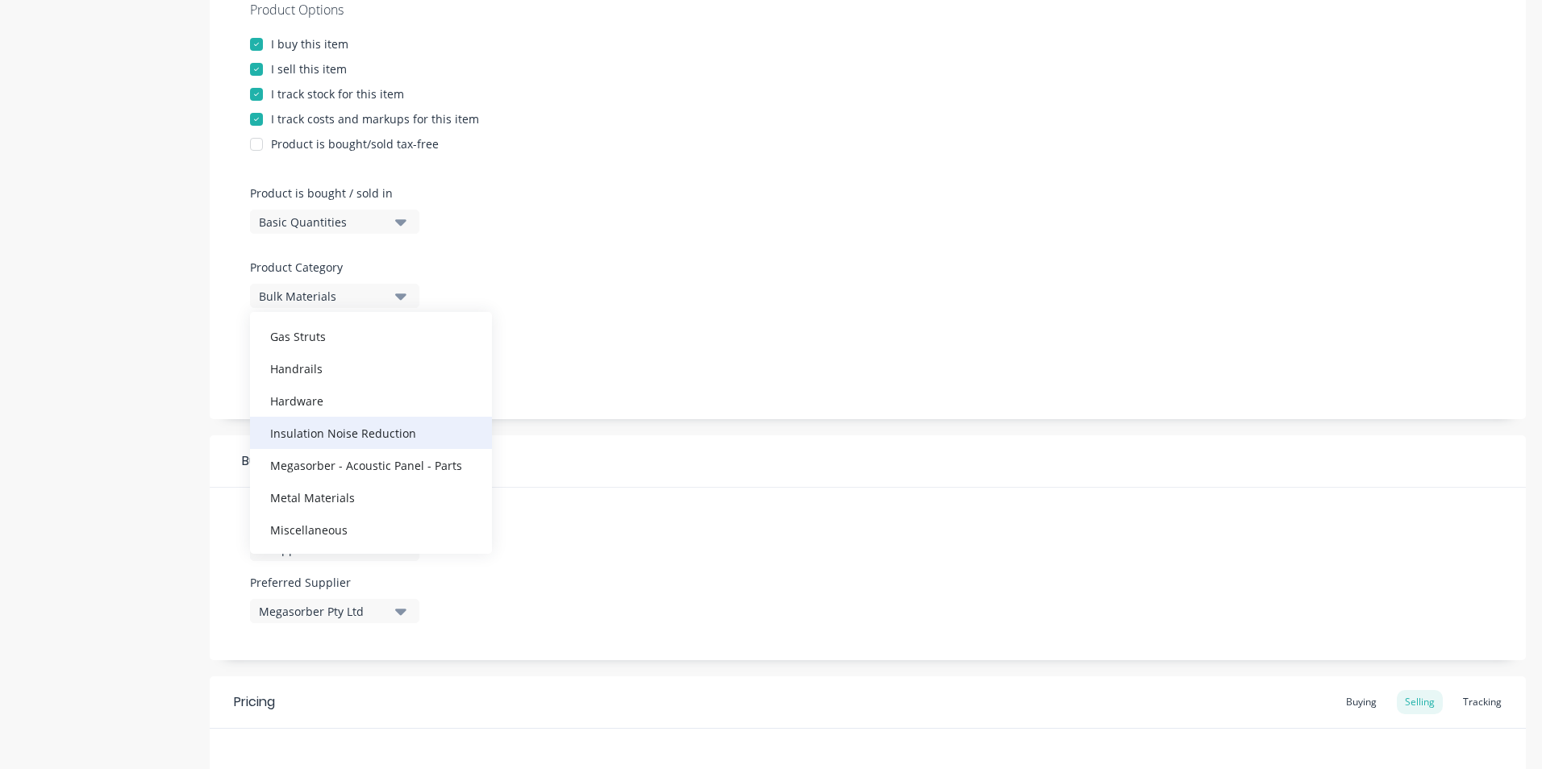
click at [322, 431] on div "Insulation Noise Reduction" at bounding box center [371, 433] width 242 height 32
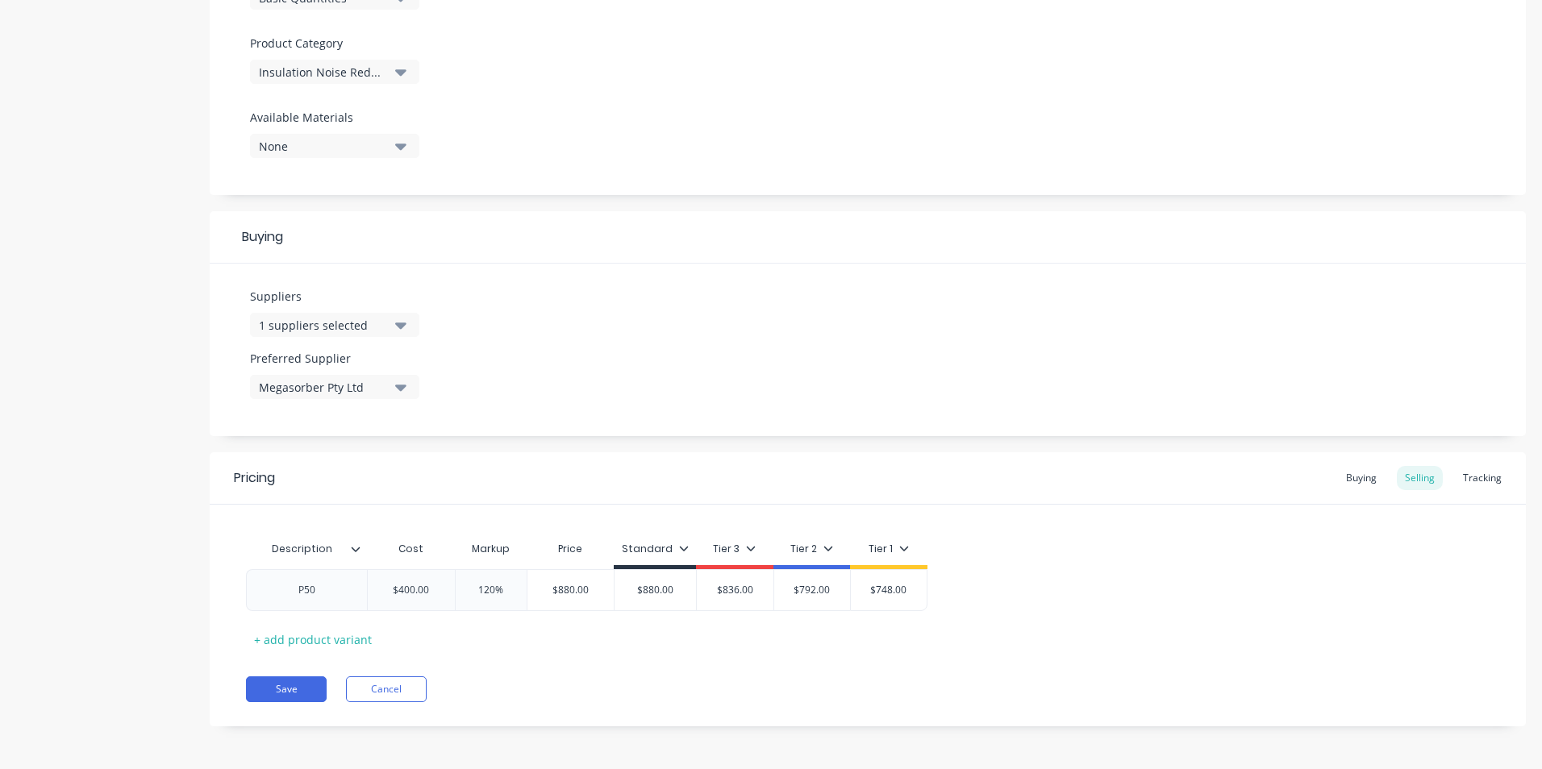
scroll to position [548, 0]
click at [291, 685] on button "Save" at bounding box center [286, 688] width 81 height 26
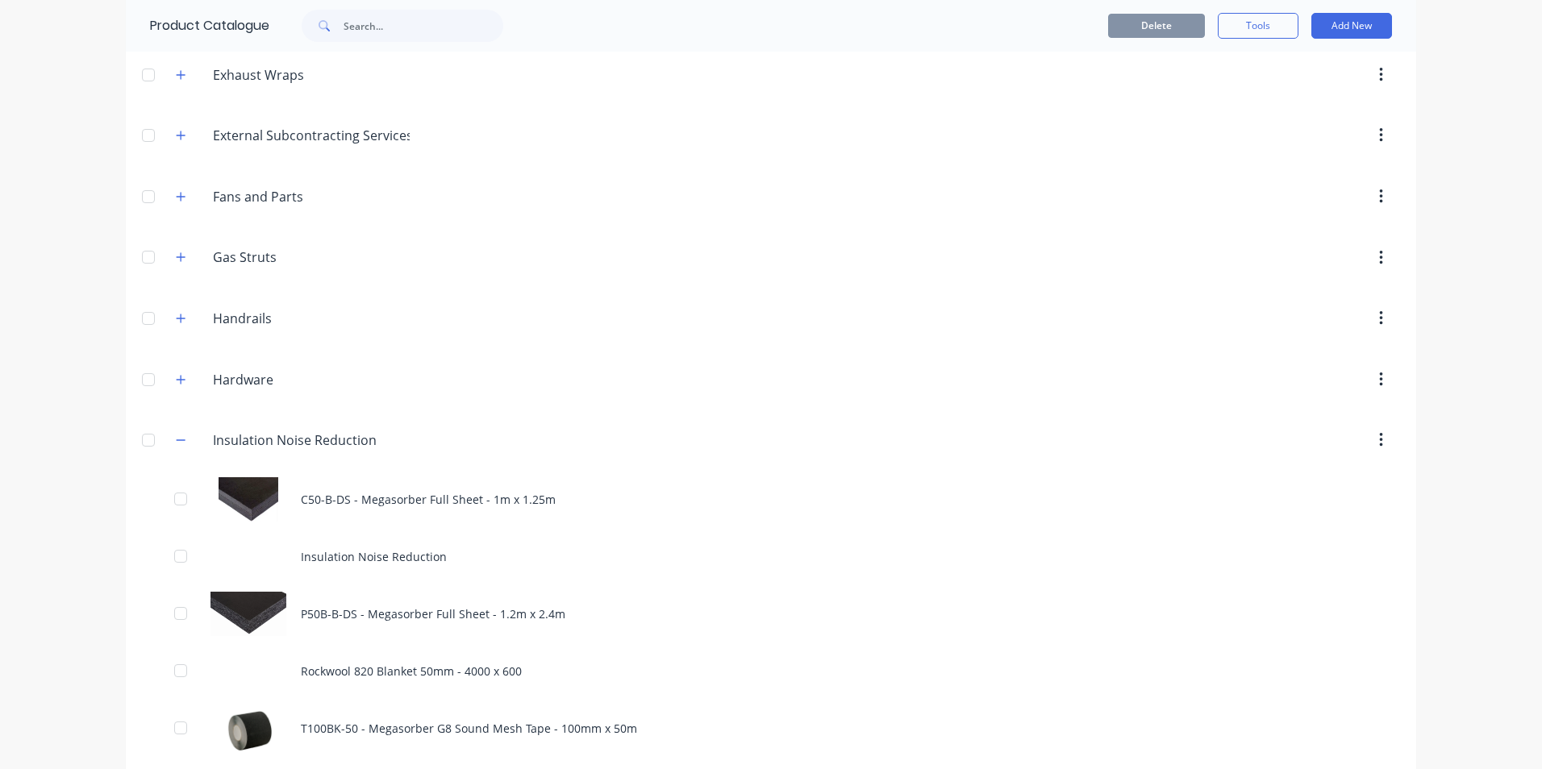
scroll to position [2984, 0]
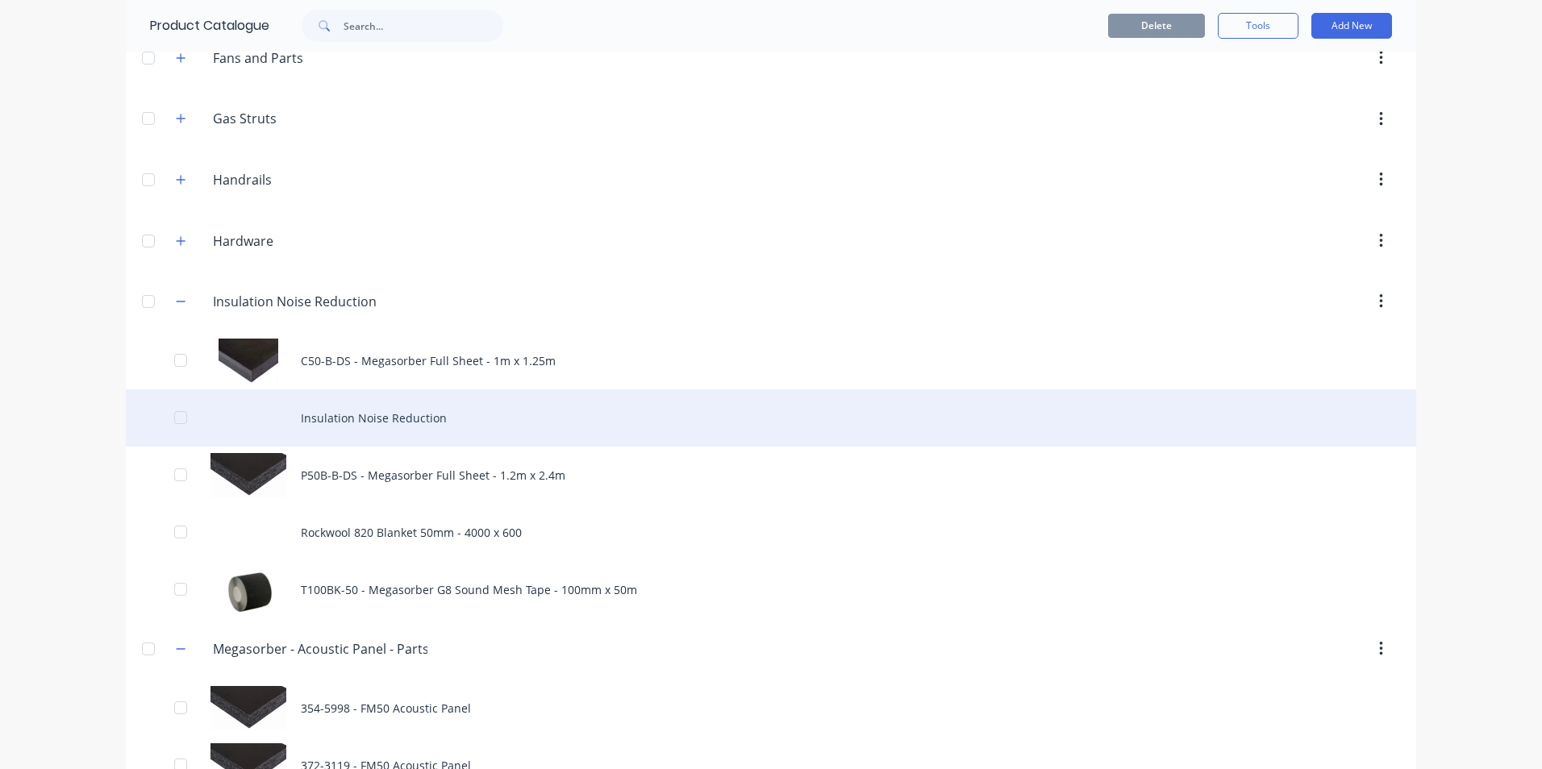
click at [376, 420] on div "Insulation Noise Reduction" at bounding box center [771, 418] width 1291 height 57
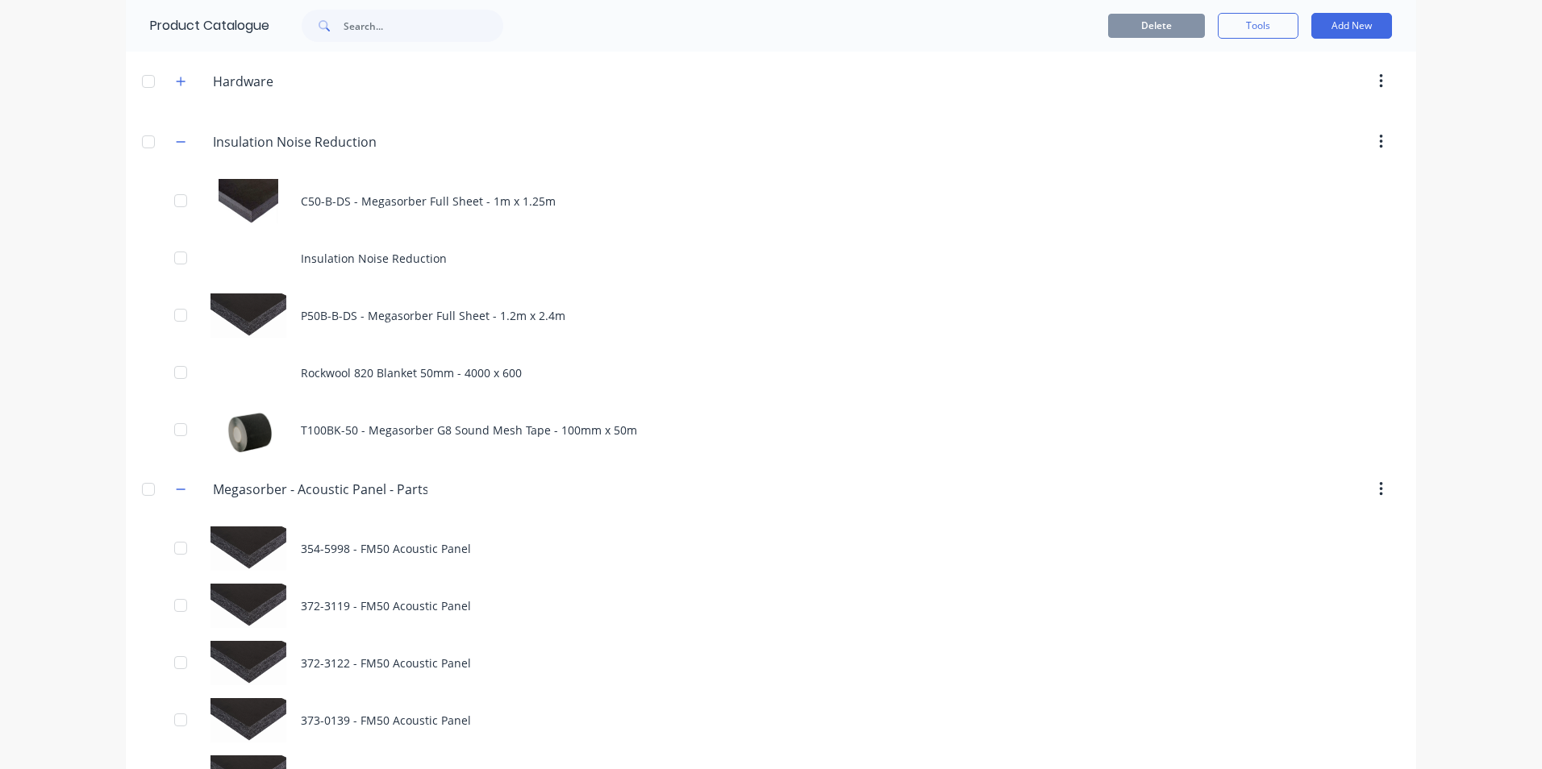
scroll to position [3146, 0]
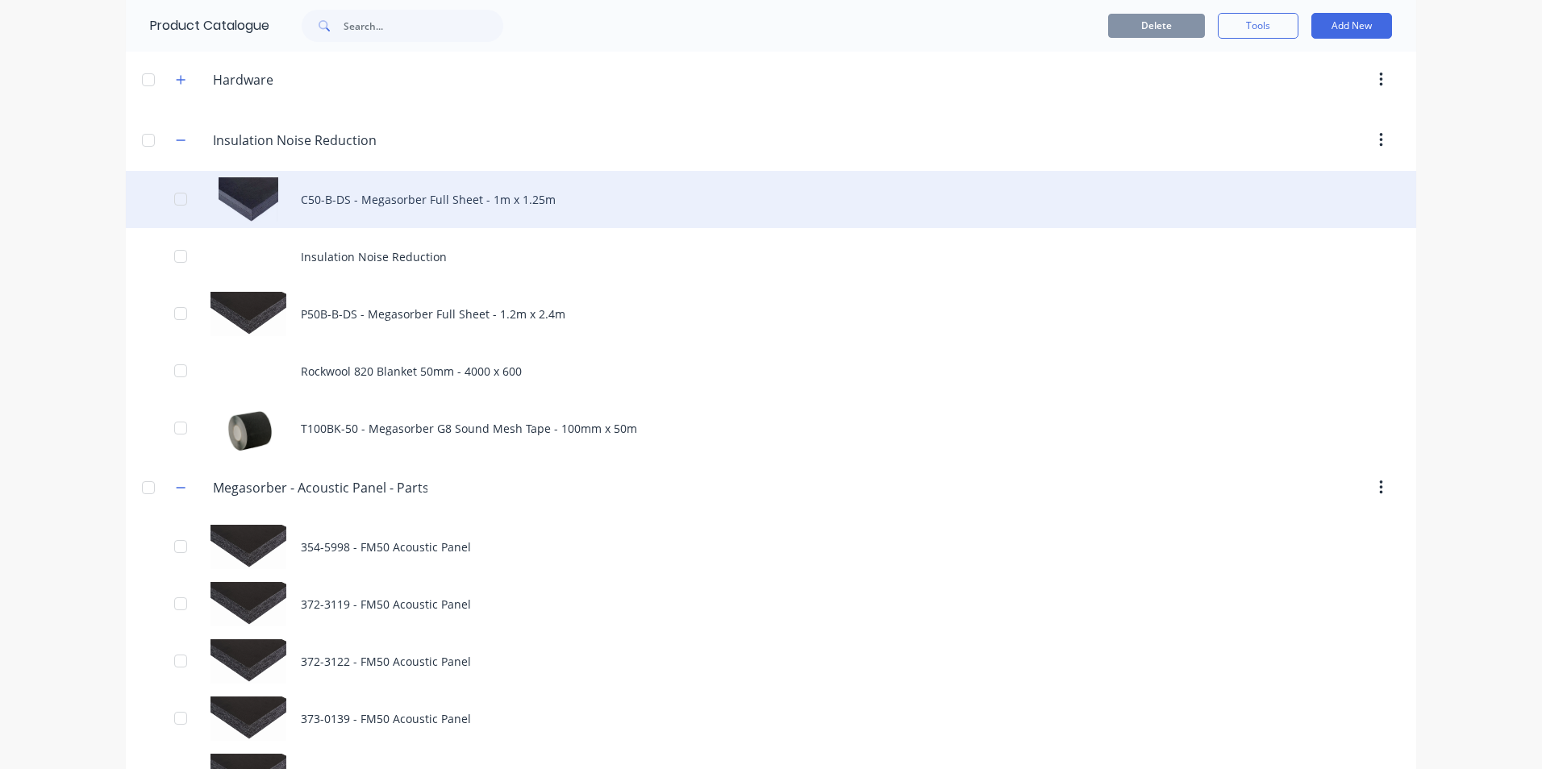
click at [383, 199] on div "C50-B-DS - Megasorber Full Sheet - 1m x 1.25m" at bounding box center [771, 199] width 1291 height 57
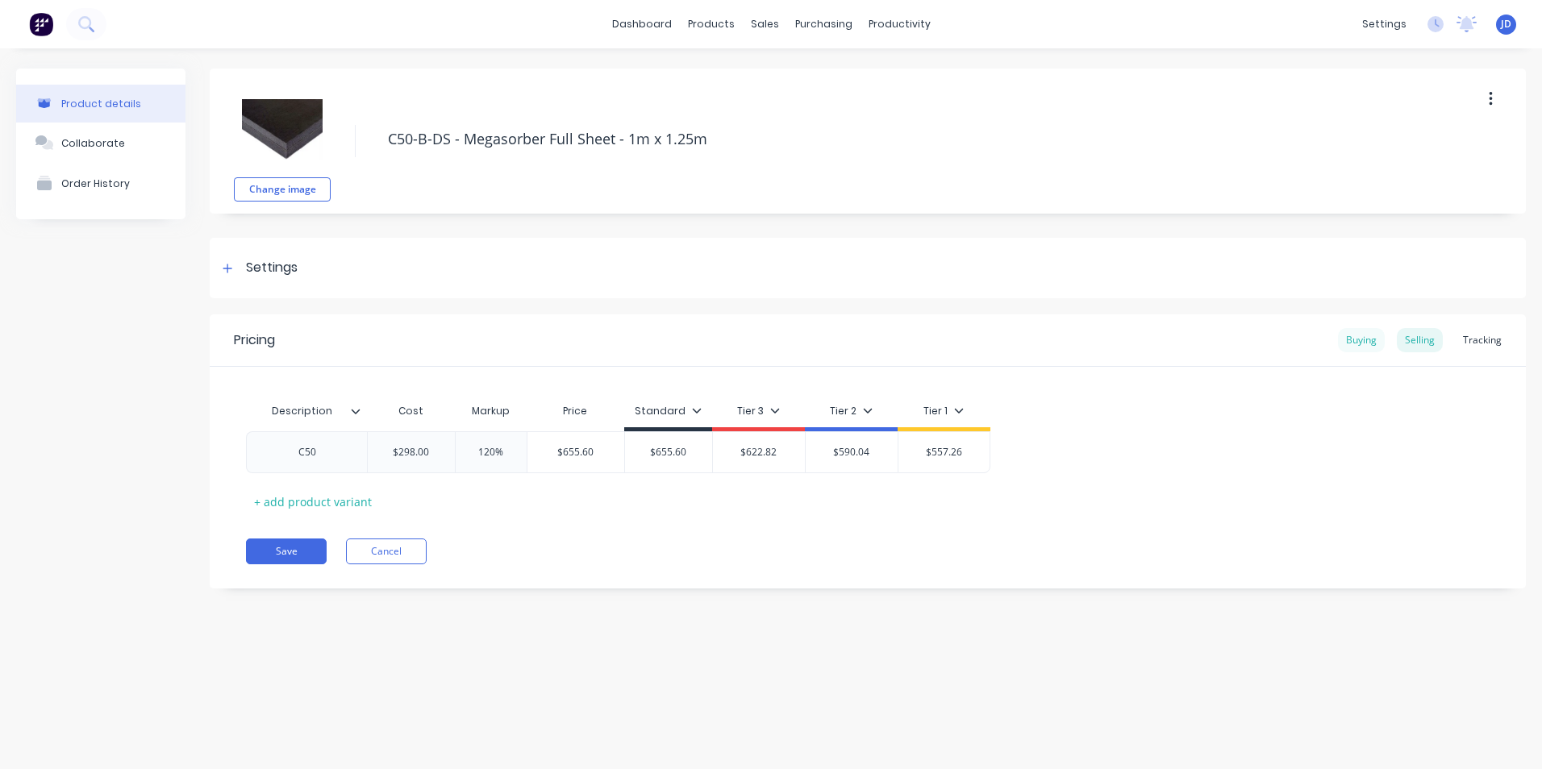
click at [1362, 338] on div "Buying" at bounding box center [1361, 340] width 47 height 24
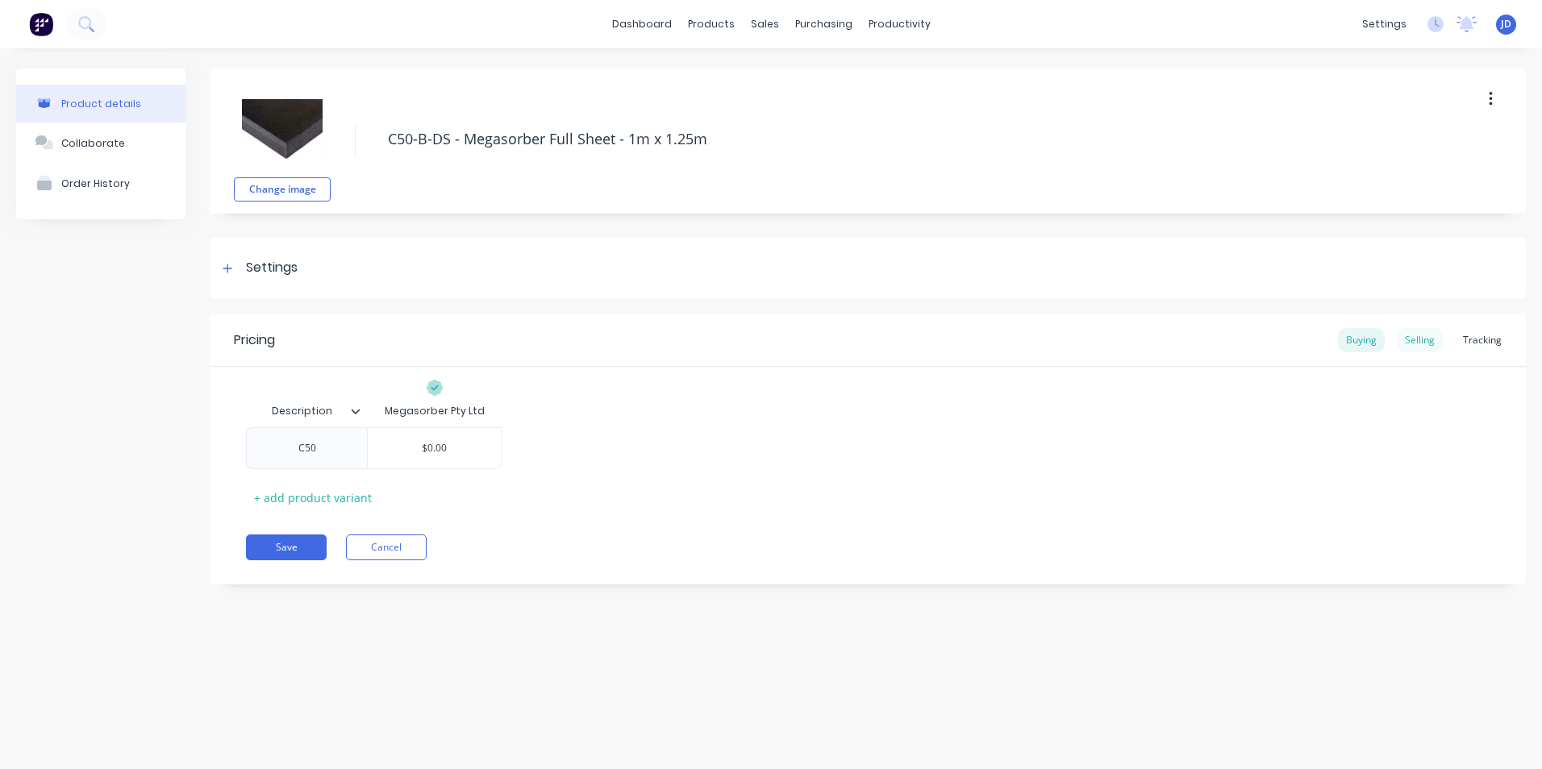
click at [1424, 342] on div "Selling" at bounding box center [1420, 340] width 46 height 24
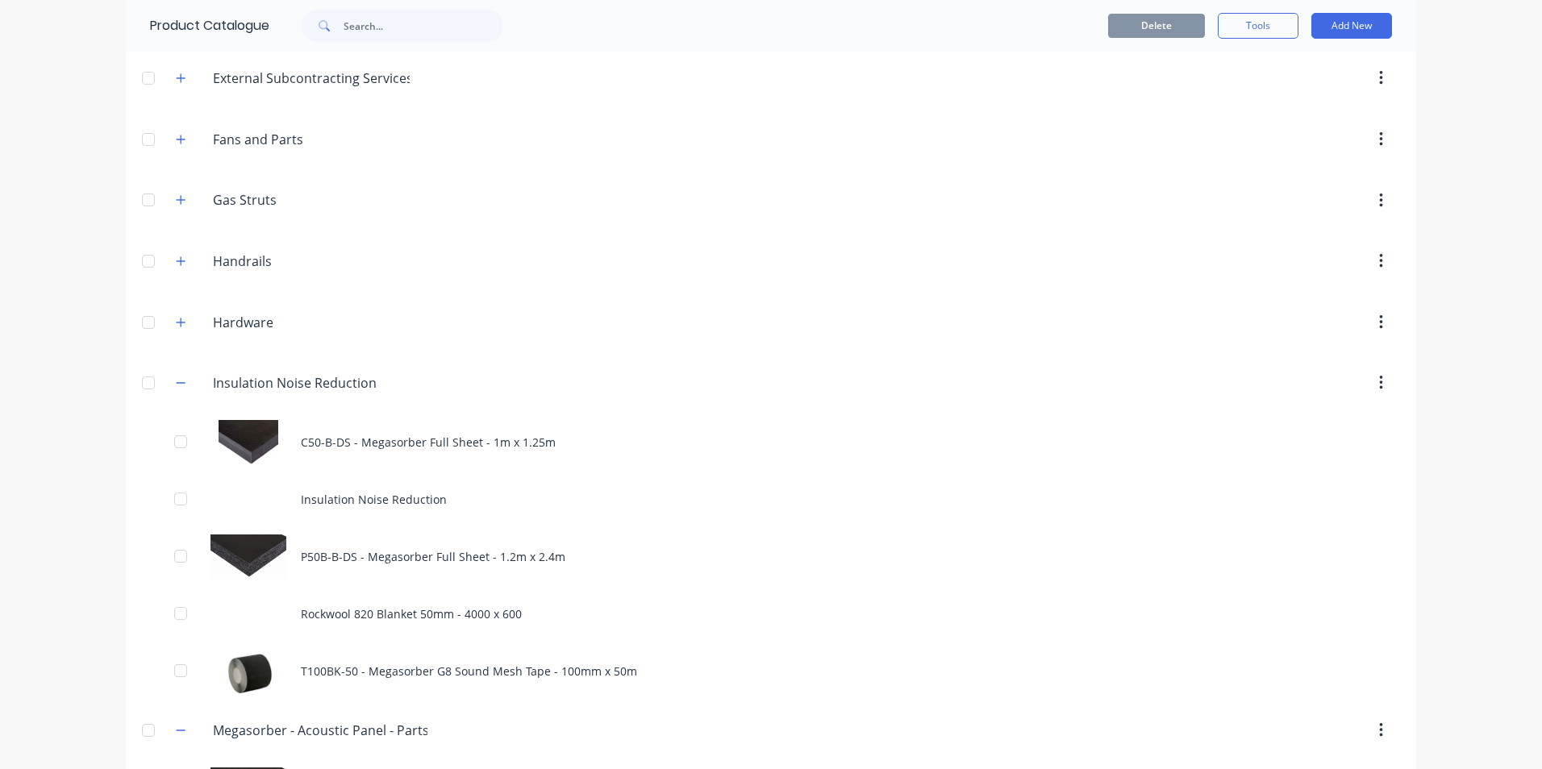
scroll to position [2904, 0]
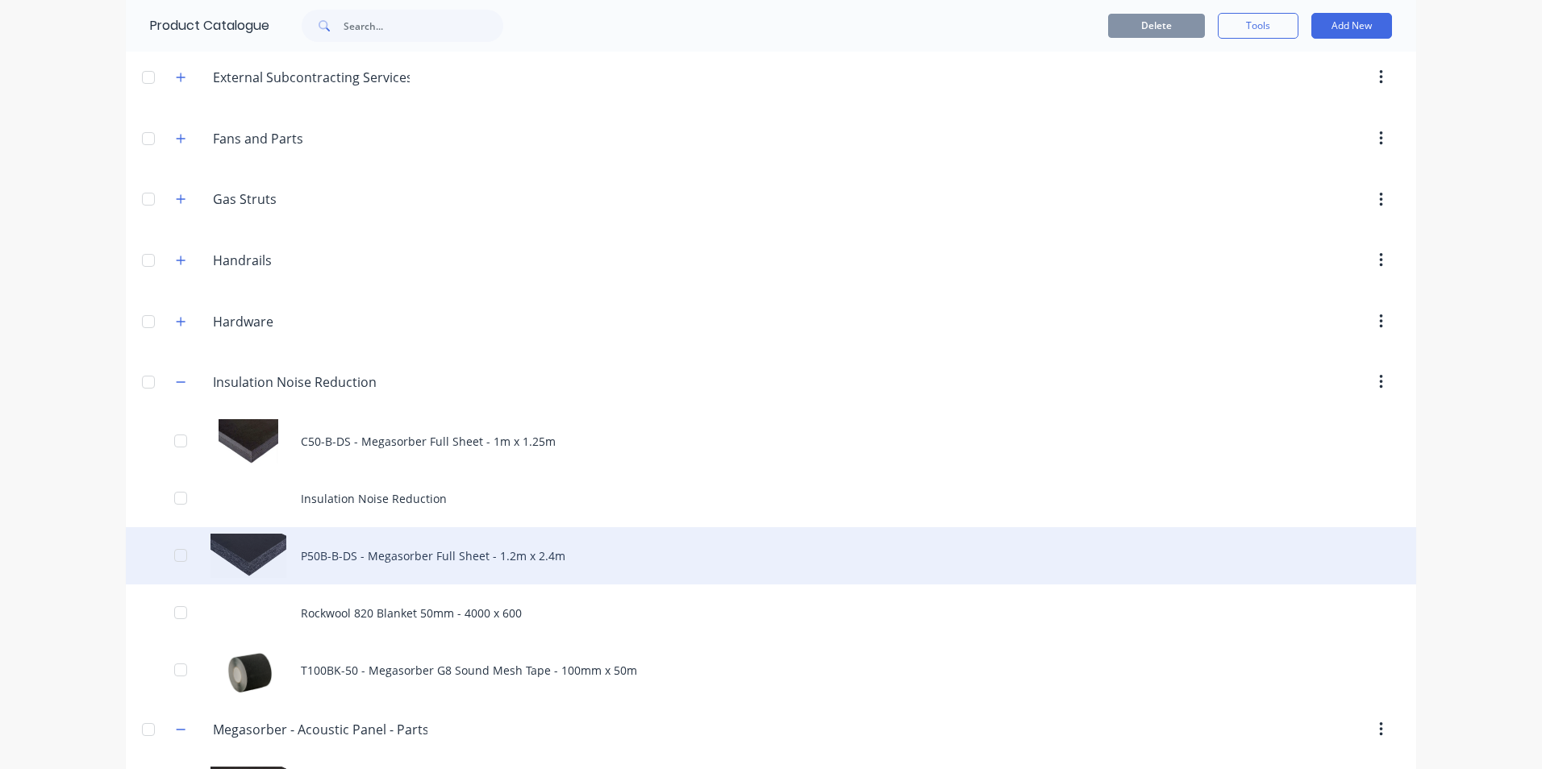
click at [368, 551] on div "P50B-B-DS - Megasorber Full Sheet - 1.2m x 2.4m" at bounding box center [771, 556] width 1291 height 57
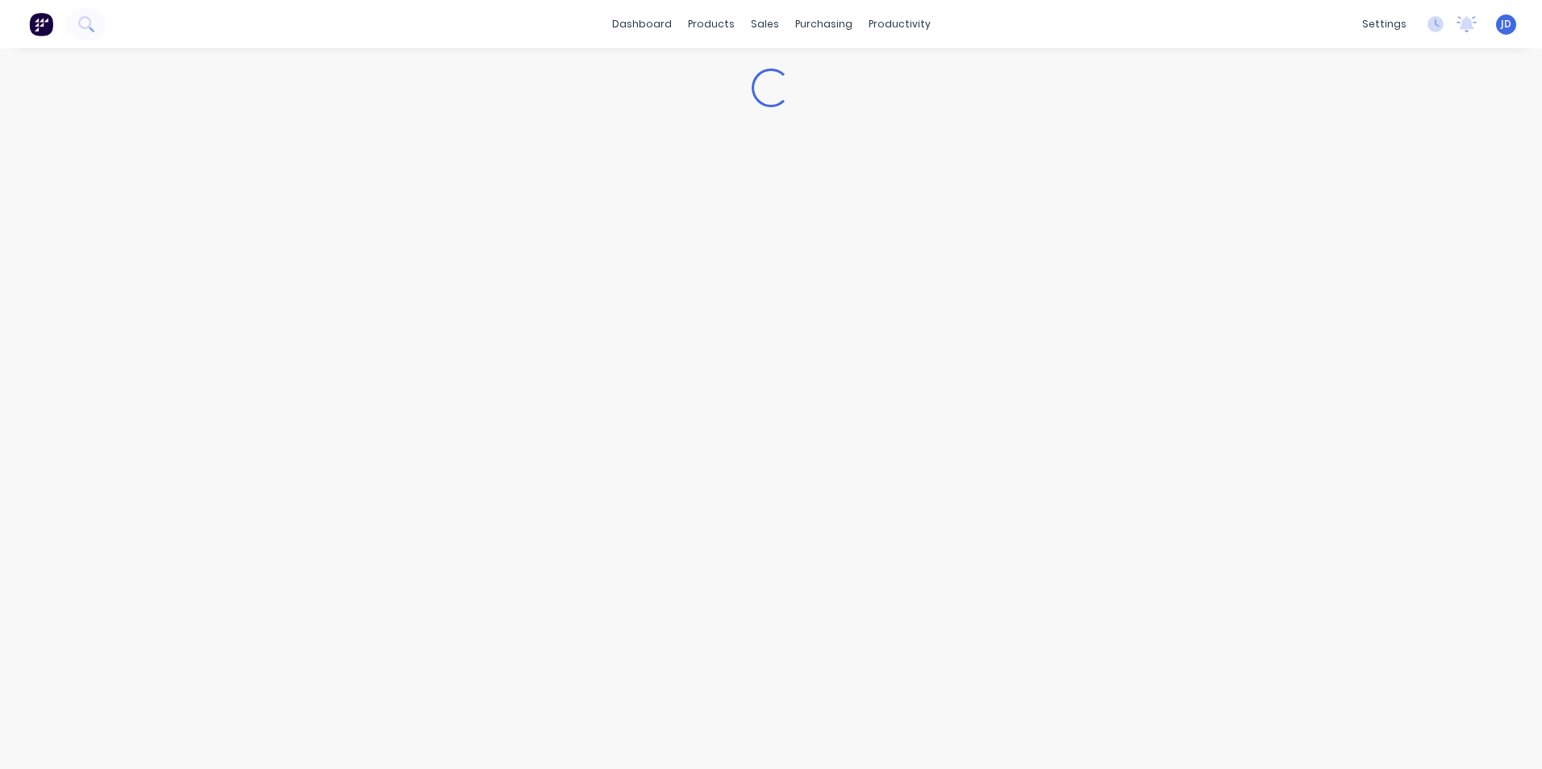
type textarea "x"
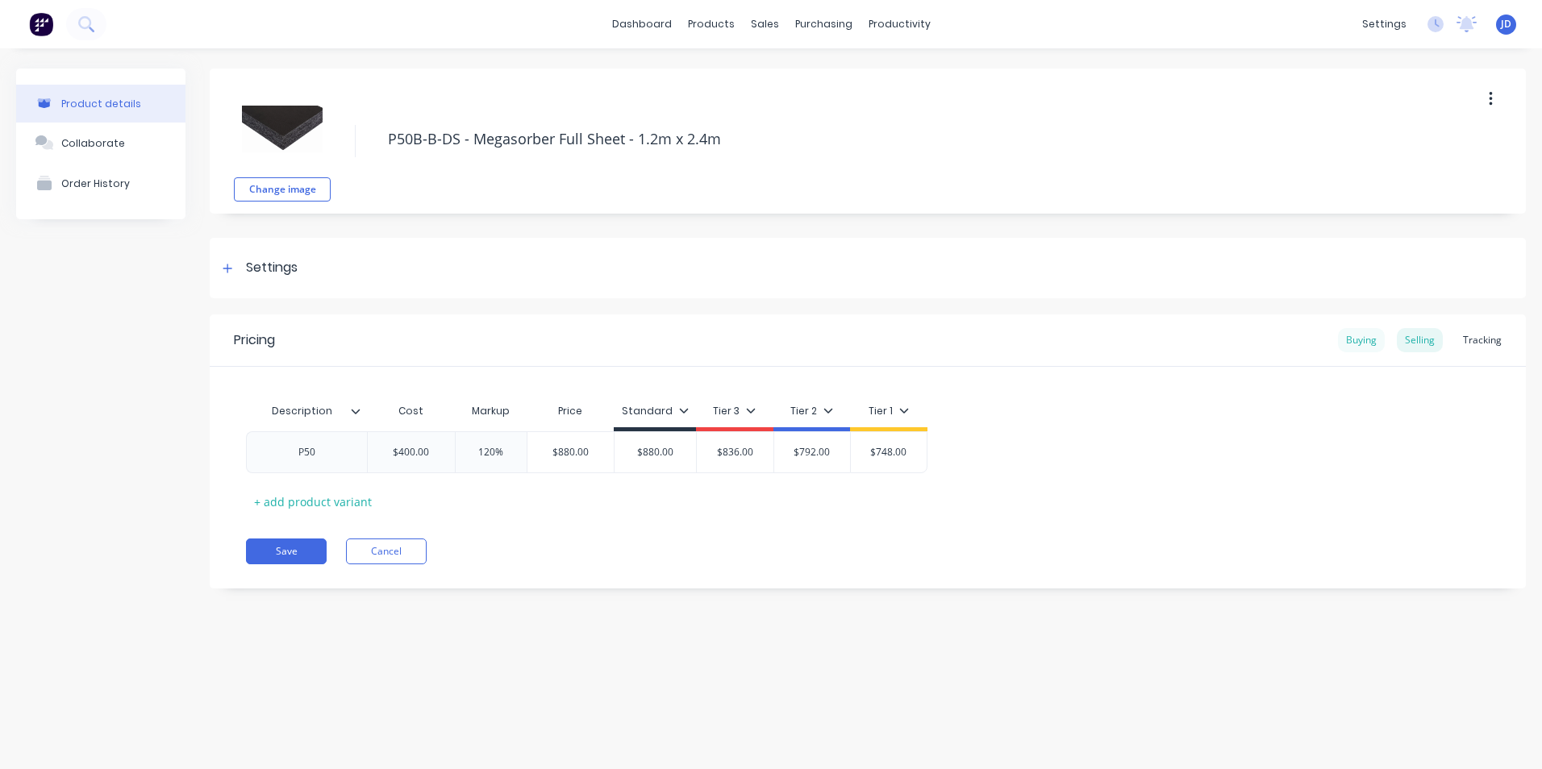
click at [1365, 340] on div "Buying" at bounding box center [1361, 340] width 47 height 24
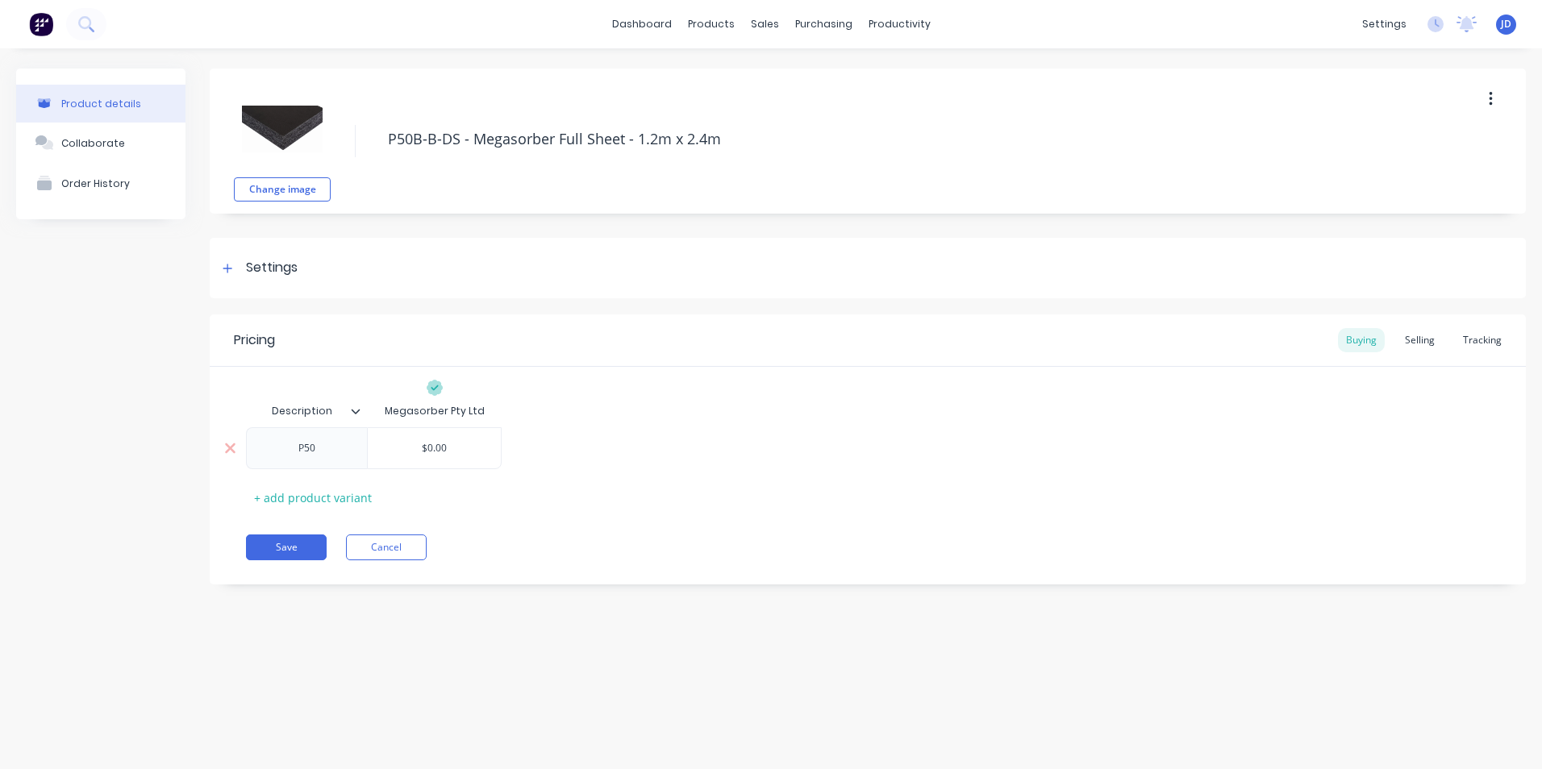
type input "$0.00"
drag, startPoint x: 429, startPoint y: 448, endPoint x: 460, endPoint y: 449, distance: 30.7
click at [458, 449] on input "$0.00" at bounding box center [434, 448] width 133 height 15
type textarea "x"
type input "$3"
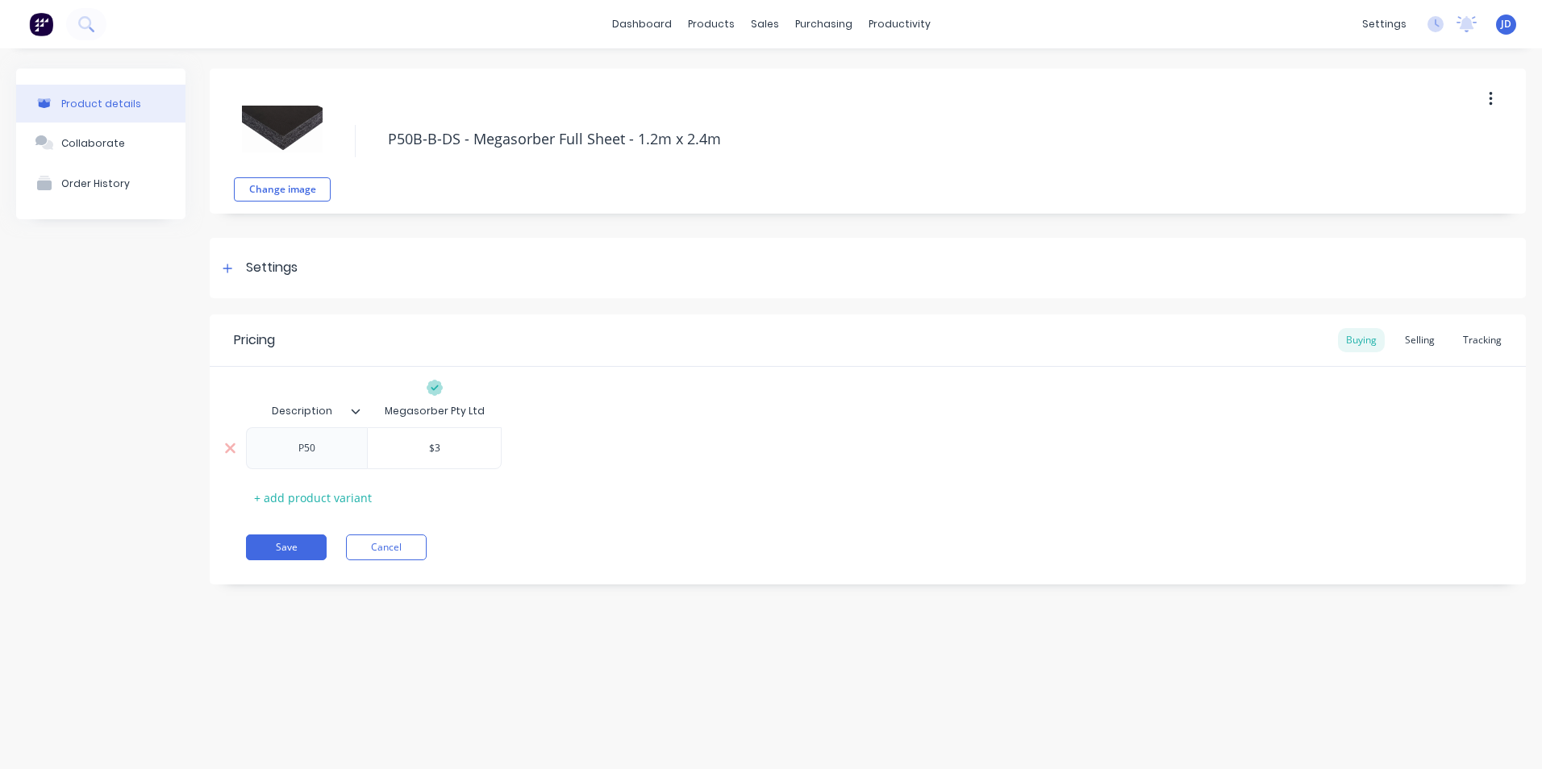
type textarea "x"
type input "$35"
type textarea "x"
type input "$353"
type textarea "x"
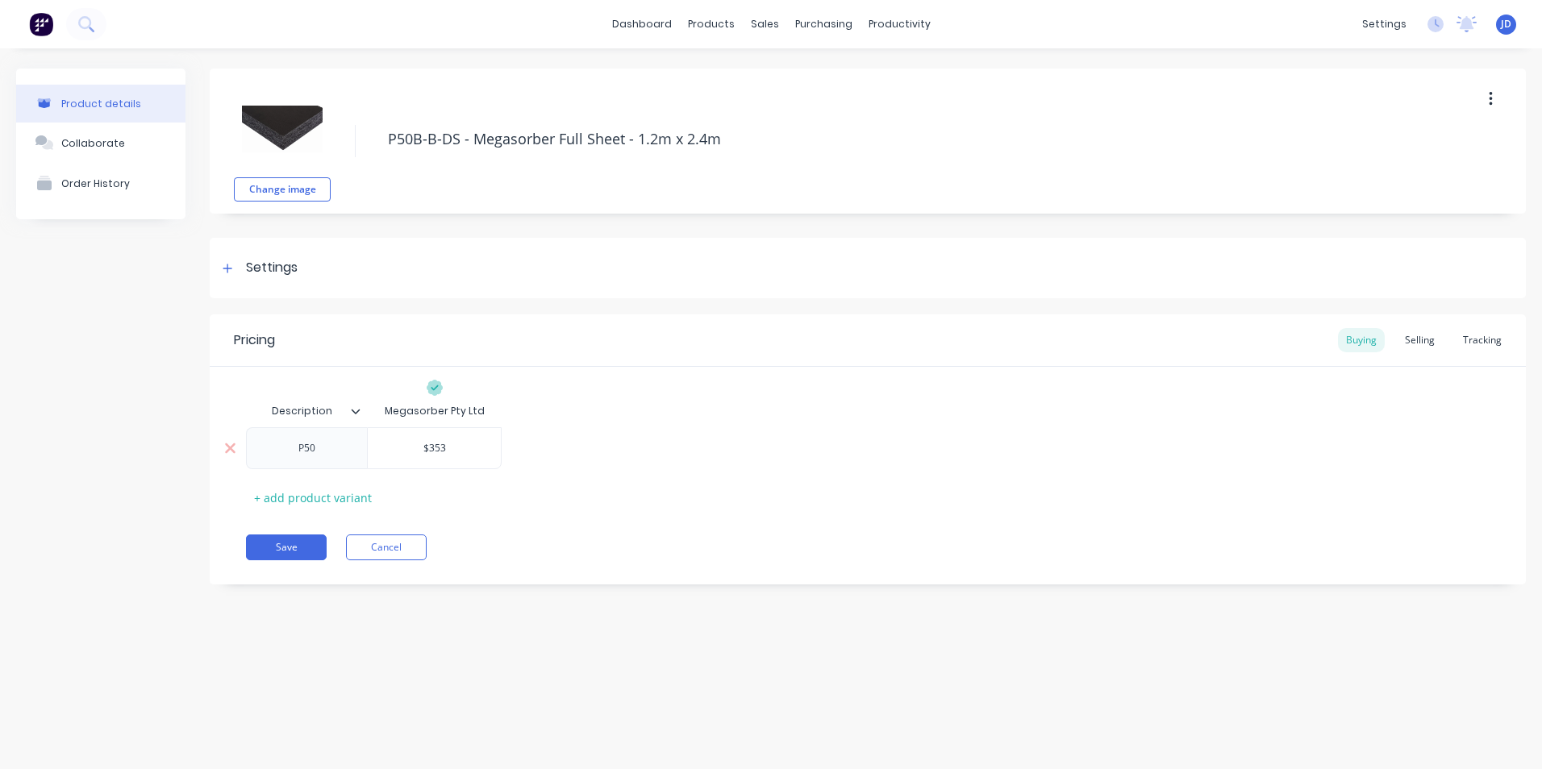
type input "$353."
type textarea "x"
type input "$353.0"
type textarea "x"
type input "$353.00"
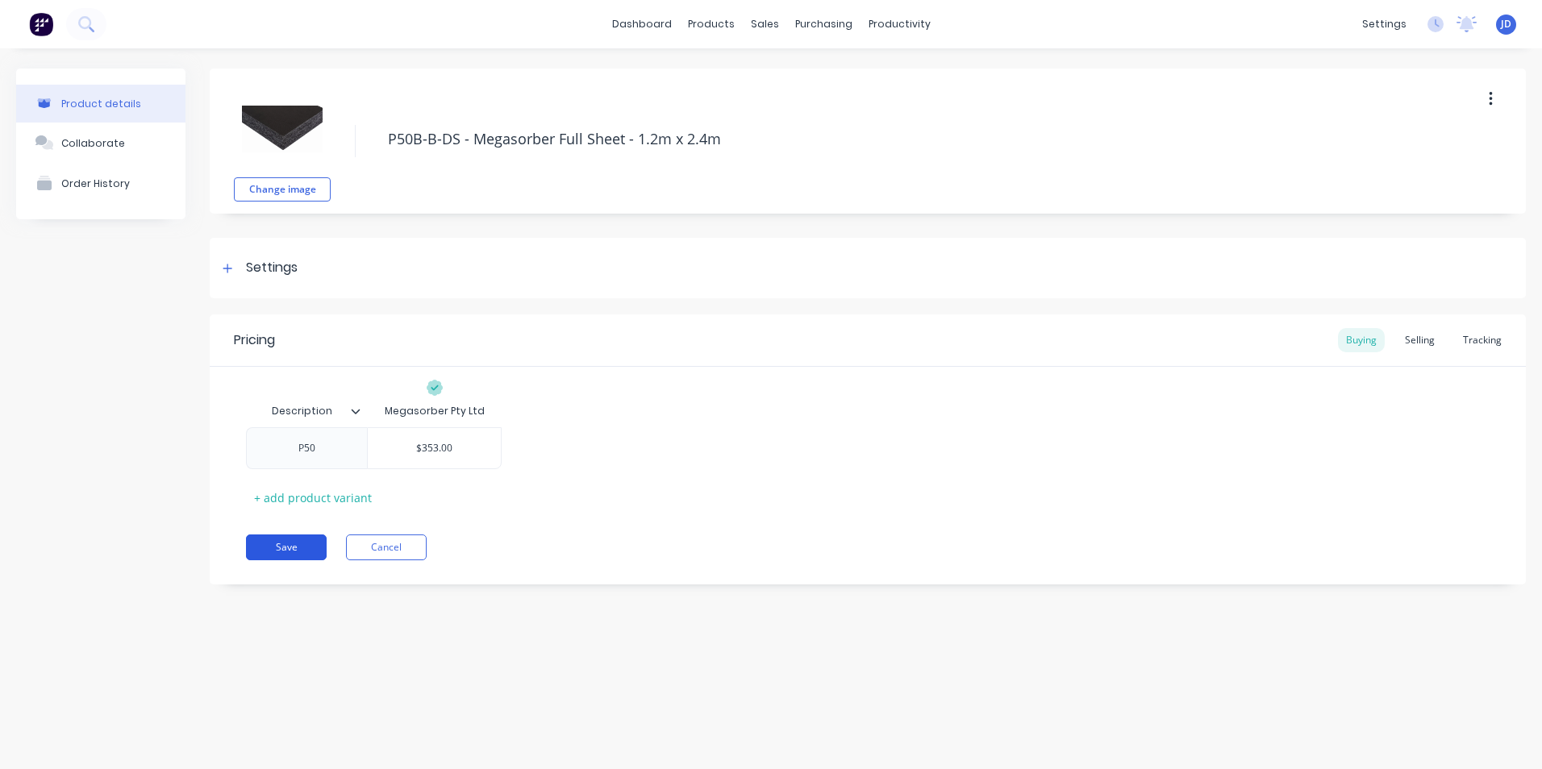
click at [281, 552] on button "Save" at bounding box center [286, 548] width 81 height 26
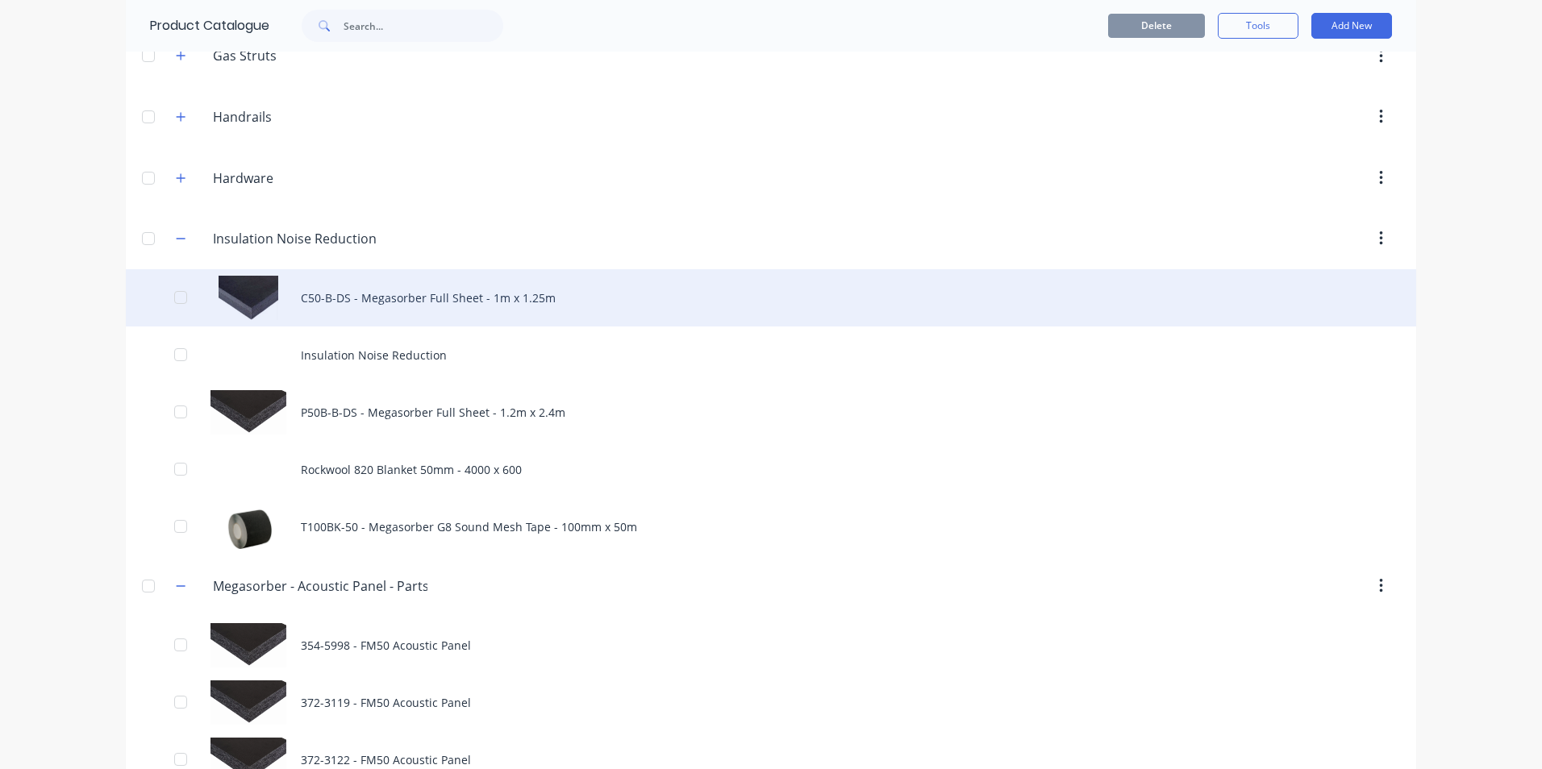
scroll to position [3065, 0]
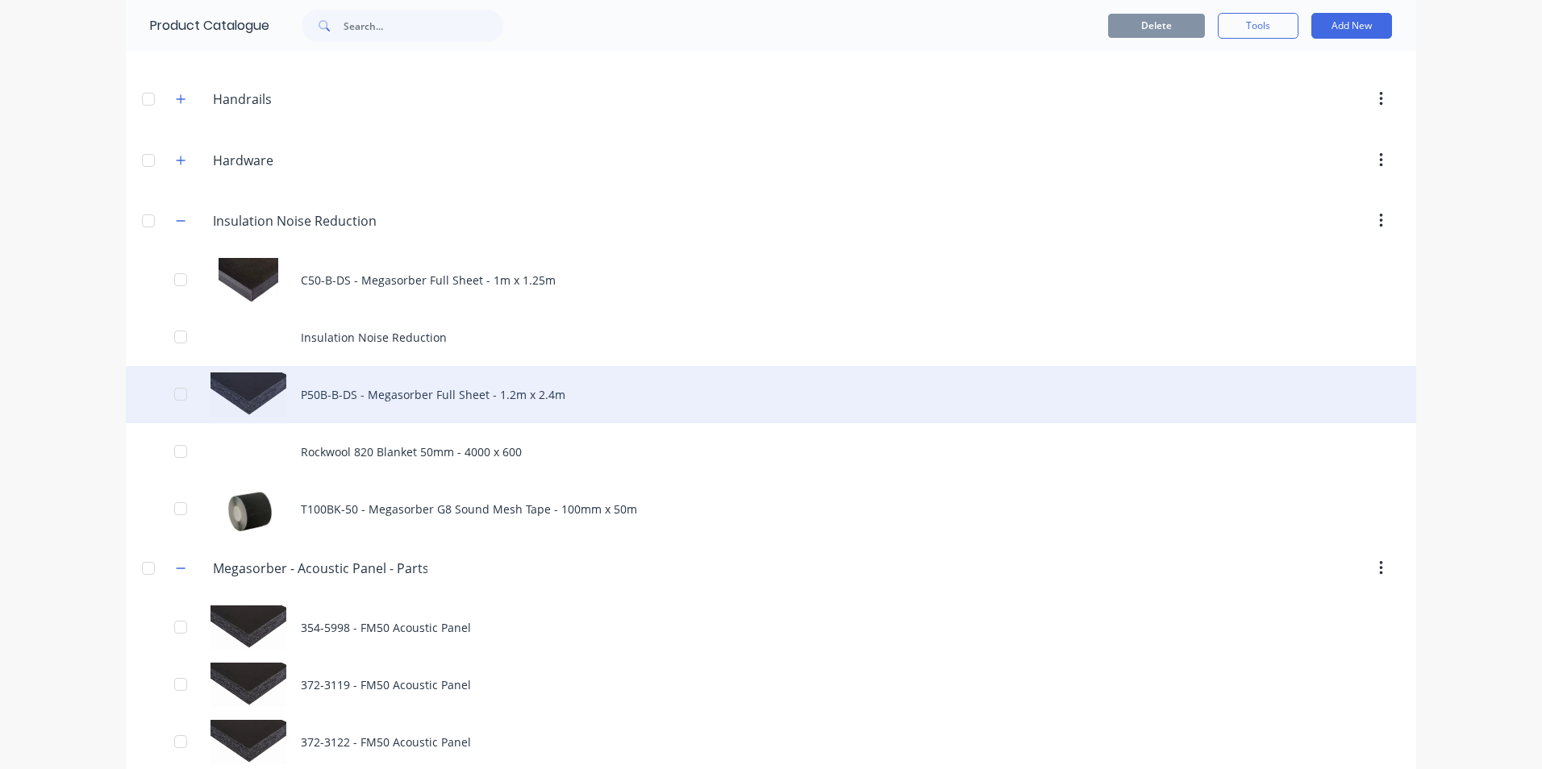
click at [371, 389] on div "P50B-B-DS - Megasorber Full Sheet - 1.2m x 2.4m" at bounding box center [771, 394] width 1291 height 57
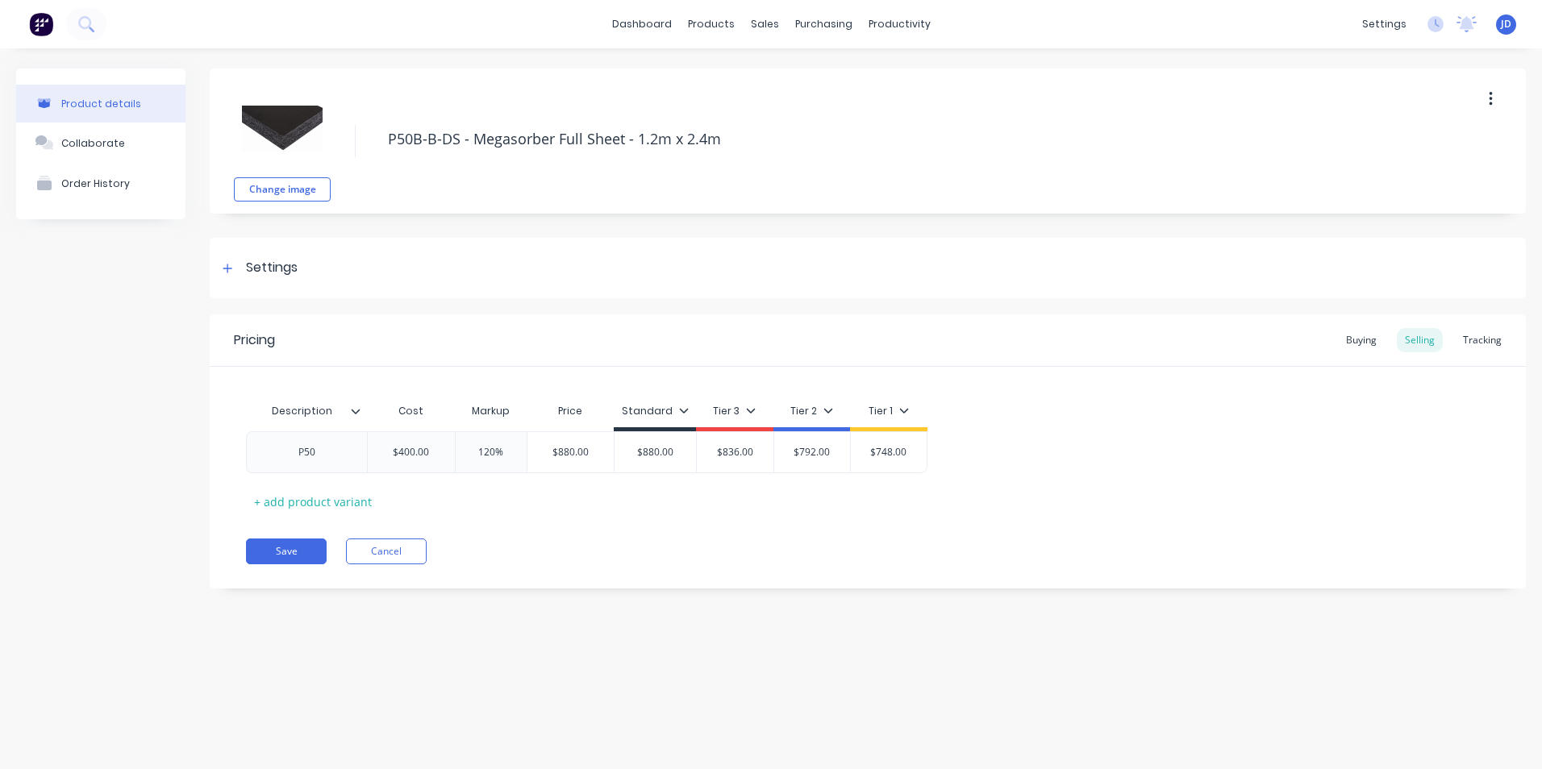
type textarea "x"
click at [1367, 334] on div "Buying" at bounding box center [1361, 340] width 47 height 24
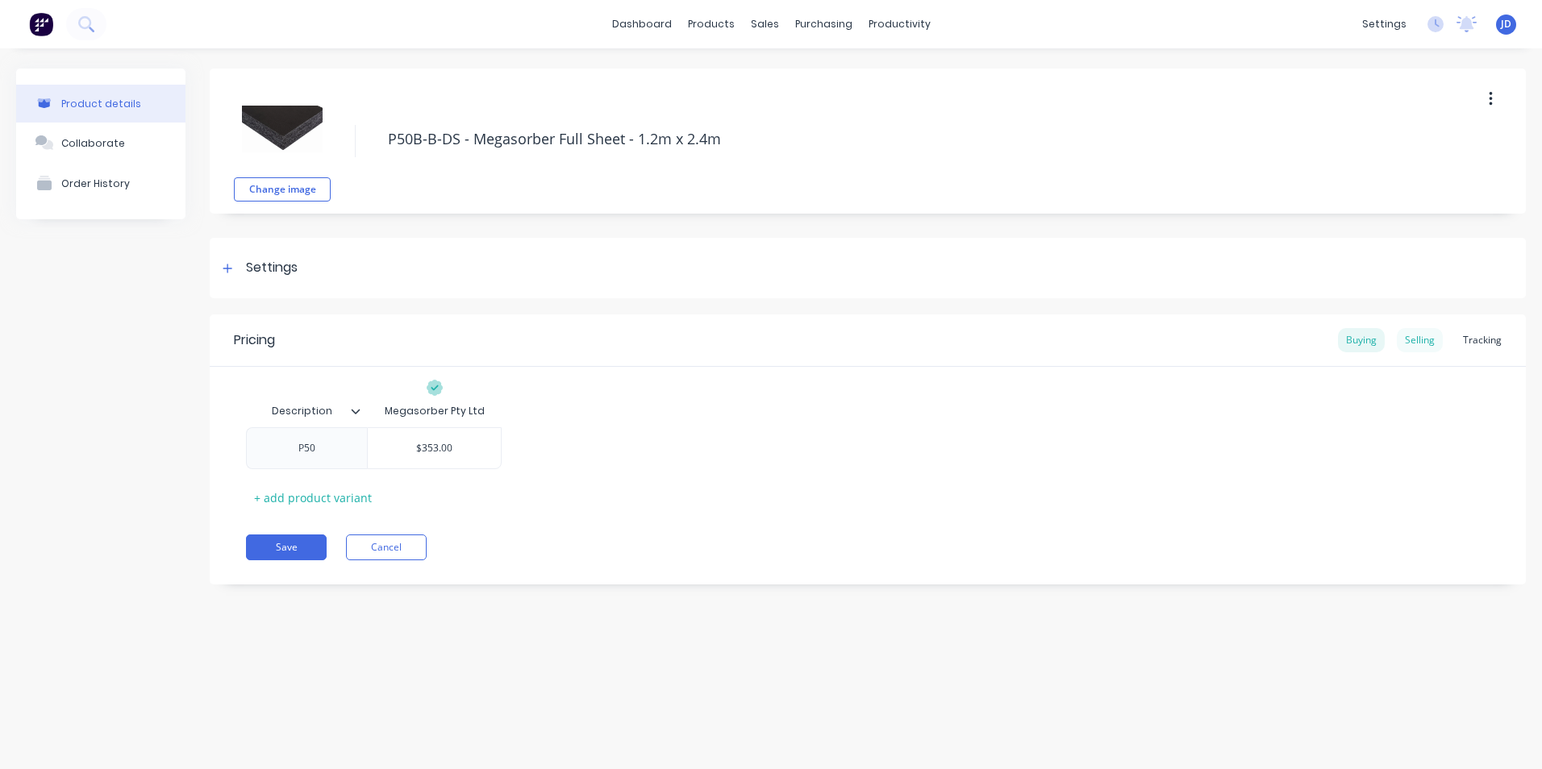
click at [1424, 340] on div "Selling" at bounding box center [1420, 340] width 46 height 24
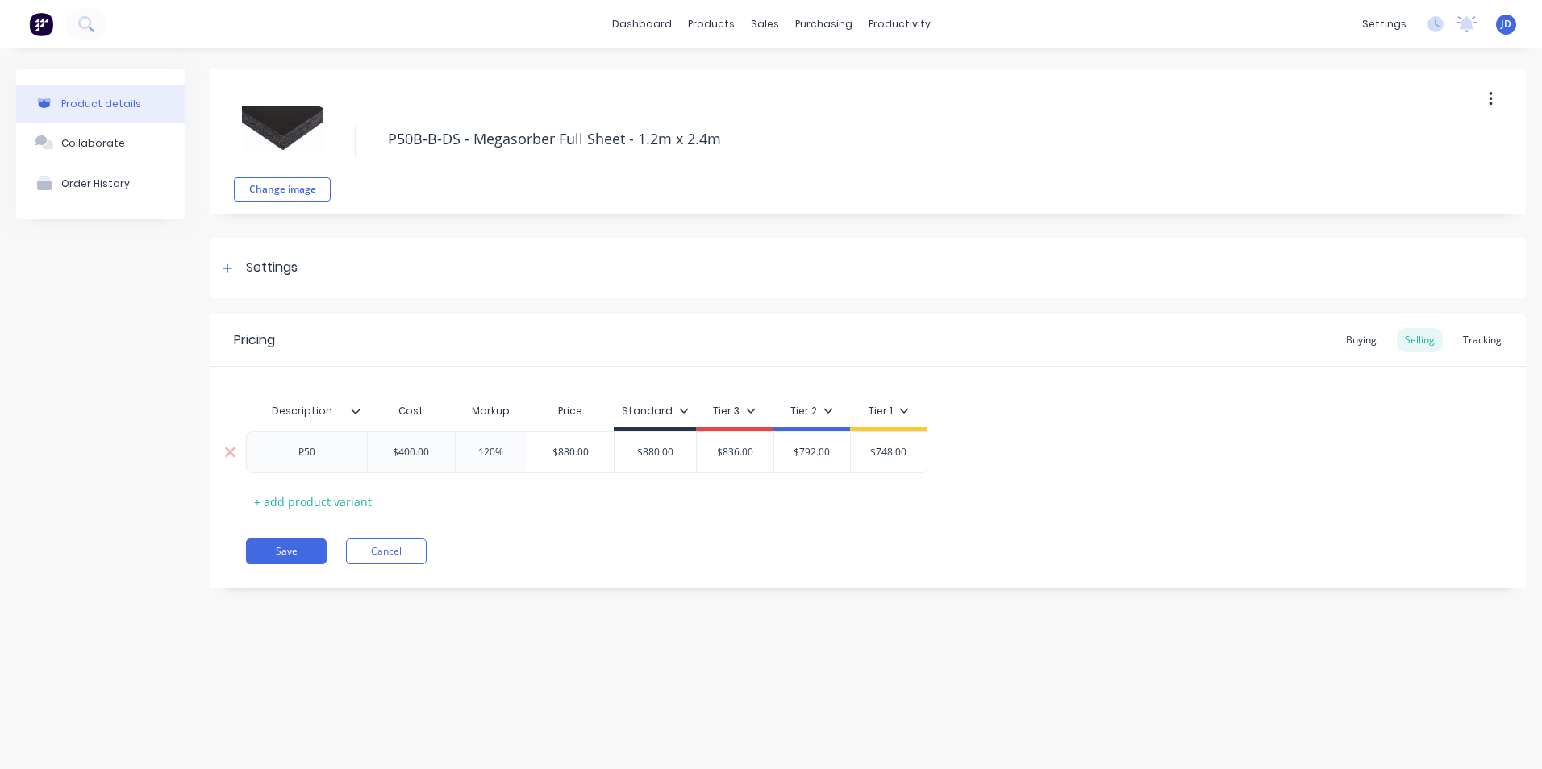
type input "$400.00"
drag, startPoint x: 400, startPoint y: 451, endPoint x: 428, endPoint y: 452, distance: 28.2
click at [428, 452] on input "$400.00" at bounding box center [411, 452] width 87 height 15
type textarea "x"
type input "$4"
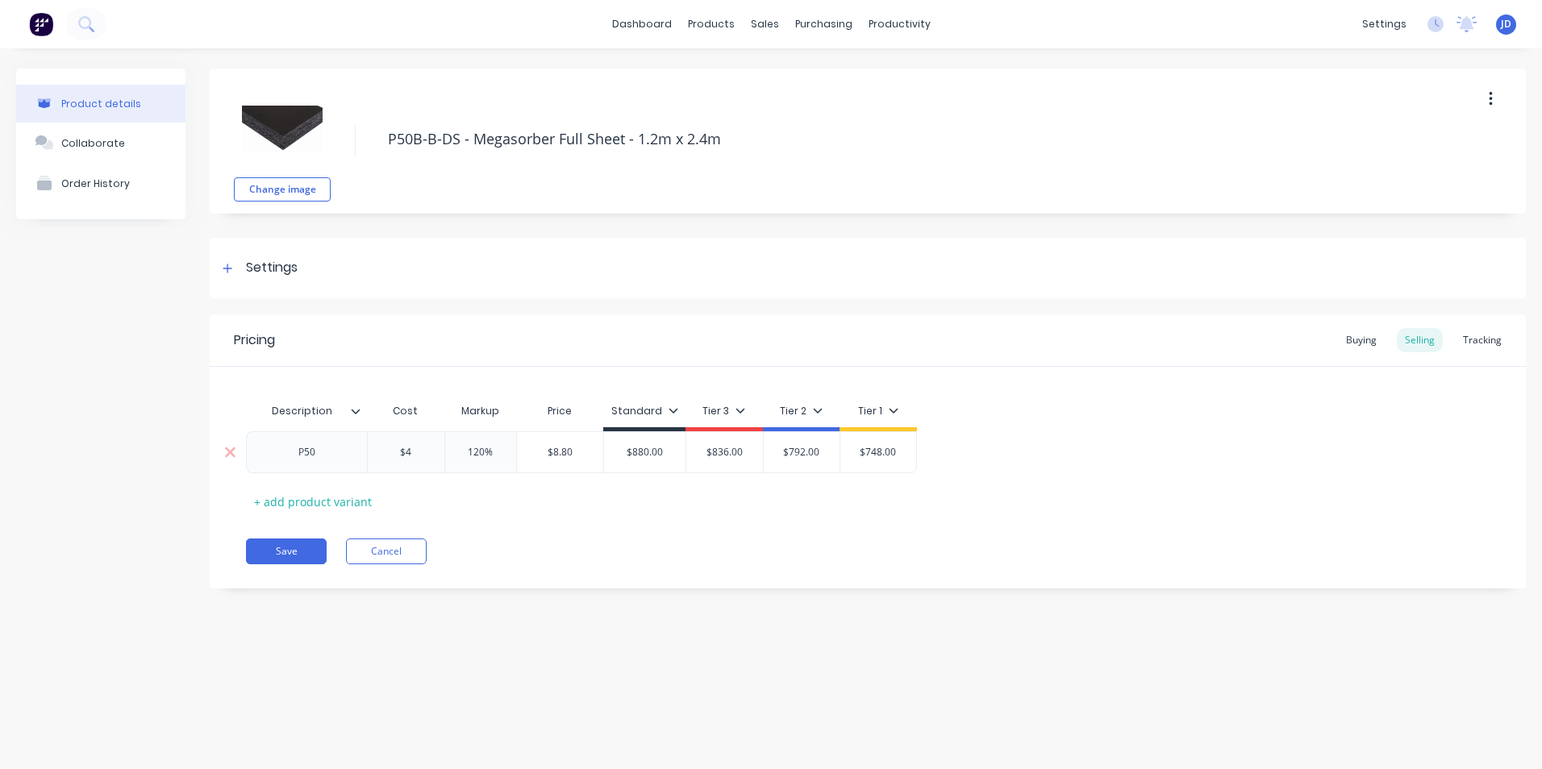
type textarea "x"
type input "$40"
type textarea "x"
type input "$405."
type textarea "x"
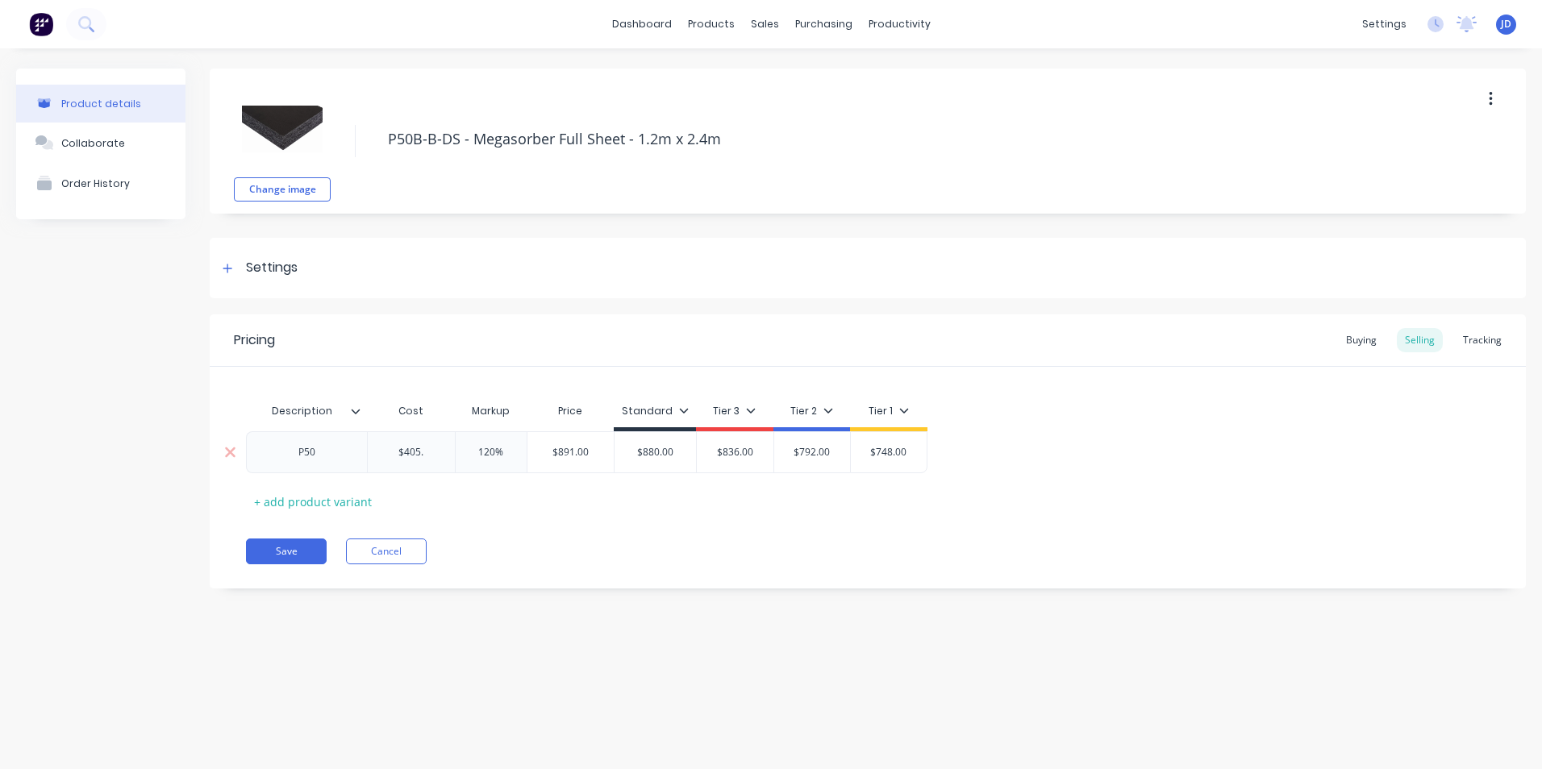
type input "$405.9"
type textarea "x"
type input "$405.95"
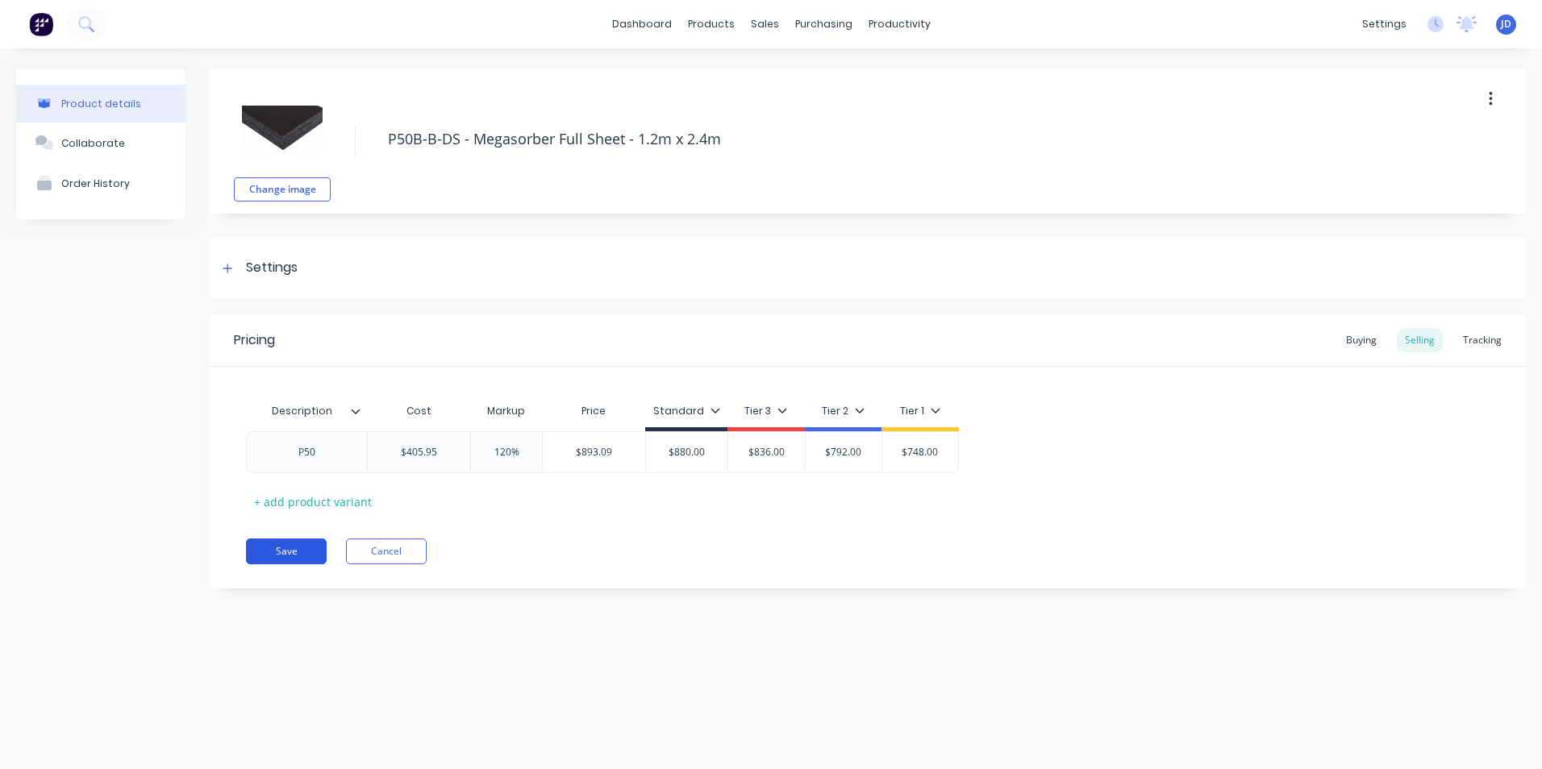
click at [282, 550] on button "Save" at bounding box center [286, 552] width 81 height 26
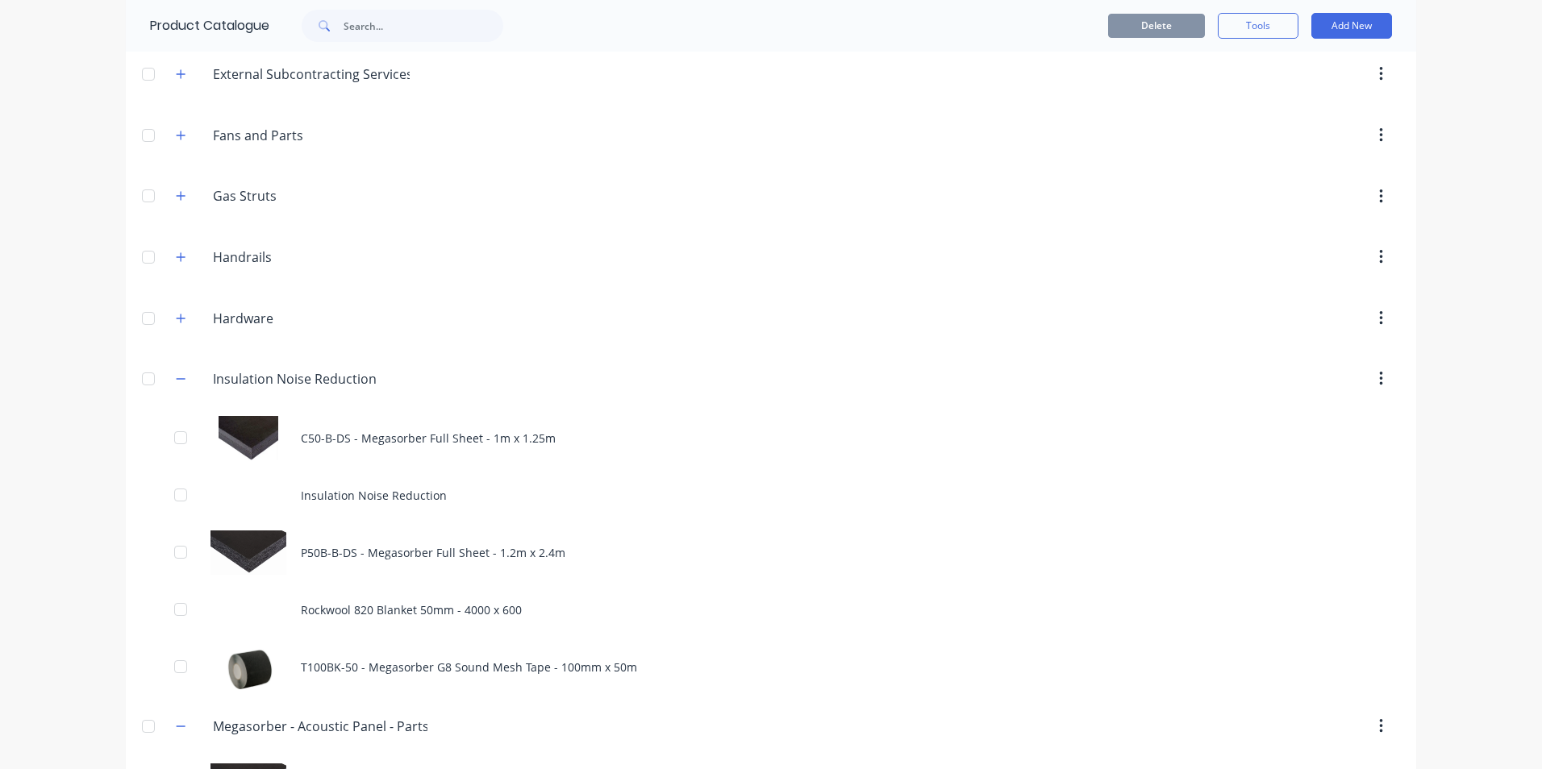
scroll to position [3065, 0]
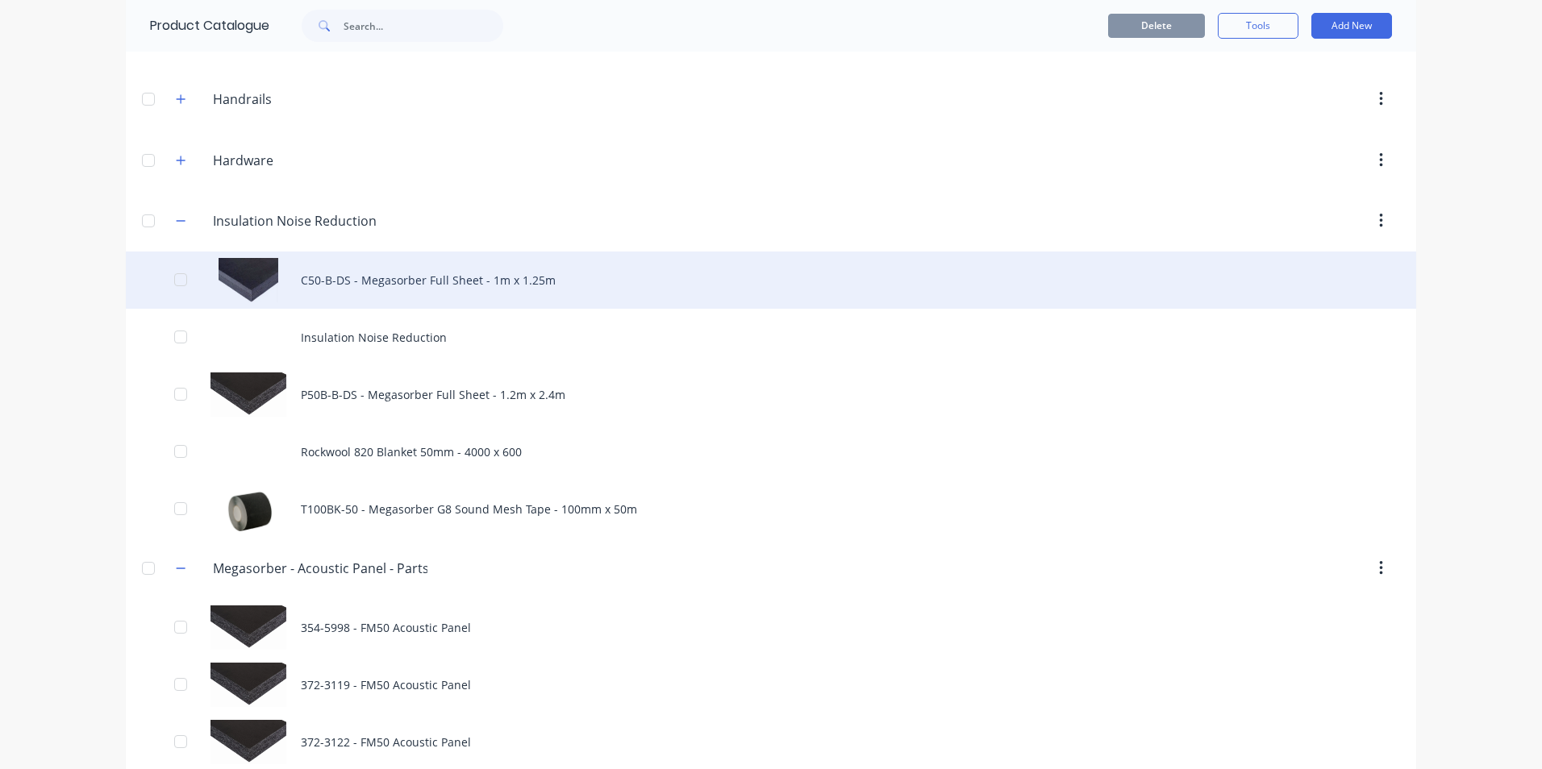
click at [369, 286] on div "C50-B-DS - Megasorber Full Sheet - 1m x 1.25m" at bounding box center [771, 280] width 1291 height 57
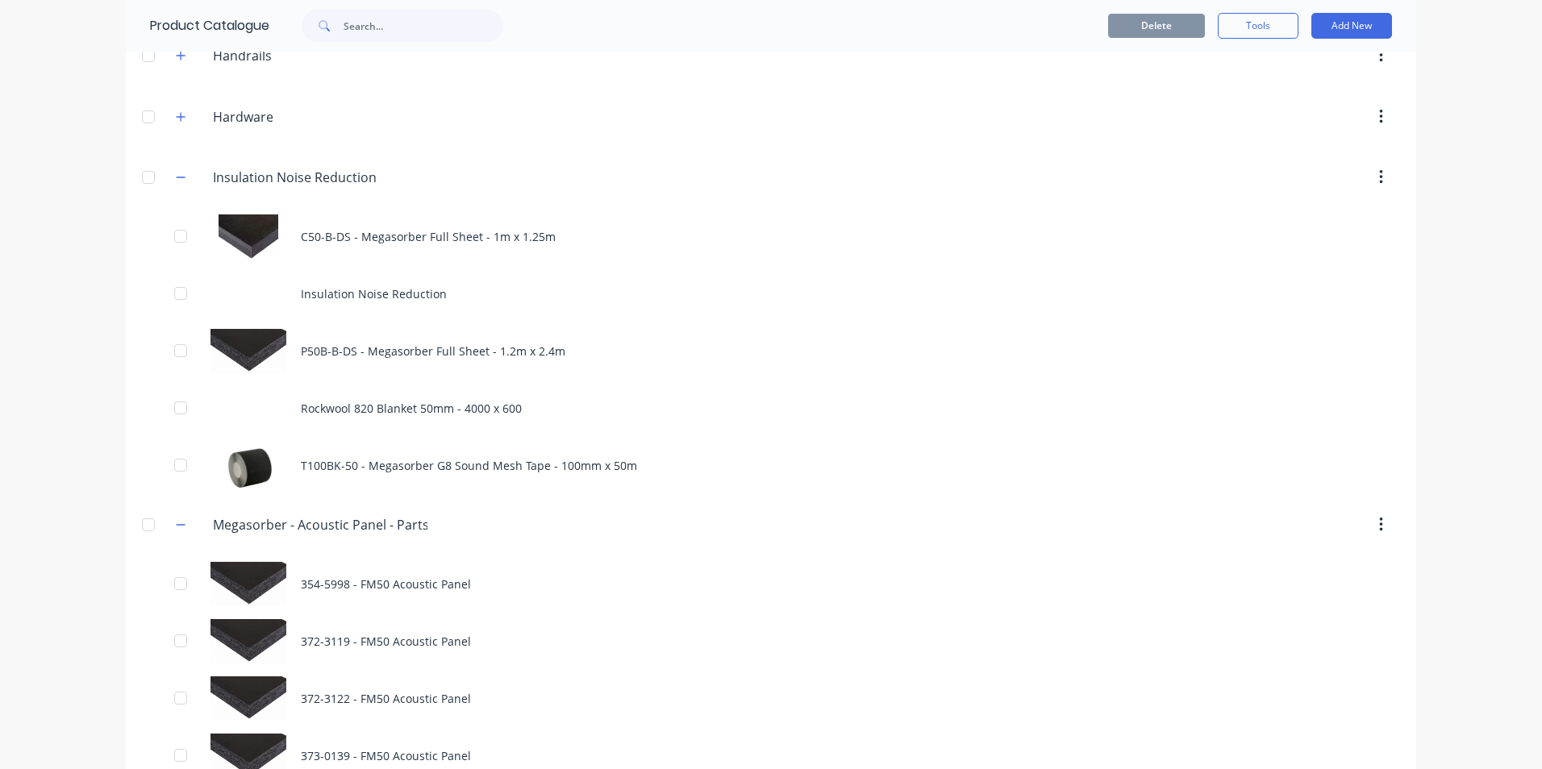
scroll to position [3146, 0]
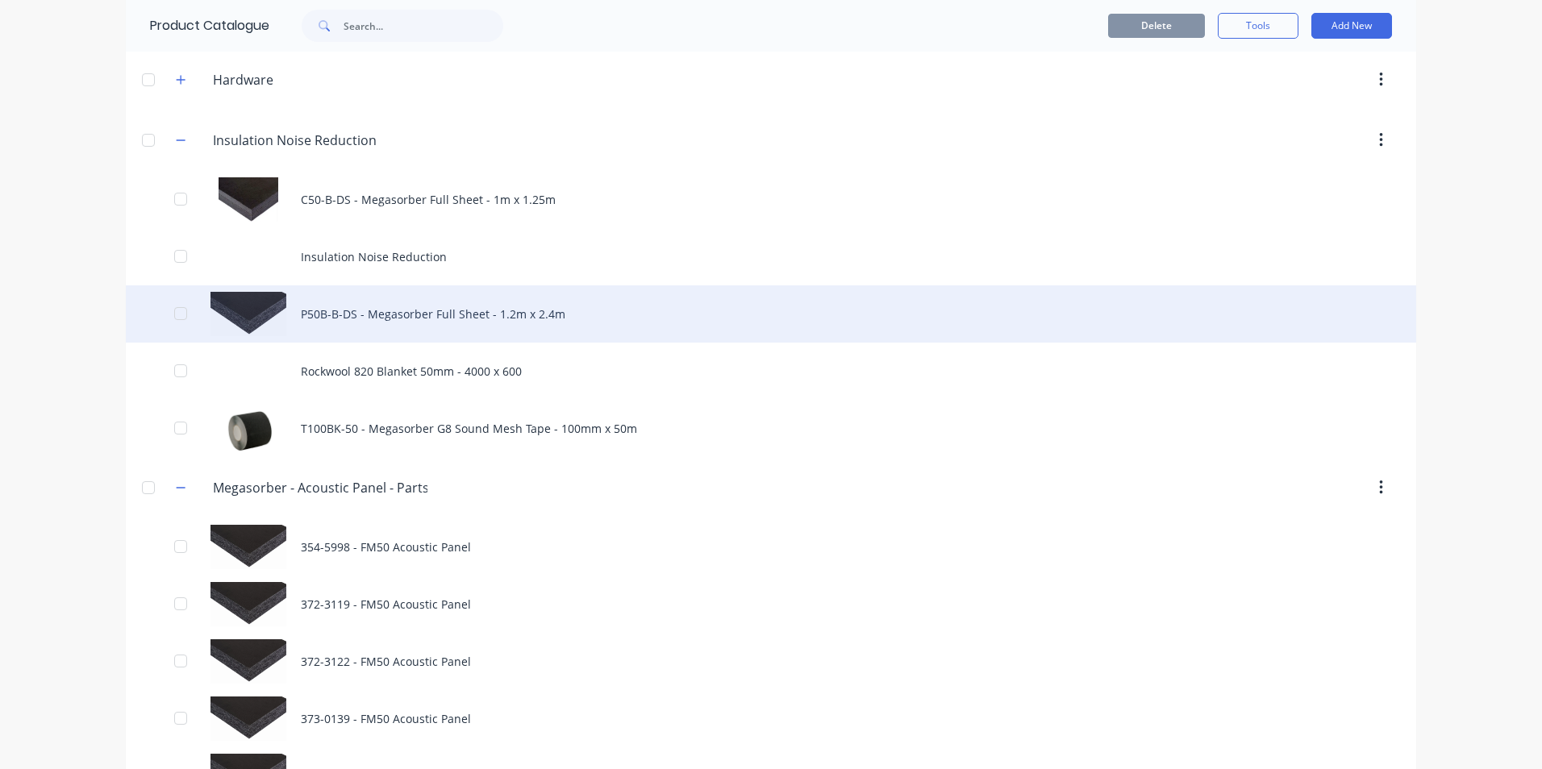
click at [399, 315] on div "P50B-B-DS - Megasorber Full Sheet - 1.2m x 2.4m" at bounding box center [771, 314] width 1291 height 57
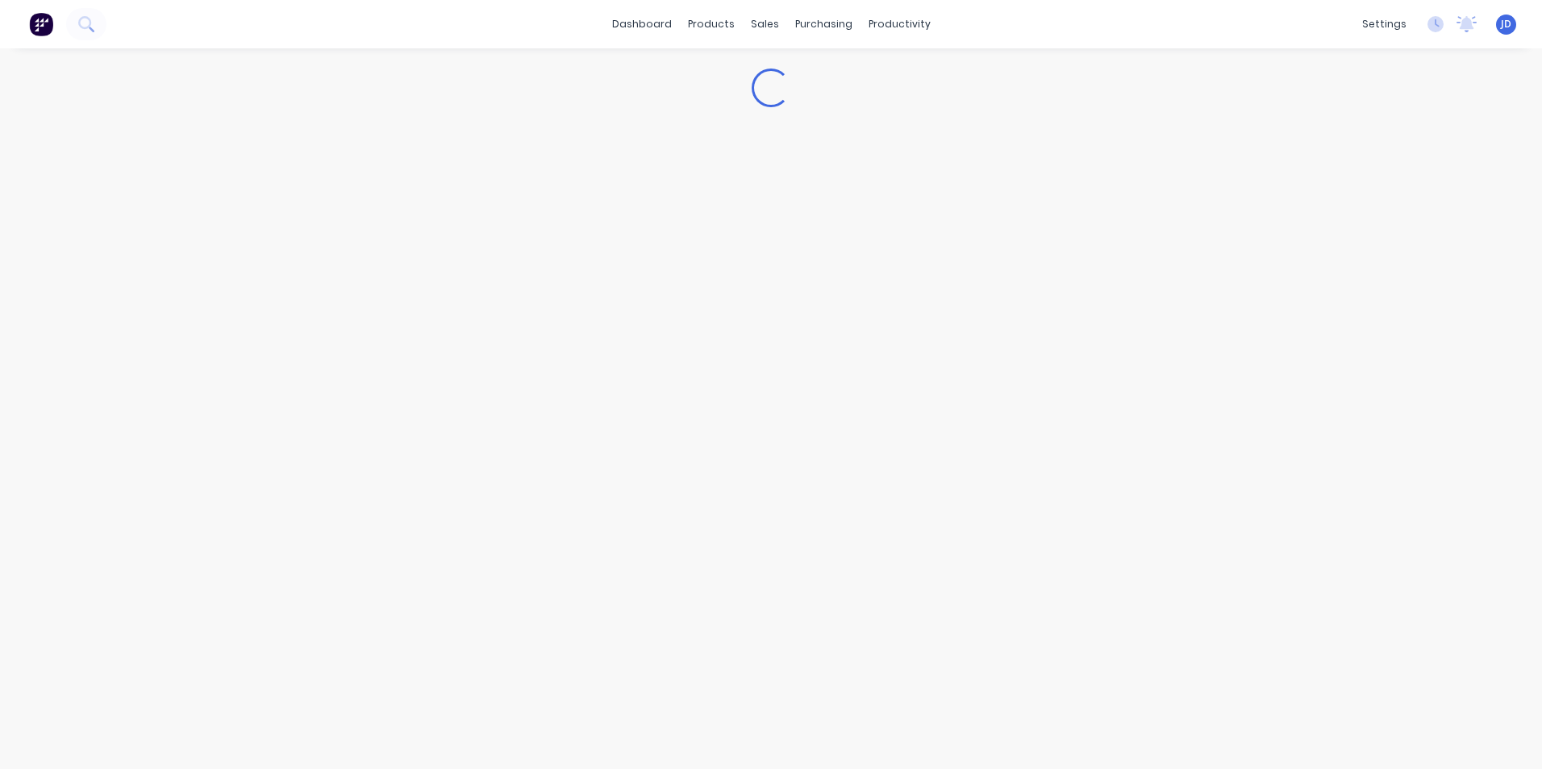
type textarea "x"
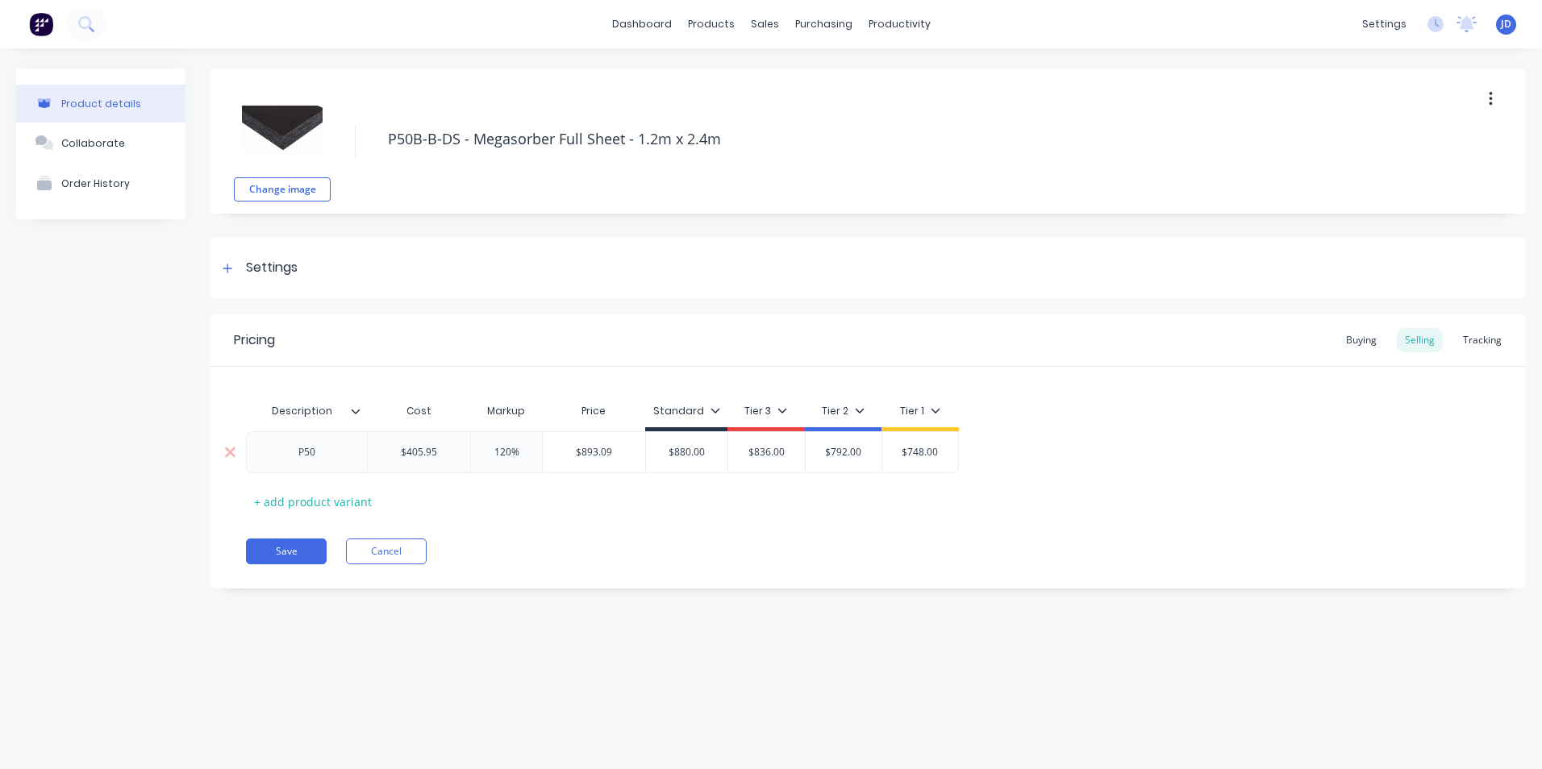
type input "$405.95"
drag, startPoint x: 407, startPoint y: 452, endPoint x: 435, endPoint y: 452, distance: 28.2
click at [435, 452] on input "$405.95" at bounding box center [419, 452] width 102 height 15
type textarea "x"
type input "$4"
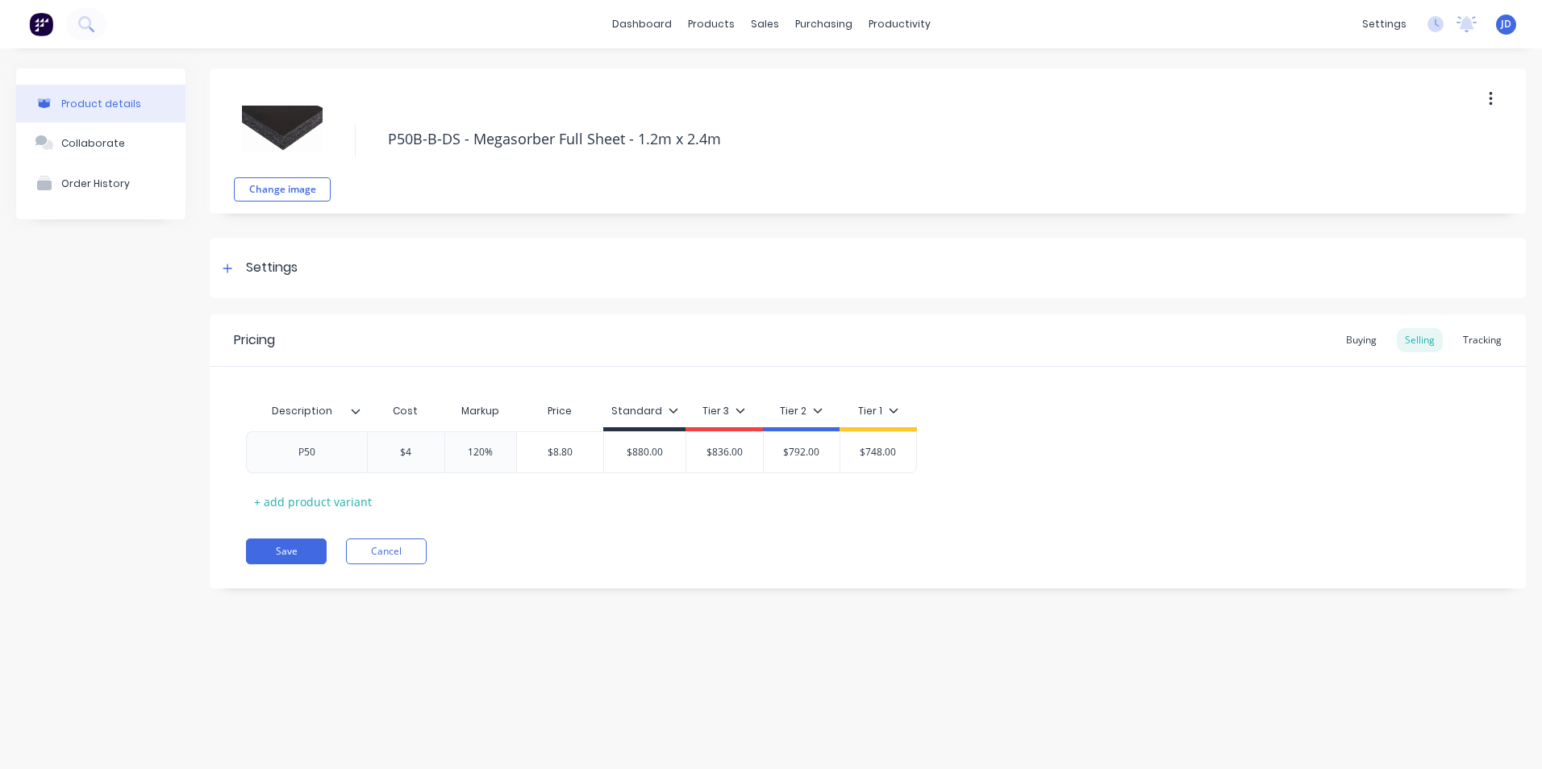
type textarea "x"
type input "$40"
type textarea "x"
type input "$400"
click at [265, 560] on button "Save" at bounding box center [286, 552] width 81 height 26
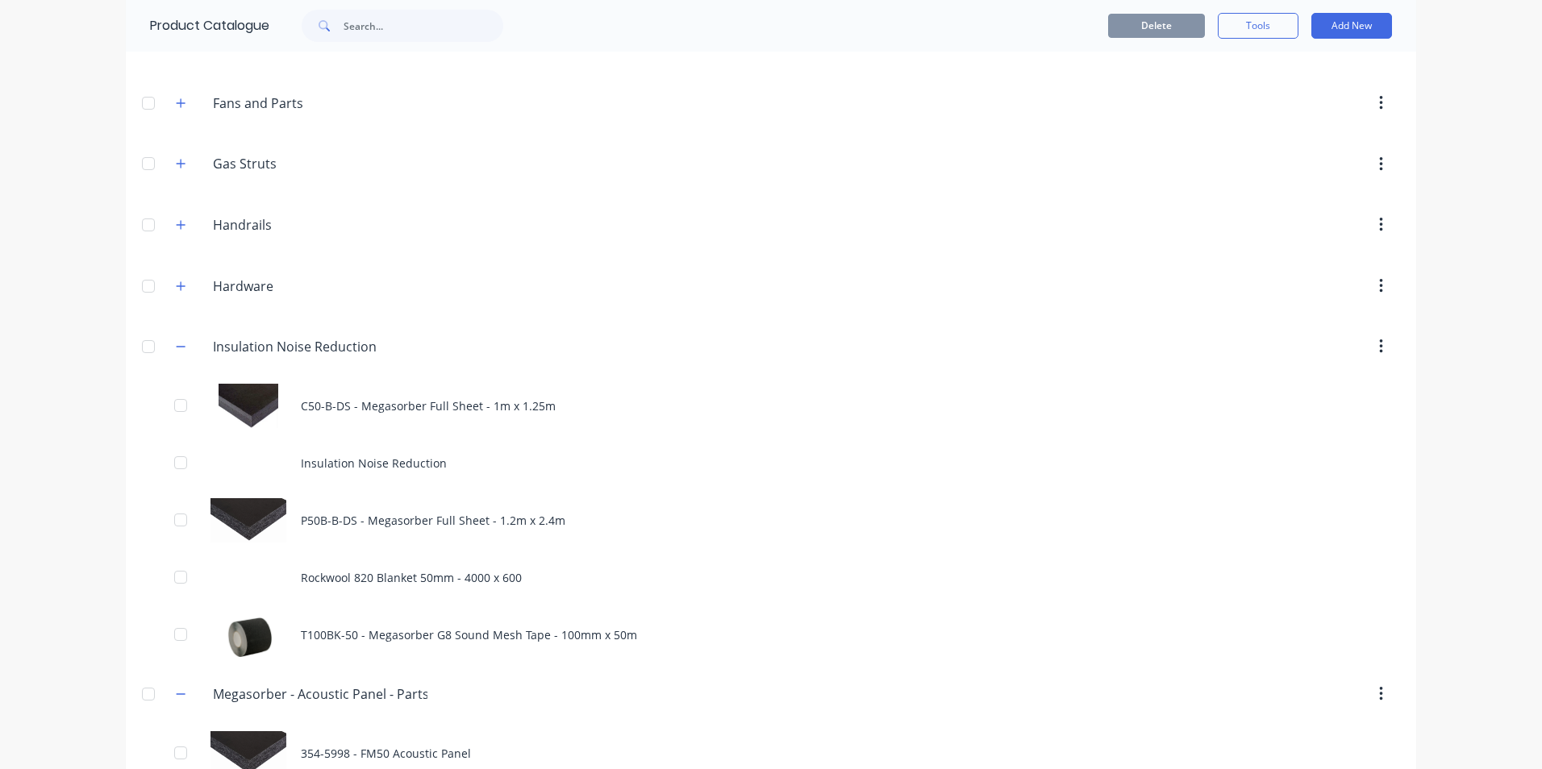
scroll to position [2984, 0]
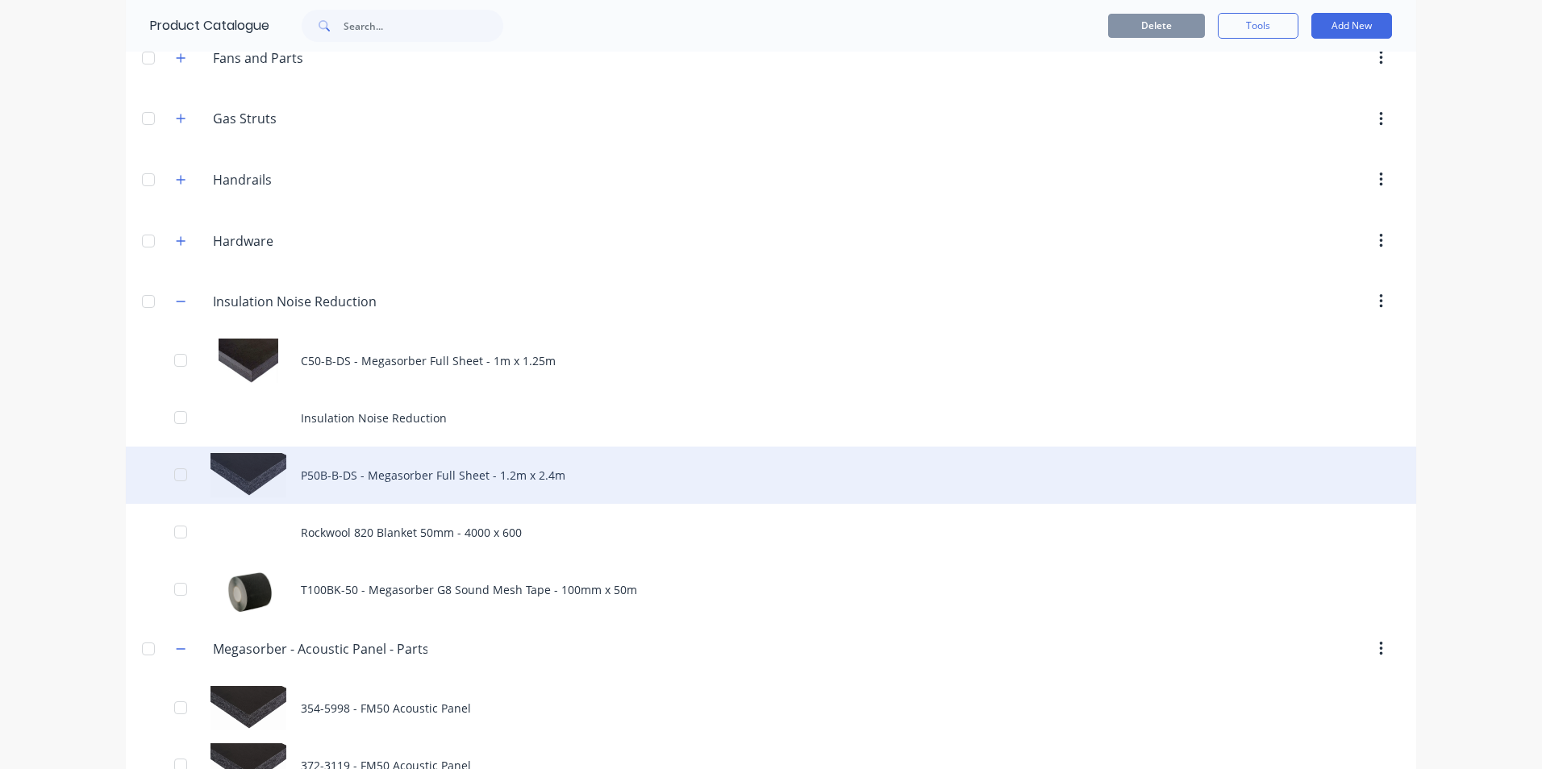
click at [411, 478] on div "P50B-B-DS - Megasorber Full Sheet - 1.2m x 2.4m" at bounding box center [771, 475] width 1291 height 57
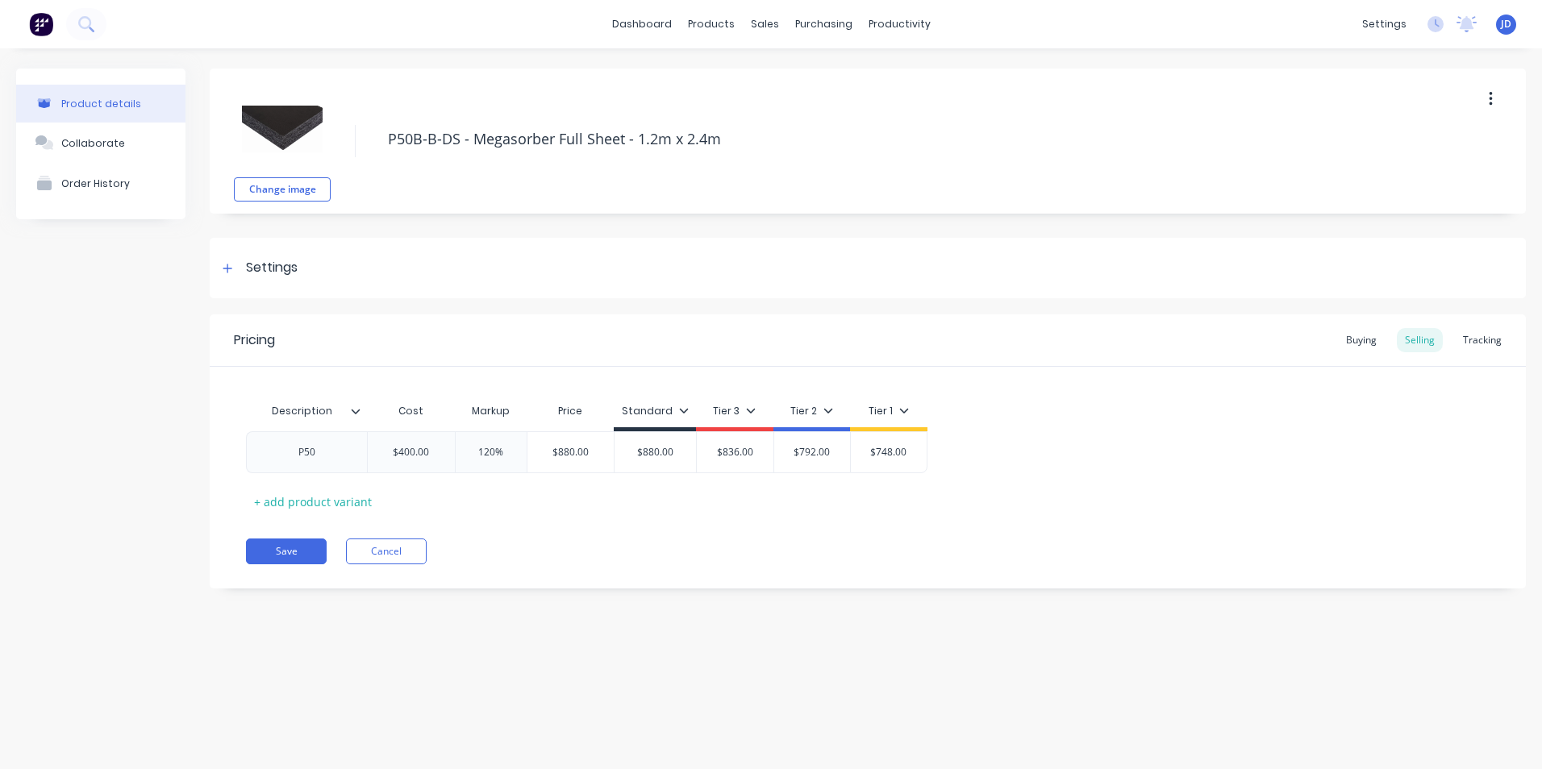
type textarea "x"
type input "$400.00"
drag, startPoint x: 402, startPoint y: 454, endPoint x: 421, endPoint y: 456, distance: 19.4
click at [421, 456] on input "$400.00" at bounding box center [411, 452] width 87 height 15
drag, startPoint x: 397, startPoint y: 452, endPoint x: 427, endPoint y: 452, distance: 30.7
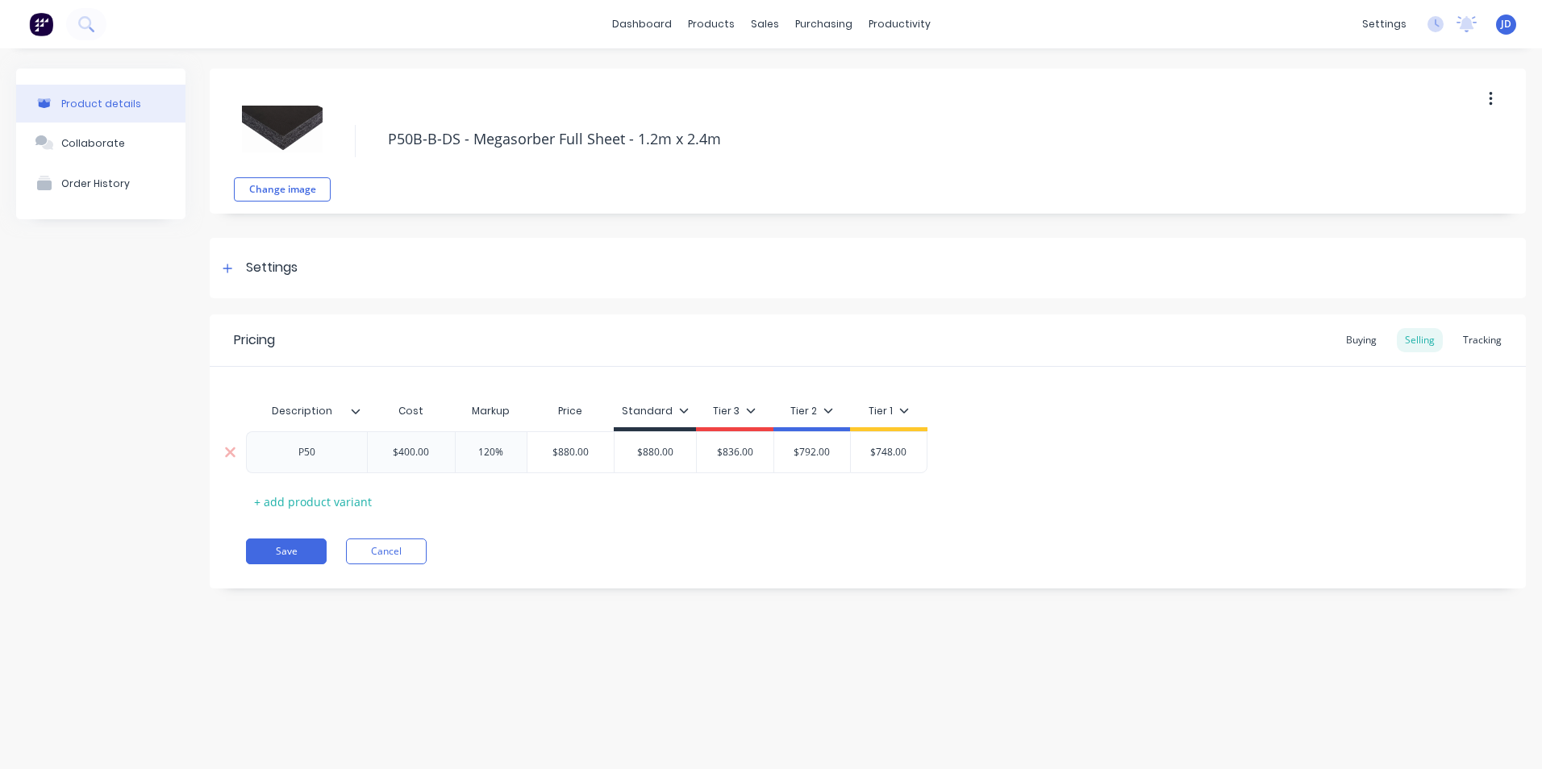
click at [427, 452] on input "$400.00" at bounding box center [411, 452] width 87 height 15
type textarea "x"
type input "$4"
type textarea "x"
type input "$40"
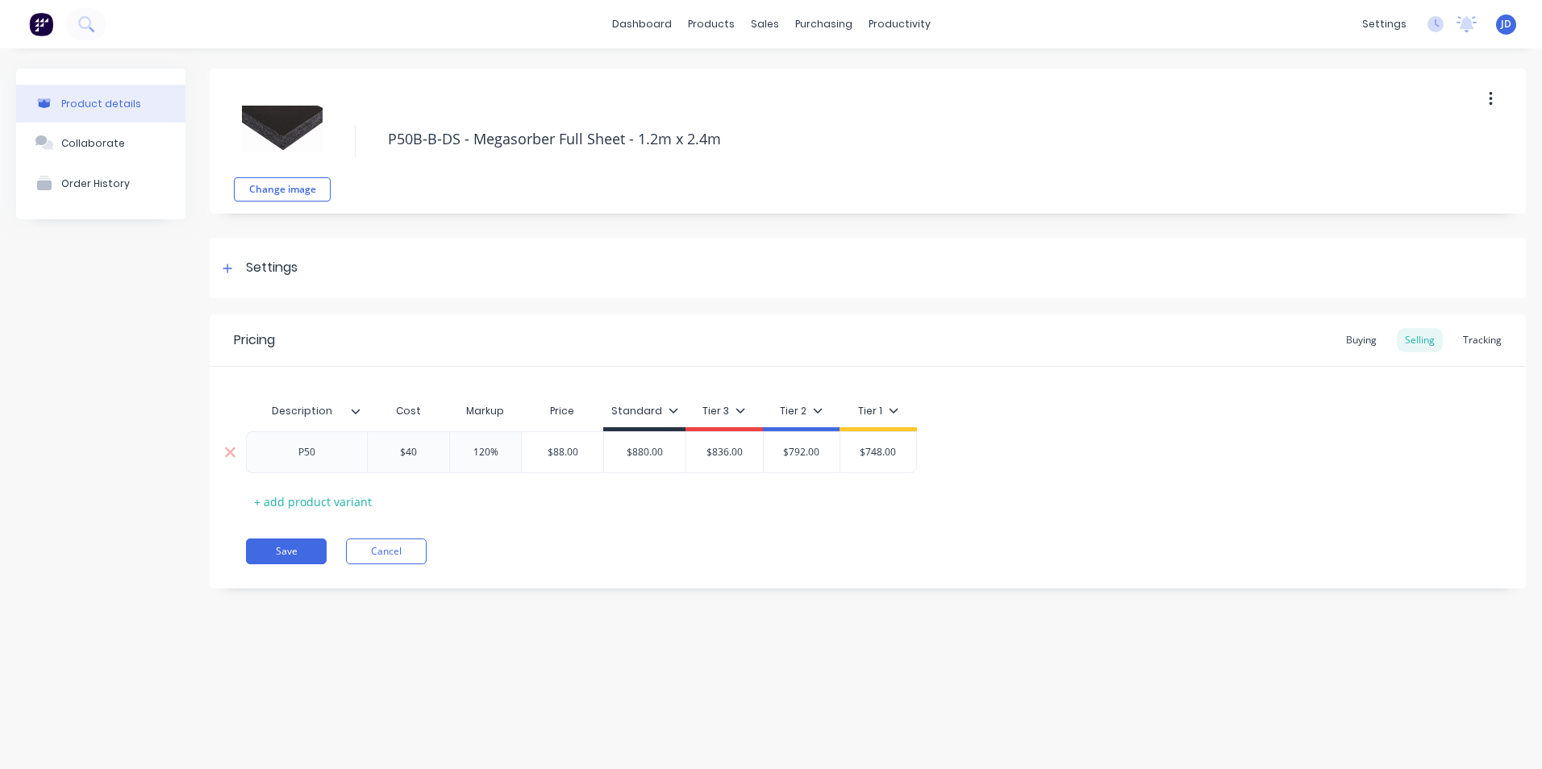
type textarea "x"
type input "$405."
type textarea "x"
type input "$405.9"
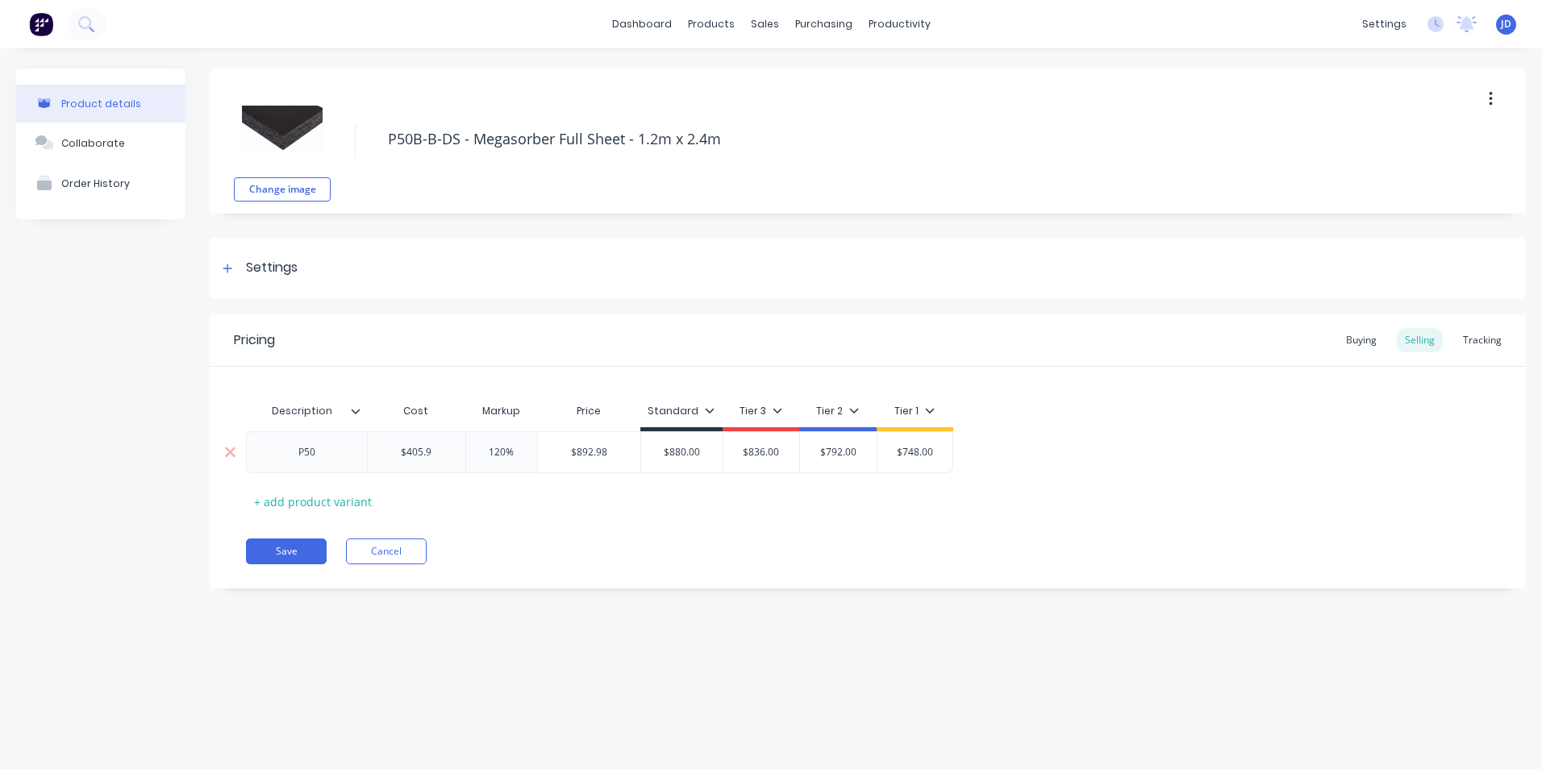
type textarea "x"
type input "$405.93"
click at [287, 557] on button "Save" at bounding box center [286, 552] width 81 height 26
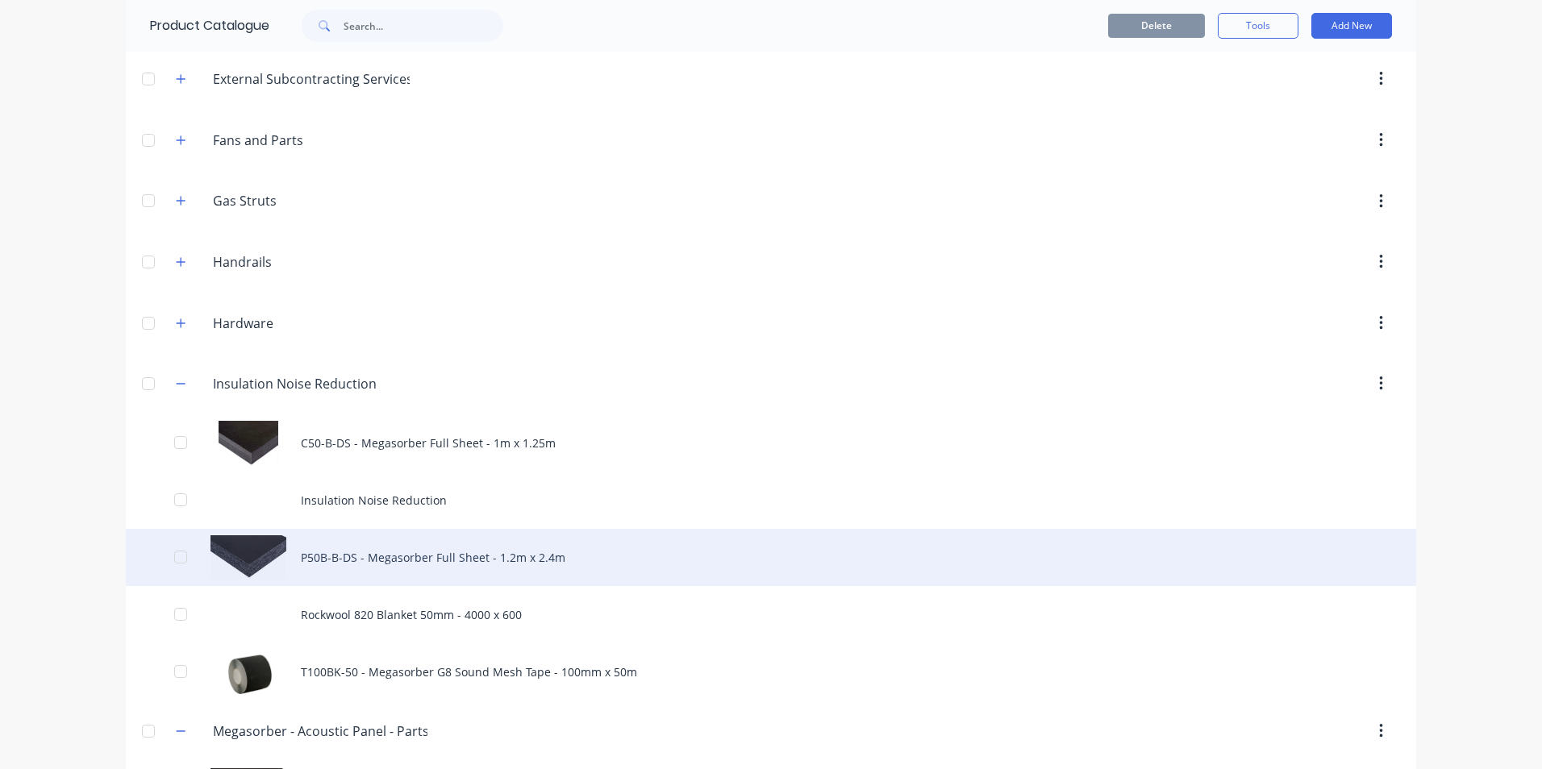
scroll to position [2904, 0]
click at [395, 553] on div "P50B-B-DS - Megasorber Full Sheet - 1.2m x 2.4m" at bounding box center [771, 556] width 1291 height 57
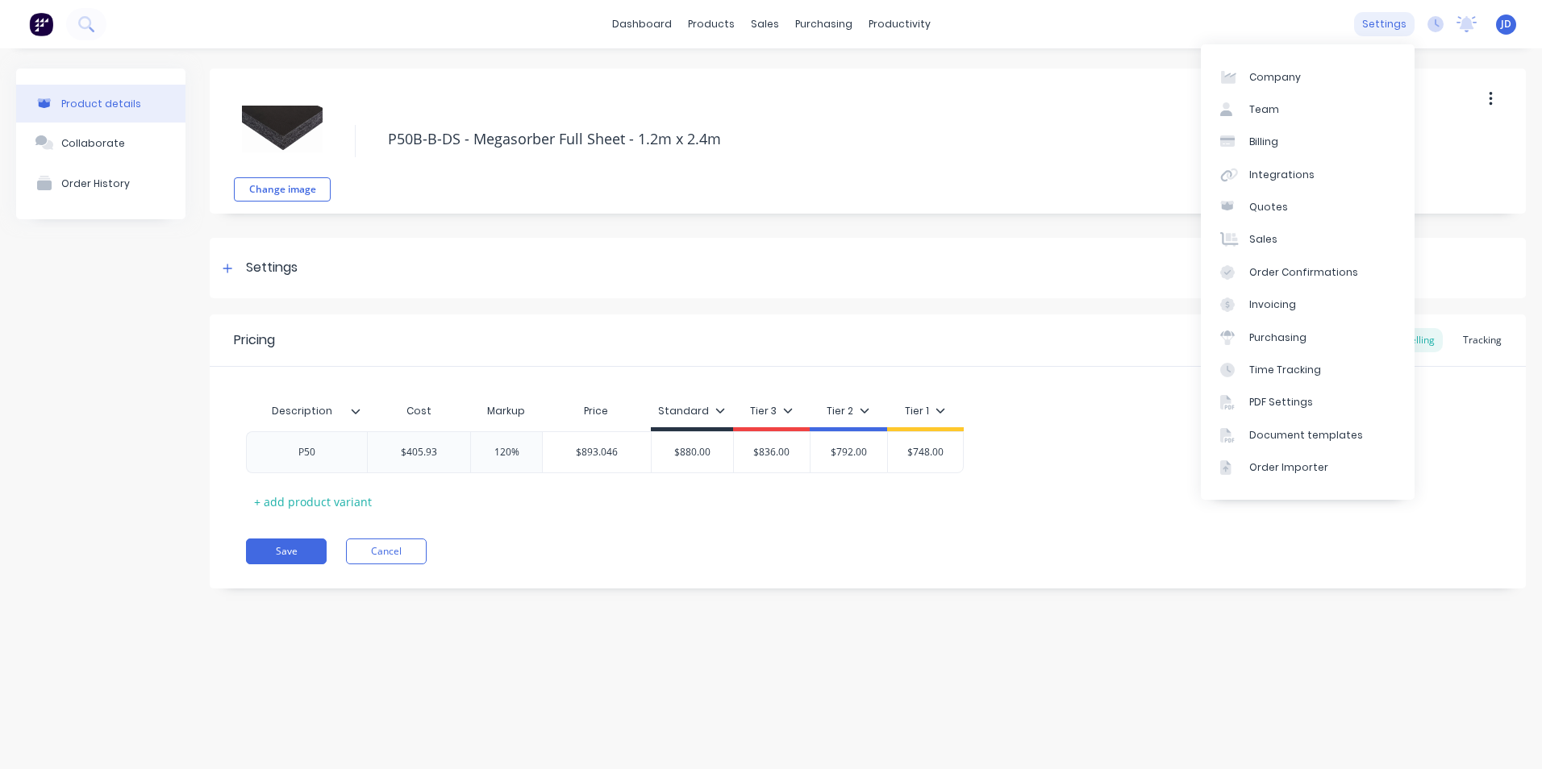
click at [1388, 30] on div "settings" at bounding box center [1384, 24] width 60 height 24
type textarea "x"
click at [1258, 245] on div "Sales" at bounding box center [1263, 239] width 28 height 15
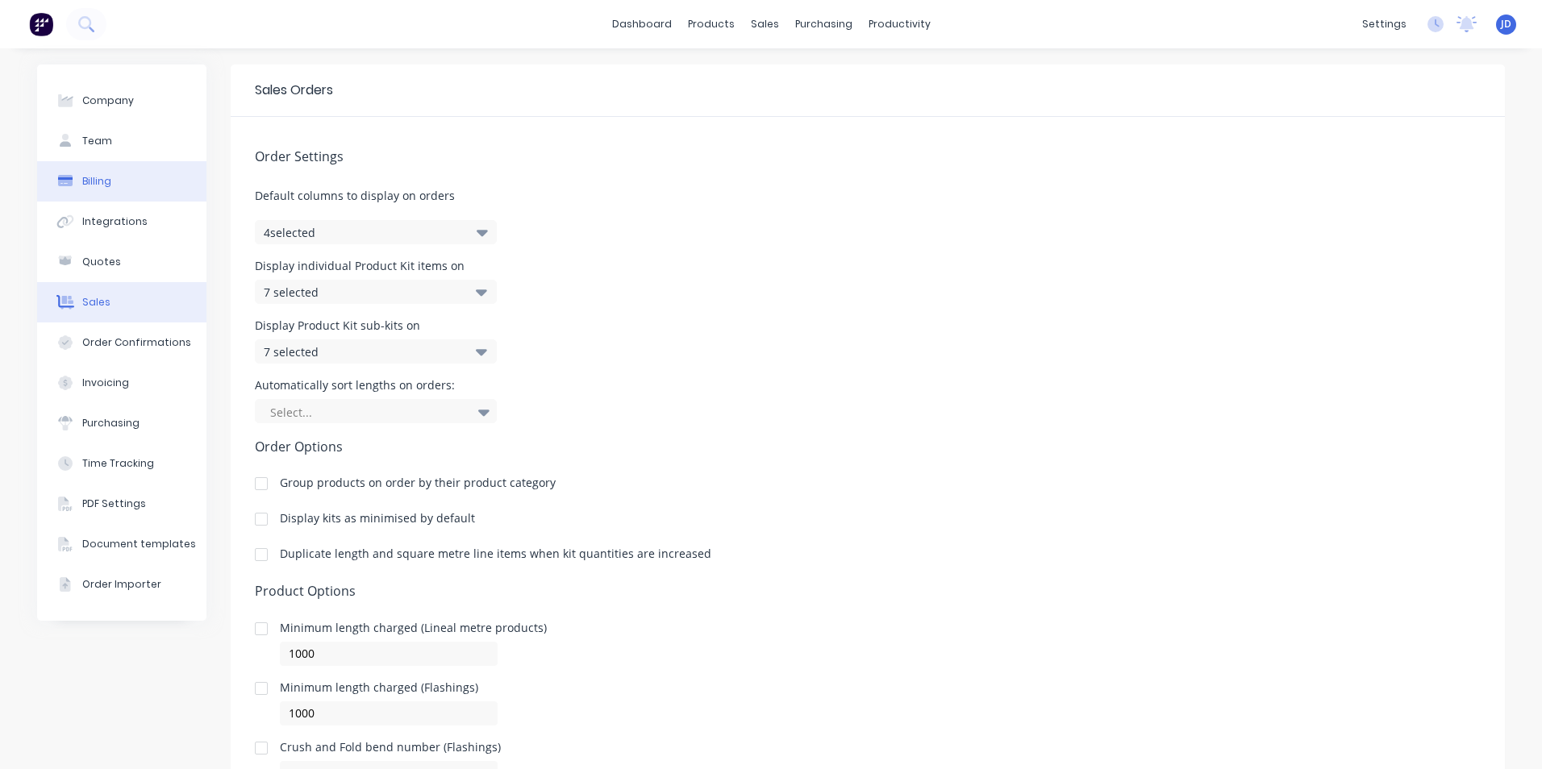
click at [106, 179] on button "Billing" at bounding box center [121, 181] width 169 height 40
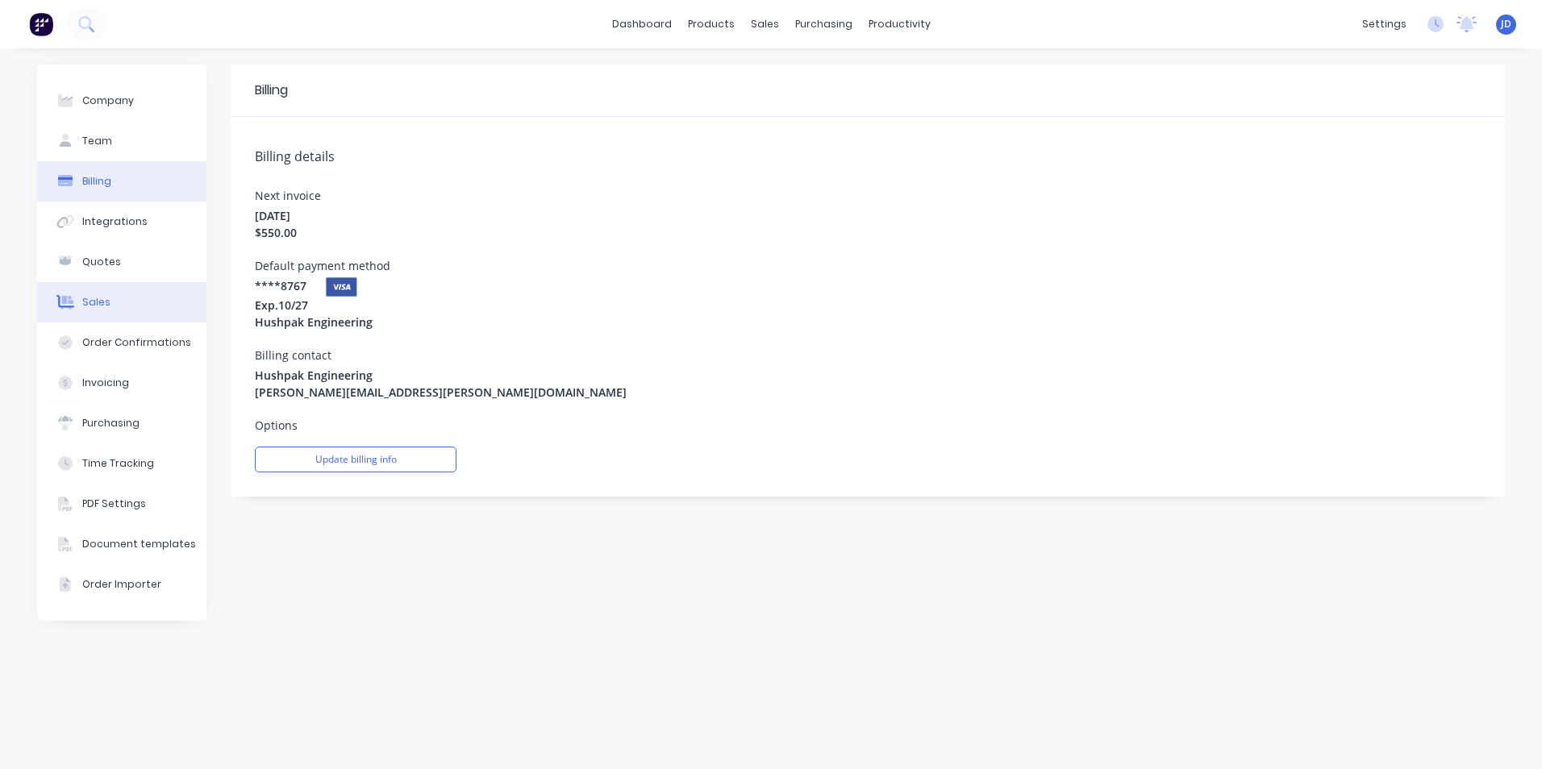
click at [106, 307] on div "Sales" at bounding box center [96, 302] width 28 height 15
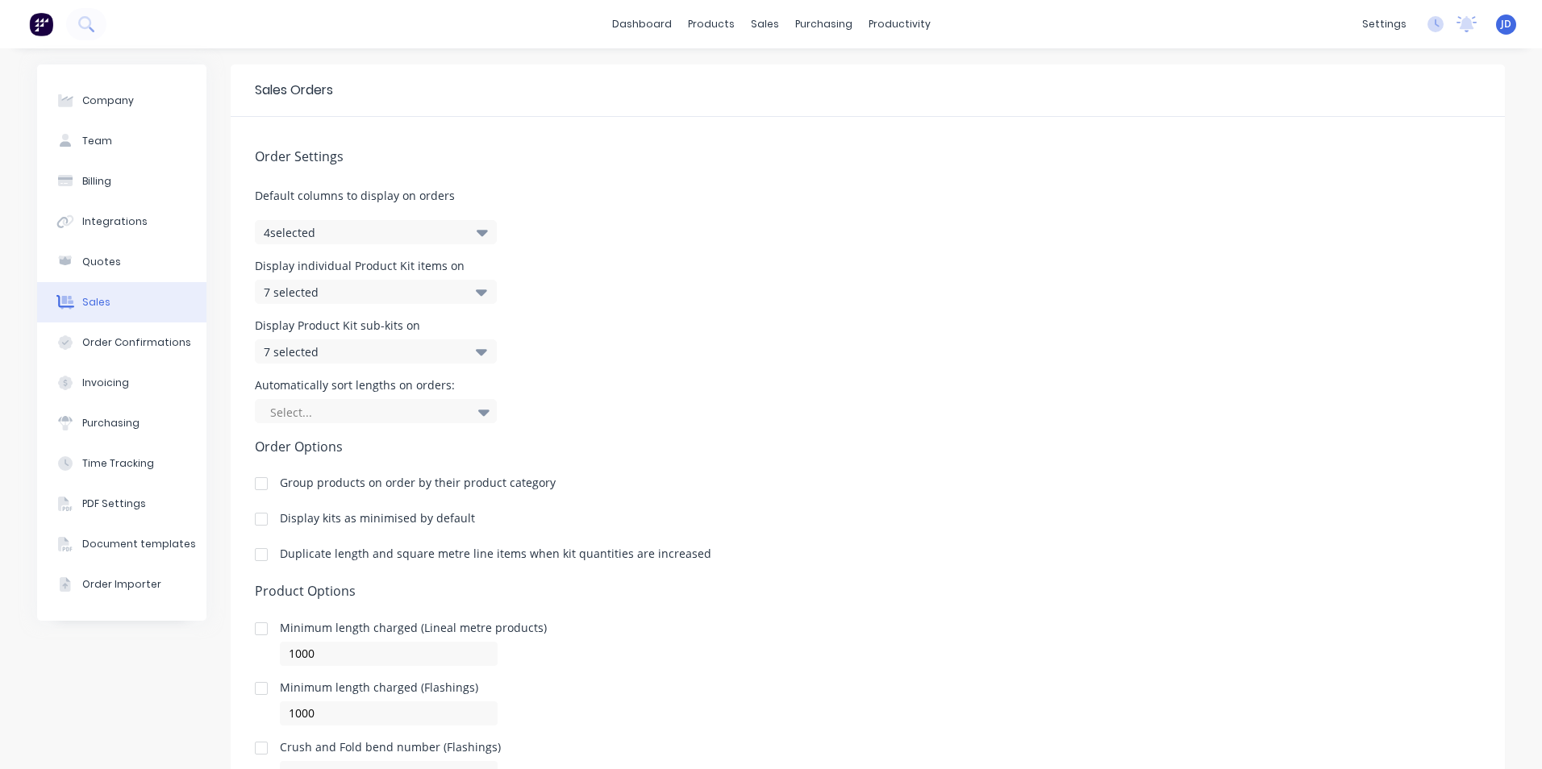
scroll to position [81, 0]
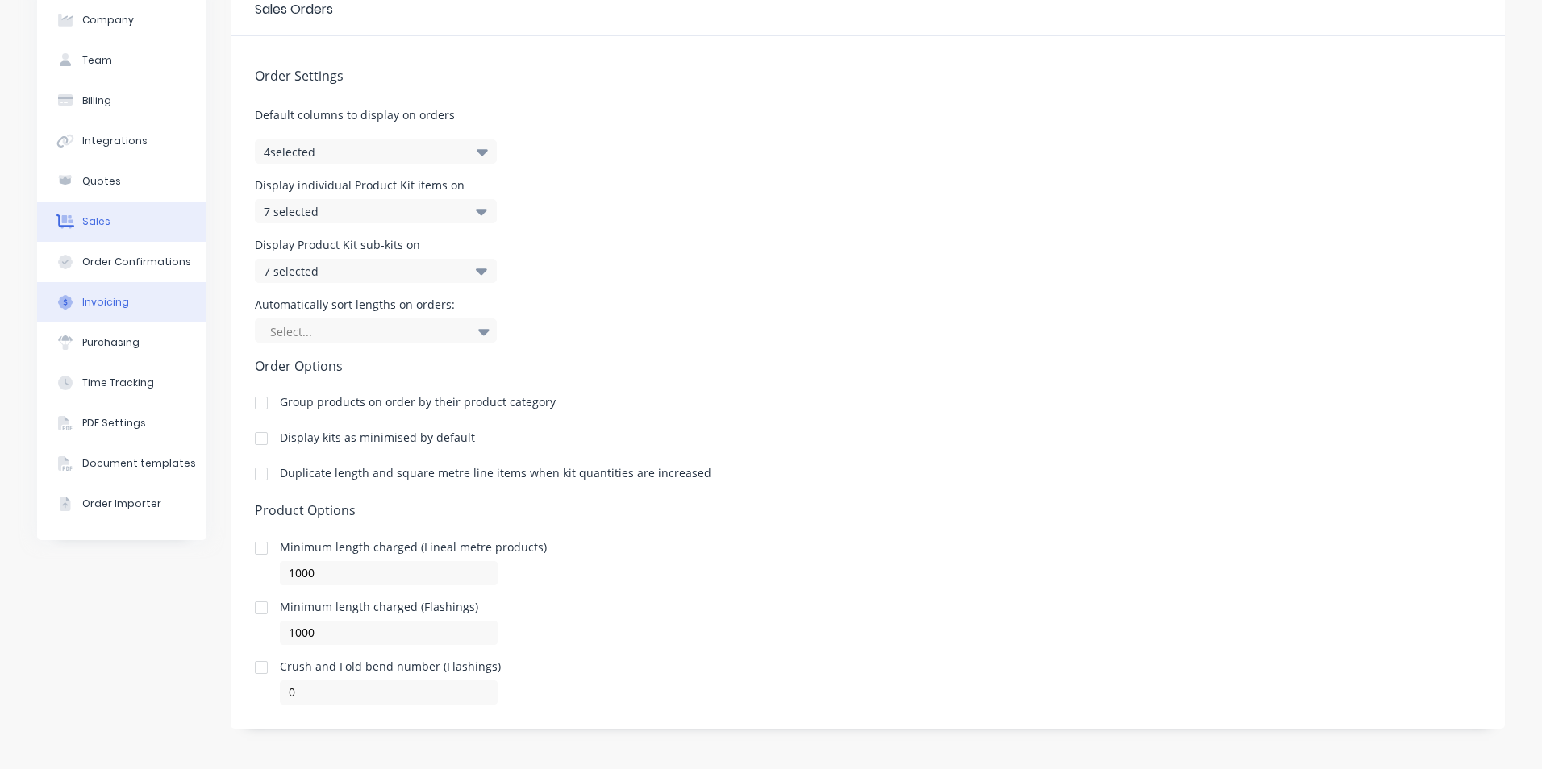
click at [111, 309] on div "Invoicing" at bounding box center [105, 302] width 47 height 15
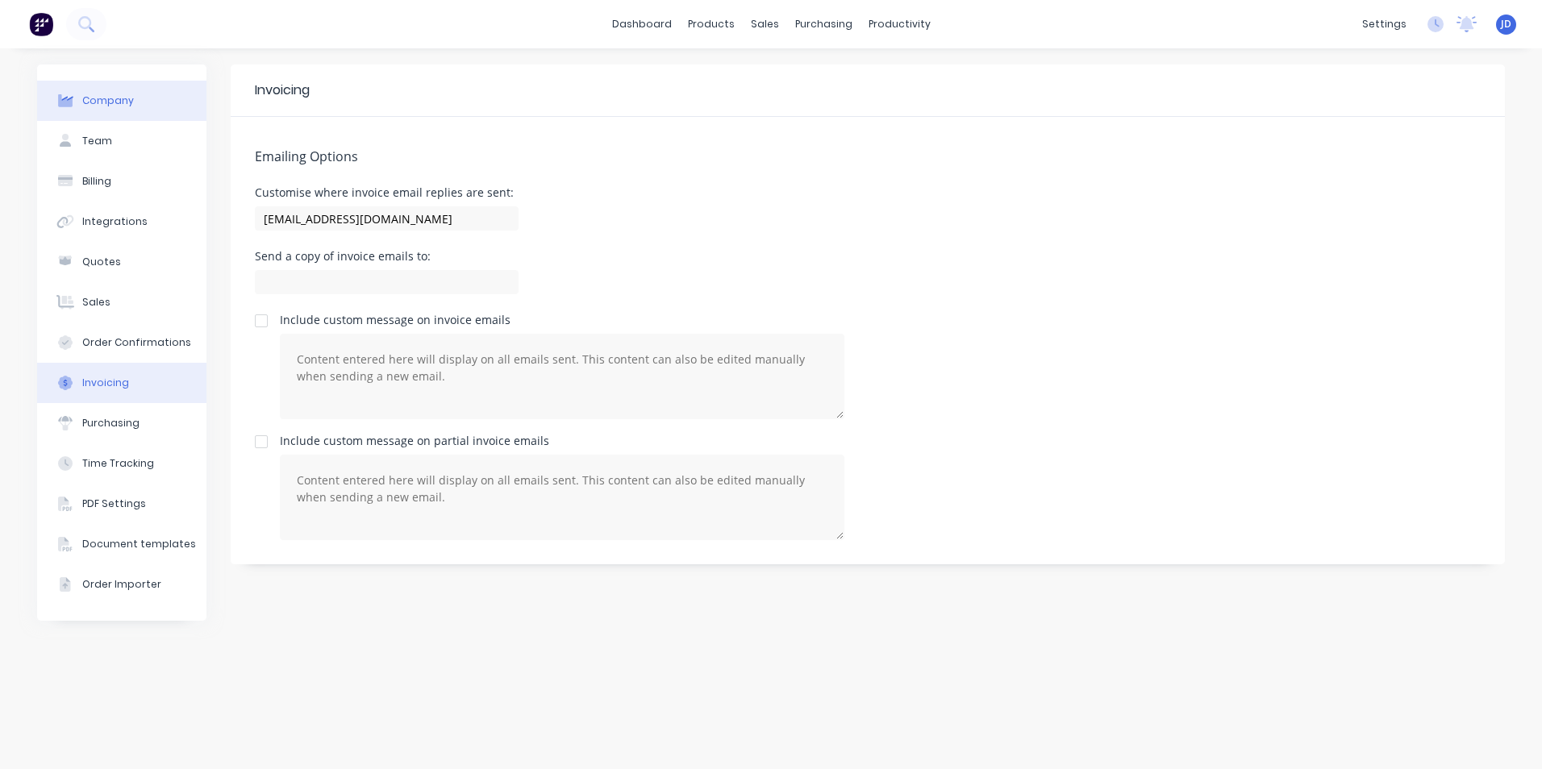
click at [112, 105] on div "Company" at bounding box center [108, 101] width 52 height 15
select select "AU"
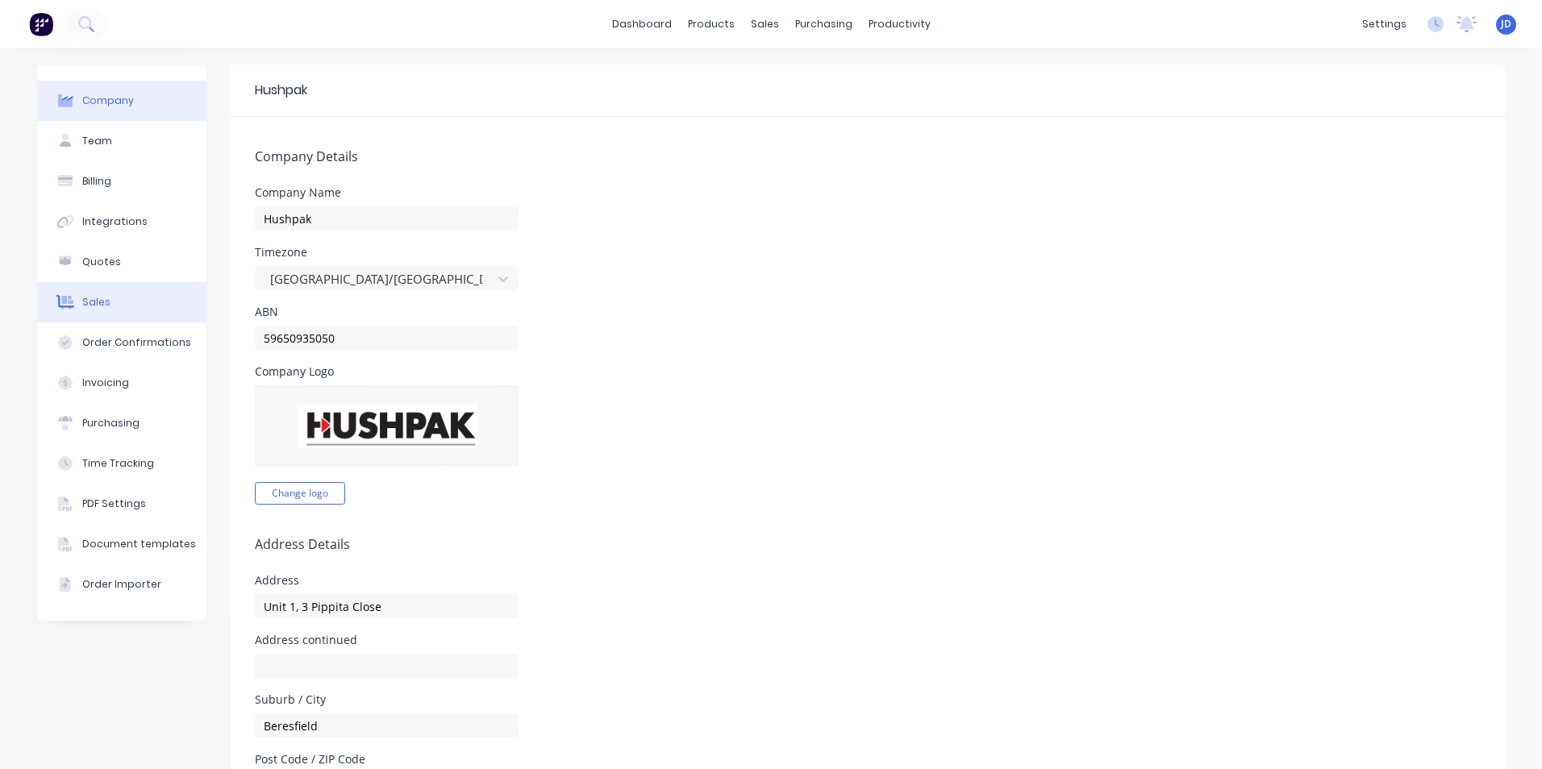
click at [99, 306] on div "Sales" at bounding box center [96, 302] width 28 height 15
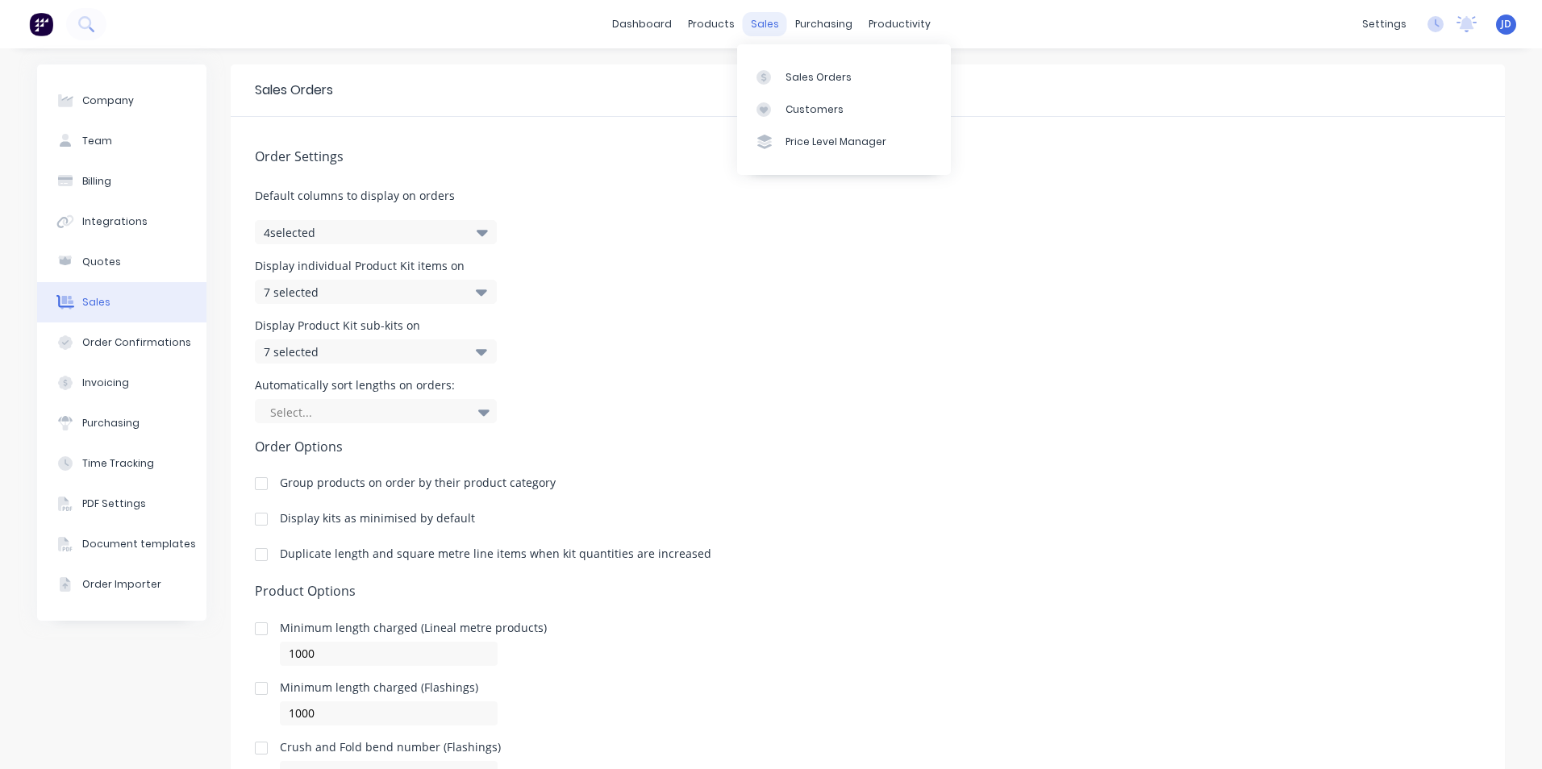
click at [761, 23] on div "sales" at bounding box center [765, 24] width 44 height 24
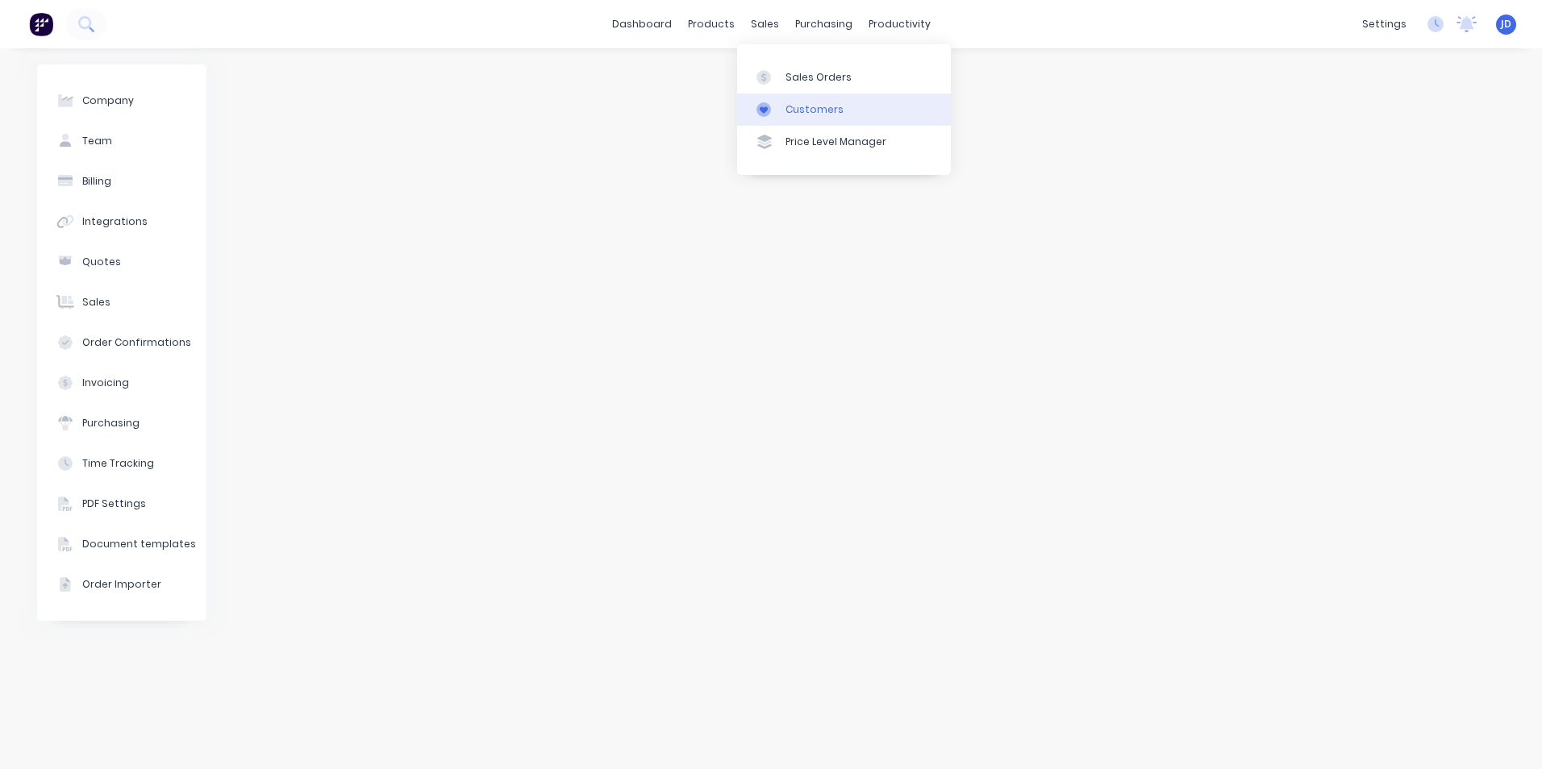
click at [808, 114] on div "Customers" at bounding box center [815, 109] width 58 height 15
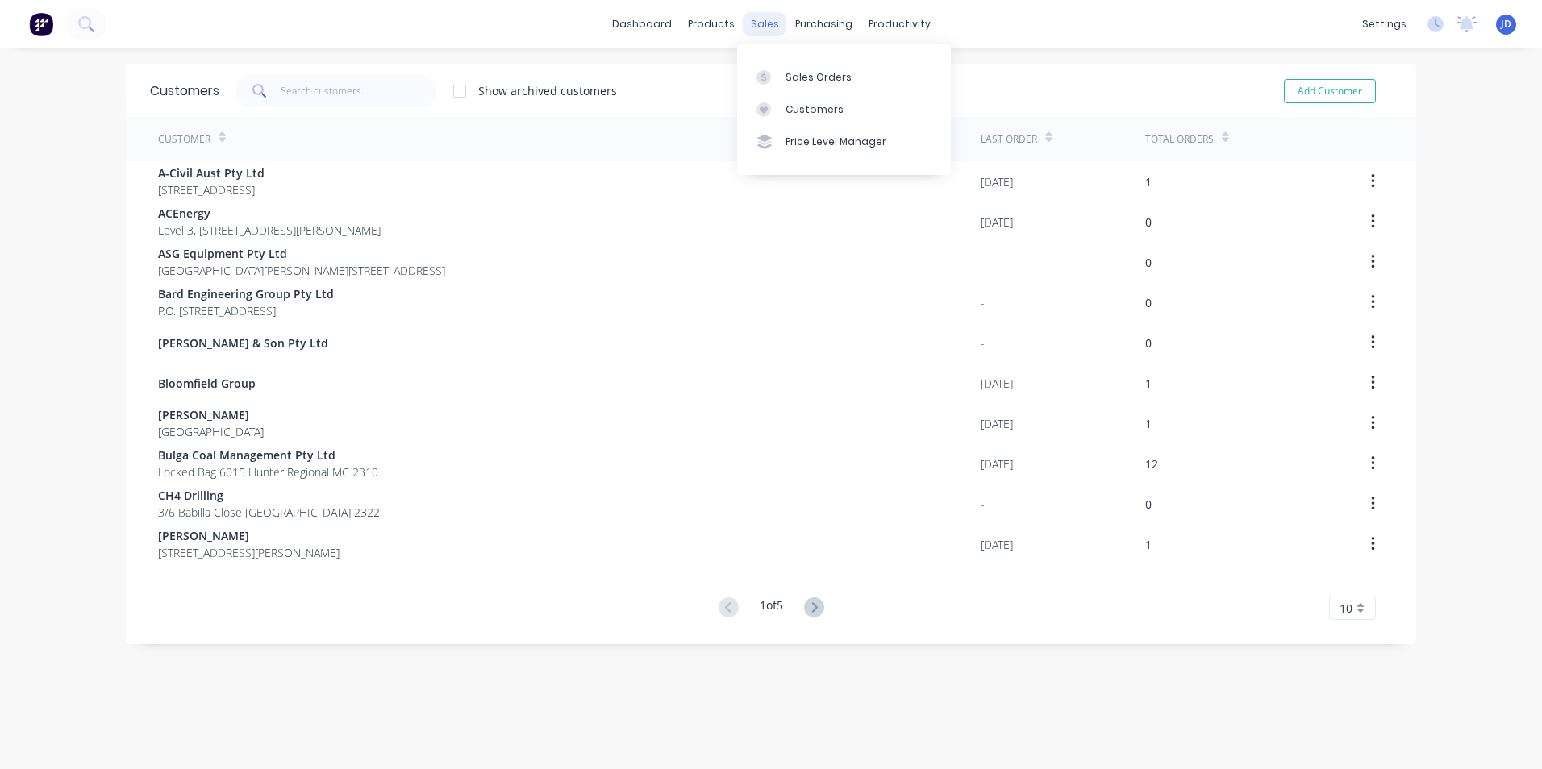
click at [757, 21] on div "sales" at bounding box center [765, 24] width 44 height 24
click at [819, 141] on div "Price Level Manager" at bounding box center [836, 142] width 101 height 15
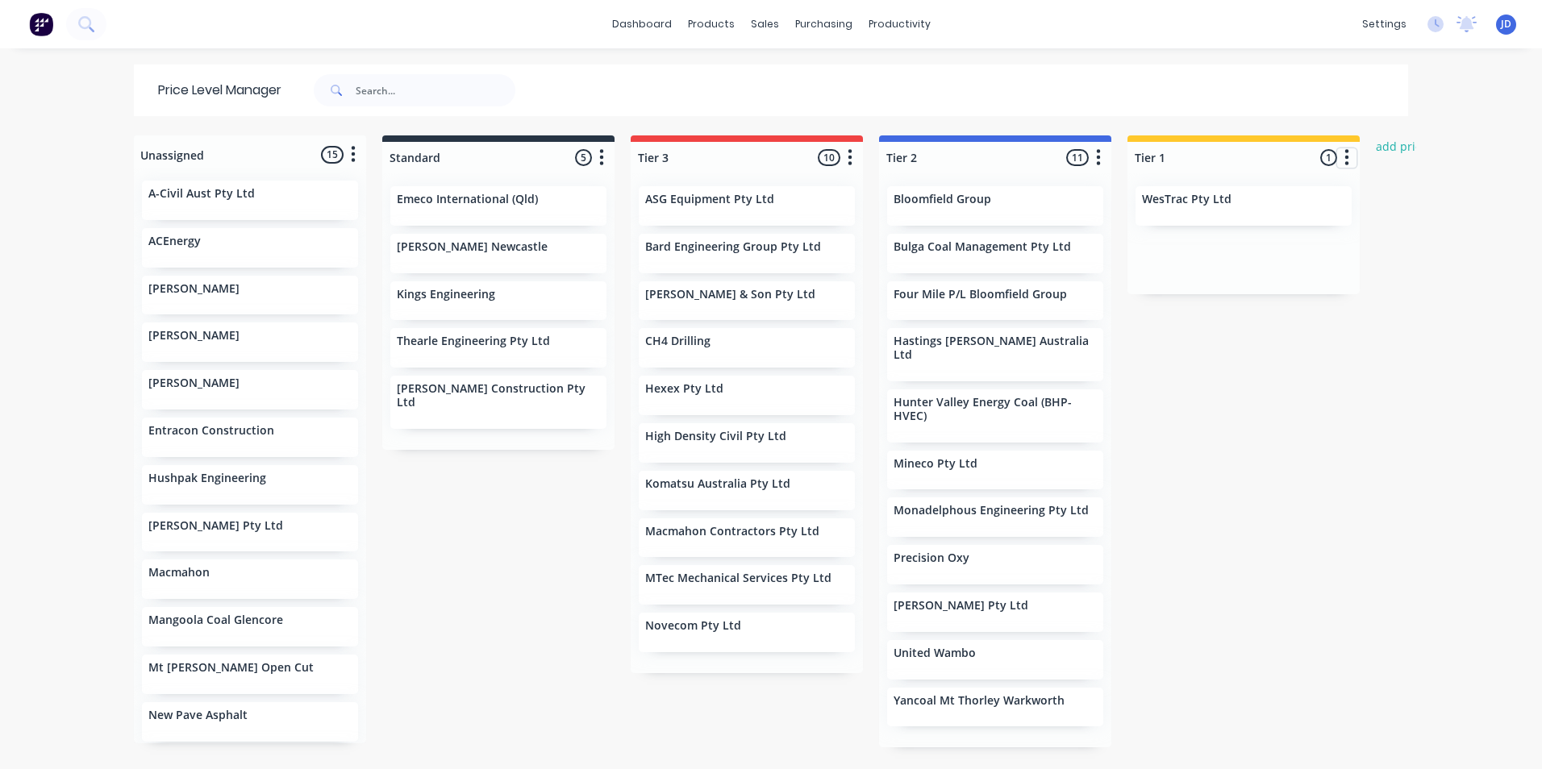
click at [1345, 161] on icon "button" at bounding box center [1347, 158] width 5 height 20
click at [1338, 77] on div at bounding box center [982, 91] width 853 height 52
click at [760, 72] on div "Product Catalogue" at bounding box center [777, 77] width 100 height 15
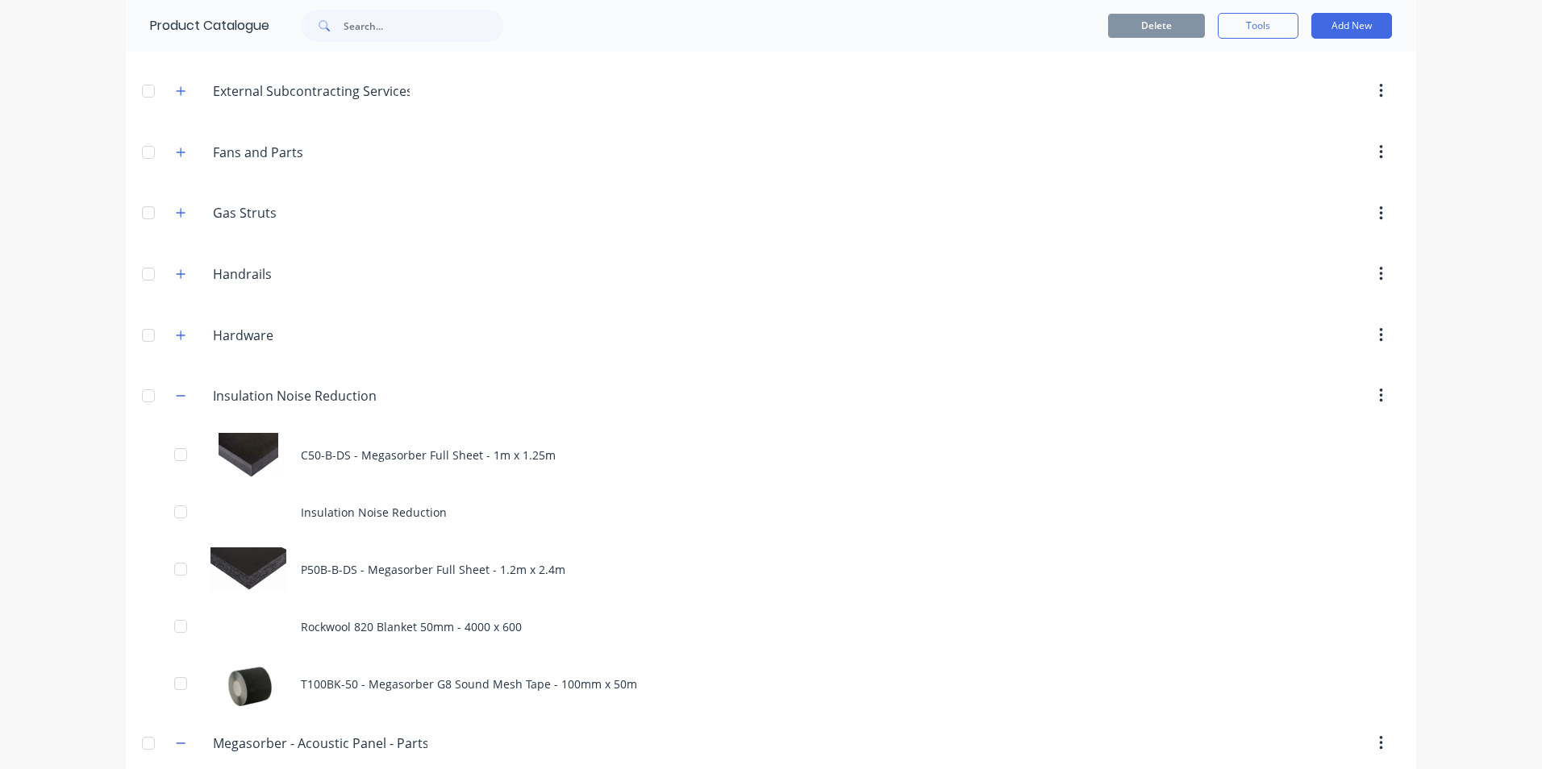
scroll to position [2904, 0]
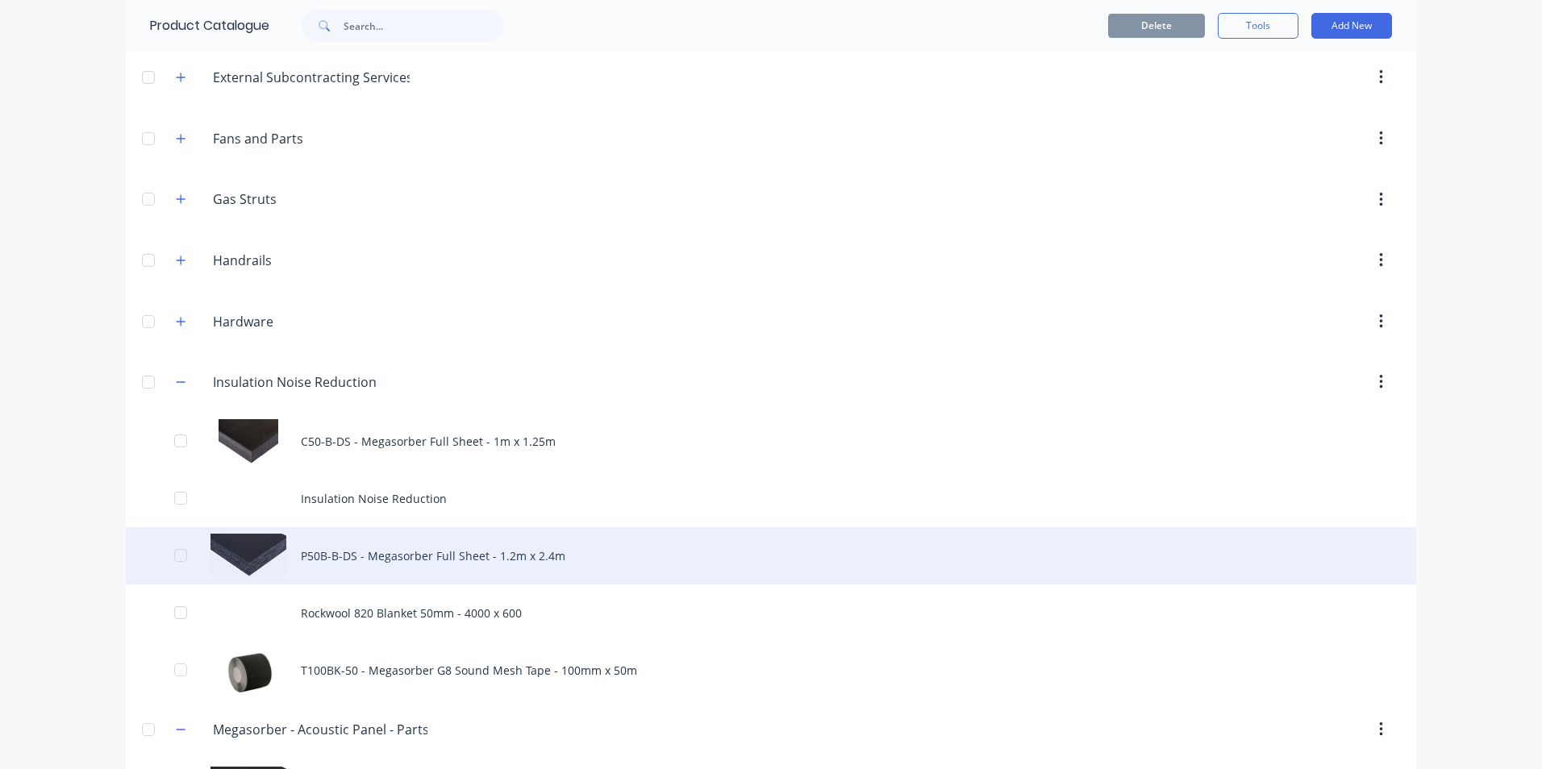
click at [418, 555] on div "P50B-B-DS - Megasorber Full Sheet - 1.2m x 2.4m" at bounding box center [771, 556] width 1291 height 57
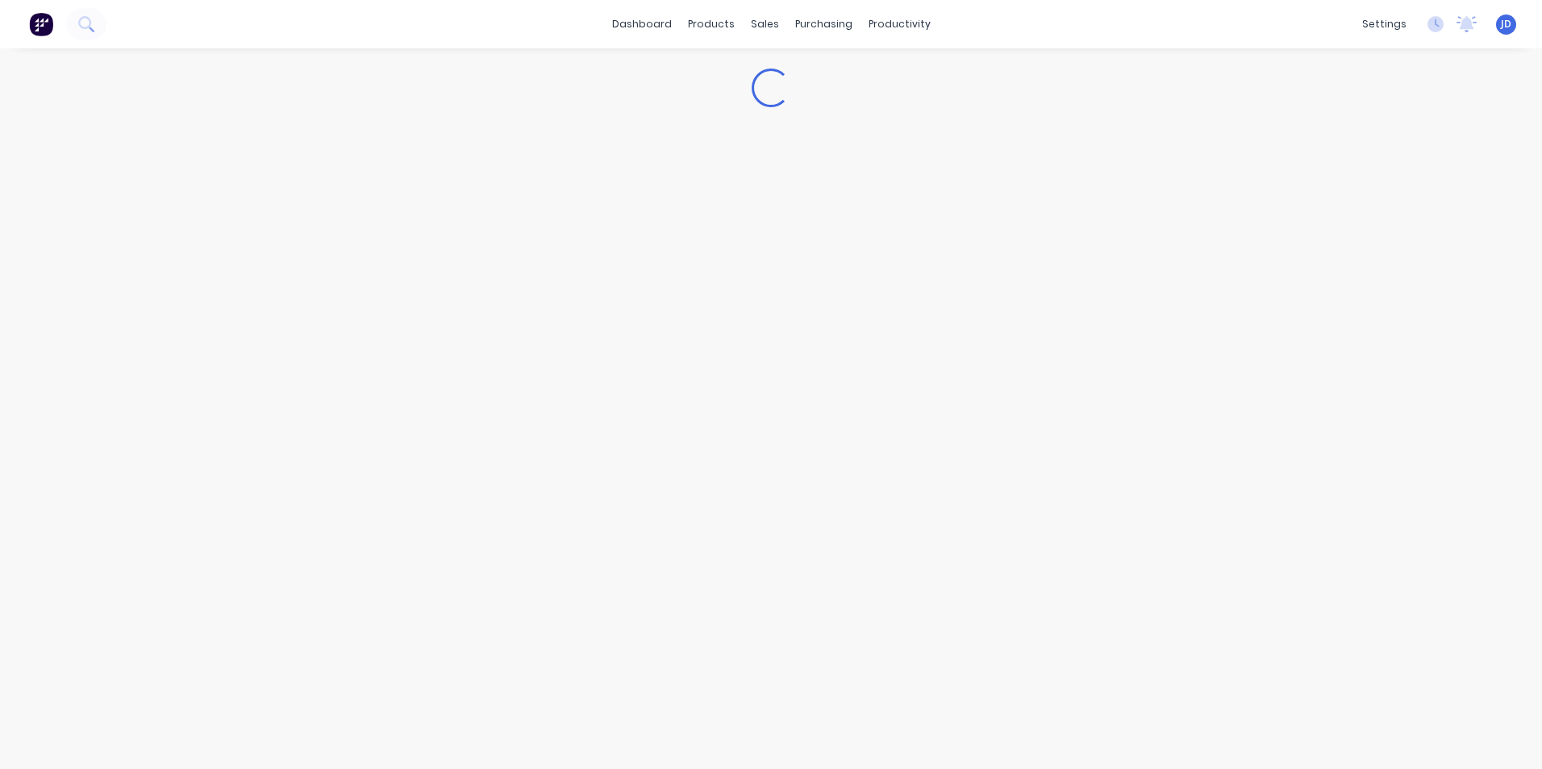
type textarea "x"
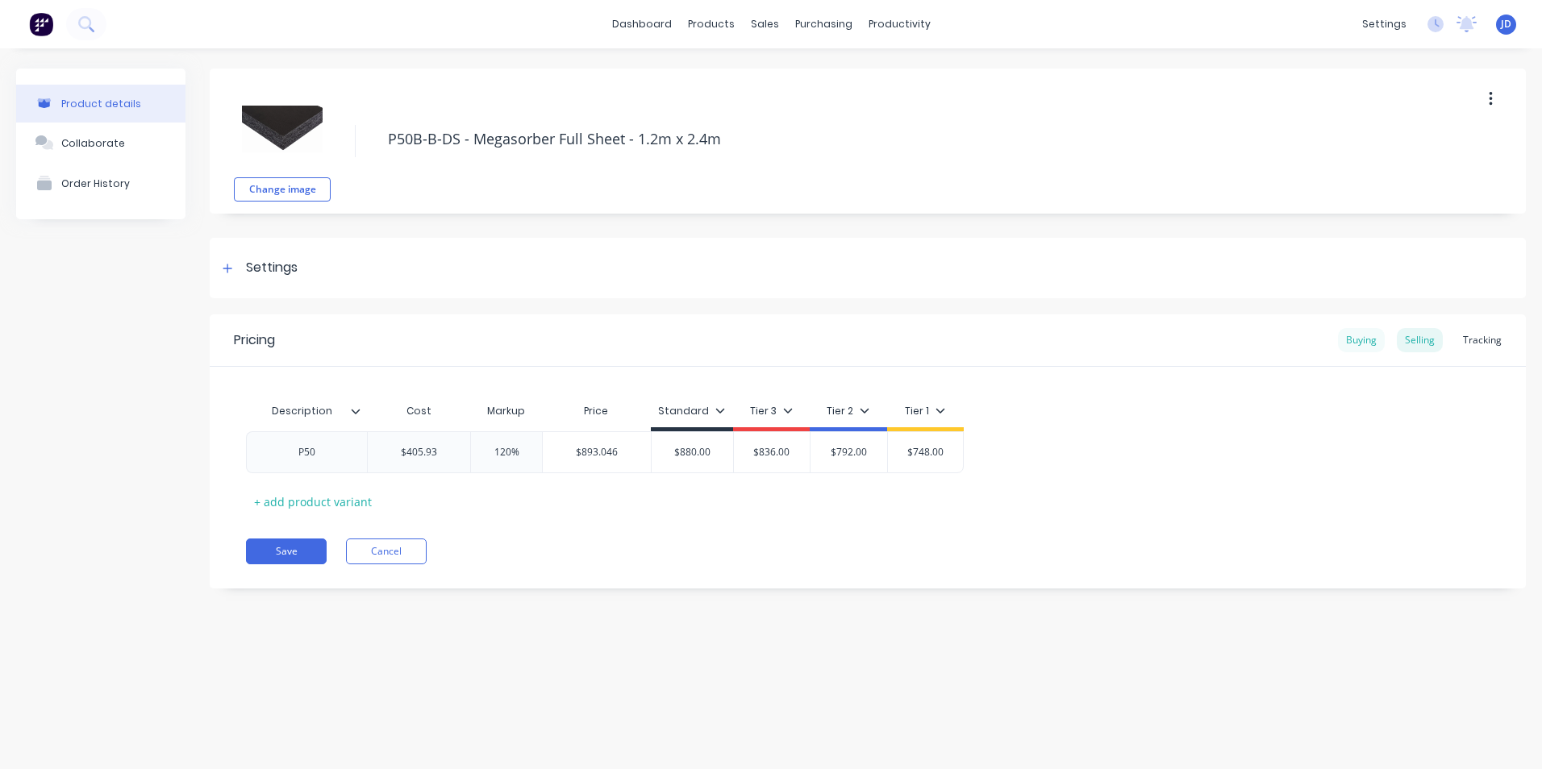
click at [1367, 342] on div "Buying" at bounding box center [1361, 340] width 47 height 24
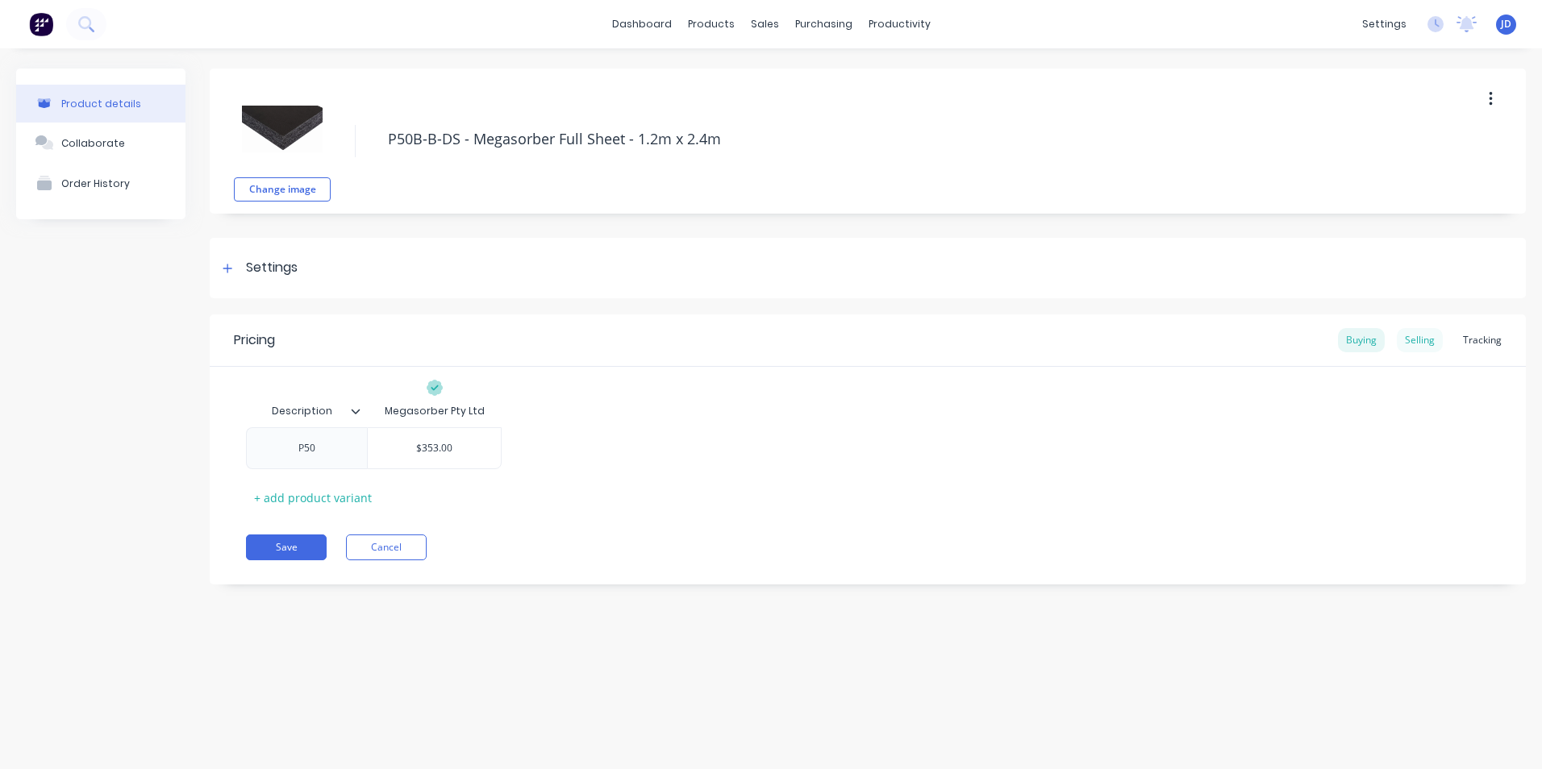
click at [1424, 337] on div "Selling" at bounding box center [1420, 340] width 46 height 24
